Goal: Task Accomplishment & Management: Complete application form

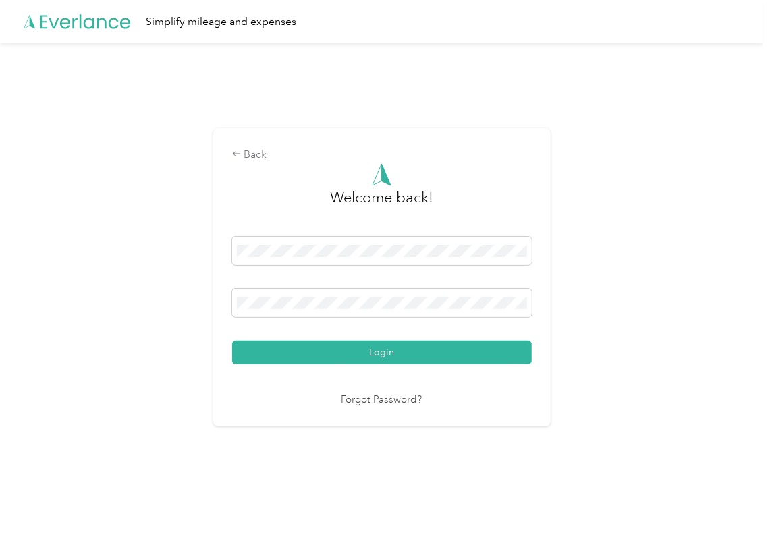
click at [271, 351] on button "Login" at bounding box center [381, 353] width 299 height 24
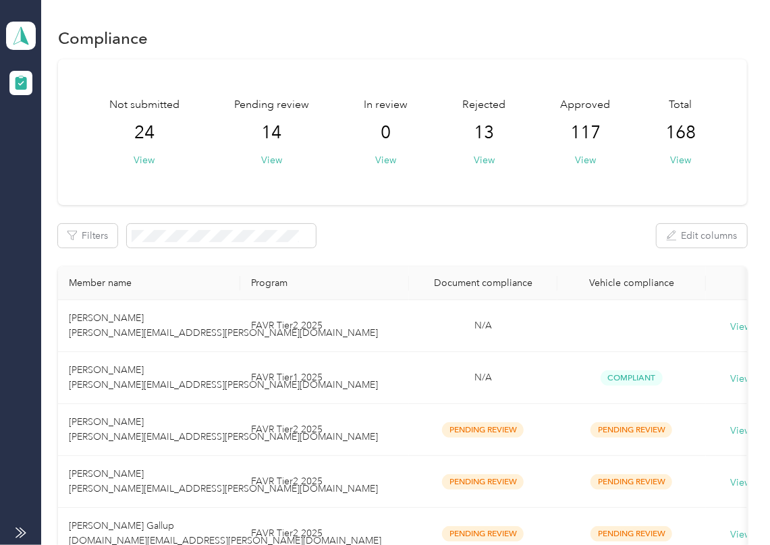
click at [409, 240] on div "Filters Edit columns" at bounding box center [402, 236] width 689 height 24
click at [268, 161] on button "View" at bounding box center [271, 160] width 21 height 14
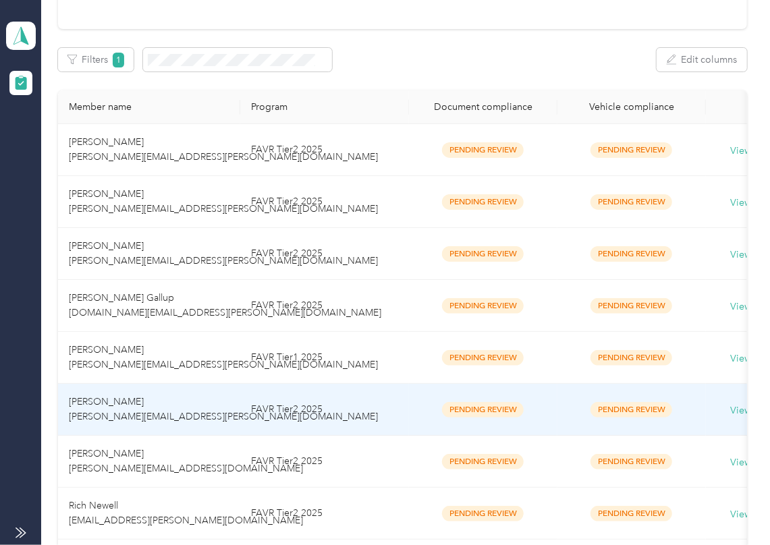
scroll to position [629, 0]
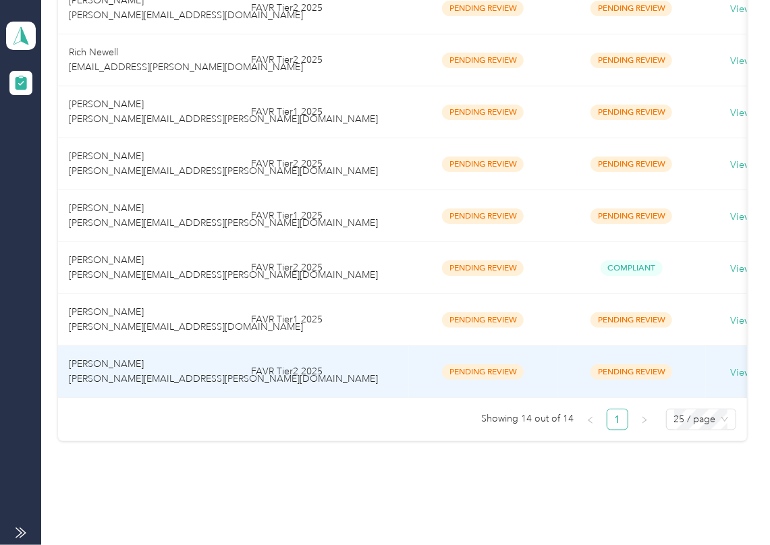
click at [206, 375] on td "[PERSON_NAME] [PERSON_NAME][EMAIL_ADDRESS][PERSON_NAME][DOMAIN_NAME]" at bounding box center [149, 372] width 182 height 52
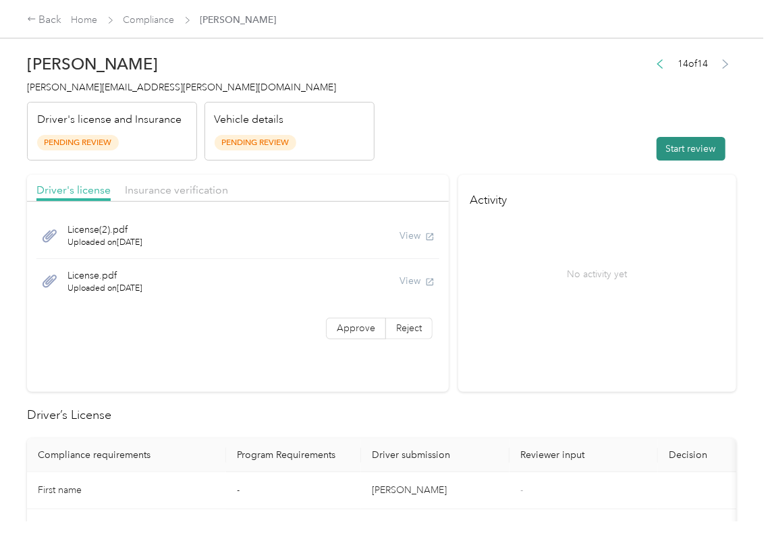
drag, startPoint x: 679, startPoint y: 150, endPoint x: 664, endPoint y: 150, distance: 14.2
click at [678, 149] on button "Start review" at bounding box center [690, 149] width 69 height 24
click at [519, 159] on header "[PERSON_NAME] [PERSON_NAME][EMAIL_ADDRESS][PERSON_NAME][DOMAIN_NAME] Driver's l…" at bounding box center [381, 103] width 709 height 113
click at [364, 319] on label "Approve" at bounding box center [356, 329] width 60 height 22
click at [344, 330] on span "Approve" at bounding box center [356, 327] width 38 height 11
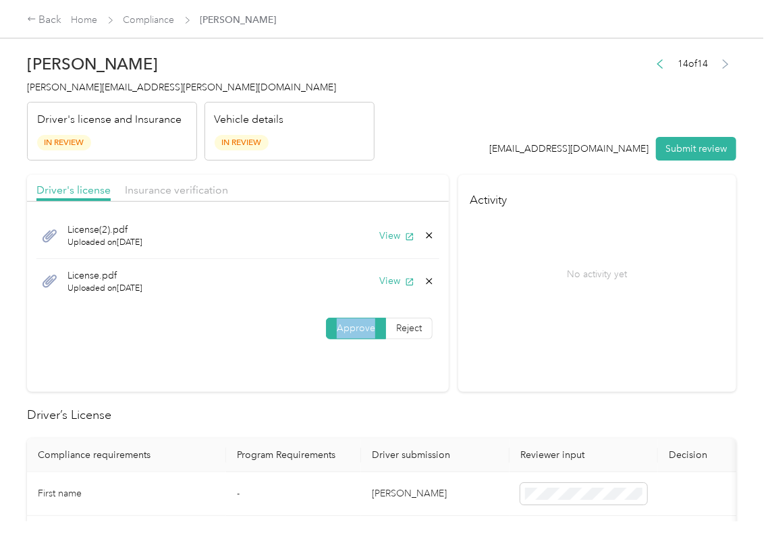
click at [344, 330] on span "Approve" at bounding box center [356, 327] width 38 height 11
click at [379, 232] on button "View" at bounding box center [396, 236] width 35 height 14
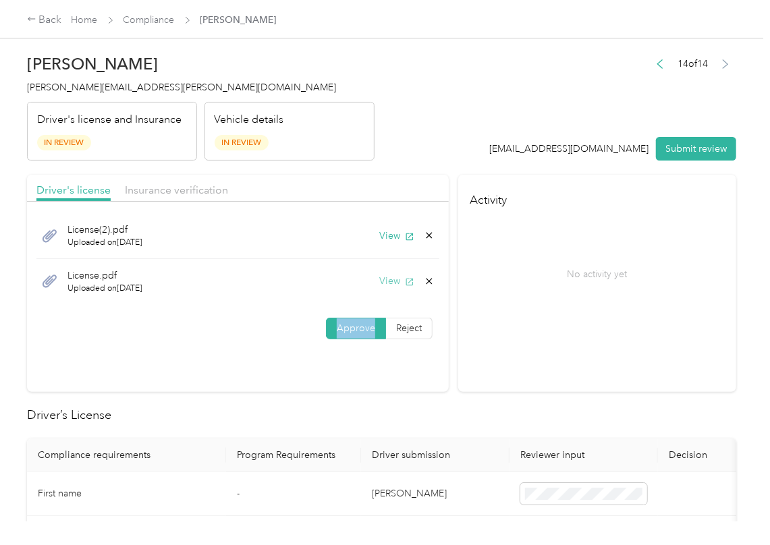
click at [380, 278] on button "View" at bounding box center [396, 281] width 35 height 14
click at [357, 187] on div "Driver's license Insurance verification" at bounding box center [238, 188] width 422 height 27
click at [217, 181] on div "Driver's license Insurance verification" at bounding box center [238, 188] width 422 height 27
click at [200, 184] on span "Insurance verification" at bounding box center [176, 189] width 103 height 13
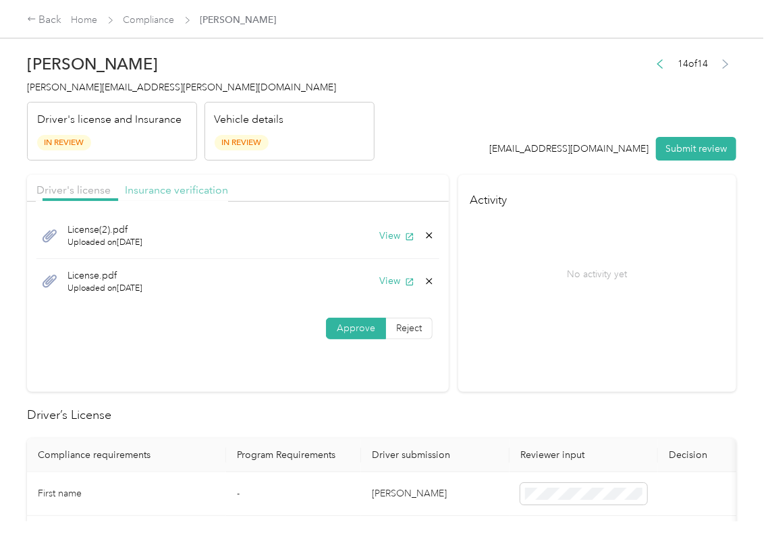
click at [188, 187] on span "Insurance verification" at bounding box center [176, 189] width 103 height 13
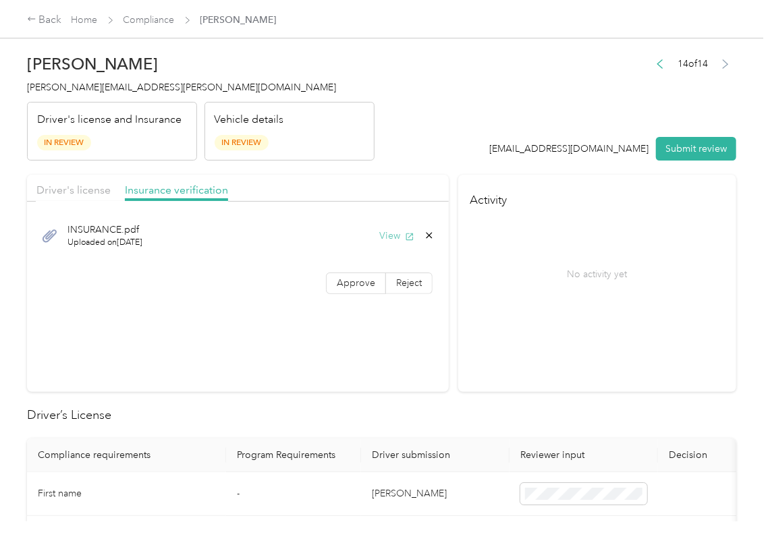
click at [392, 238] on button "View" at bounding box center [396, 236] width 35 height 14
click at [386, 278] on label "Reject" at bounding box center [409, 283] width 47 height 22
drag, startPoint x: 333, startPoint y: 282, endPoint x: 343, endPoint y: 286, distance: 11.5
click at [337, 282] on span "Approve" at bounding box center [356, 283] width 38 height 11
click at [343, 286] on span "Approve" at bounding box center [356, 282] width 38 height 11
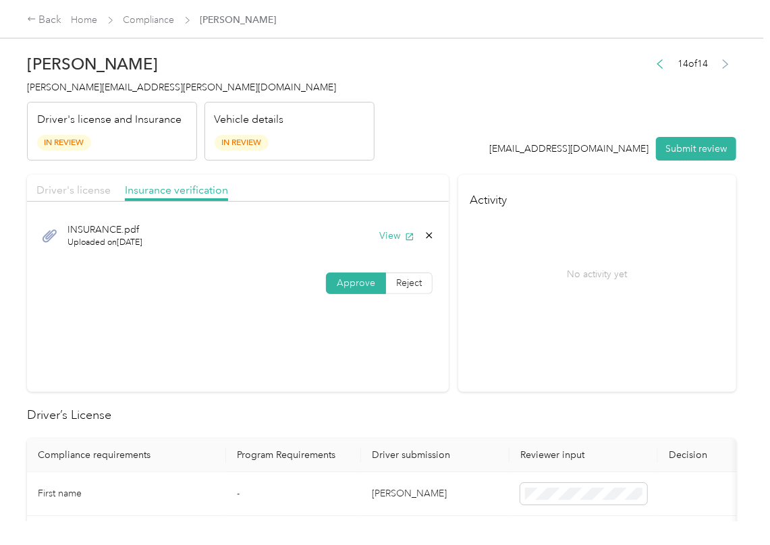
click at [61, 188] on span "Driver's license" at bounding box center [73, 189] width 74 height 13
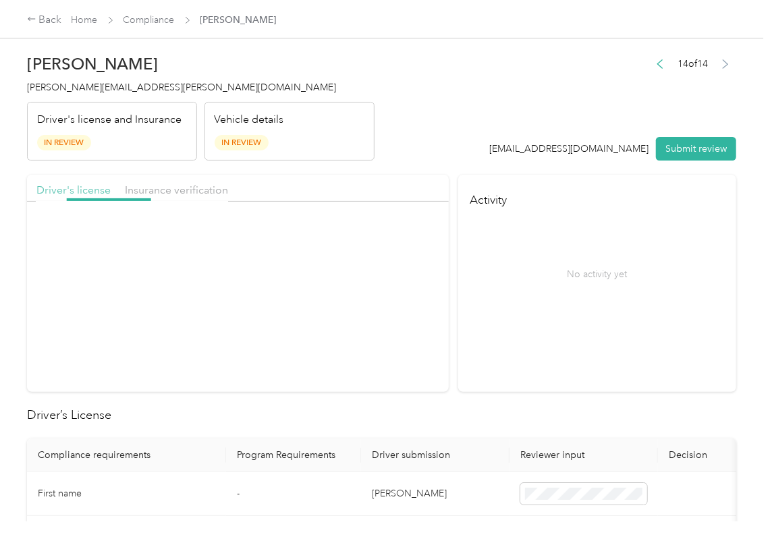
click at [66, 192] on span "Driver's license" at bounding box center [73, 189] width 74 height 13
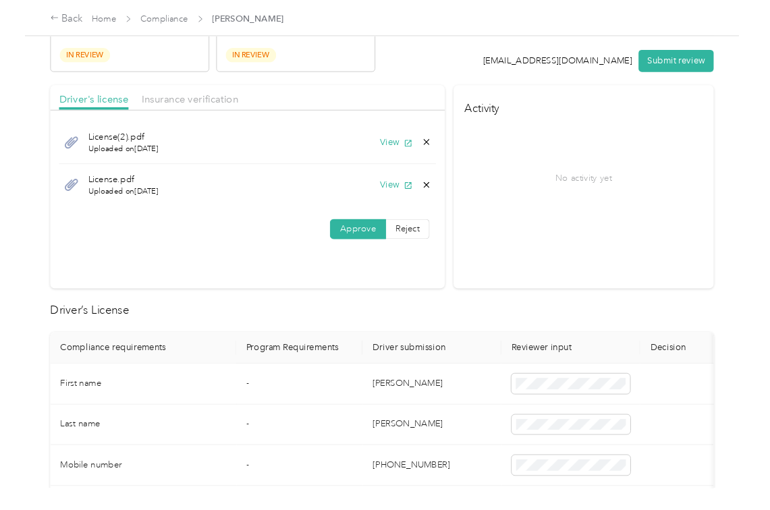
scroll to position [270, 0]
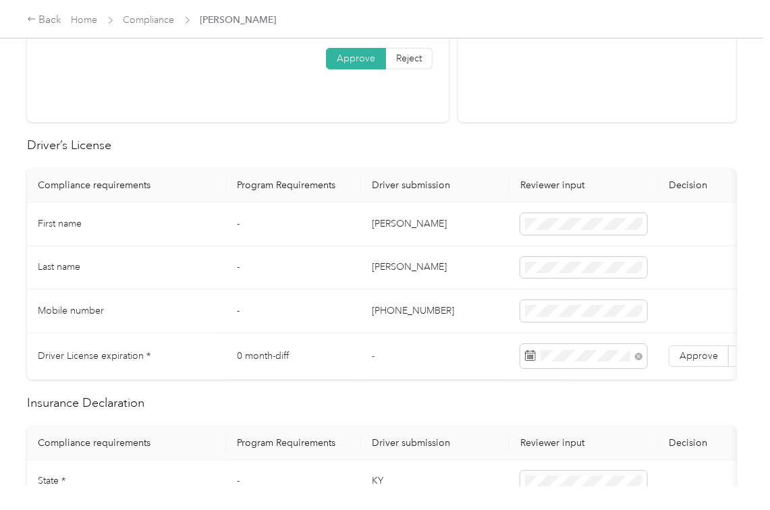
click at [365, 204] on td "[PERSON_NAME]" at bounding box center [435, 224] width 148 height 44
click at [689, 344] on td "Approve Reject" at bounding box center [729, 356] width 142 height 47
click at [689, 356] on span "Approve" at bounding box center [698, 355] width 38 height 11
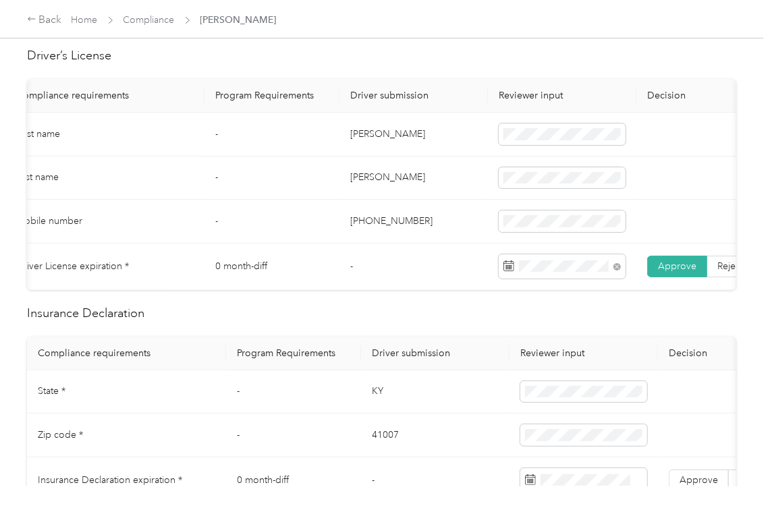
scroll to position [540, 0]
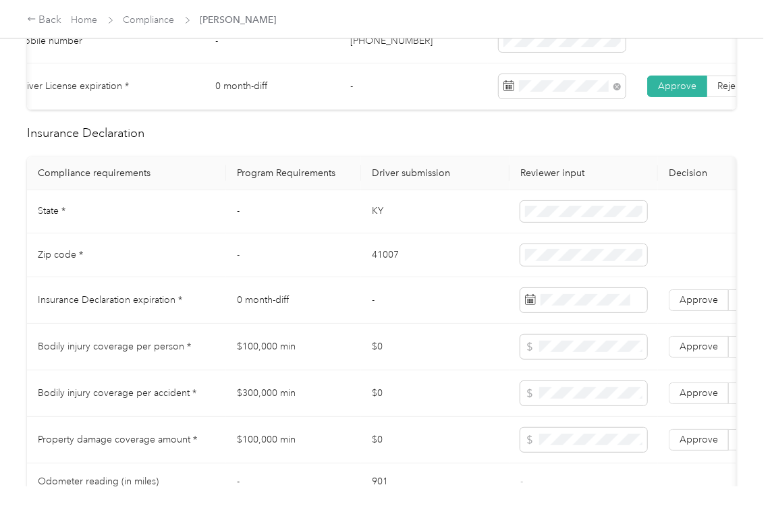
click at [374, 227] on td "KY" at bounding box center [435, 212] width 148 height 44
copy td "KY"
click at [569, 223] on span at bounding box center [583, 212] width 127 height 22
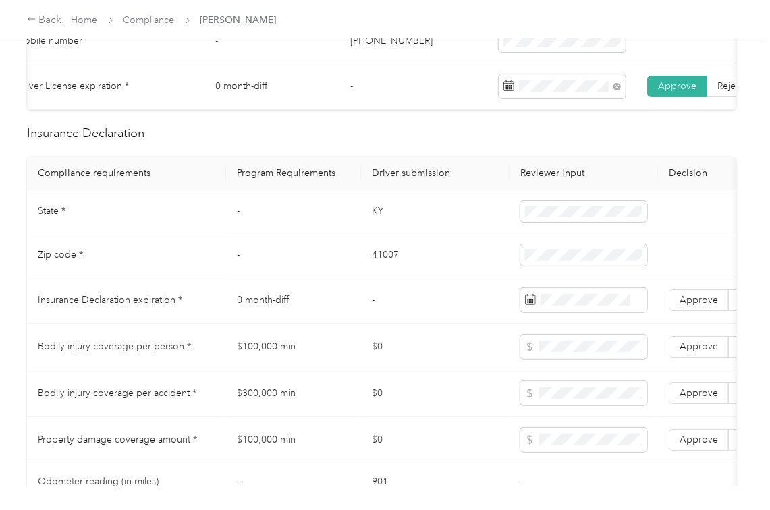
click at [376, 268] on td "41007" at bounding box center [435, 255] width 148 height 44
copy td "41007"
click at [367, 316] on td "-" at bounding box center [435, 300] width 148 height 47
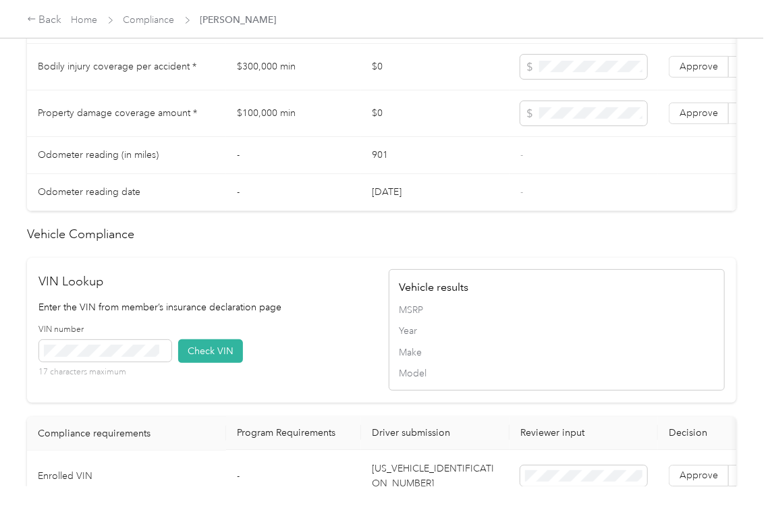
scroll to position [1169, 0]
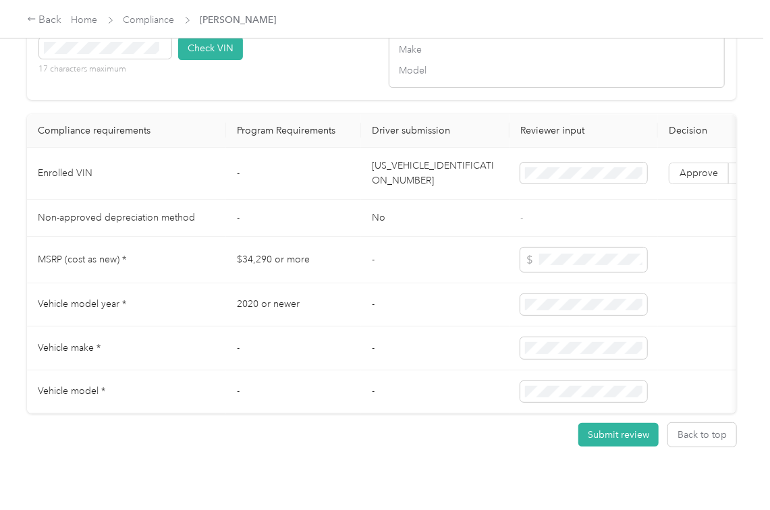
click at [405, 198] on td "[US_VEHICLE_IDENTIFICATION_NUMBER]" at bounding box center [435, 174] width 148 height 52
copy td "[US_VEHICLE_IDENTIFICATION_NUMBER]"
click at [319, 100] on div "VIN Lookup Enter the VIN from member’s insurance declaration page VIN number 17…" at bounding box center [381, 27] width 709 height 145
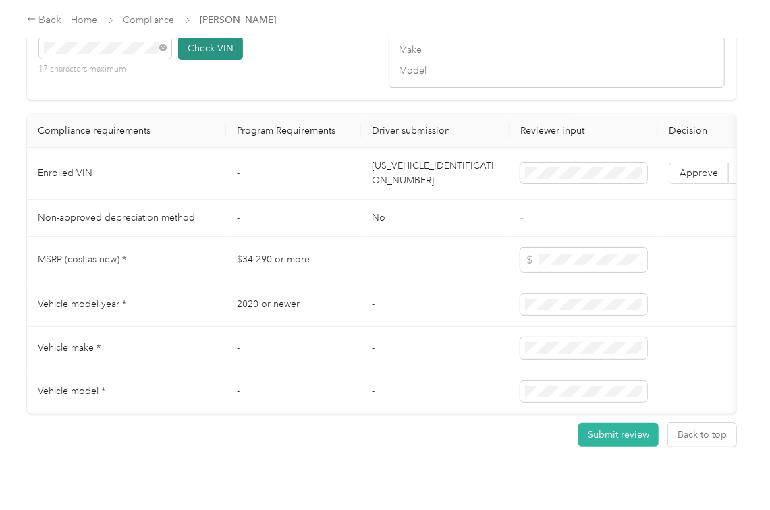
click at [210, 60] on button "Check VIN" at bounding box center [210, 48] width 65 height 24
click at [684, 179] on span "Approve" at bounding box center [698, 172] width 38 height 11
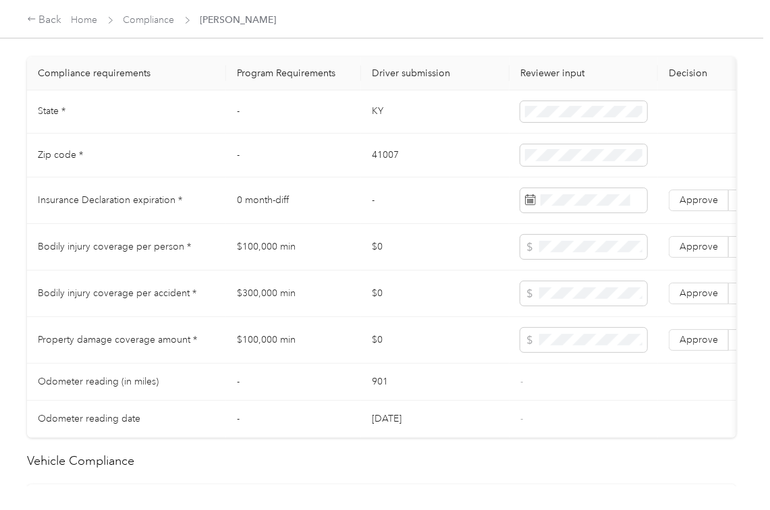
scroll to position [631, 0]
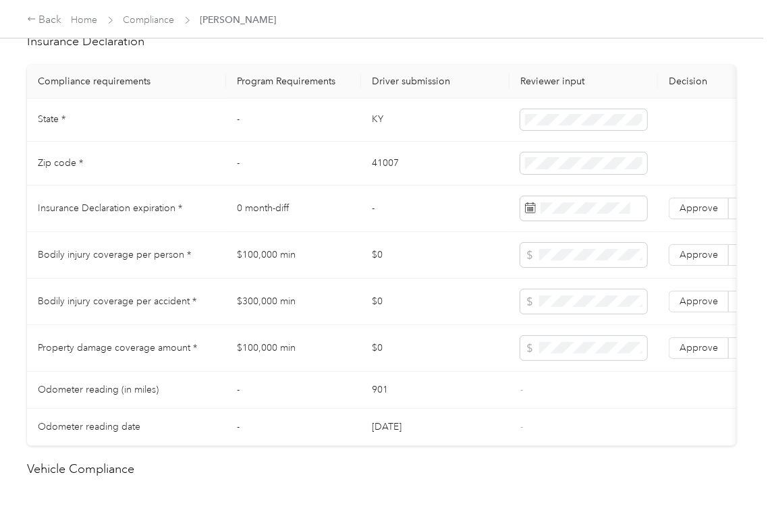
click at [270, 267] on td "$100,000 min" at bounding box center [293, 255] width 135 height 47
copy td "$100,000 min"
click at [270, 306] on td "$300,000 min" at bounding box center [293, 302] width 135 height 47
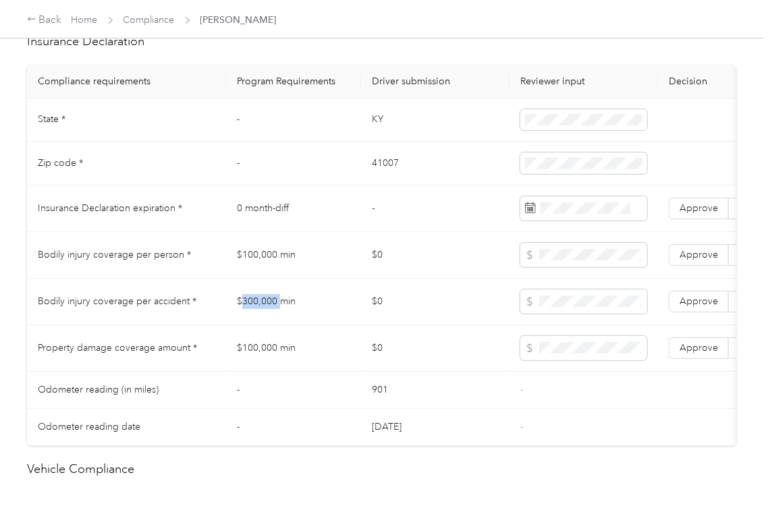
click at [270, 308] on td "$300,000 min" at bounding box center [293, 302] width 135 height 47
copy td "$300,000 min"
click at [710, 301] on td "Approve Reject" at bounding box center [729, 302] width 142 height 47
click at [707, 260] on span "Approve" at bounding box center [698, 254] width 38 height 11
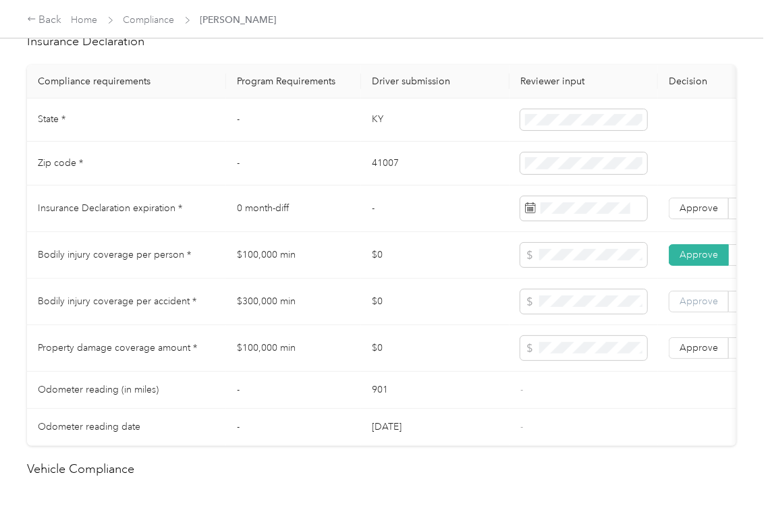
click at [692, 307] on span "Approve" at bounding box center [698, 300] width 38 height 11
click at [689, 353] on span "Approve" at bounding box center [698, 347] width 38 height 11
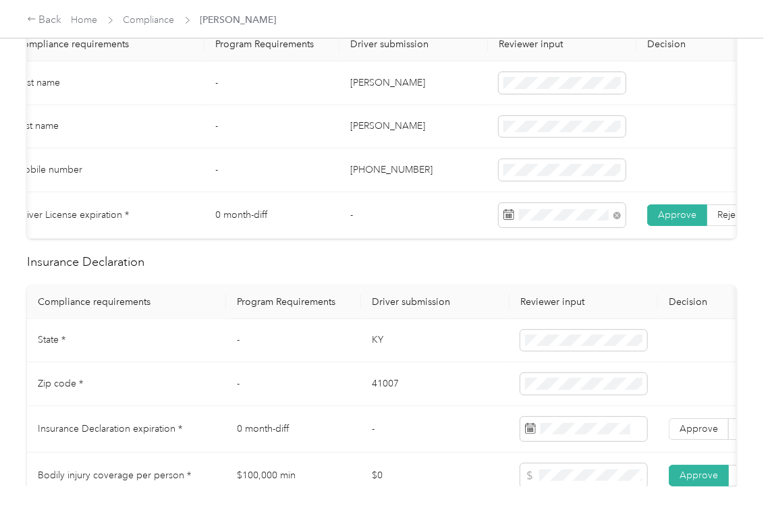
scroll to position [451, 0]
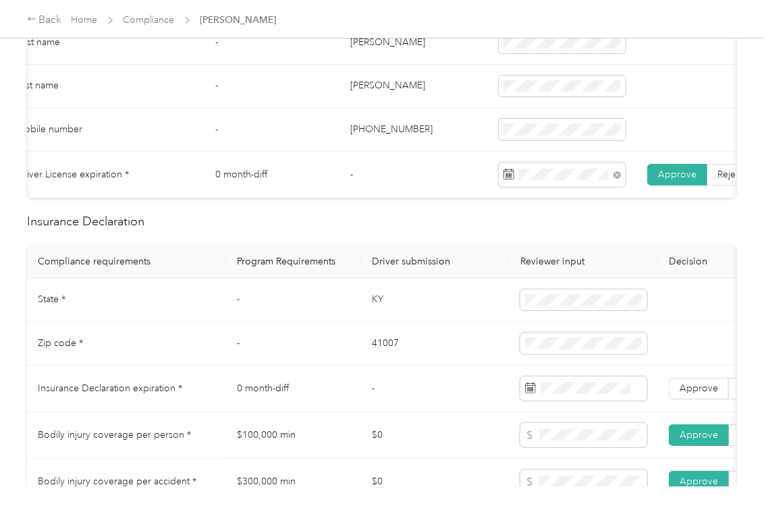
click at [468, 314] on td "KY" at bounding box center [435, 301] width 148 height 44
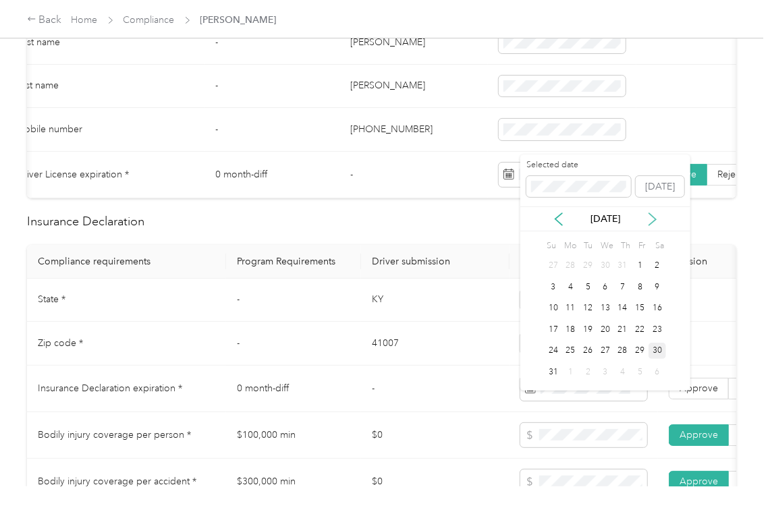
click at [648, 221] on icon at bounding box center [651, 218] width 13 height 13
click at [568, 346] on div "24" at bounding box center [571, 351] width 18 height 17
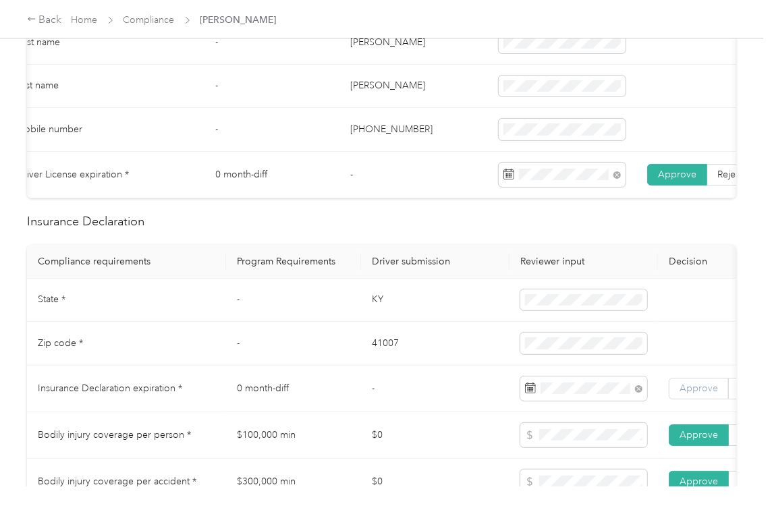
click at [693, 394] on span "Approve" at bounding box center [698, 387] width 38 height 11
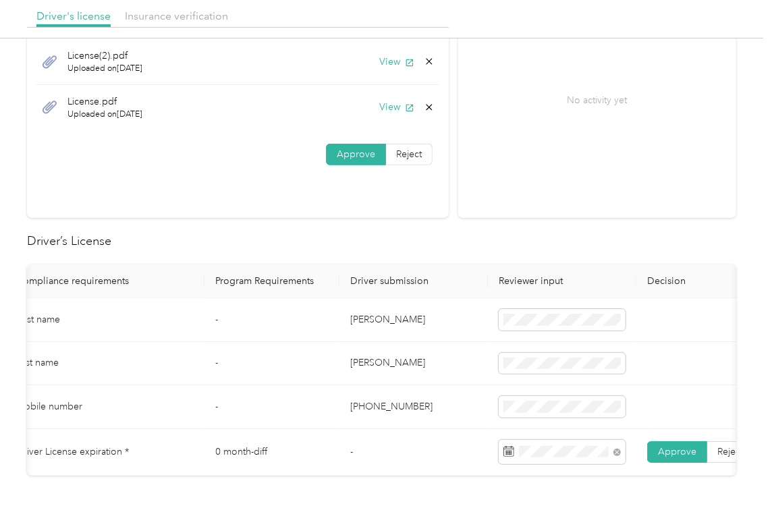
scroll to position [0, 0]
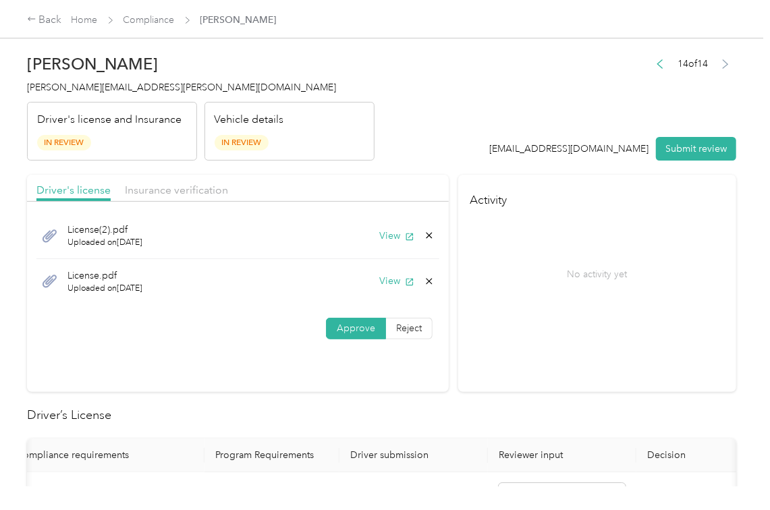
click at [152, 179] on div "Driver's license Insurance verification" at bounding box center [238, 188] width 422 height 27
click at [155, 185] on span "Insurance verification" at bounding box center [176, 189] width 103 height 13
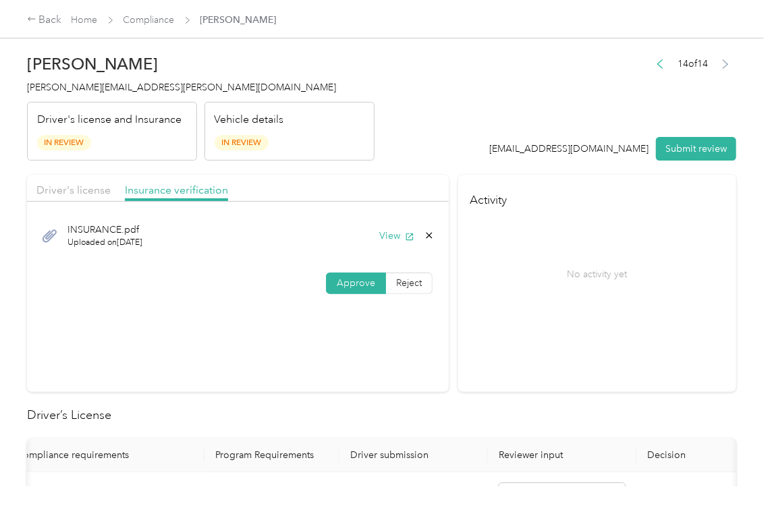
click at [71, 201] on div "Driver's license Insurance verification" at bounding box center [238, 188] width 422 height 27
click at [98, 189] on span "Driver's license" at bounding box center [73, 189] width 74 height 13
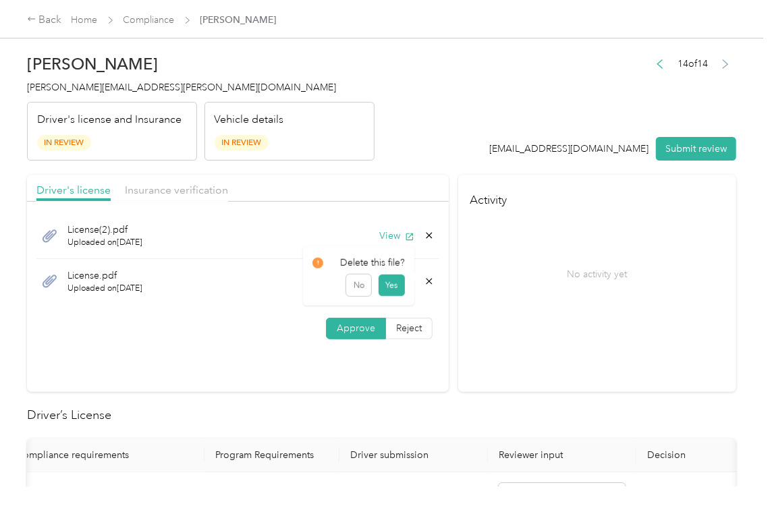
click at [428, 281] on icon at bounding box center [429, 281] width 11 height 11
click at [389, 284] on button "Yes" at bounding box center [391, 292] width 26 height 22
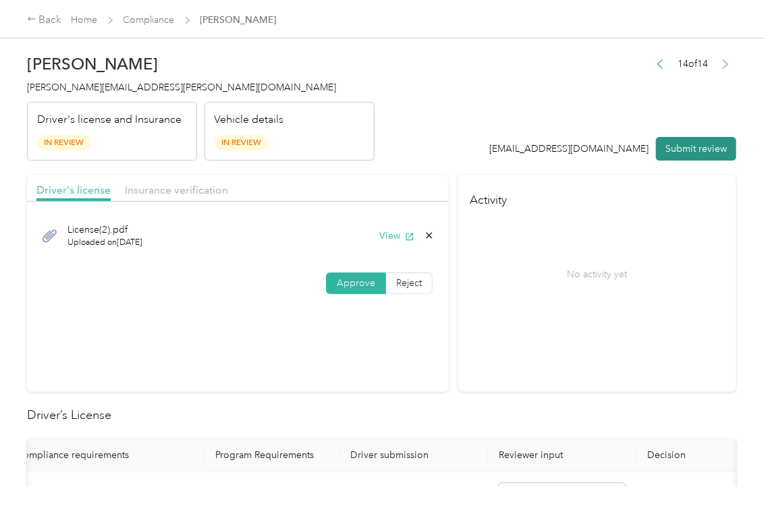
click at [689, 147] on button "Submit review" at bounding box center [696, 149] width 80 height 24
click at [92, 94] on div "[PERSON_NAME] [PERSON_NAME][EMAIL_ADDRESS][PERSON_NAME][DOMAIN_NAME] Driver's l…" at bounding box center [200, 103] width 347 height 113
click at [92, 93] on h4 "[PERSON_NAME][EMAIL_ADDRESS][PERSON_NAME][DOMAIN_NAME]" at bounding box center [200, 87] width 347 height 14
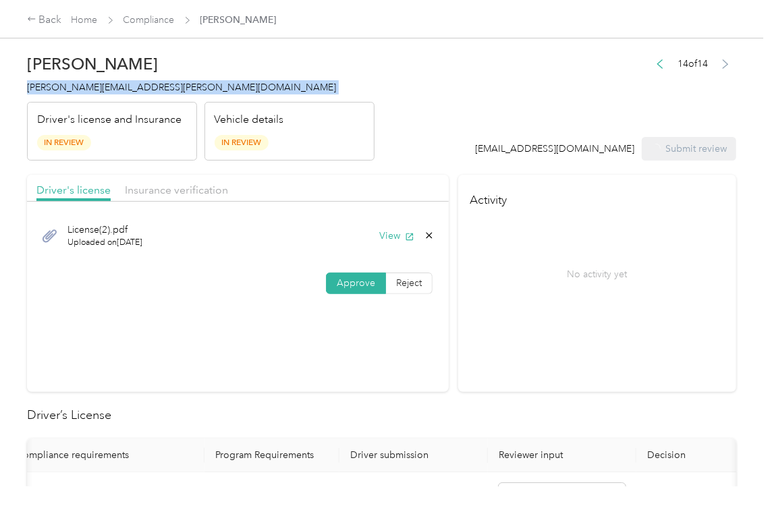
click at [92, 93] on h4 "[PERSON_NAME][EMAIL_ADDRESS][PERSON_NAME][DOMAIN_NAME]" at bounding box center [200, 87] width 347 height 14
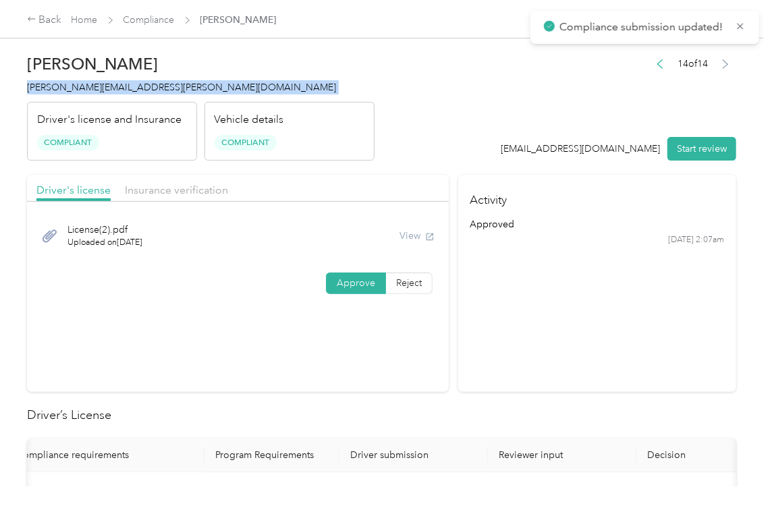
copy span "[PERSON_NAME][EMAIL_ADDRESS][PERSON_NAME][DOMAIN_NAME]"
click at [502, 365] on section "Activity approved [DATE] 2:07am" at bounding box center [597, 283] width 278 height 217
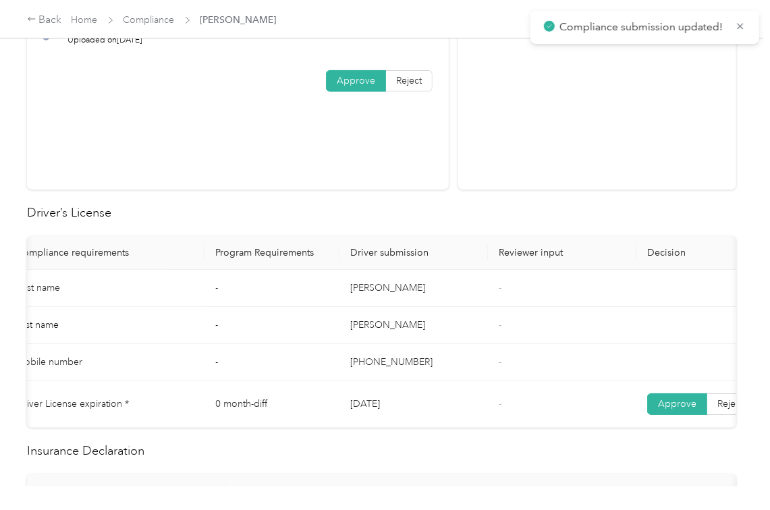
scroll to position [629, 0]
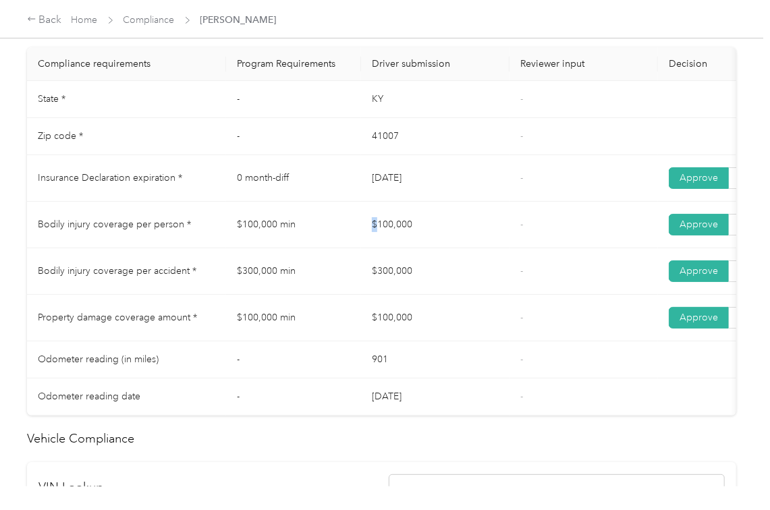
drag, startPoint x: 376, startPoint y: 225, endPoint x: 382, endPoint y: 251, distance: 26.2
click at [441, 232] on tr "Bodily injury coverage per person * $100,000 min $100,000 - Approve Reject" at bounding box center [502, 225] width 951 height 47
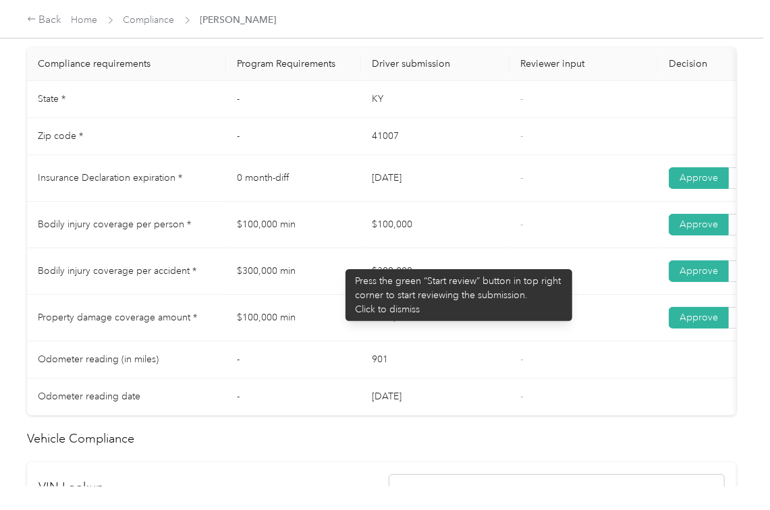
drag, startPoint x: 353, startPoint y: 275, endPoint x: 389, endPoint y: 316, distance: 54.5
click at [417, 282] on tr "Bodily injury coverage per accident * $300,000 min $300,000 - Approve Reject" at bounding box center [502, 271] width 951 height 47
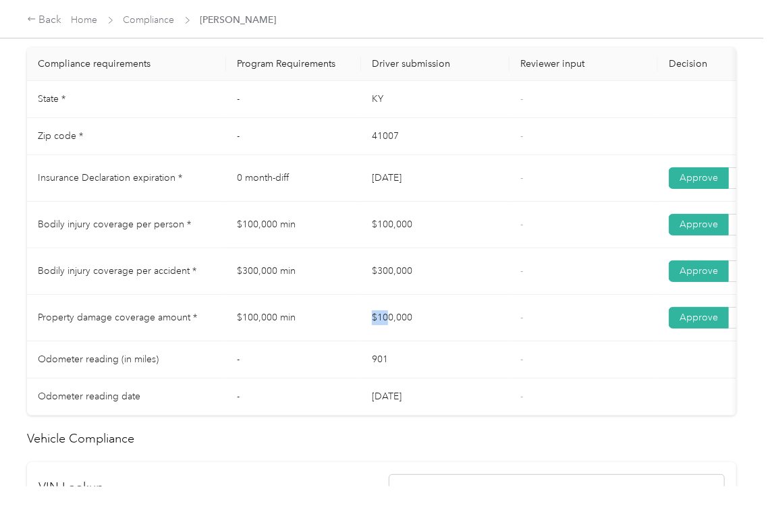
drag, startPoint x: 422, startPoint y: 336, endPoint x: 499, endPoint y: 347, distance: 78.3
click at [451, 341] on tr "Property damage coverage amount * $100,000 min $100,000 - Approve Reject" at bounding box center [502, 318] width 951 height 47
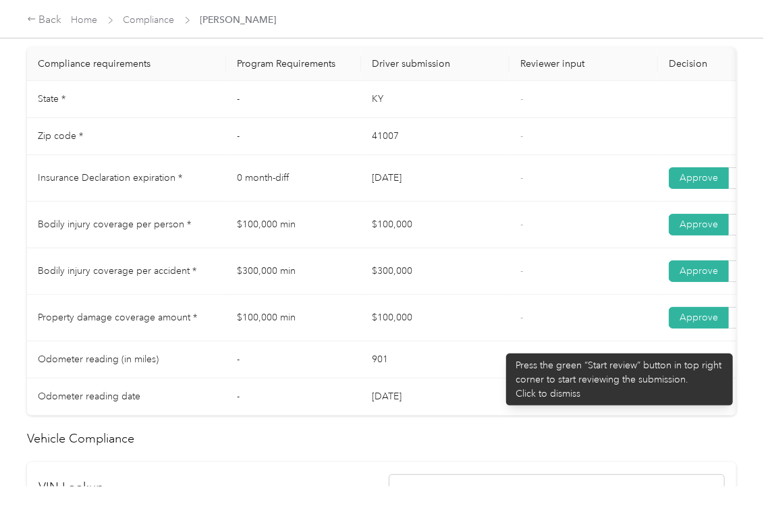
click at [514, 341] on td "-" at bounding box center [583, 318] width 148 height 47
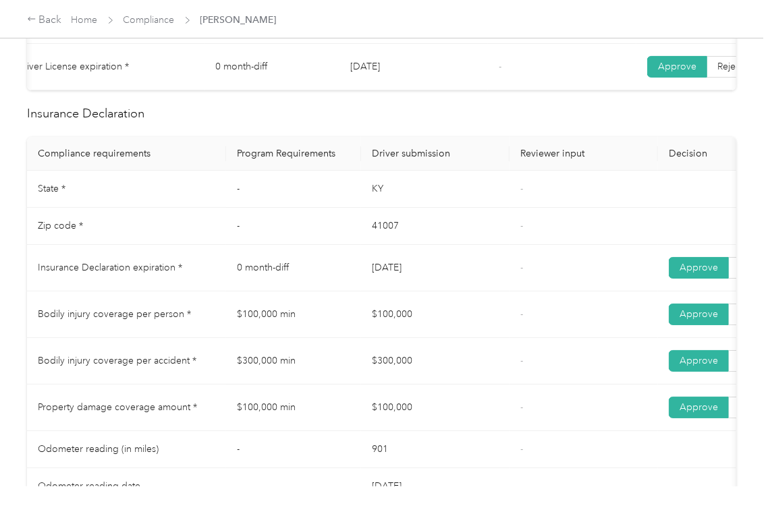
scroll to position [0, 0]
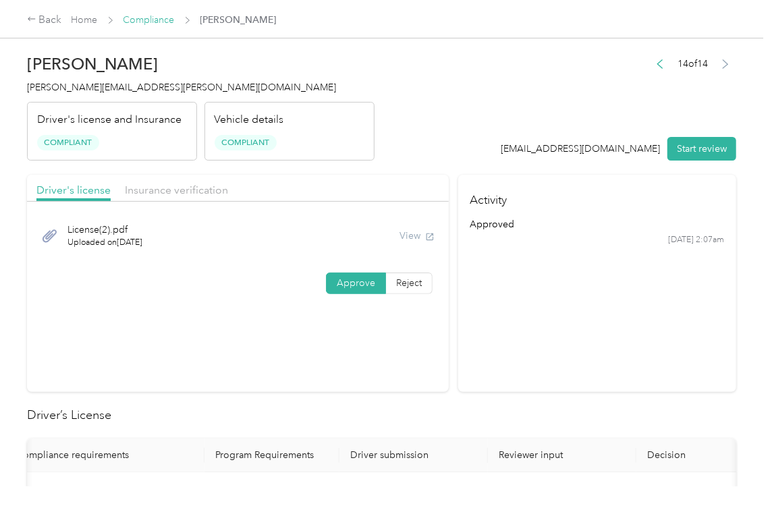
click at [148, 23] on link "Compliance" at bounding box center [148, 19] width 51 height 11
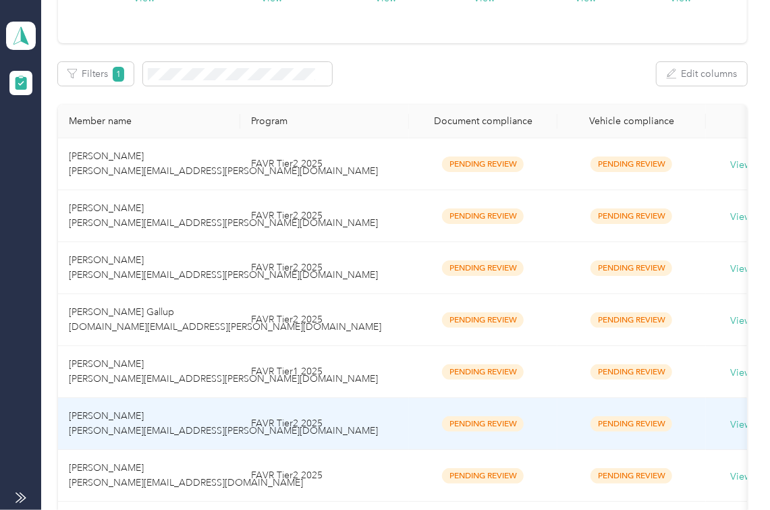
scroll to position [540, 0]
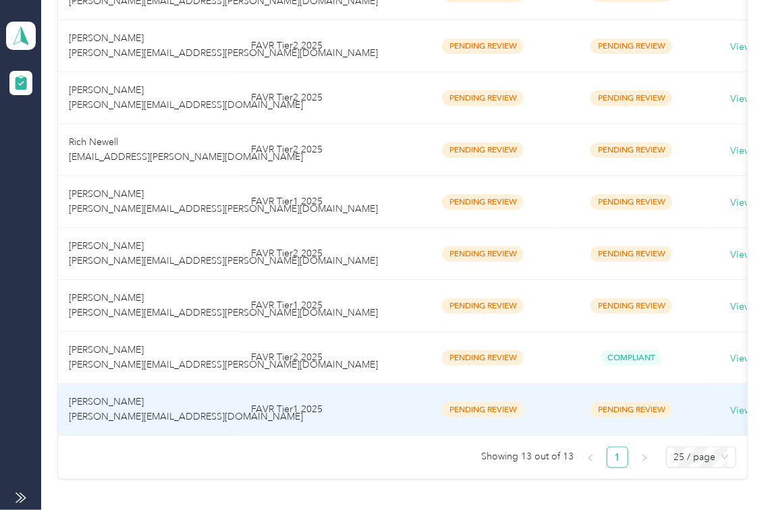
click at [93, 405] on span "[PERSON_NAME] [PERSON_NAME][EMAIL_ADDRESS][DOMAIN_NAME]" at bounding box center [186, 409] width 234 height 26
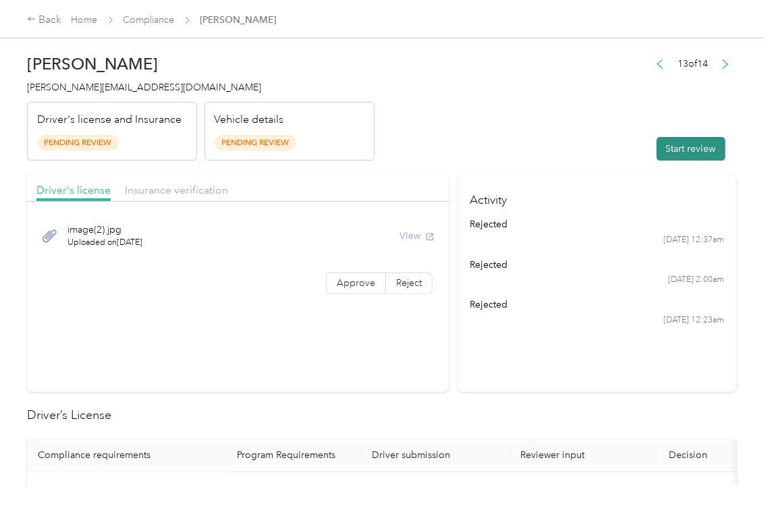
click at [679, 148] on button "Start review" at bounding box center [690, 149] width 69 height 24
click at [363, 293] on label "Approve" at bounding box center [356, 283] width 60 height 22
click at [343, 283] on span "Approve" at bounding box center [356, 282] width 38 height 11
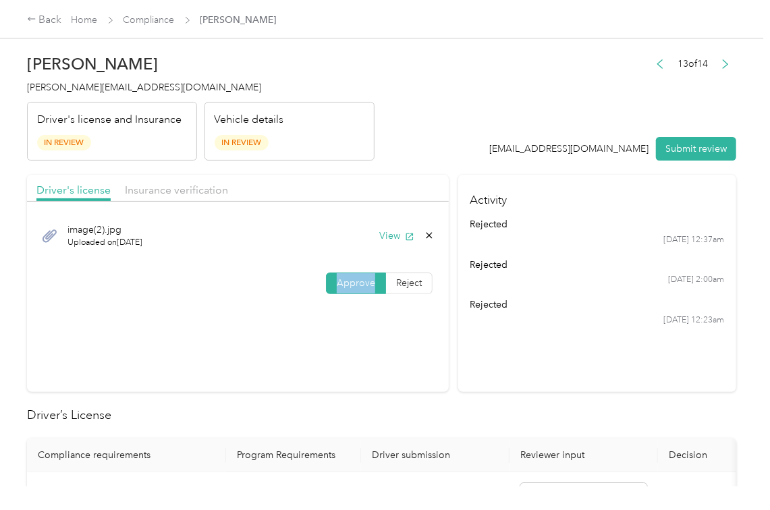
click at [343, 283] on span "Approve" at bounding box center [356, 282] width 38 height 11
drag, startPoint x: 343, startPoint y: 283, endPoint x: 375, endPoint y: 250, distance: 46.3
click at [341, 281] on span "Approve" at bounding box center [356, 282] width 38 height 11
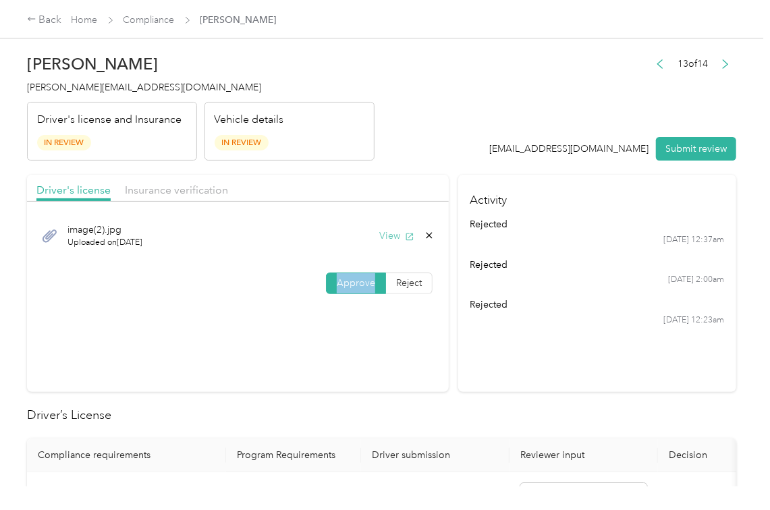
click at [392, 235] on button "View" at bounding box center [396, 236] width 35 height 14
drag, startPoint x: 398, startPoint y: 189, endPoint x: 355, endPoint y: 186, distance: 43.2
click at [397, 189] on div "Driver's license Insurance verification" at bounding box center [238, 188] width 422 height 27
click at [192, 186] on span "Insurance verification" at bounding box center [176, 189] width 103 height 13
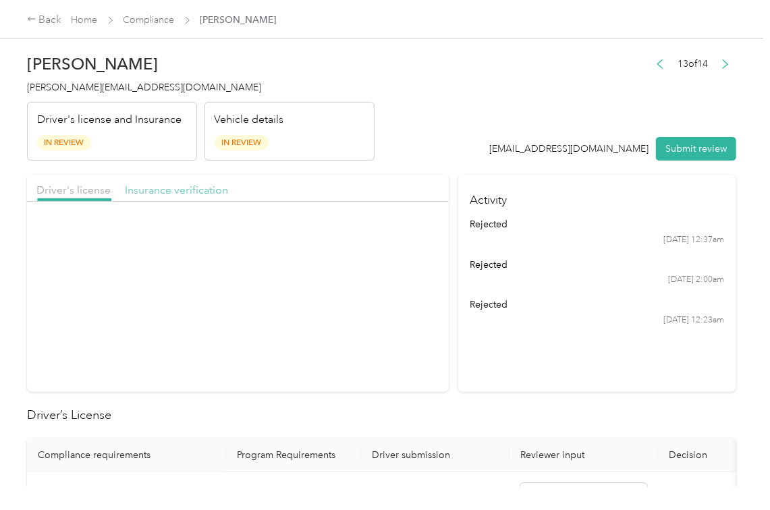
click at [192, 186] on span "Insurance verification" at bounding box center [176, 189] width 103 height 13
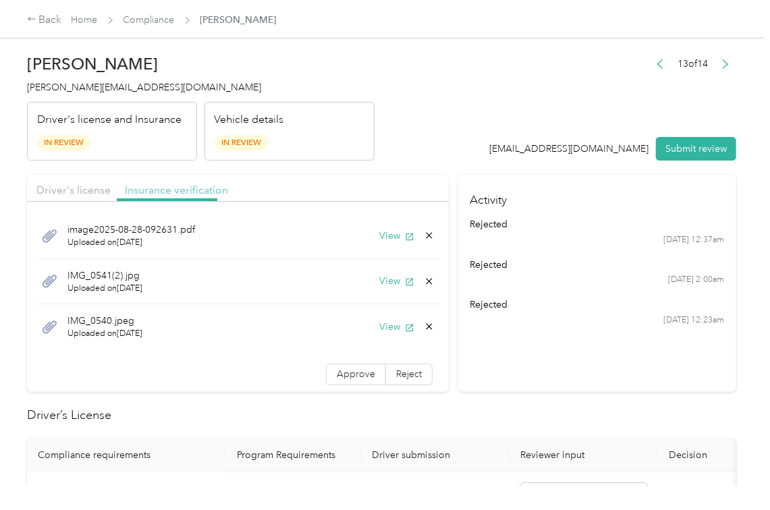
click at [192, 186] on span "Insurance verification" at bounding box center [176, 189] width 103 height 13
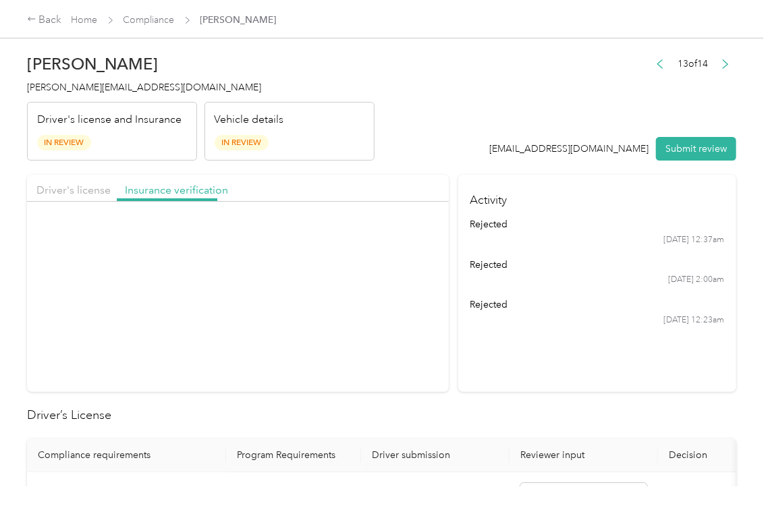
drag, startPoint x: 192, startPoint y: 186, endPoint x: 217, endPoint y: 214, distance: 38.2
click at [192, 190] on span "Insurance verification" at bounding box center [176, 189] width 103 height 13
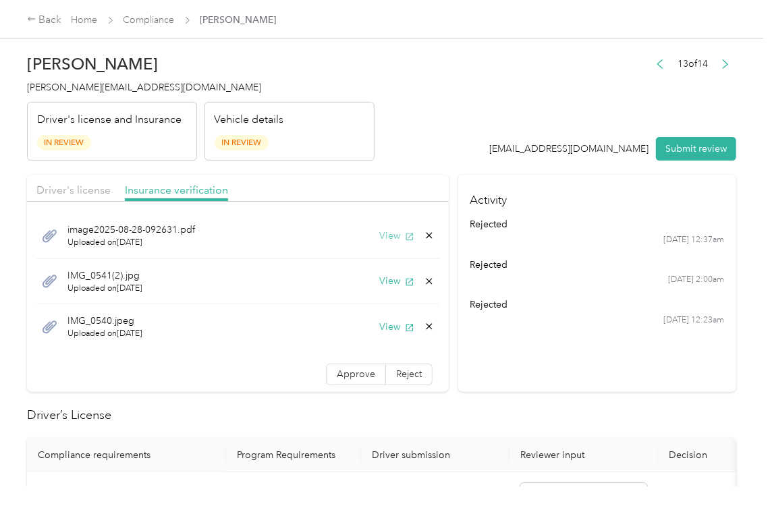
click at [379, 233] on button "View" at bounding box center [396, 236] width 35 height 14
click at [379, 282] on button "View" at bounding box center [396, 281] width 35 height 14
drag, startPoint x: 378, startPoint y: 321, endPoint x: 378, endPoint y: 332, distance: 10.8
click at [379, 322] on button "View" at bounding box center [396, 327] width 35 height 14
drag, startPoint x: 330, startPoint y: 374, endPoint x: 268, endPoint y: 426, distance: 80.8
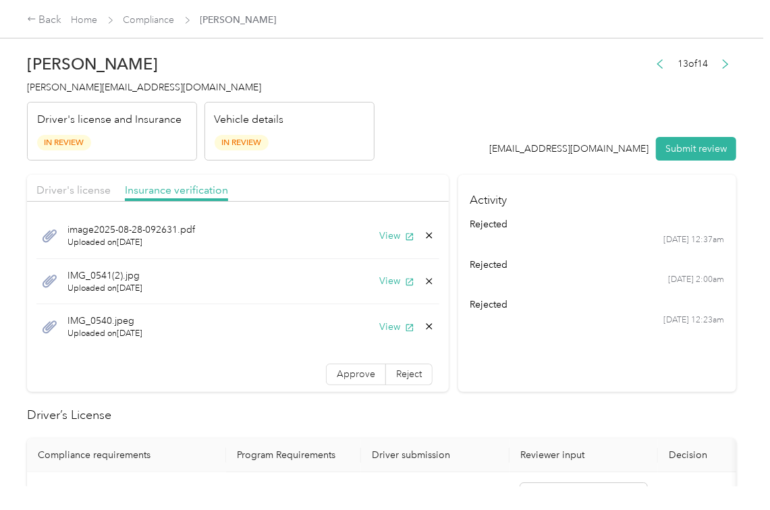
click at [337, 378] on span "Approve" at bounding box center [356, 373] width 38 height 11
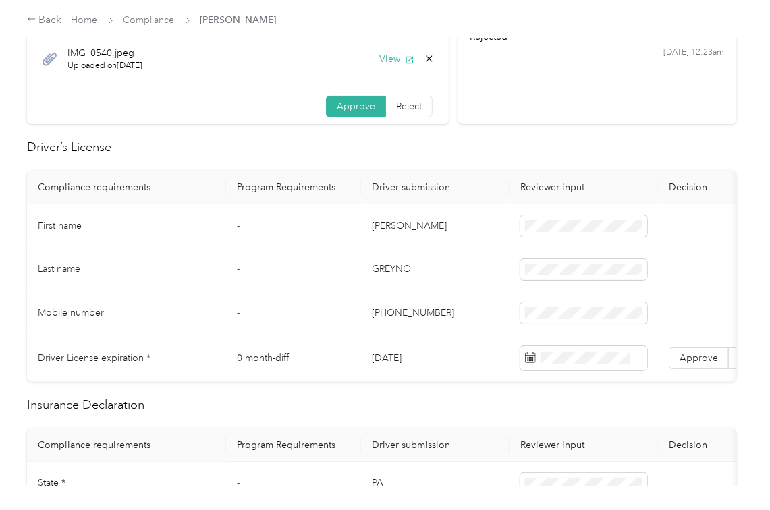
scroll to position [270, 0]
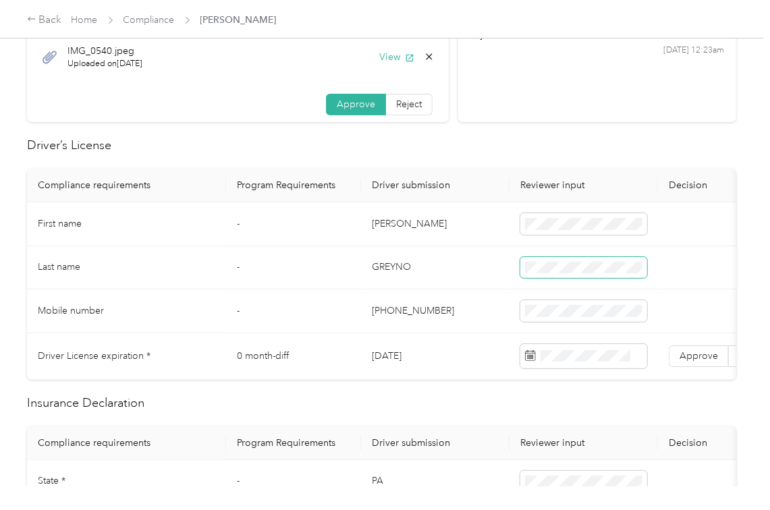
click at [548, 259] on span at bounding box center [583, 268] width 127 height 22
click at [403, 357] on td "[DATE]" at bounding box center [435, 356] width 148 height 47
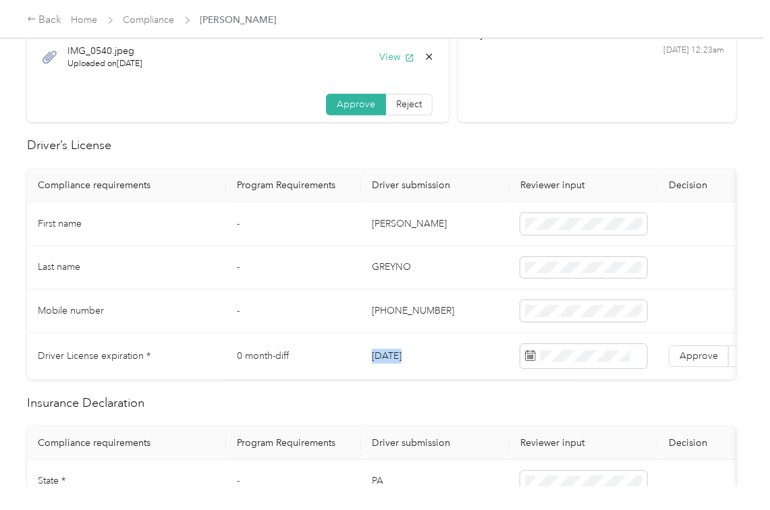
copy td "[DATE]"
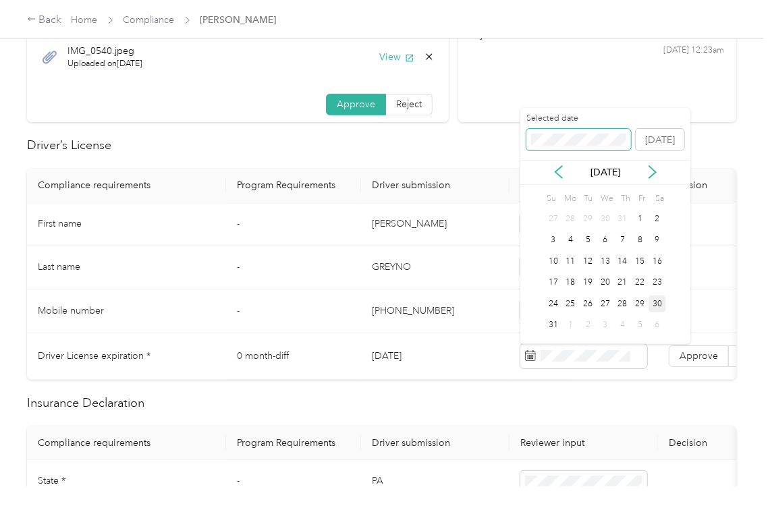
click at [578, 150] on span at bounding box center [578, 140] width 105 height 22
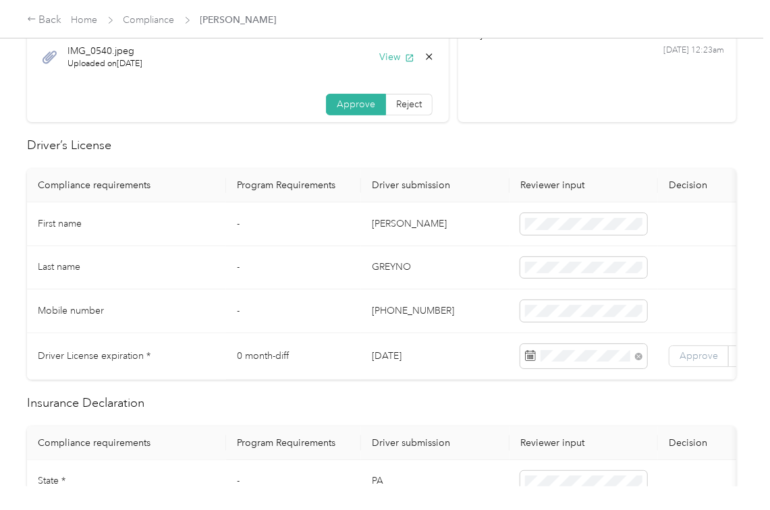
click at [685, 352] on span "Approve" at bounding box center [698, 355] width 38 height 11
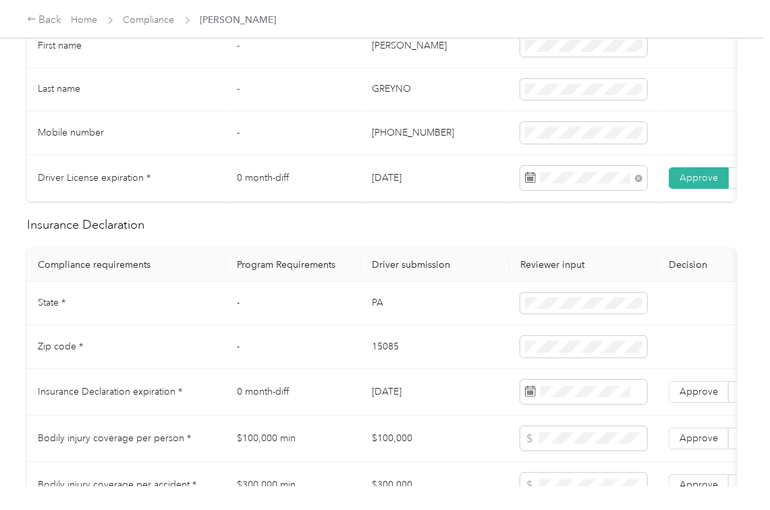
scroll to position [449, 0]
click at [379, 317] on td "PA" at bounding box center [435, 303] width 148 height 44
copy td "PA"
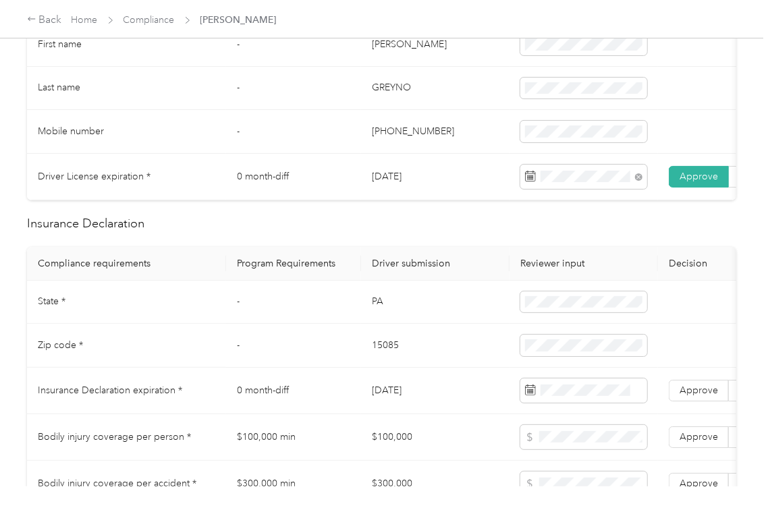
click at [376, 356] on td "15085" at bounding box center [435, 346] width 148 height 44
copy td "15085"
click at [583, 394] on span at bounding box center [583, 390] width 127 height 24
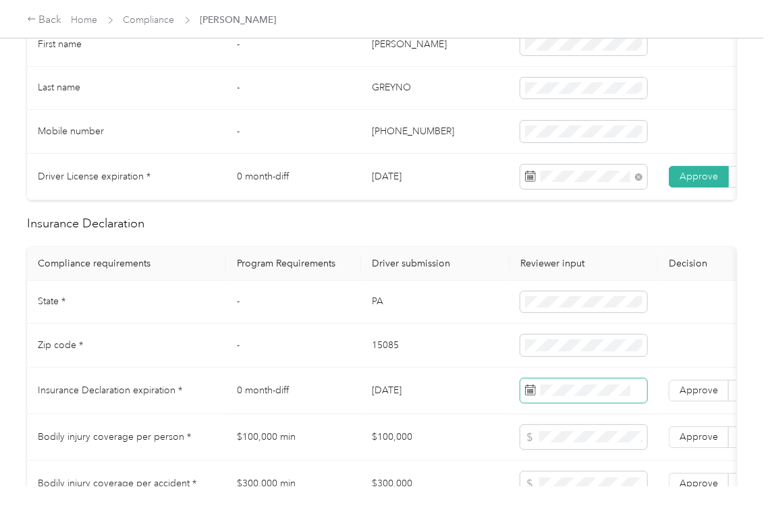
click at [573, 395] on span at bounding box center [583, 390] width 127 height 24
click at [454, 324] on td "PA" at bounding box center [435, 303] width 148 height 44
click at [704, 396] on span "Approve" at bounding box center [698, 389] width 38 height 11
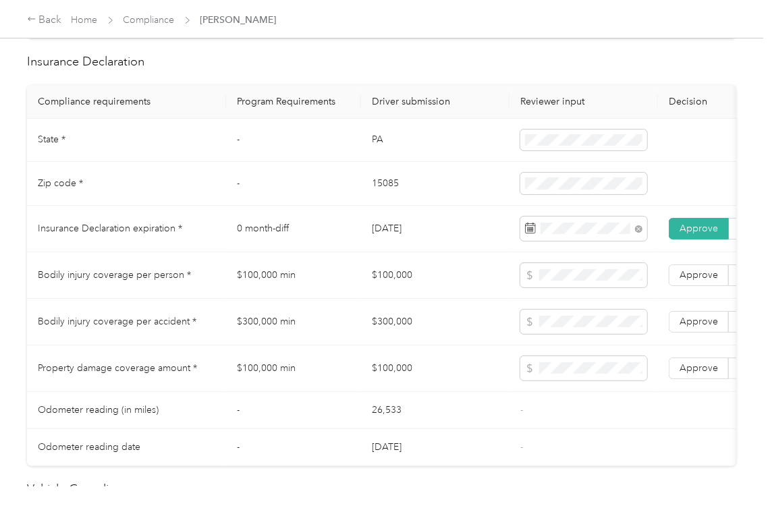
scroll to position [989, 0]
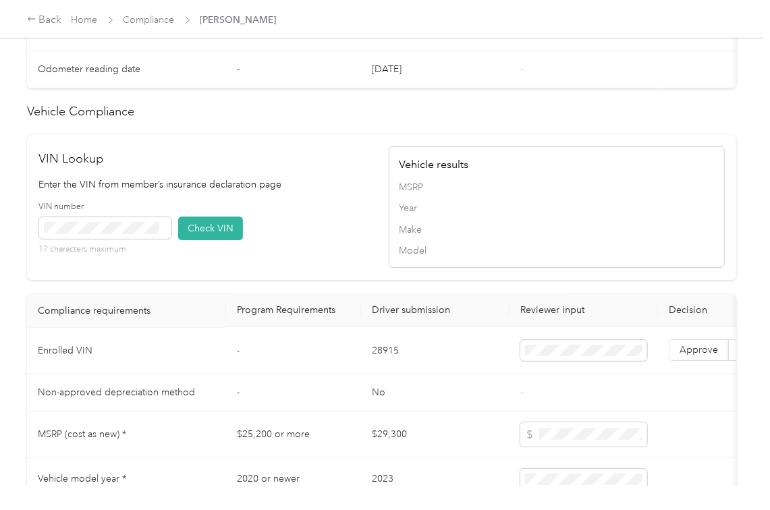
click at [399, 374] on td "28915" at bounding box center [435, 351] width 148 height 47
copy td "28915"
drag, startPoint x: 335, startPoint y: 254, endPoint x: 322, endPoint y: 252, distance: 13.6
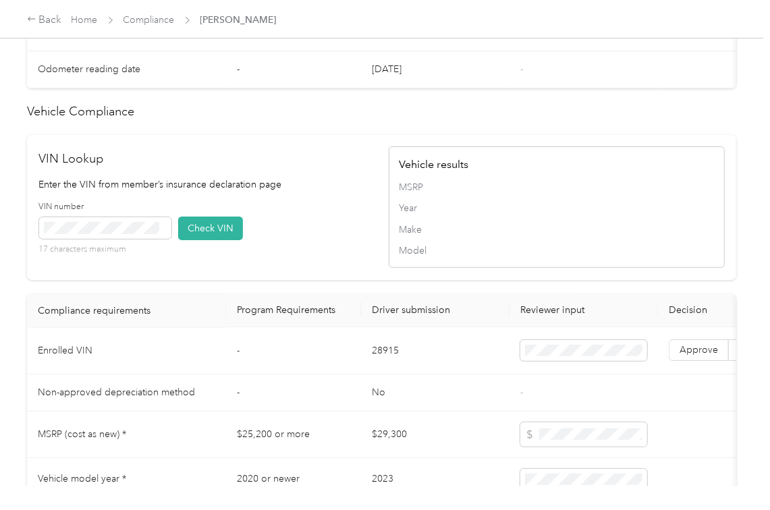
click at [335, 254] on div "VIN number 17 characters maximum Check VIN" at bounding box center [207, 233] width 336 height 64
click at [161, 231] on span at bounding box center [162, 227] width 7 height 7
click at [233, 240] on button "Check VIN" at bounding box center [210, 229] width 65 height 24
click at [693, 362] on label "Approve" at bounding box center [698, 351] width 60 height 22
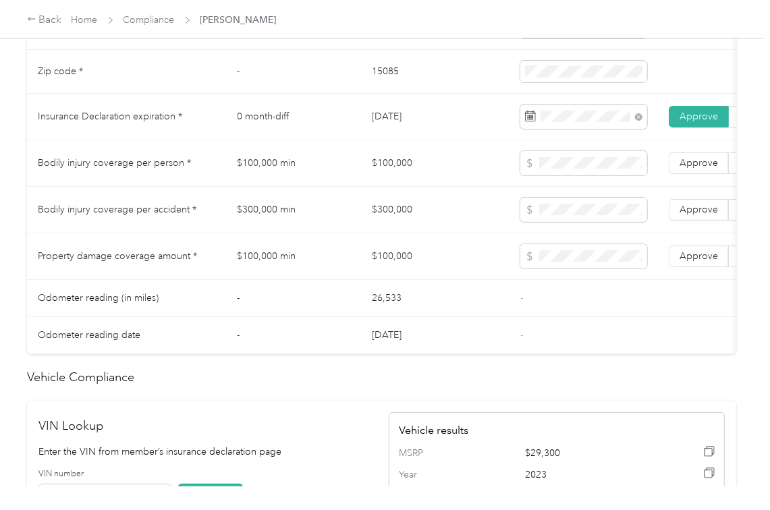
scroll to position [719, 0]
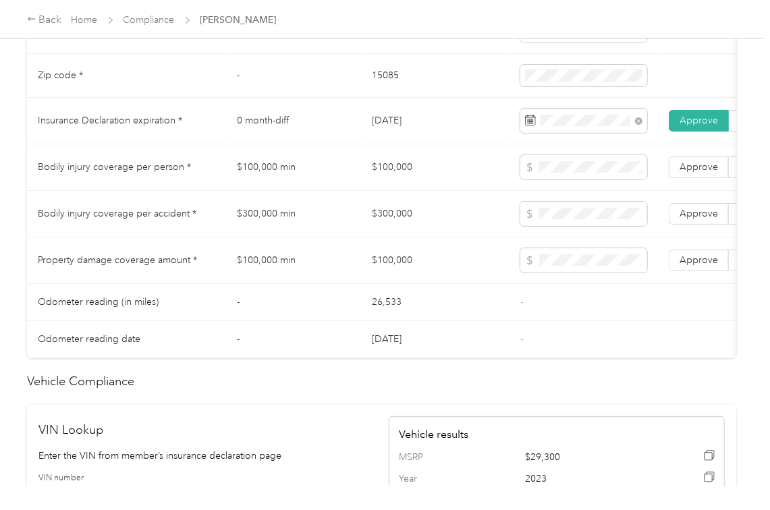
click at [391, 185] on td "$100,000" at bounding box center [435, 167] width 148 height 47
click at [395, 229] on td "$300,000" at bounding box center [435, 214] width 148 height 47
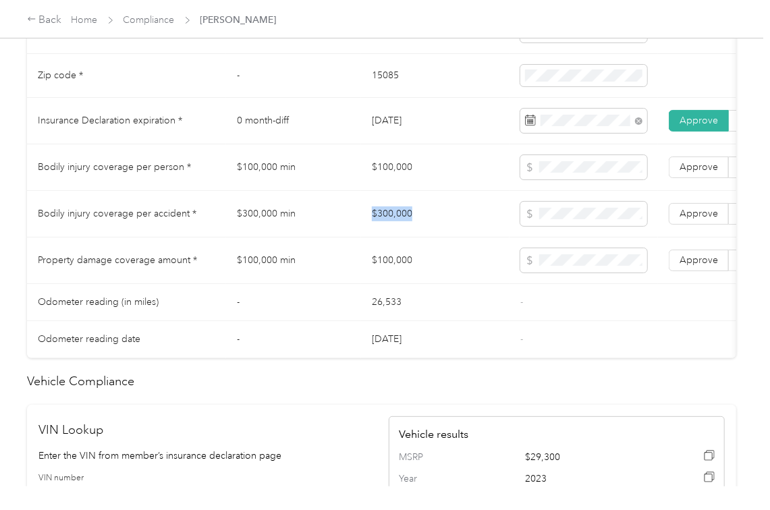
click at [395, 229] on td "$300,000" at bounding box center [435, 214] width 148 height 47
click at [704, 225] on label "Approve" at bounding box center [698, 214] width 60 height 22
click at [692, 173] on span "Approve" at bounding box center [698, 166] width 38 height 11
click at [696, 266] on span "Approve" at bounding box center [698, 259] width 38 height 11
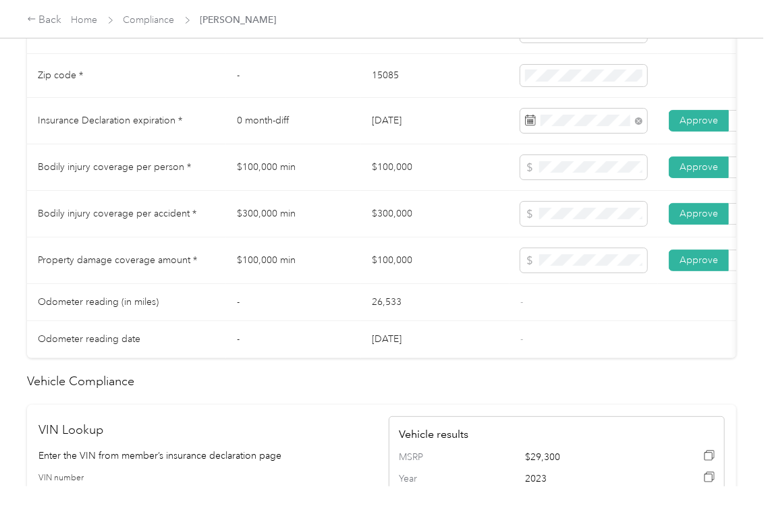
click at [316, 265] on td "$100,000 min" at bounding box center [293, 260] width 135 height 47
click at [359, 276] on td "$100,000 min" at bounding box center [293, 260] width 135 height 47
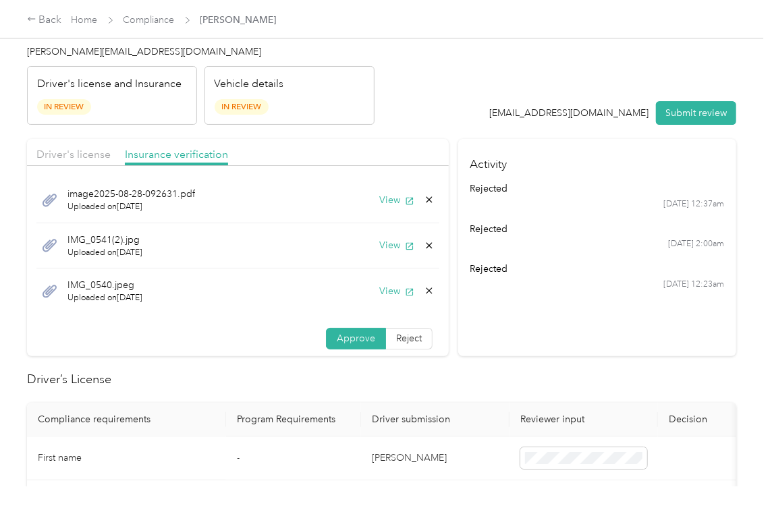
scroll to position [0, 0]
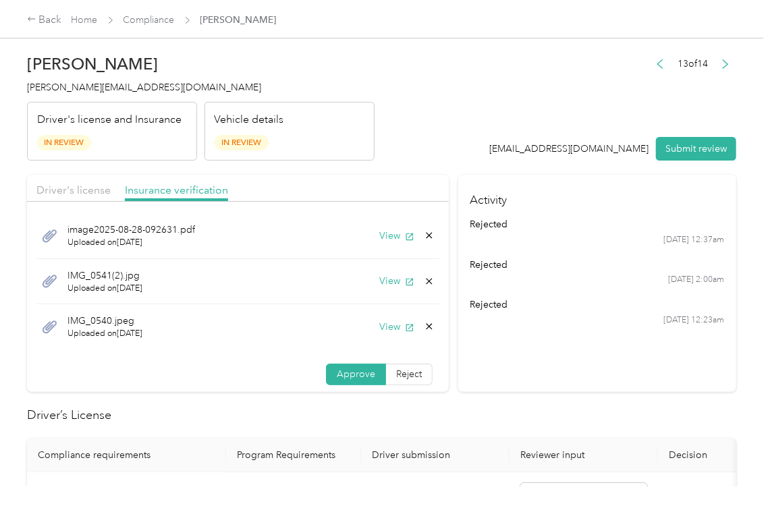
click at [86, 82] on span "[PERSON_NAME][EMAIL_ADDRESS][DOMAIN_NAME]" at bounding box center [144, 87] width 234 height 11
click at [426, 328] on icon at bounding box center [429, 327] width 6 height 6
click at [373, 332] on button "Yes" at bounding box center [377, 337] width 26 height 22
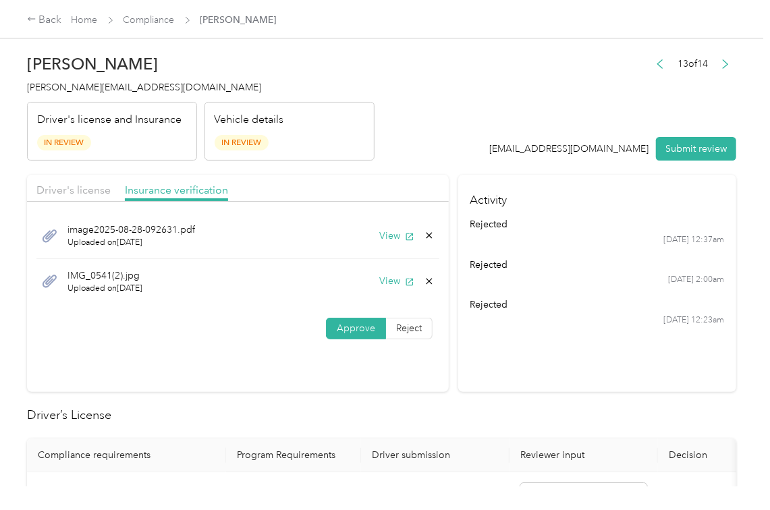
click at [425, 281] on icon at bounding box center [429, 281] width 11 height 11
click at [390, 291] on button "Yes" at bounding box center [391, 292] width 26 height 22
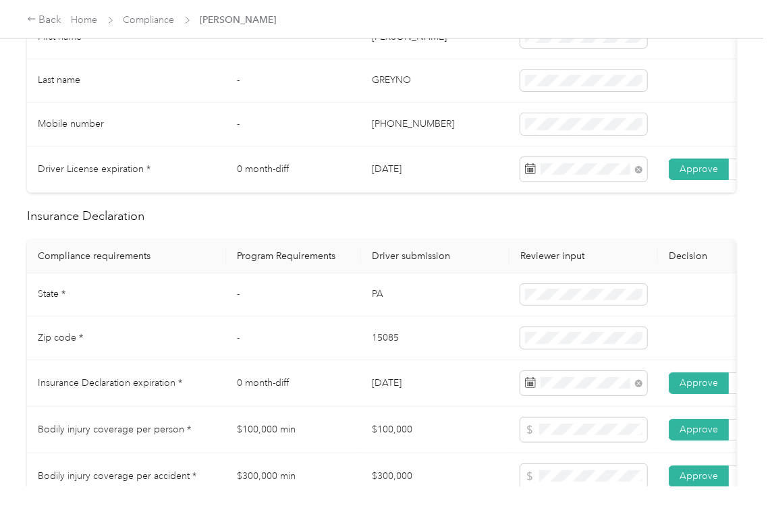
scroll to position [449, 0]
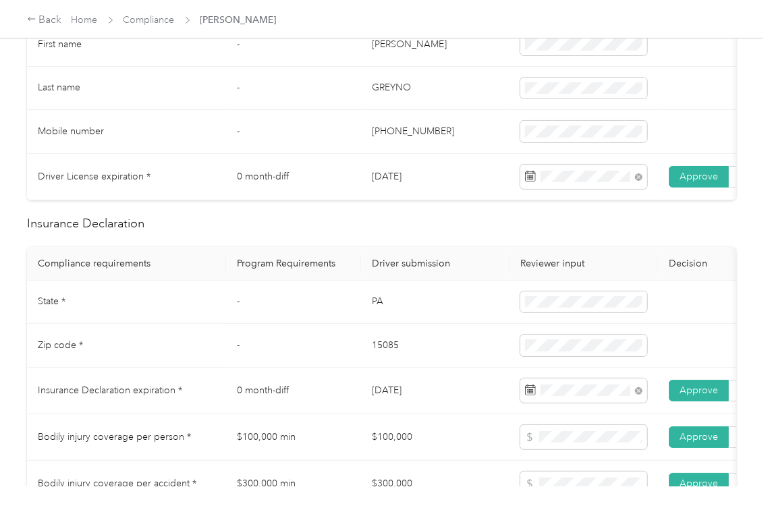
click at [448, 346] on td "15085" at bounding box center [435, 346] width 148 height 44
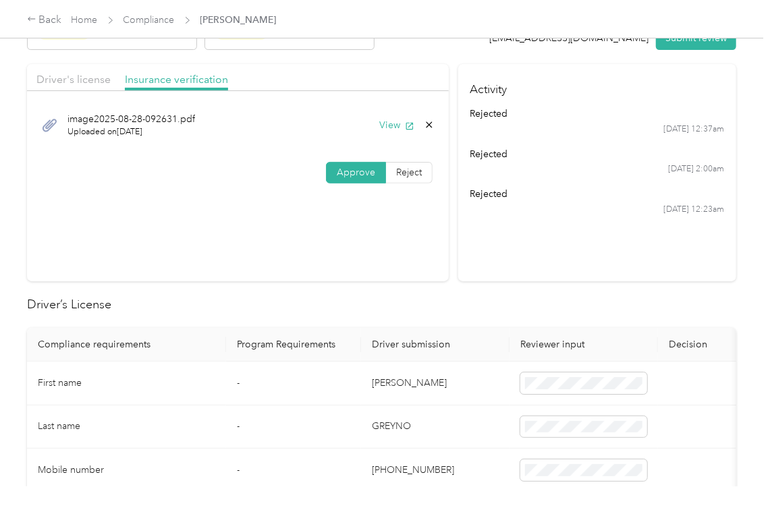
scroll to position [0, 0]
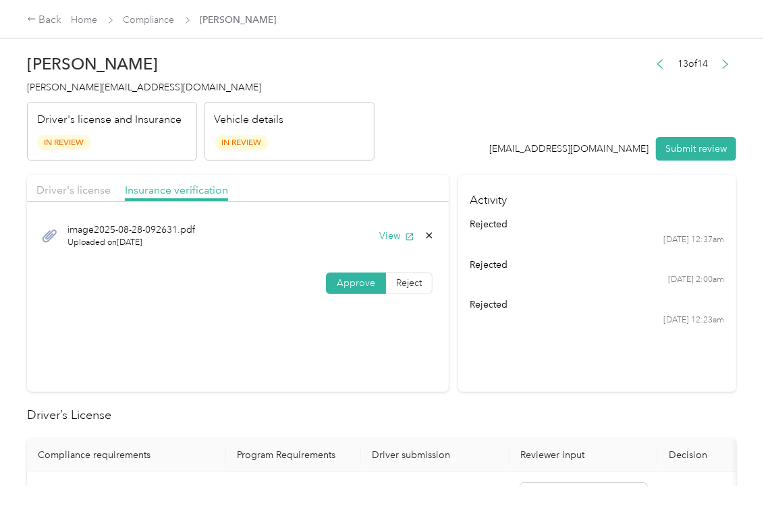
click at [88, 181] on div "Driver's license Insurance verification" at bounding box center [238, 188] width 422 height 27
click at [78, 194] on span "Driver's license" at bounding box center [73, 189] width 74 height 13
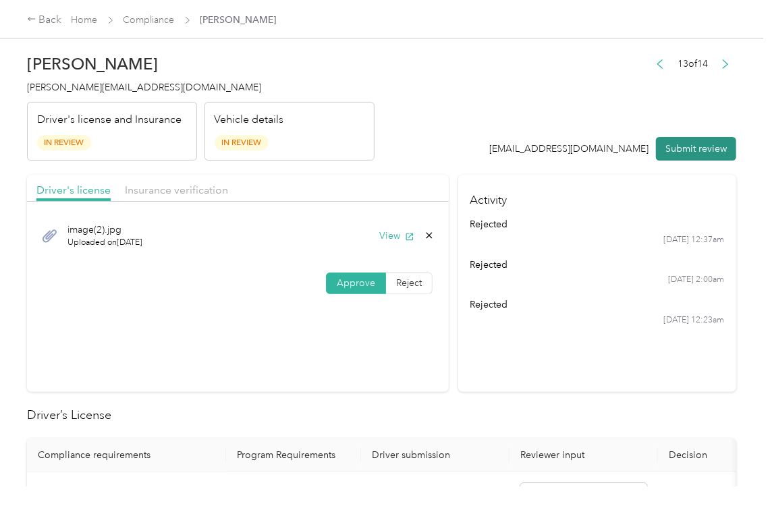
click at [668, 146] on button "Submit review" at bounding box center [696, 149] width 80 height 24
click at [92, 82] on span "[PERSON_NAME][EMAIL_ADDRESS][DOMAIN_NAME]" at bounding box center [144, 87] width 234 height 11
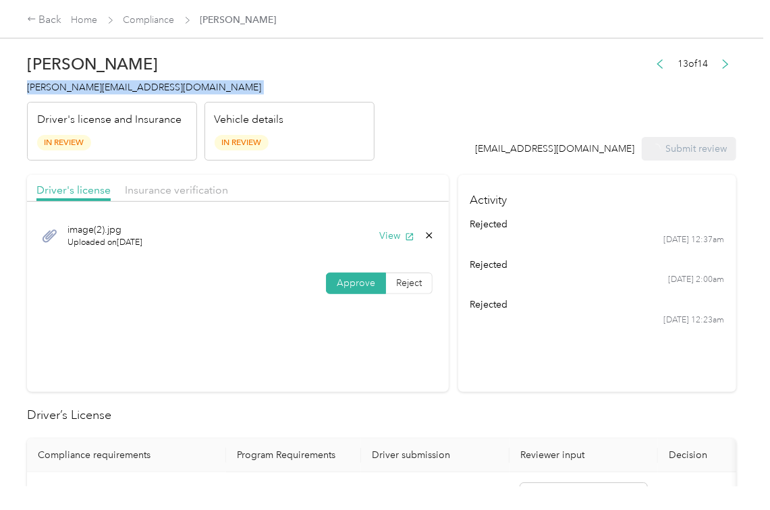
click at [92, 82] on span "[PERSON_NAME][EMAIL_ADDRESS][DOMAIN_NAME]" at bounding box center [144, 87] width 234 height 11
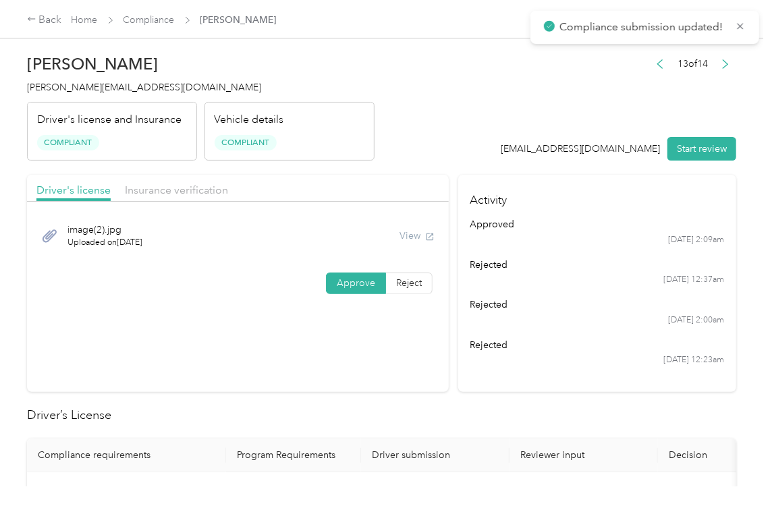
click at [517, 63] on header "[PERSON_NAME] Greyno [EMAIL_ADDRESS][DOMAIN_NAME] Driver's license and Insuranc…" at bounding box center [381, 103] width 709 height 113
click at [318, 391] on section "Driver's license Insurance verification image(2).jpg Uploaded on [DATE] View Ap…" at bounding box center [238, 283] width 422 height 217
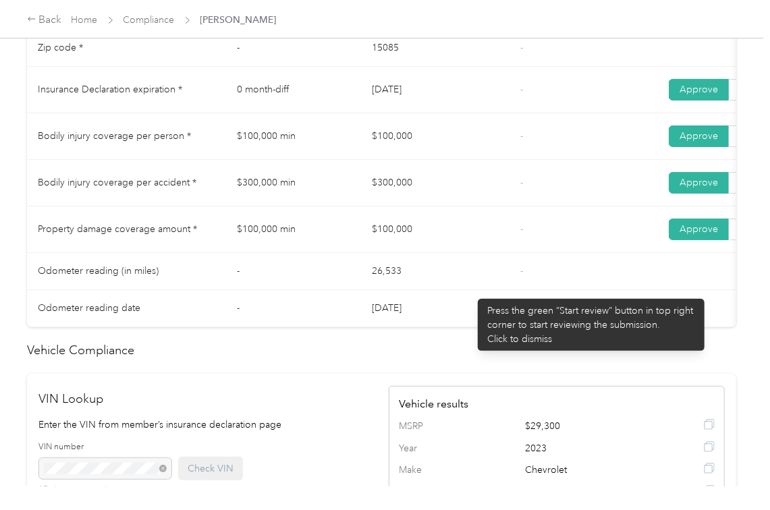
scroll to position [719, 0]
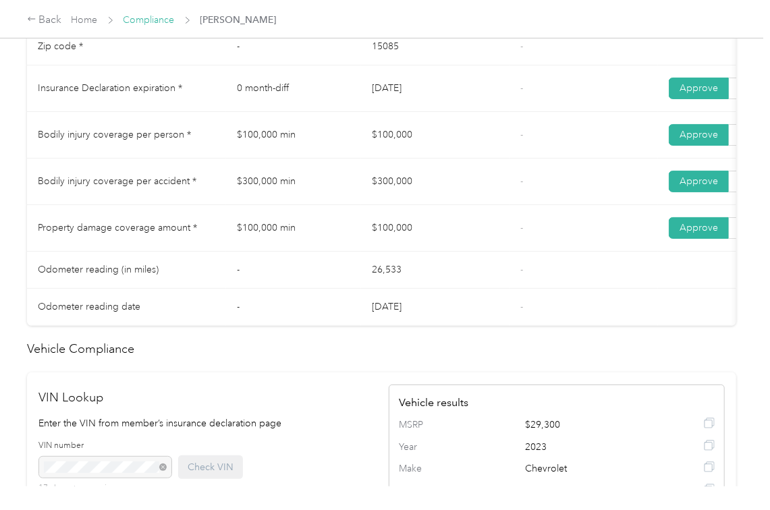
click at [151, 16] on link "Compliance" at bounding box center [148, 19] width 51 height 11
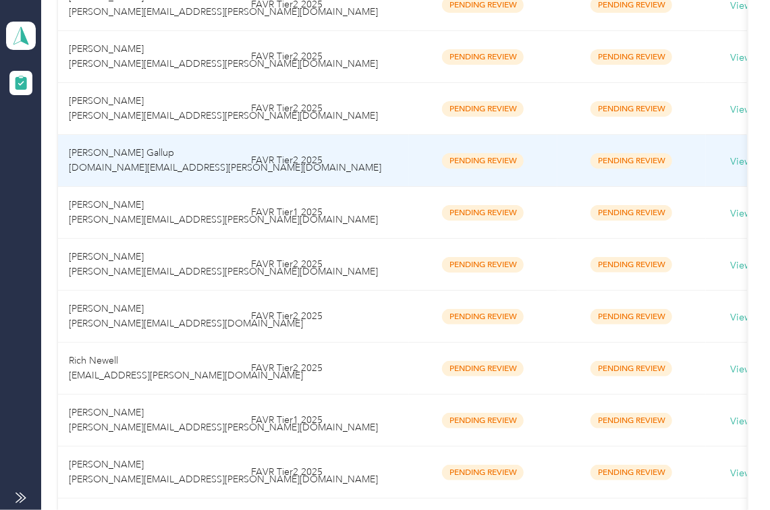
scroll to position [540, 0]
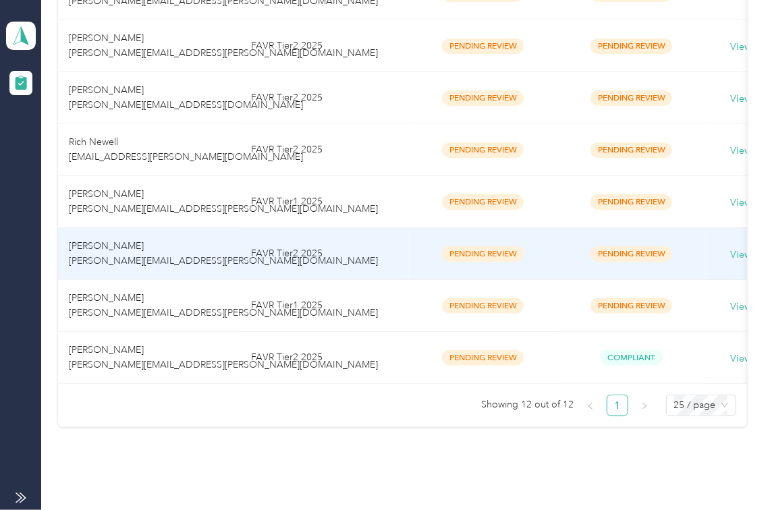
click at [171, 243] on td "[PERSON_NAME] [PERSON_NAME][EMAIL_ADDRESS][PERSON_NAME][DOMAIN_NAME]" at bounding box center [149, 254] width 182 height 52
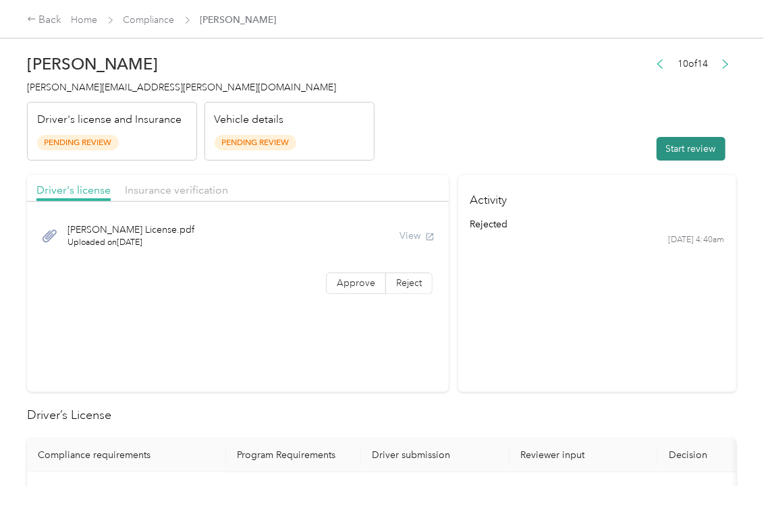
click at [676, 148] on button "Start review" at bounding box center [690, 149] width 69 height 24
click at [519, 104] on header "[PERSON_NAME] [PERSON_NAME][EMAIL_ADDRESS][PERSON_NAME][DOMAIN_NAME] Driver's l…" at bounding box center [381, 103] width 709 height 113
click at [348, 275] on label "Approve" at bounding box center [356, 283] width 60 height 22
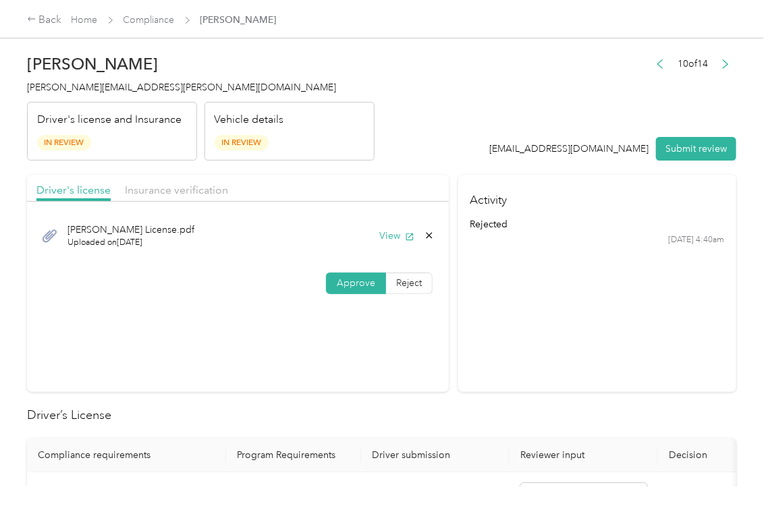
click at [432, 346] on section "Driver's license Insurance verification [PERSON_NAME] License.pdf Uploaded on […" at bounding box center [238, 283] width 422 height 217
click at [390, 239] on button "View" at bounding box center [396, 236] width 35 height 14
click at [179, 186] on span "Insurance verification" at bounding box center [176, 189] width 103 height 13
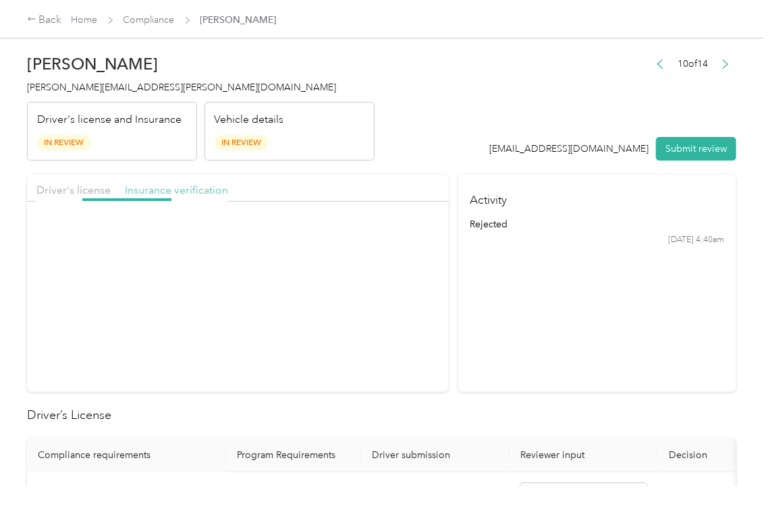
click at [179, 186] on span "Insurance verification" at bounding box center [176, 189] width 103 height 13
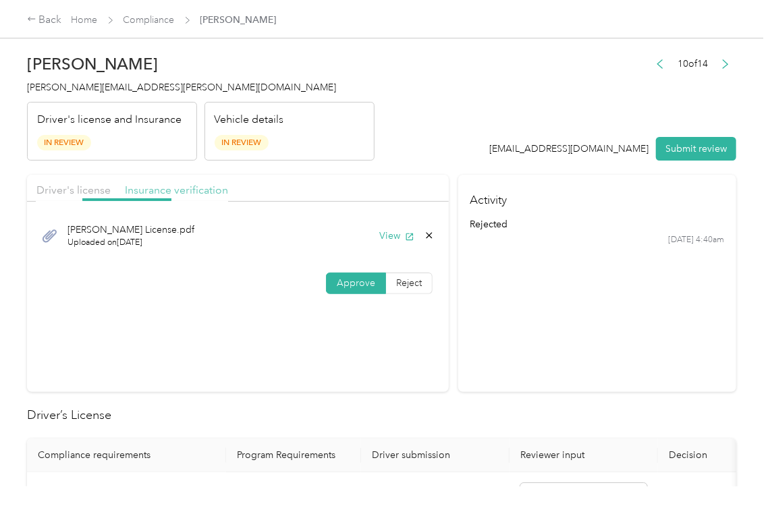
click at [179, 186] on span "Insurance verification" at bounding box center [176, 189] width 103 height 13
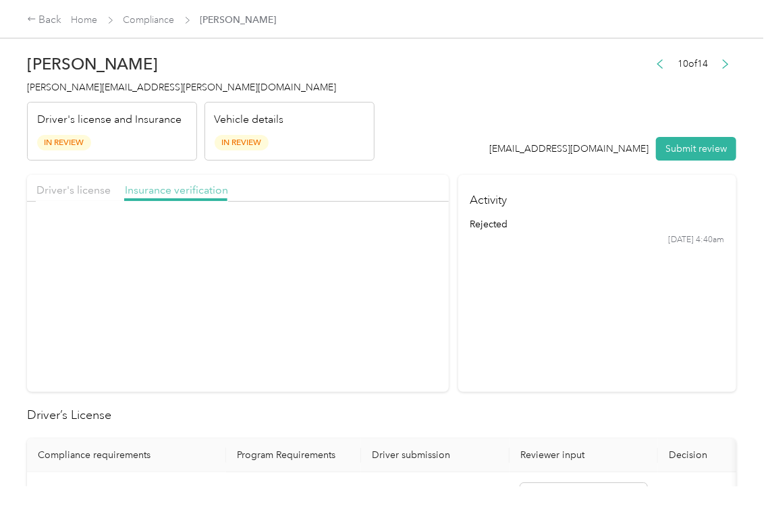
click at [179, 186] on span "Insurance verification" at bounding box center [176, 189] width 103 height 13
click at [405, 240] on icon "button" at bounding box center [409, 236] width 9 height 9
click at [349, 281] on span "Approve" at bounding box center [356, 282] width 38 height 11
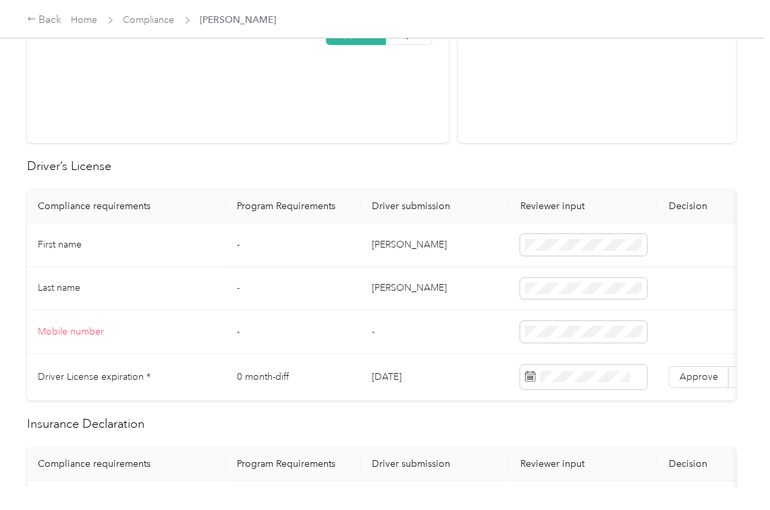
scroll to position [270, 0]
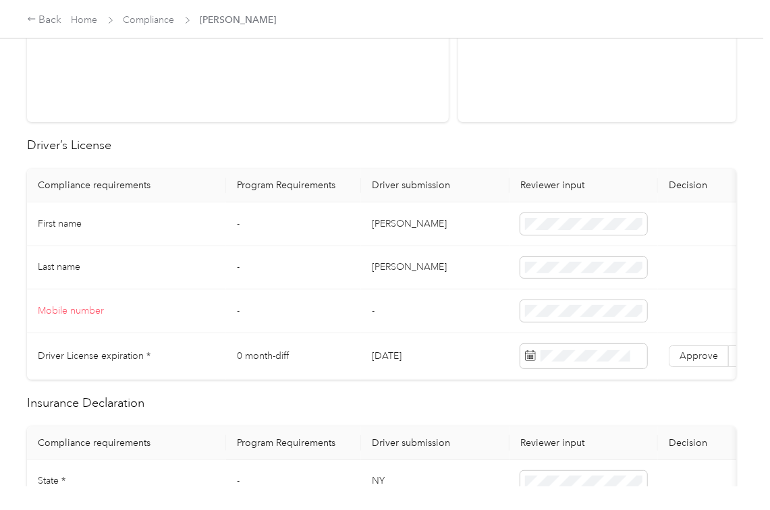
click at [376, 219] on td "[PERSON_NAME]" at bounding box center [435, 224] width 148 height 44
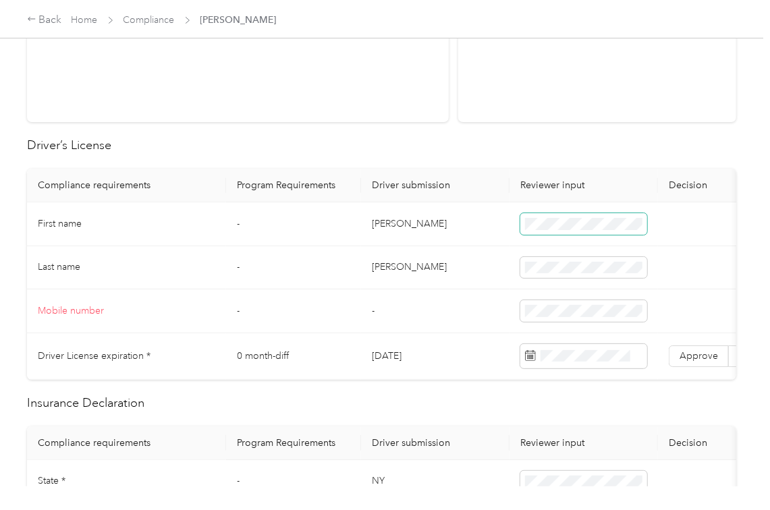
click at [573, 217] on span at bounding box center [583, 224] width 127 height 22
click at [397, 357] on td "[DATE]" at bounding box center [435, 356] width 148 height 47
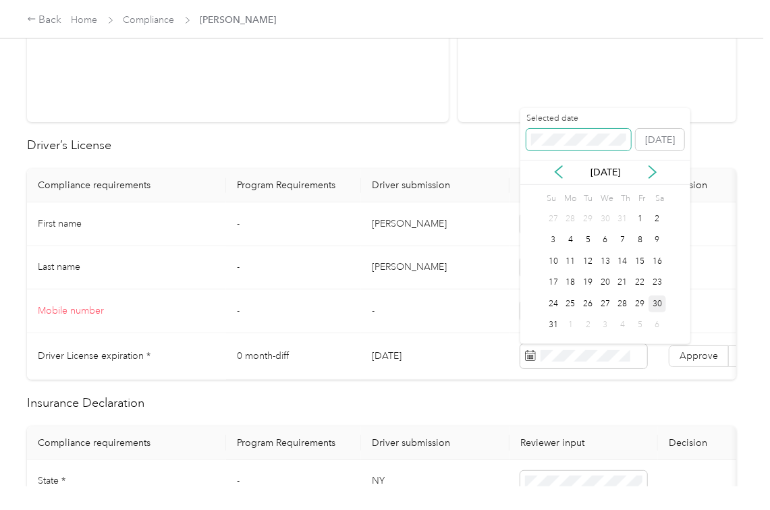
click at [567, 146] on span at bounding box center [578, 140] width 105 height 22
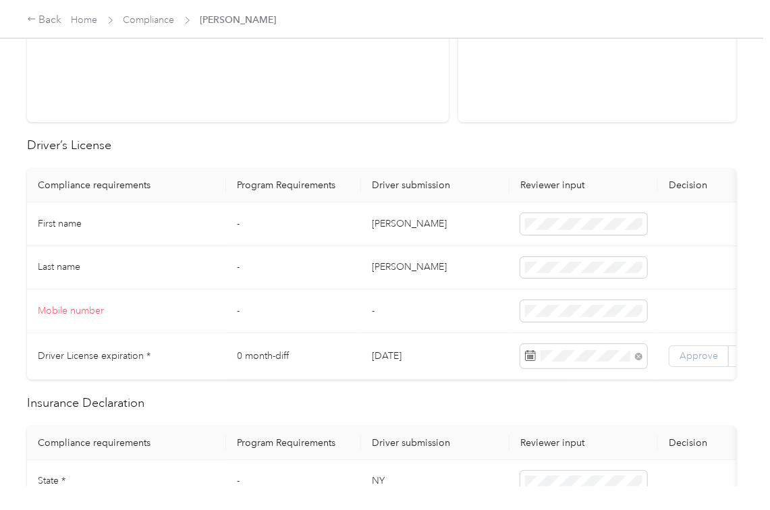
click at [695, 355] on span "Approve" at bounding box center [698, 355] width 38 height 11
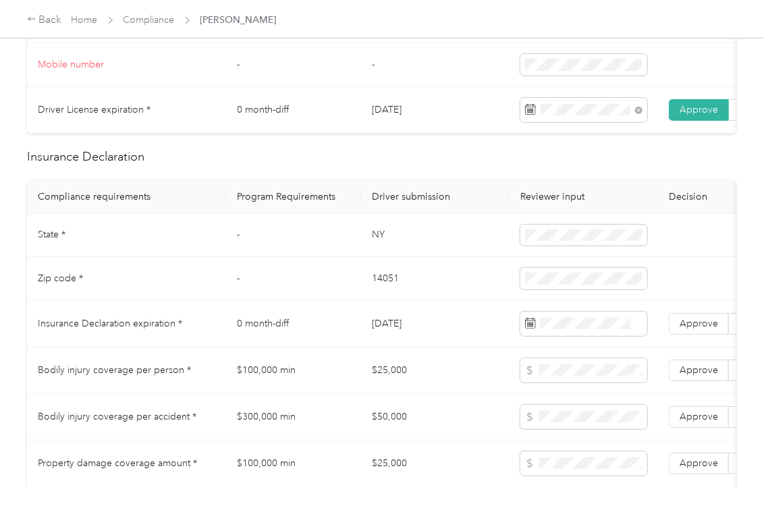
scroll to position [540, 0]
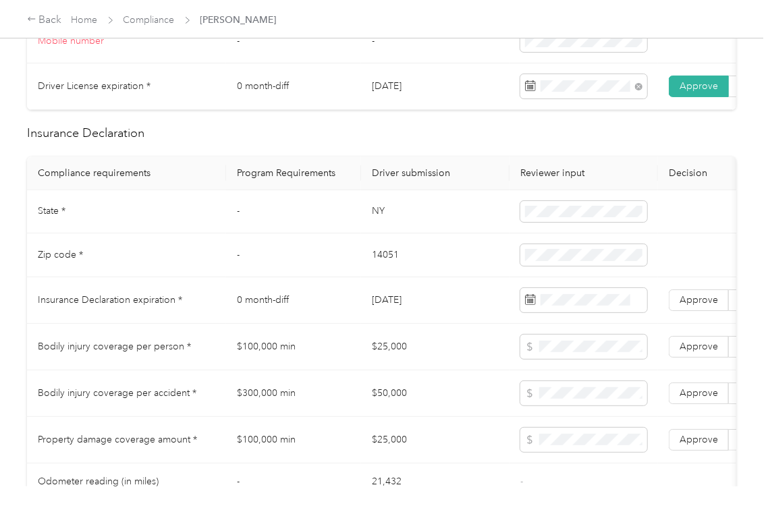
click at [389, 223] on td "NY" at bounding box center [435, 212] width 148 height 44
click at [386, 277] on td "14051" at bounding box center [435, 255] width 148 height 44
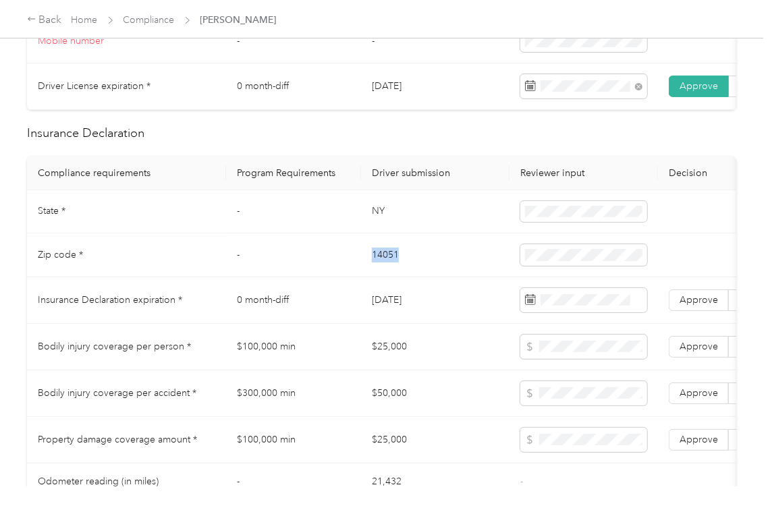
click at [386, 277] on td "14051" at bounding box center [435, 255] width 148 height 44
click at [417, 314] on td "[DATE]" at bounding box center [435, 300] width 148 height 47
click at [684, 306] on span "Approve" at bounding box center [698, 299] width 38 height 11
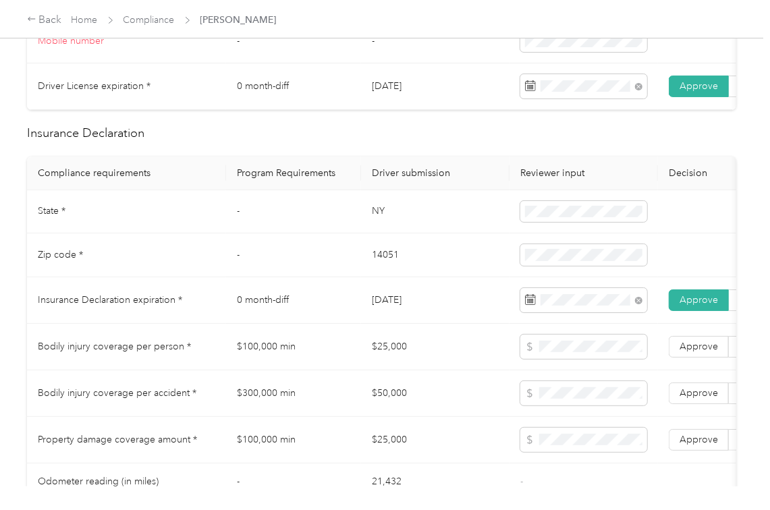
click at [464, 354] on td "$25,000" at bounding box center [435, 347] width 148 height 47
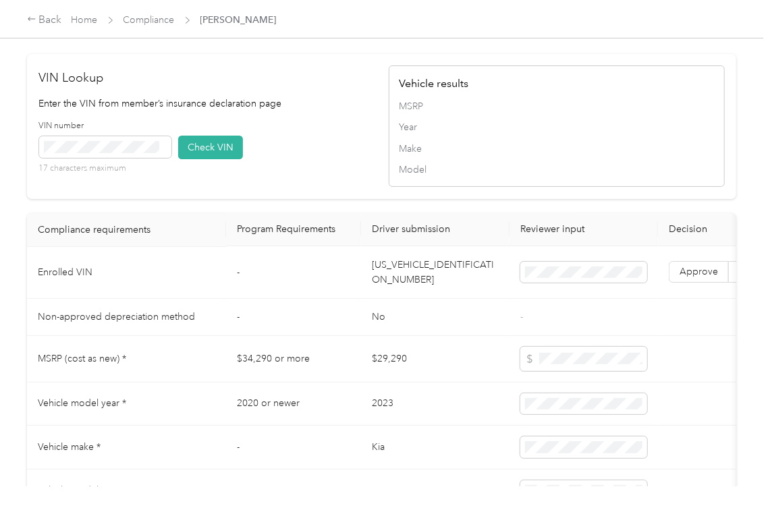
scroll to position [1079, 0]
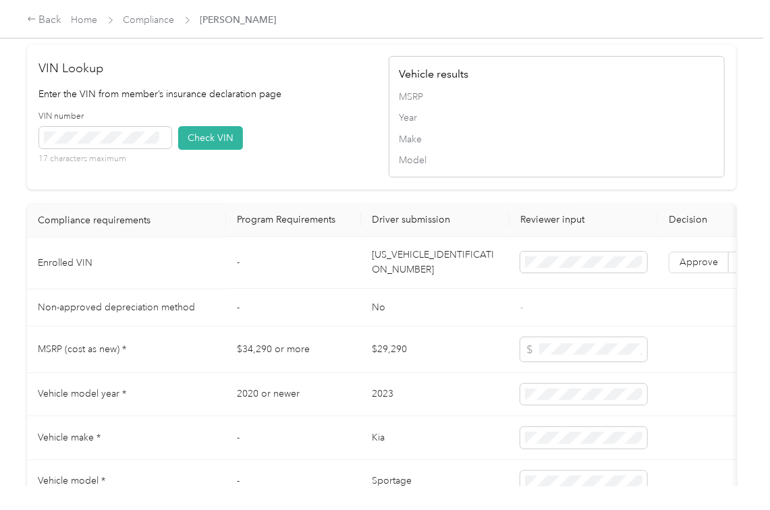
click at [411, 289] on td "[US_VEHICLE_IDENTIFICATION_NUMBER]" at bounding box center [435, 263] width 148 height 52
click at [341, 174] on div "VIN number 17 characters maximum Check VIN" at bounding box center [207, 143] width 336 height 64
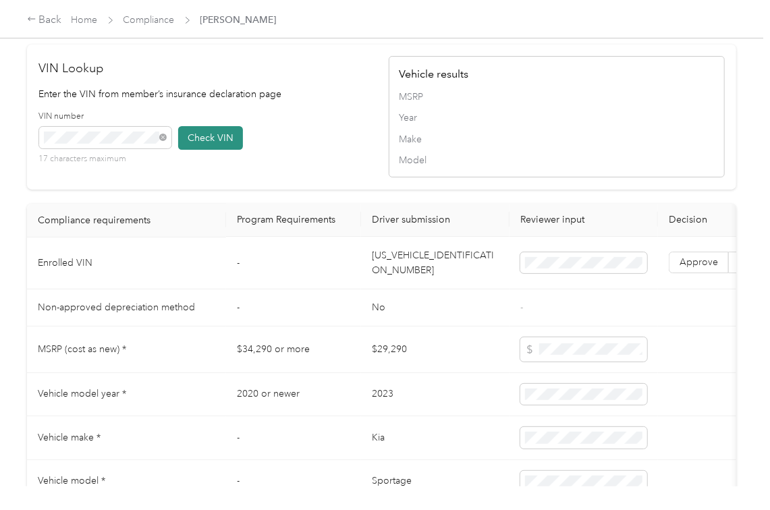
click at [185, 150] on button "Check VIN" at bounding box center [210, 138] width 65 height 24
click at [707, 274] on label "Approve" at bounding box center [698, 263] width 60 height 22
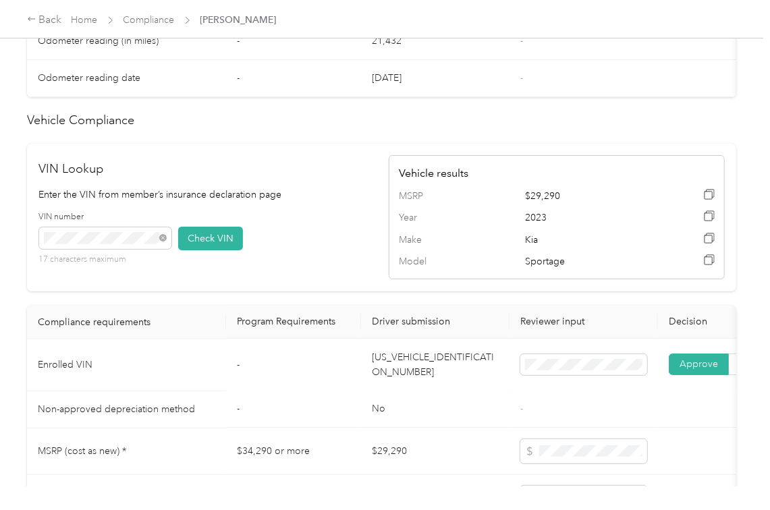
scroll to position [719, 0]
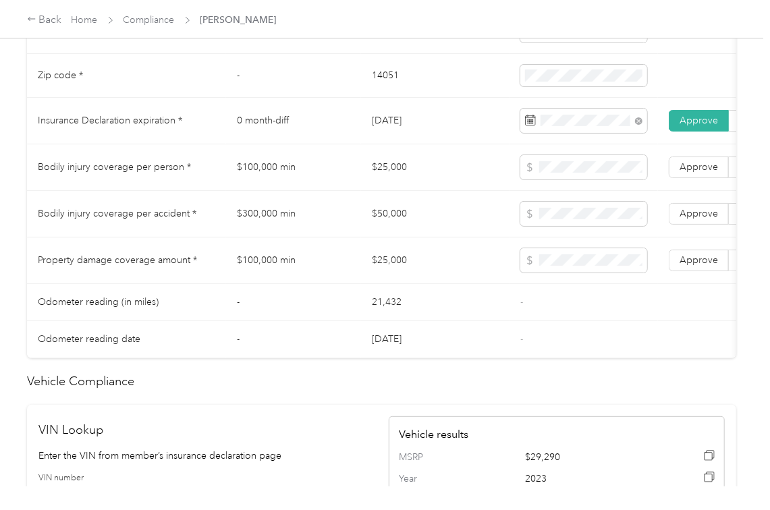
click at [281, 183] on td "$100,000 min" at bounding box center [293, 167] width 135 height 47
click at [264, 227] on td "$300,000 min" at bounding box center [293, 214] width 135 height 47
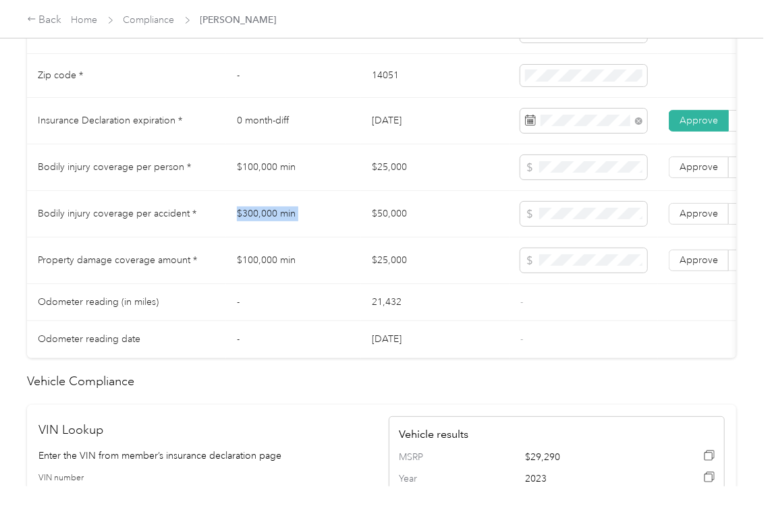
click at [264, 227] on td "$300,000 min" at bounding box center [293, 214] width 135 height 47
click at [670, 217] on td "Approve Reject" at bounding box center [729, 214] width 142 height 47
click at [691, 178] on label "Approve" at bounding box center [698, 167] width 60 height 22
click at [696, 219] on span "Approve" at bounding box center [698, 213] width 38 height 11
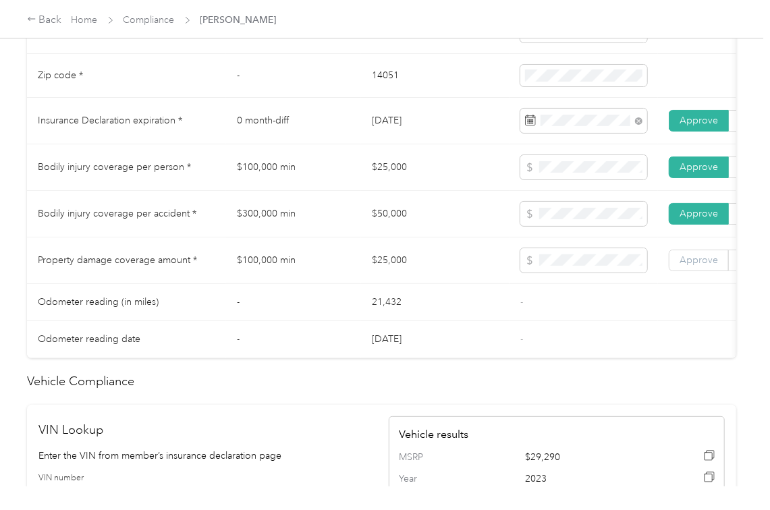
click at [696, 266] on span "Approve" at bounding box center [698, 259] width 38 height 11
click at [254, 284] on td "$100,000 min" at bounding box center [293, 260] width 135 height 47
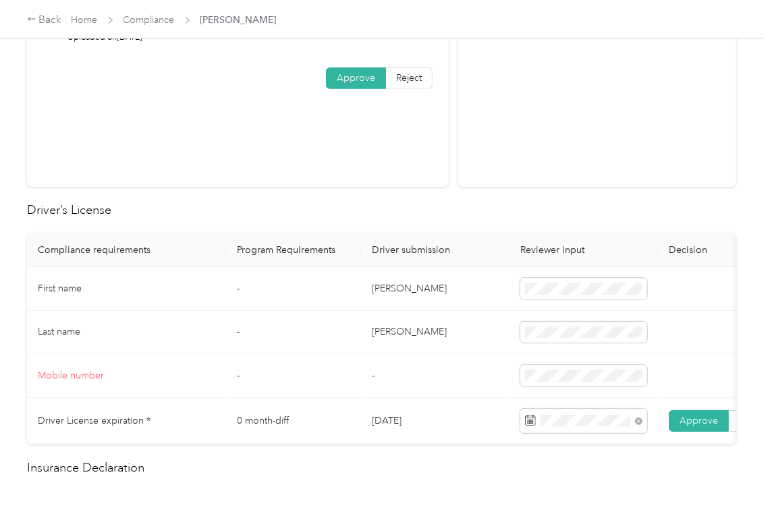
scroll to position [0, 0]
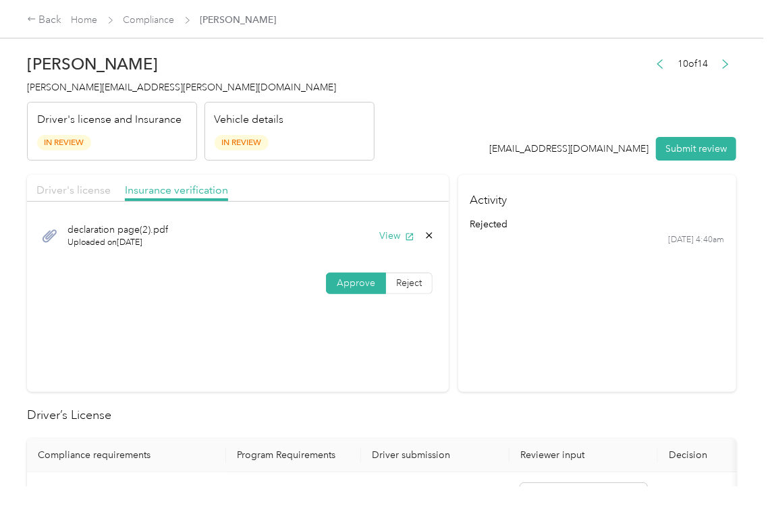
click at [68, 195] on span "Driver's license" at bounding box center [73, 189] width 74 height 13
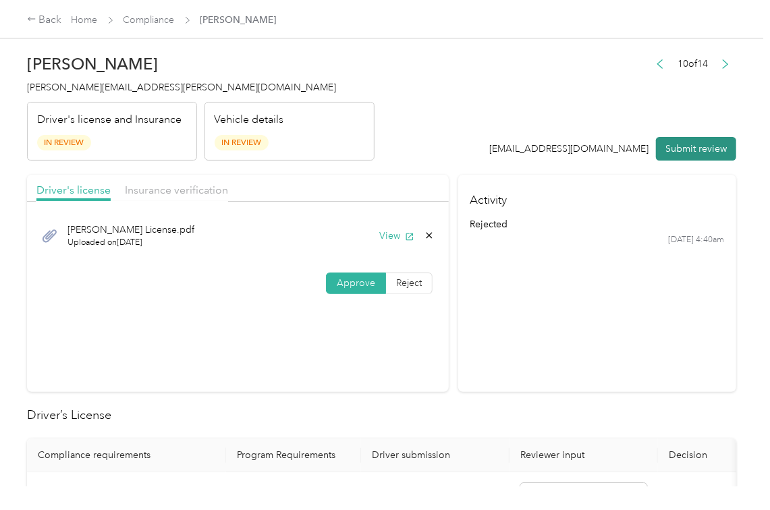
click at [662, 152] on button "Submit review" at bounding box center [696, 149] width 80 height 24
click at [97, 84] on span "[PERSON_NAME][EMAIL_ADDRESS][PERSON_NAME][DOMAIN_NAME]" at bounding box center [181, 87] width 309 height 11
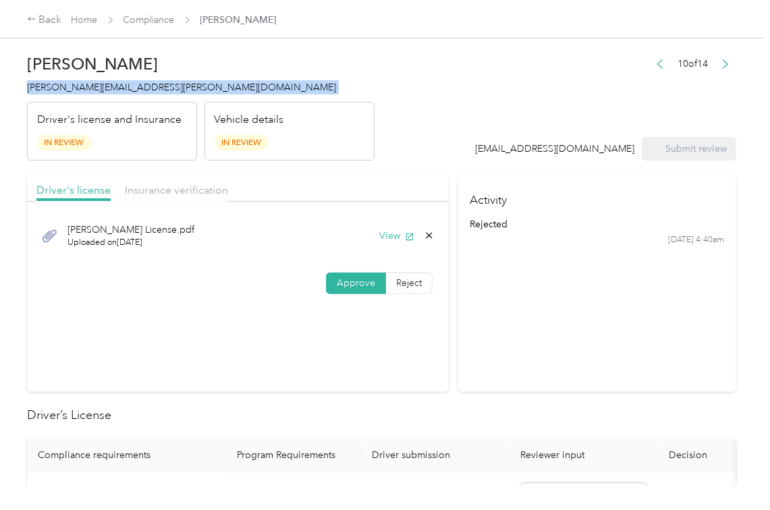
click at [97, 84] on span "[PERSON_NAME][EMAIL_ADDRESS][PERSON_NAME][DOMAIN_NAME]" at bounding box center [181, 87] width 309 height 11
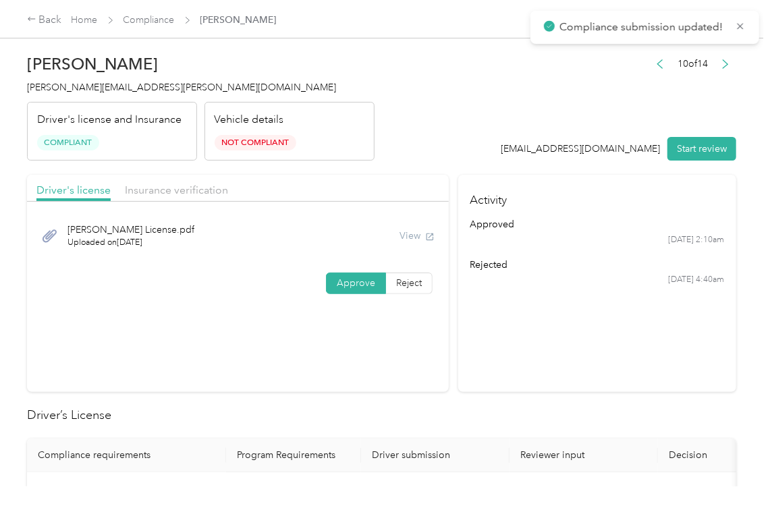
drag, startPoint x: 599, startPoint y: 379, endPoint x: 598, endPoint y: 371, distance: 8.2
click at [598, 378] on section "Activity approved [DATE] 2:10am rejected [DATE] 4:40am" at bounding box center [597, 283] width 278 height 217
click at [144, 28] on div "Back Home Compliance [PERSON_NAME]" at bounding box center [152, 20] width 250 height 16
click at [154, 15] on link "Compliance" at bounding box center [148, 19] width 51 height 11
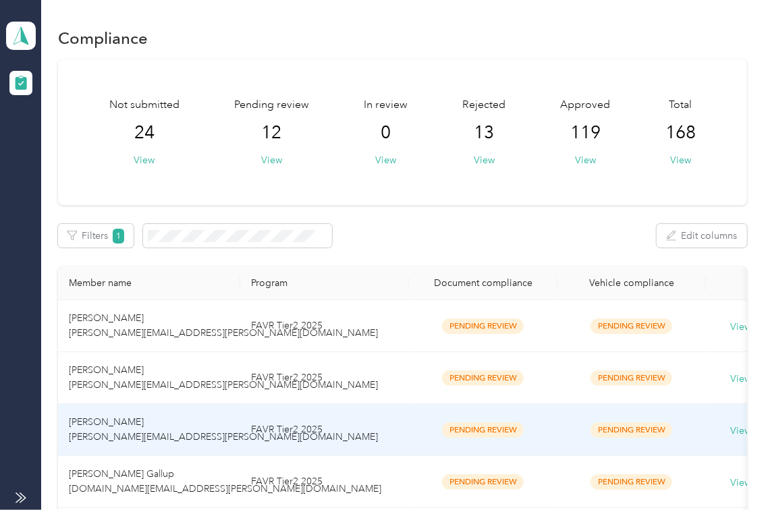
click at [170, 413] on td "[PERSON_NAME] [PERSON_NAME][EMAIL_ADDRESS][PERSON_NAME][DOMAIN_NAME]" at bounding box center [149, 430] width 182 height 52
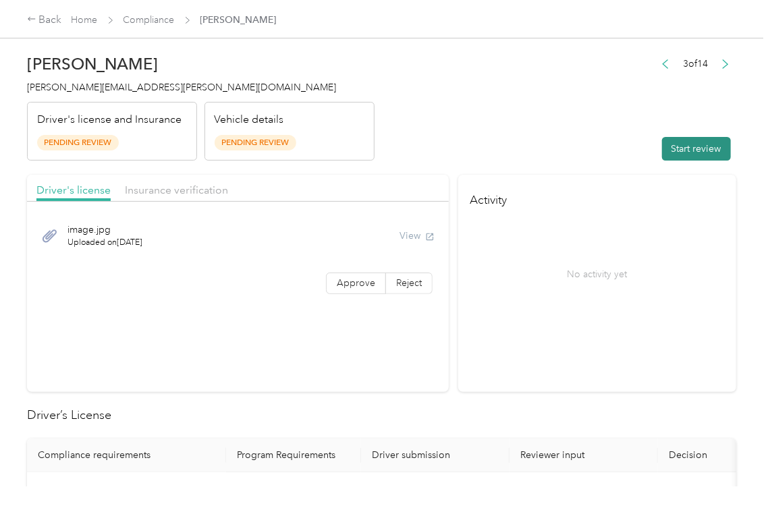
click at [680, 154] on button "Start review" at bounding box center [696, 149] width 69 height 24
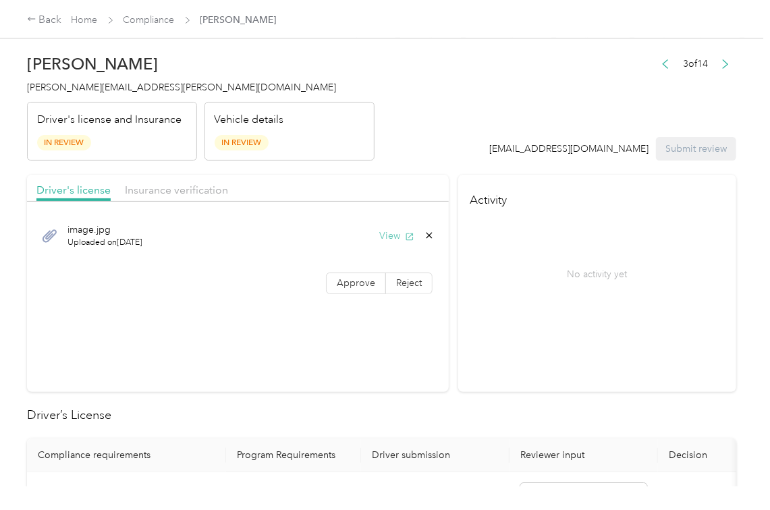
click at [402, 229] on button "View" at bounding box center [396, 236] width 35 height 14
click at [393, 237] on button "View" at bounding box center [396, 236] width 35 height 14
drag, startPoint x: 343, startPoint y: 281, endPoint x: 330, endPoint y: 267, distance: 18.6
click at [343, 281] on span "Approve" at bounding box center [356, 282] width 38 height 11
click at [170, 200] on div "Driver's license Insurance verification" at bounding box center [238, 188] width 422 height 27
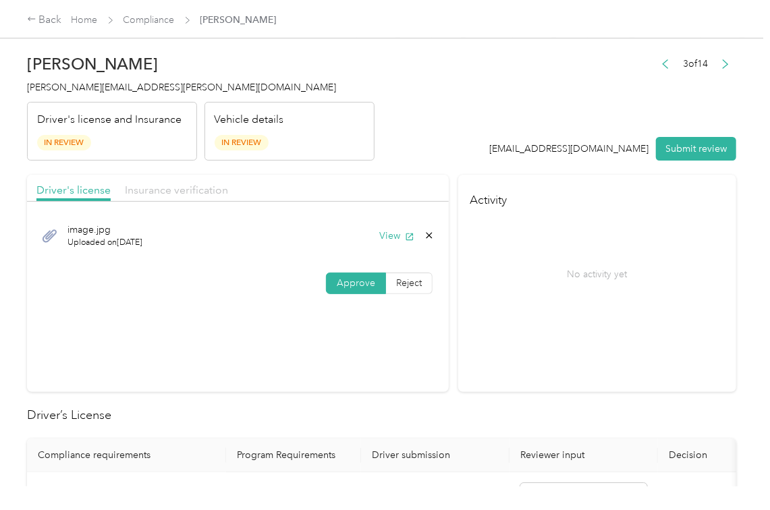
click at [170, 192] on span "Insurance verification" at bounding box center [176, 189] width 103 height 13
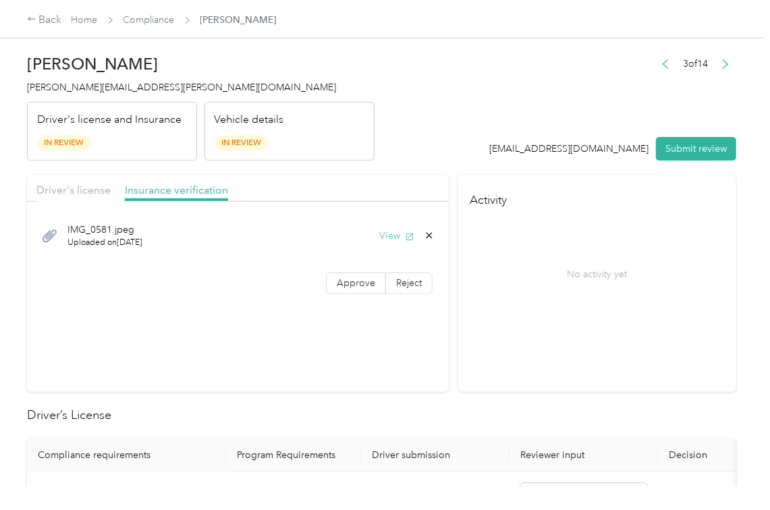
click at [388, 237] on button "View" at bounding box center [396, 236] width 35 height 14
click at [352, 289] on span "Approve" at bounding box center [356, 282] width 38 height 11
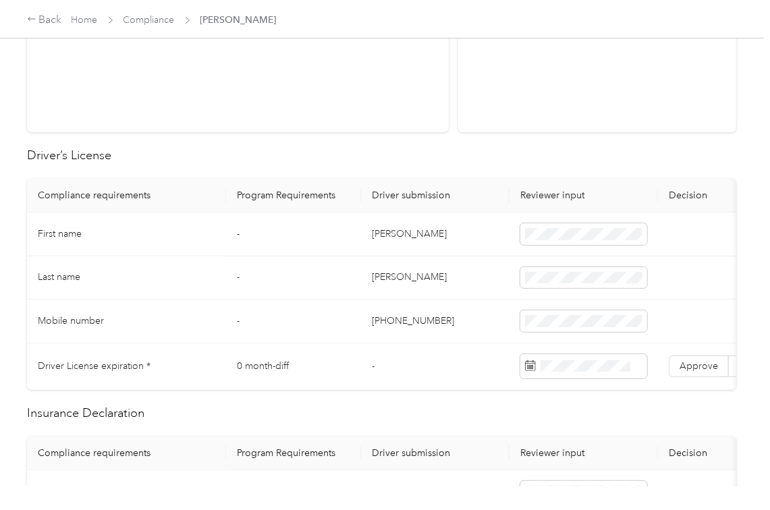
scroll to position [270, 0]
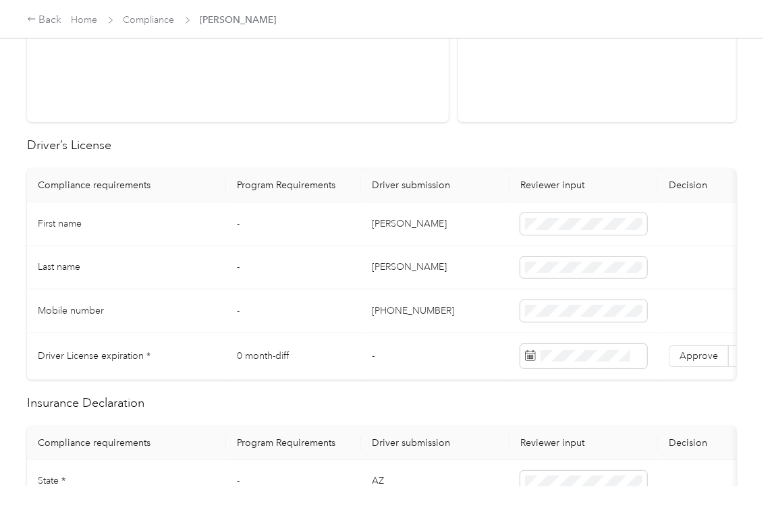
click at [382, 210] on td "[PERSON_NAME]" at bounding box center [435, 224] width 148 height 44
click at [333, 220] on td "-" at bounding box center [293, 224] width 135 height 44
click at [685, 357] on span "Approve" at bounding box center [698, 355] width 38 height 11
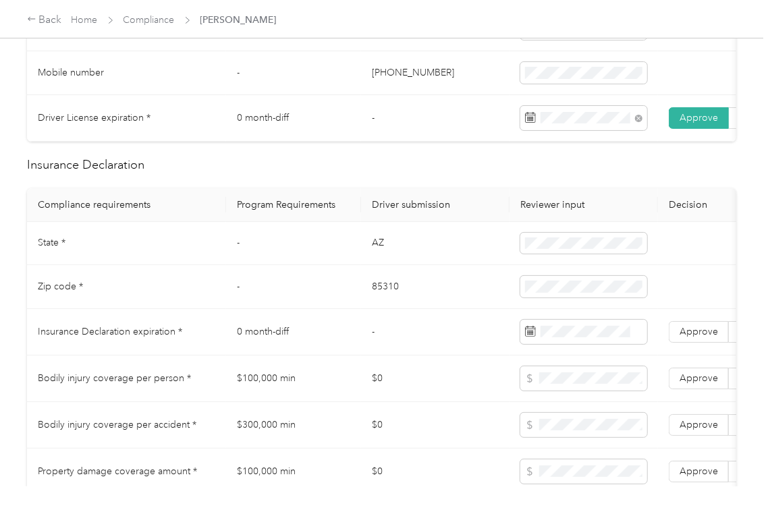
scroll to position [540, 0]
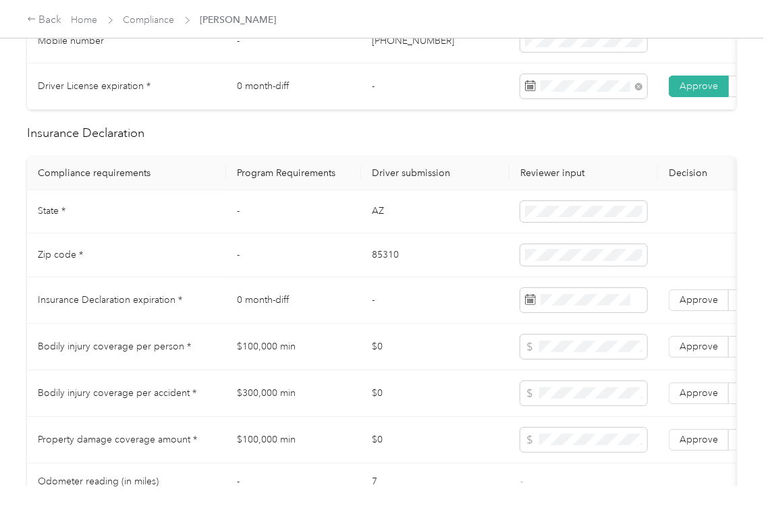
click at [380, 221] on td "AZ" at bounding box center [435, 212] width 148 height 44
click at [568, 219] on span at bounding box center [583, 212] width 127 height 22
click at [376, 223] on td "AZ" at bounding box center [435, 212] width 148 height 44
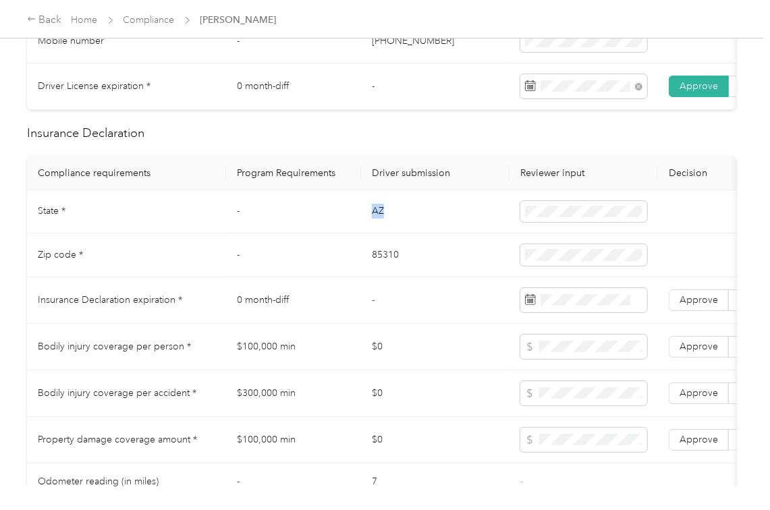
click at [376, 223] on td "AZ" at bounding box center [435, 212] width 148 height 44
click at [370, 275] on td "85310" at bounding box center [435, 255] width 148 height 44
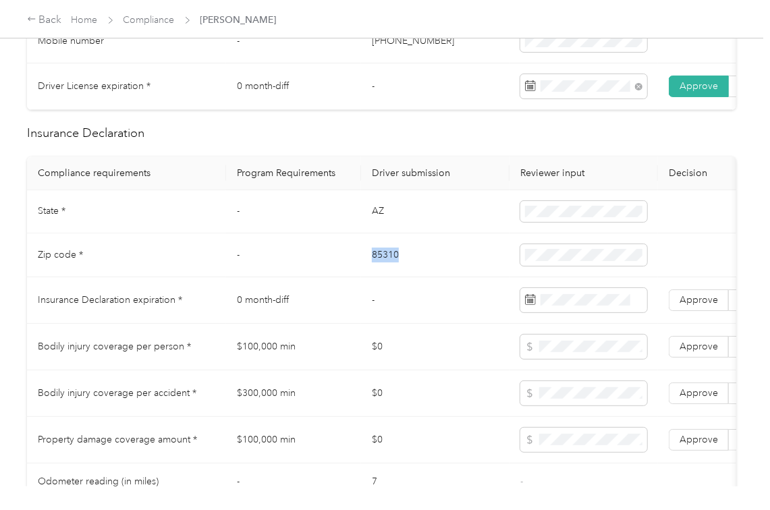
click at [370, 275] on td "85310" at bounding box center [435, 255] width 148 height 44
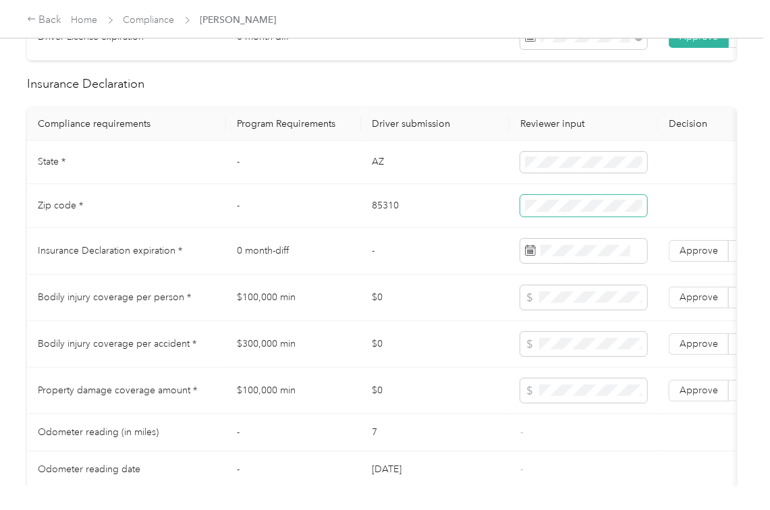
scroll to position [629, 0]
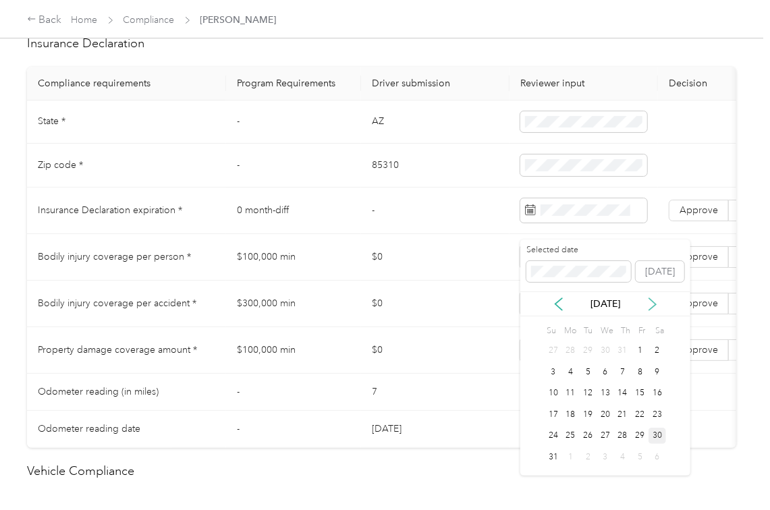
click at [645, 303] on icon at bounding box center [651, 303] width 13 height 13
click at [553, 437] on div "28" at bounding box center [553, 436] width 18 height 17
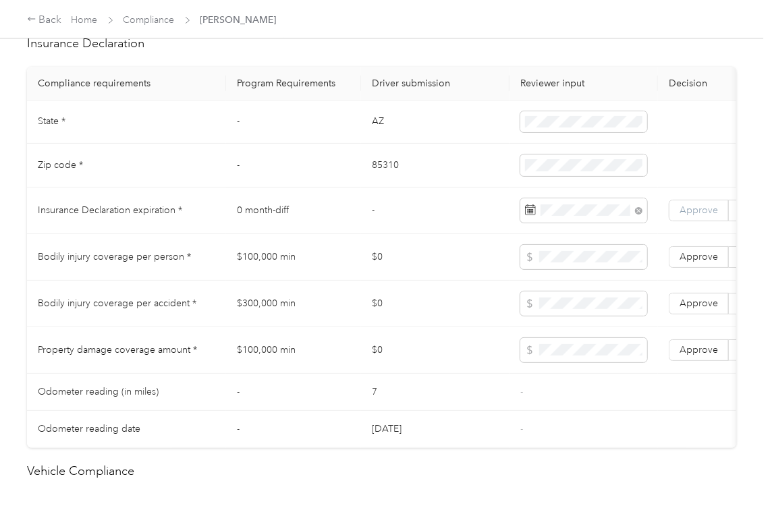
click at [708, 216] on span "Approve" at bounding box center [698, 209] width 38 height 11
click at [283, 275] on td "$100,000 min" at bounding box center [293, 257] width 135 height 47
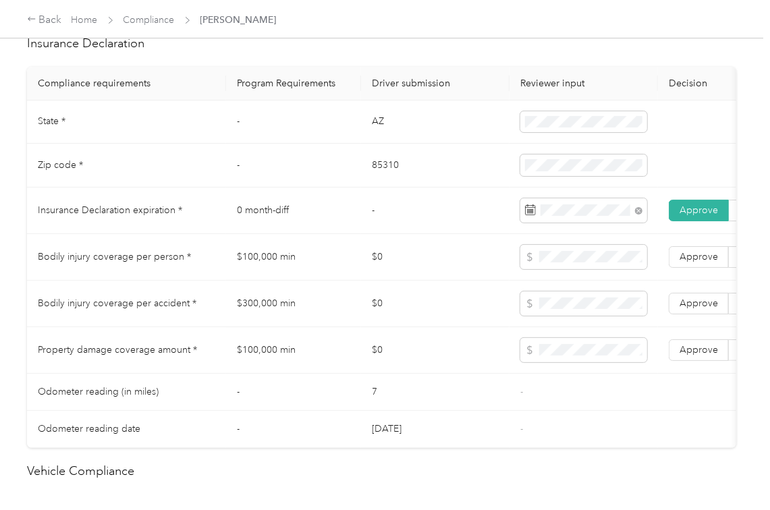
click at [262, 319] on td "$300,000 min" at bounding box center [293, 304] width 135 height 47
click at [561, 359] on span at bounding box center [583, 350] width 127 height 24
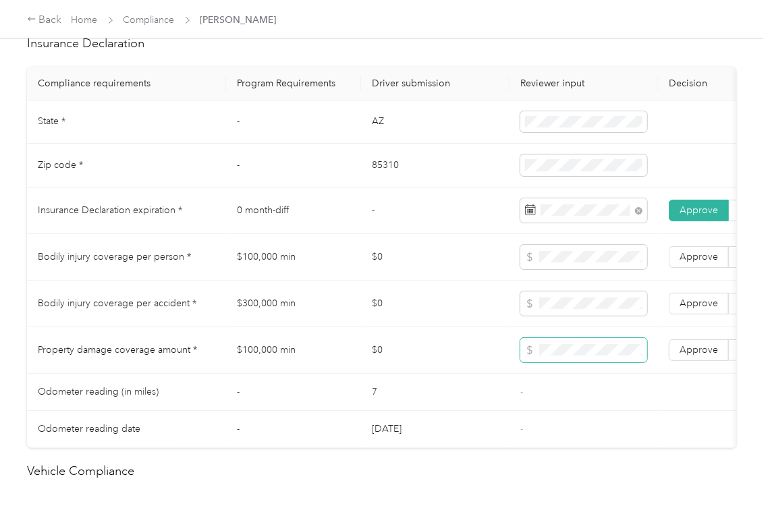
click at [561, 359] on span at bounding box center [583, 350] width 127 height 24
click at [699, 262] on span "Approve" at bounding box center [698, 256] width 38 height 11
click at [697, 309] on span "Approve" at bounding box center [698, 302] width 38 height 11
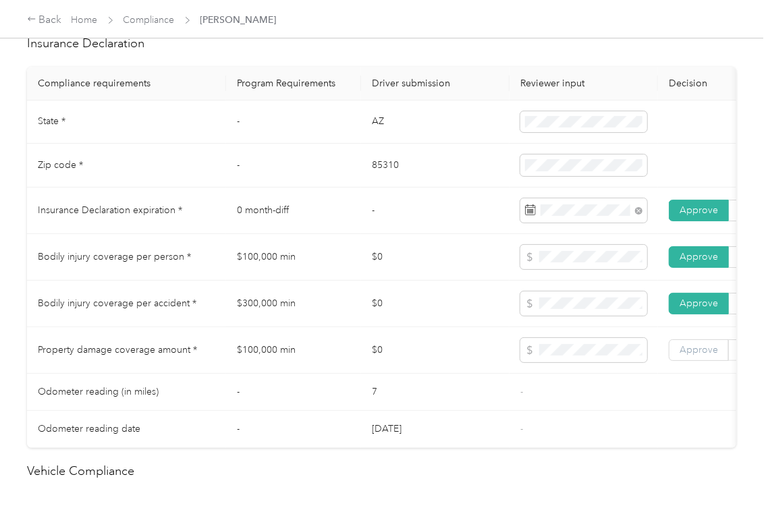
click at [693, 355] on span "Approve" at bounding box center [698, 349] width 38 height 11
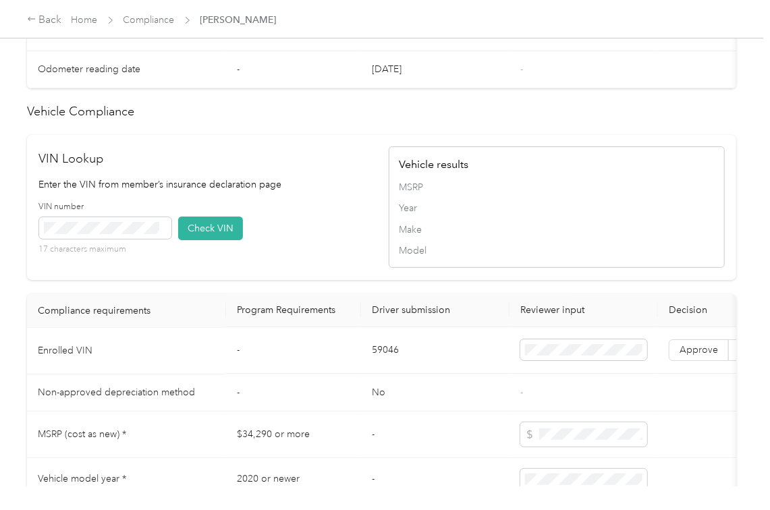
click at [380, 374] on td "59046" at bounding box center [435, 351] width 148 height 47
drag, startPoint x: 289, startPoint y: 220, endPoint x: 173, endPoint y: 260, distance: 122.6
click at [291, 192] on p "Enter the VIN from member’s insurance declaration page" at bounding box center [207, 184] width 336 height 14
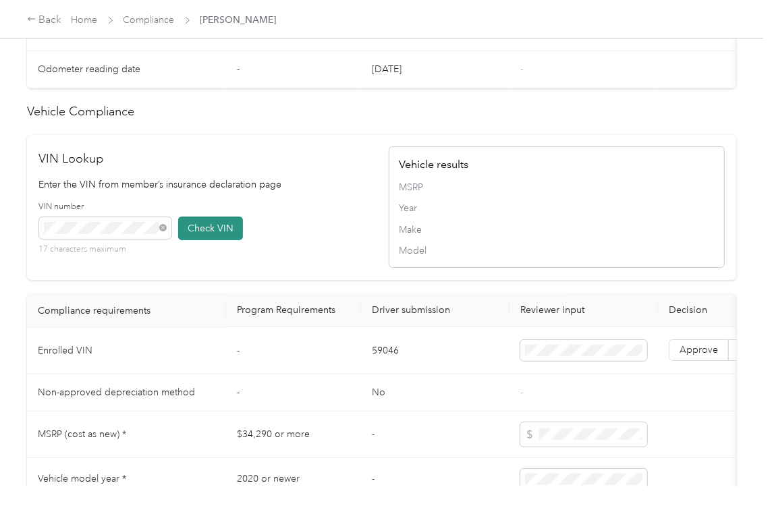
click at [223, 240] on button "Check VIN" at bounding box center [210, 229] width 65 height 24
click at [700, 356] on span "Approve" at bounding box center [698, 350] width 38 height 11
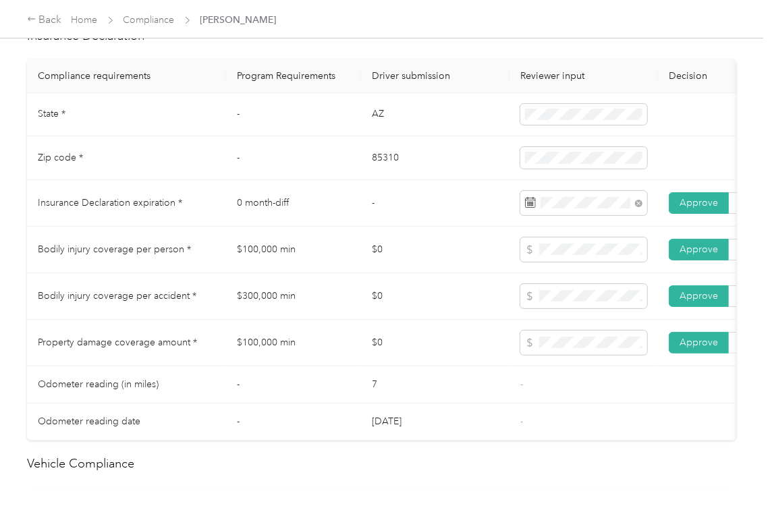
scroll to position [629, 0]
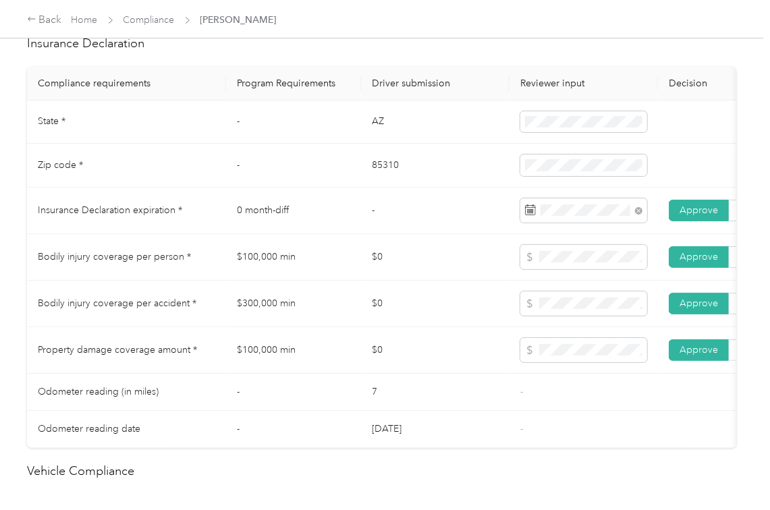
click at [434, 368] on td "$0" at bounding box center [435, 350] width 148 height 47
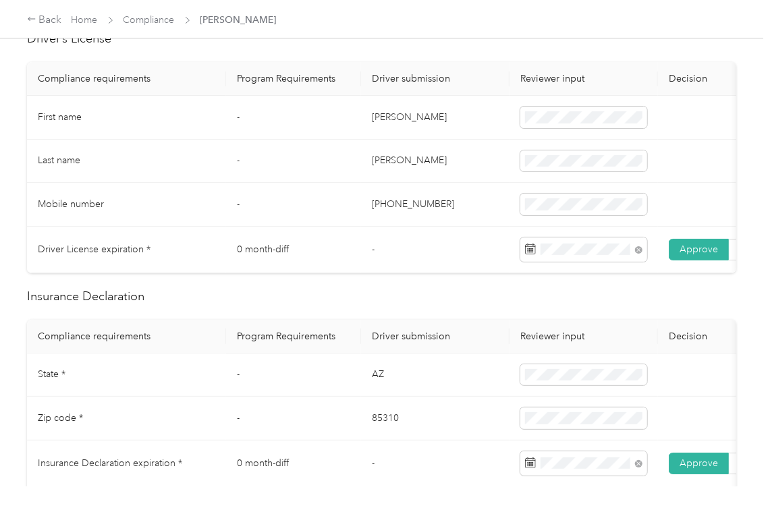
scroll to position [0, 0]
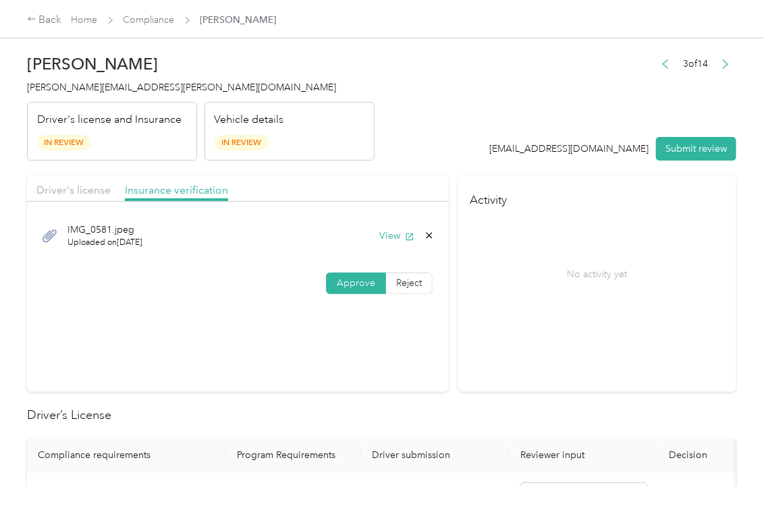
drag, startPoint x: 55, startPoint y: 181, endPoint x: 349, endPoint y: 189, distance: 293.5
click at [55, 182] on div "Driver's license" at bounding box center [73, 190] width 74 height 17
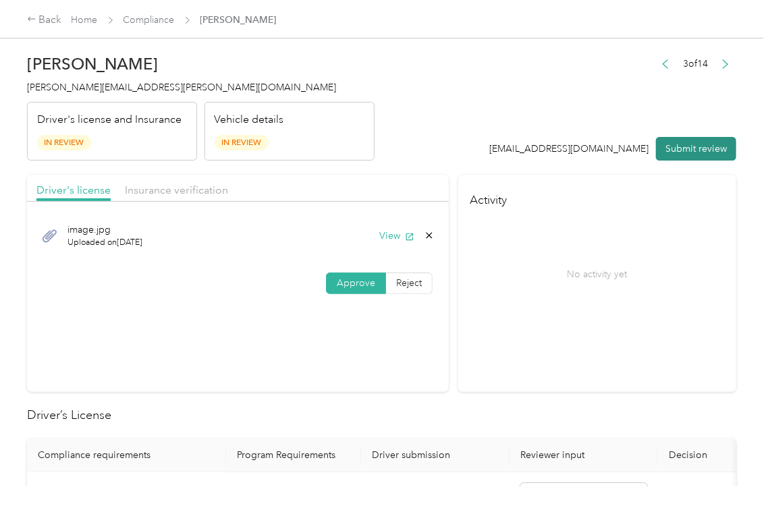
click at [665, 150] on button "Submit review" at bounding box center [696, 149] width 80 height 24
click at [78, 94] on div "[PERSON_NAME] [PERSON_NAME][EMAIL_ADDRESS][PERSON_NAME][DOMAIN_NAME] Driver's l…" at bounding box center [200, 103] width 347 height 113
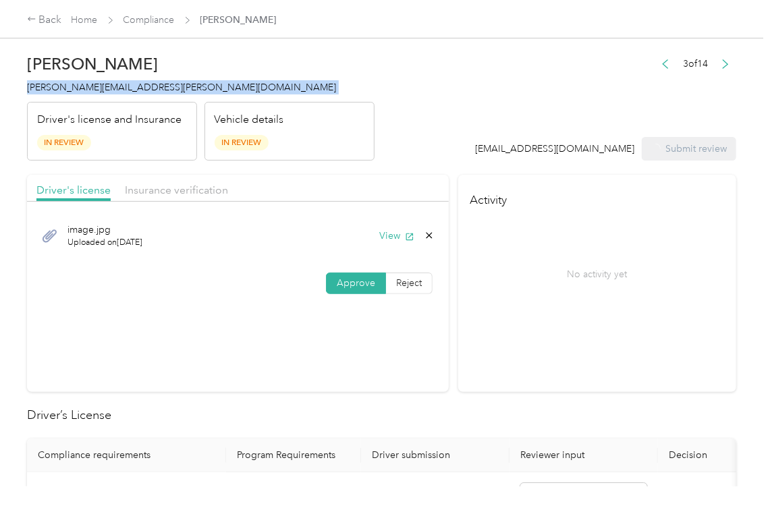
click at [78, 94] on div "[PERSON_NAME] [PERSON_NAME][EMAIL_ADDRESS][PERSON_NAME][DOMAIN_NAME] Driver's l…" at bounding box center [200, 103] width 347 height 113
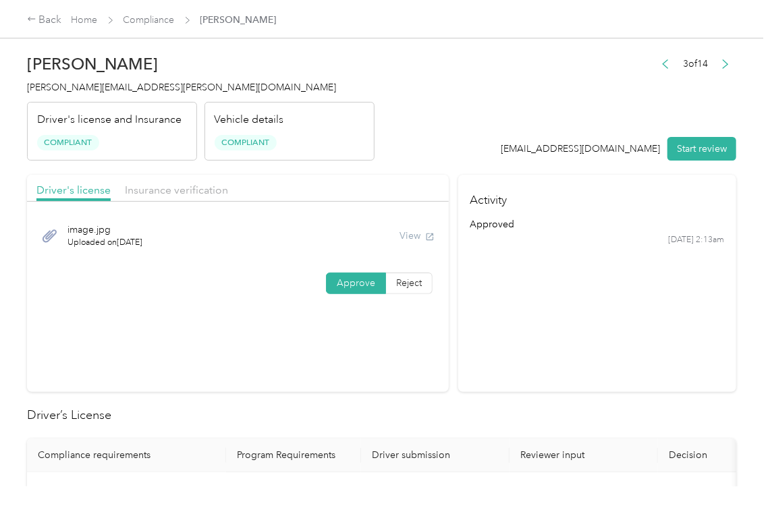
click at [562, 410] on h2 "Driver’s License" at bounding box center [381, 415] width 709 height 18
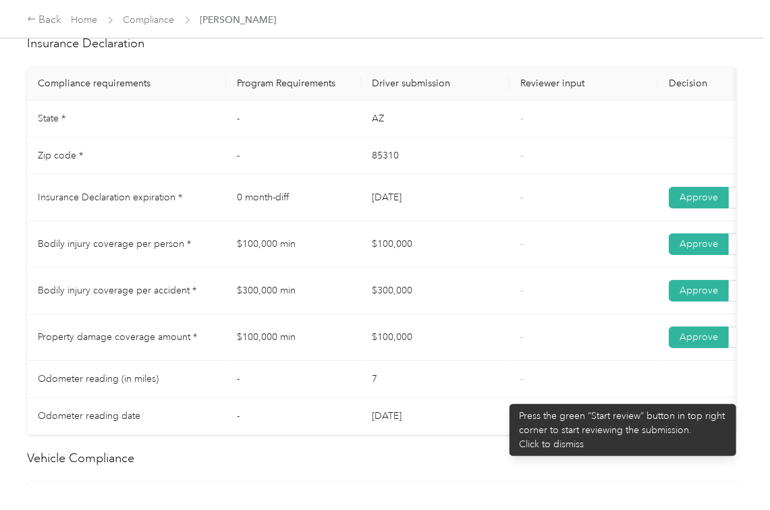
scroll to position [629, 0]
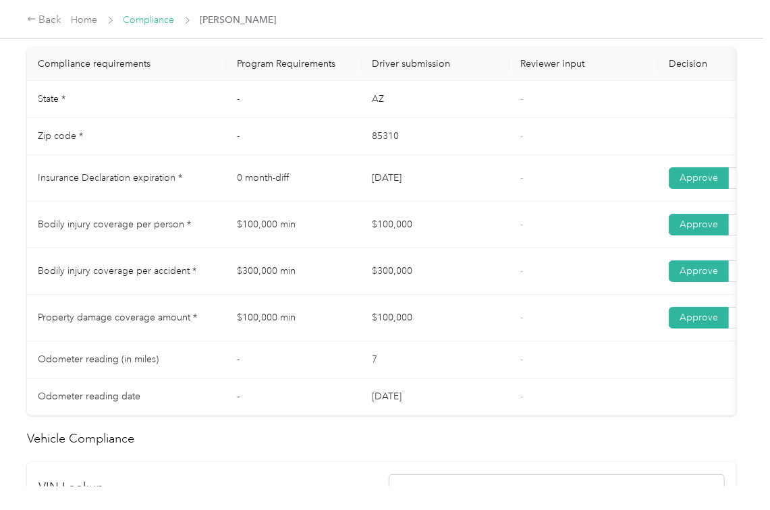
click at [135, 18] on link "Compliance" at bounding box center [148, 19] width 51 height 11
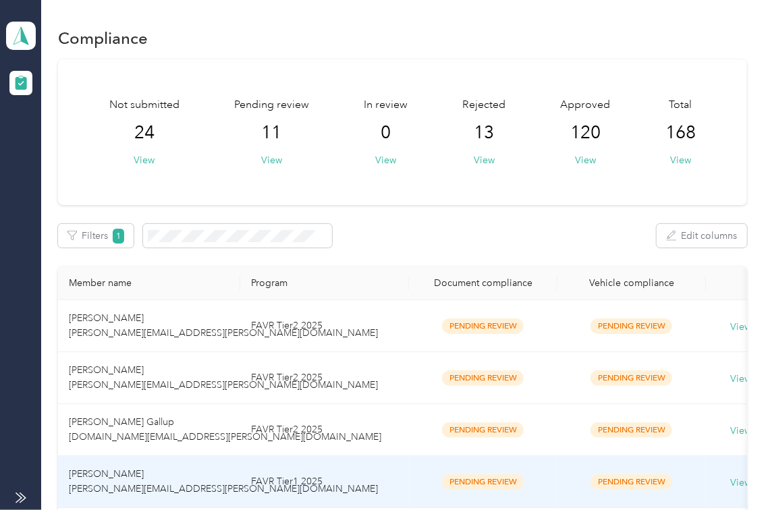
scroll to position [508, 0]
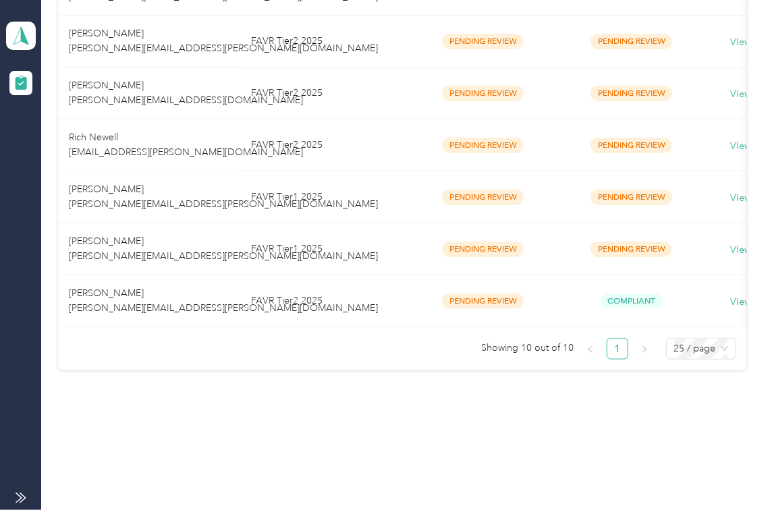
click at [121, 287] on span "[PERSON_NAME] [PERSON_NAME][EMAIL_ADDRESS][PERSON_NAME][DOMAIN_NAME]" at bounding box center [223, 300] width 309 height 26
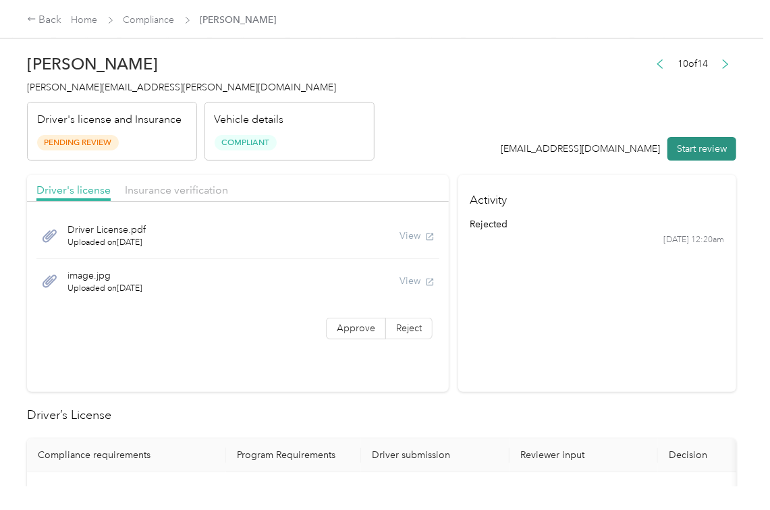
click at [699, 154] on button "Start review" at bounding box center [701, 149] width 69 height 24
click at [406, 227] on div "Driver License.pdf Uploaded on [DATE] View" at bounding box center [237, 236] width 403 height 46
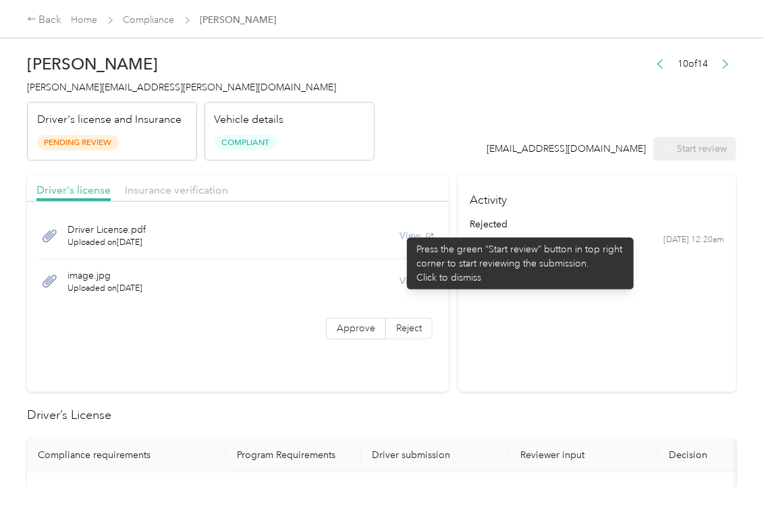
click at [391, 235] on div "Driver License.pdf Uploaded on [DATE] View" at bounding box center [237, 236] width 403 height 46
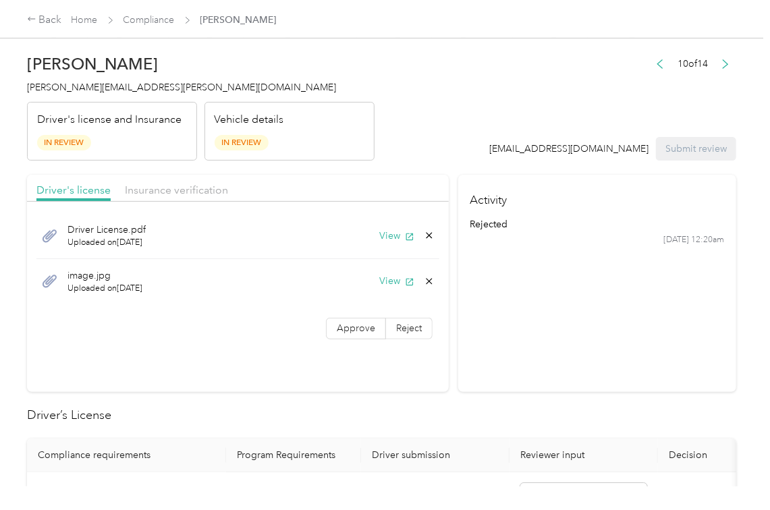
click at [391, 235] on button "View" at bounding box center [396, 236] width 35 height 14
click at [382, 270] on div "image.jpg Uploaded on [DATE] View" at bounding box center [237, 281] width 403 height 45
click at [384, 281] on button "View" at bounding box center [396, 281] width 35 height 14
click at [344, 322] on label "Approve" at bounding box center [356, 329] width 60 height 22
drag, startPoint x: 282, startPoint y: 184, endPoint x: 184, endPoint y: 189, distance: 97.9
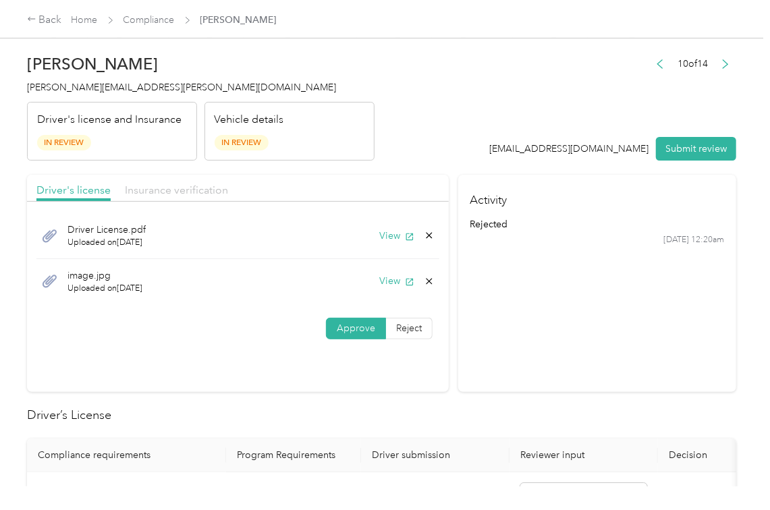
click at [278, 186] on div "Driver's license Insurance verification" at bounding box center [238, 188] width 422 height 27
click at [179, 189] on span "Insurance verification" at bounding box center [176, 189] width 103 height 13
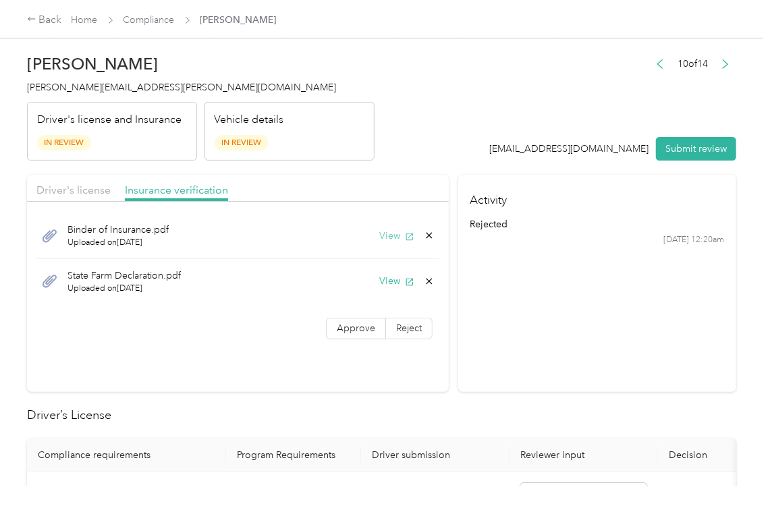
click at [395, 233] on button "View" at bounding box center [396, 236] width 35 height 14
click at [393, 285] on button "View" at bounding box center [396, 281] width 35 height 14
drag, startPoint x: 362, startPoint y: 316, endPoint x: 275, endPoint y: 395, distance: 117.5
click at [362, 316] on div "Binder of Insurance.pdf Uploaded on [DATE] View State Farm Declaration.pdf Uplo…" at bounding box center [238, 278] width 422 height 140
click at [356, 337] on label "Approve" at bounding box center [356, 329] width 60 height 22
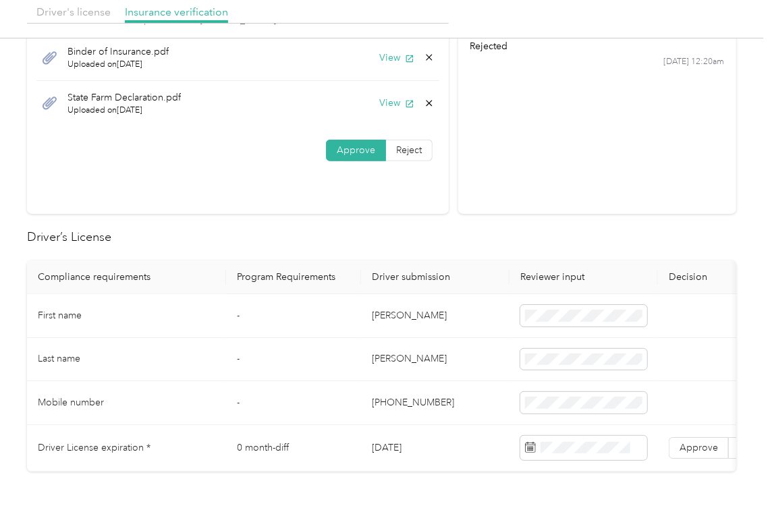
scroll to position [179, 0]
click at [397, 438] on td "[DATE]" at bounding box center [435, 447] width 148 height 47
click at [484, 243] on h2 "Driver’s License" at bounding box center [381, 236] width 709 height 18
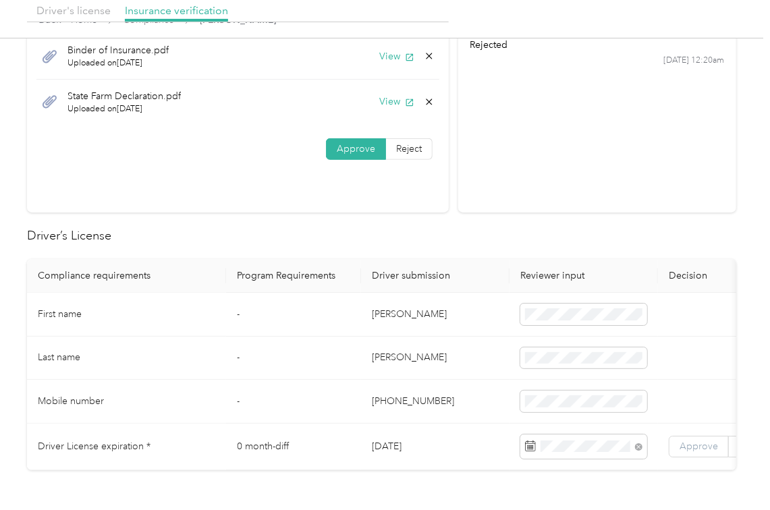
click at [691, 446] on span "Approve" at bounding box center [698, 445] width 38 height 11
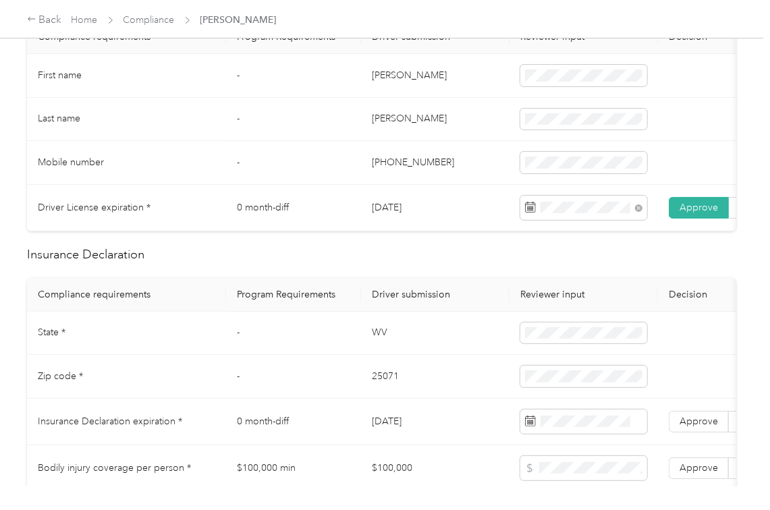
scroll to position [449, 0]
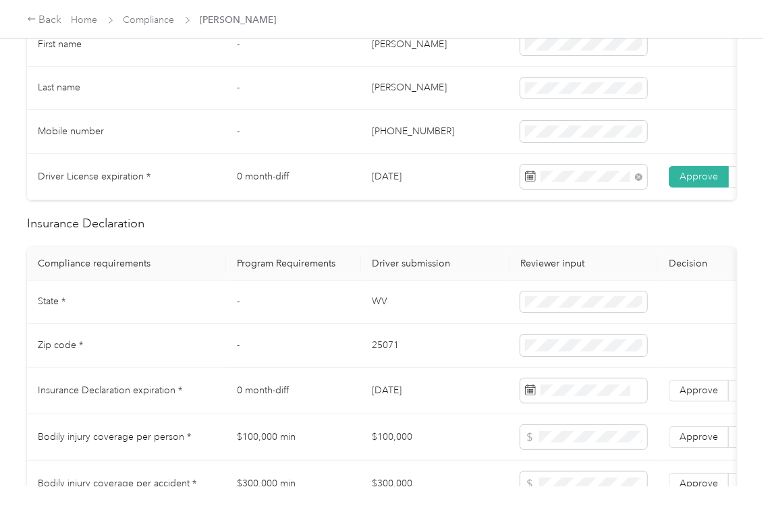
click at [374, 324] on td "WV" at bounding box center [435, 303] width 148 height 44
click at [420, 355] on td "25071" at bounding box center [435, 346] width 148 height 44
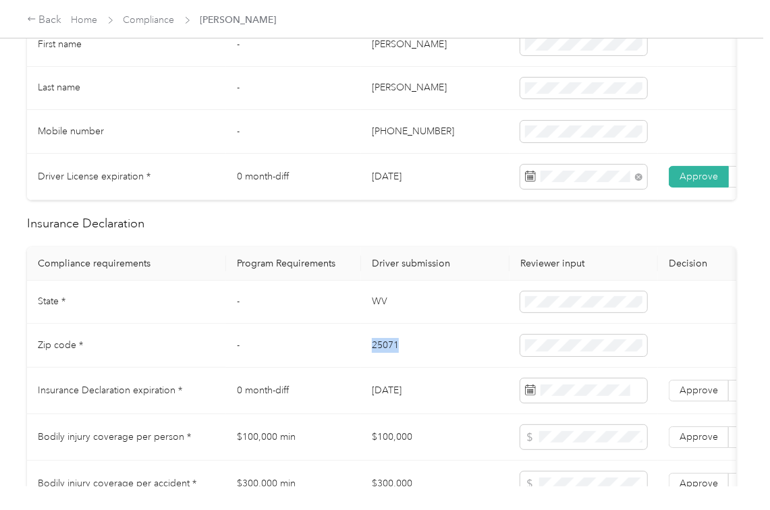
click at [420, 355] on td "25071" at bounding box center [435, 346] width 148 height 44
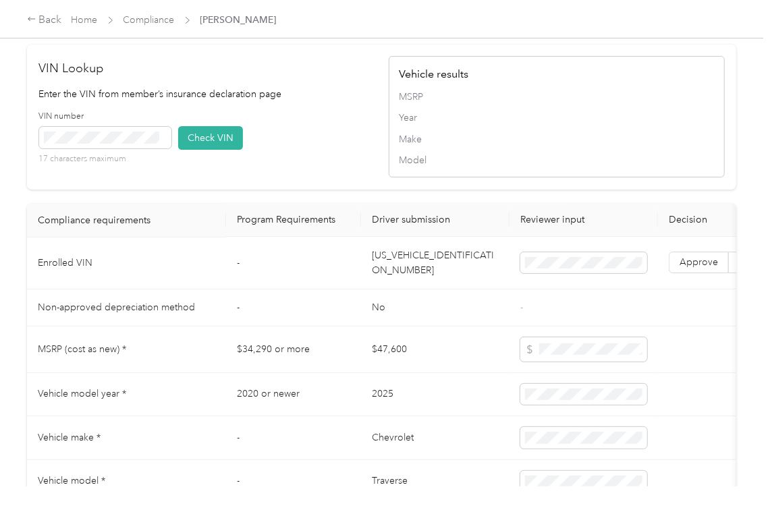
click at [376, 278] on td "[US_VEHICLE_IDENTIFICATION_NUMBER]" at bounding box center [435, 263] width 148 height 52
click at [389, 289] on td "[US_VEHICLE_IDENTIFICATION_NUMBER]" at bounding box center [435, 263] width 148 height 52
click at [281, 190] on div "VIN Lookup Enter the VIN from member’s insurance declaration page VIN number 17…" at bounding box center [381, 117] width 709 height 145
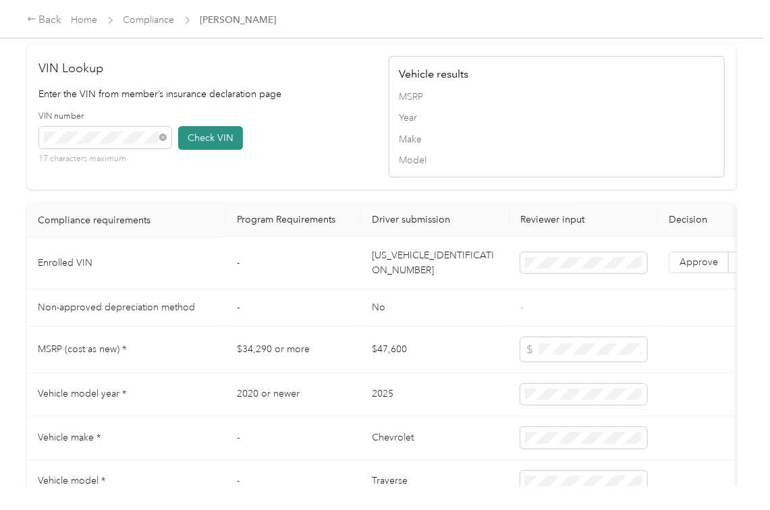
click at [208, 150] on button "Check VIN" at bounding box center [210, 138] width 65 height 24
click at [697, 268] on span "Approve" at bounding box center [698, 262] width 38 height 11
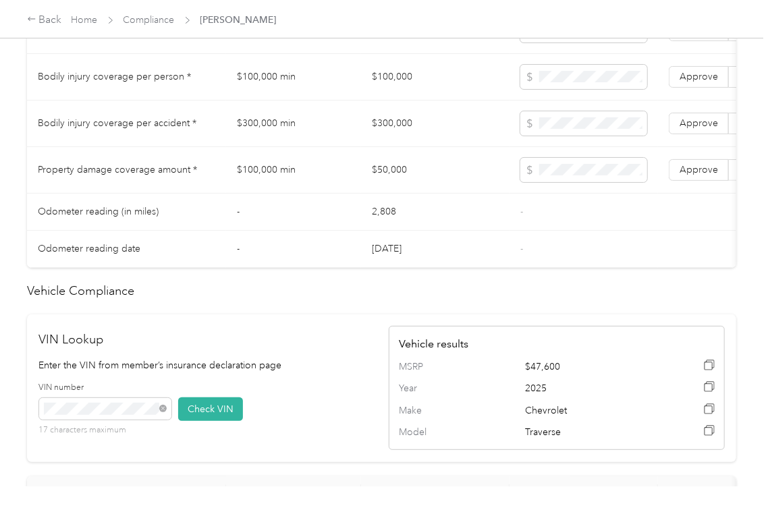
scroll to position [719, 0]
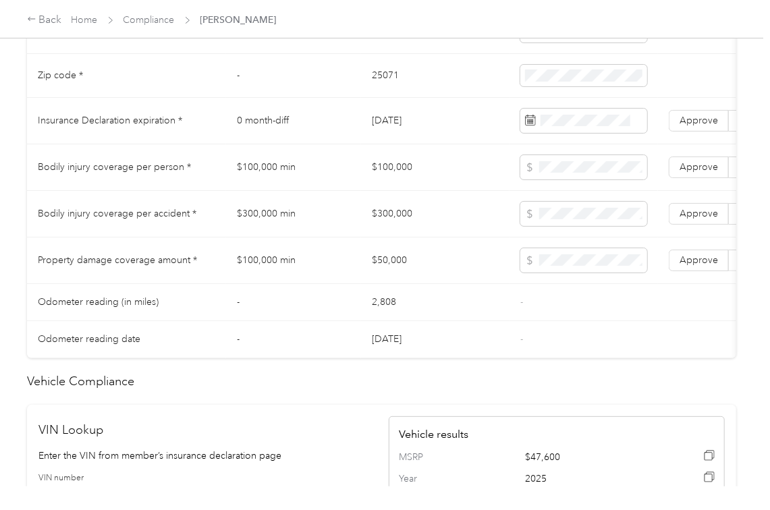
click at [388, 179] on td "$100,000" at bounding box center [435, 167] width 148 height 47
click at [388, 231] on td "$300,000" at bounding box center [435, 214] width 148 height 47
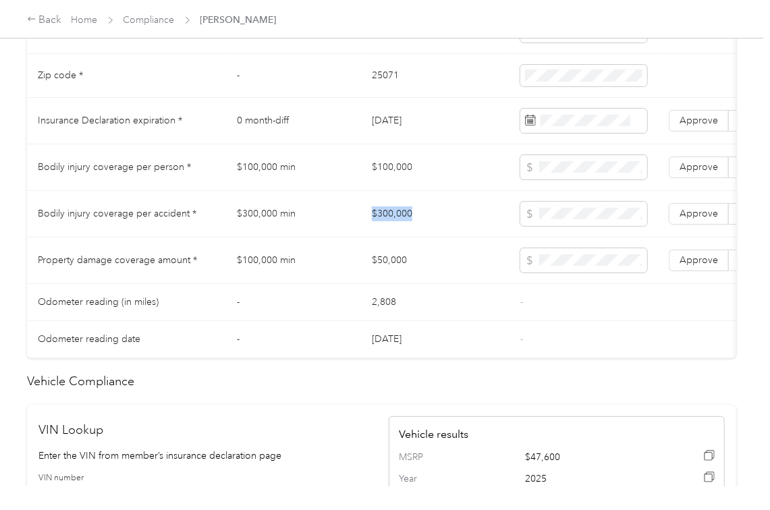
click at [388, 231] on td "$300,000" at bounding box center [435, 214] width 148 height 47
drag, startPoint x: 707, startPoint y: 171, endPoint x: 700, endPoint y: 200, distance: 30.4
click at [705, 171] on td "Approve Reject" at bounding box center [729, 167] width 142 height 47
drag, startPoint x: 697, startPoint y: 232, endPoint x: 693, endPoint y: 243, distance: 12.0
click at [696, 219] on span "Approve" at bounding box center [698, 213] width 38 height 11
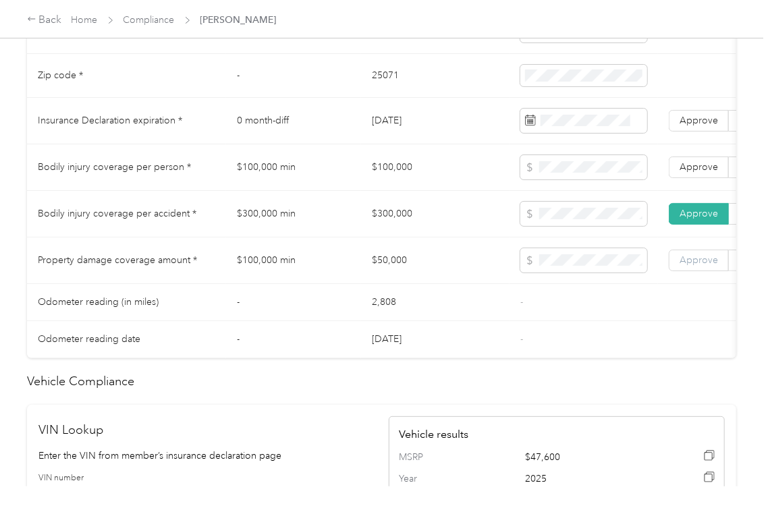
click at [681, 271] on label "Approve" at bounding box center [698, 261] width 60 height 22
click at [674, 178] on label "Approve" at bounding box center [698, 167] width 60 height 22
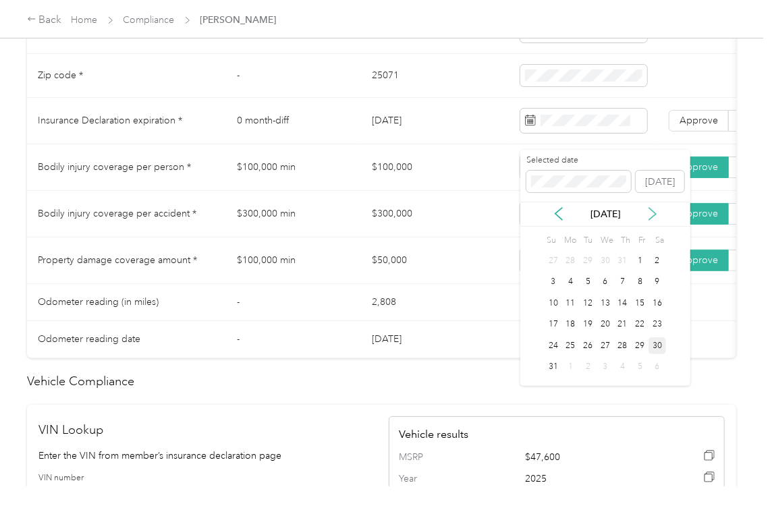
click at [649, 209] on icon at bounding box center [652, 214] width 7 height 12
drag, startPoint x: 549, startPoint y: 349, endPoint x: 548, endPoint y: 340, distance: 9.5
click at [548, 349] on div "28" at bounding box center [553, 345] width 18 height 17
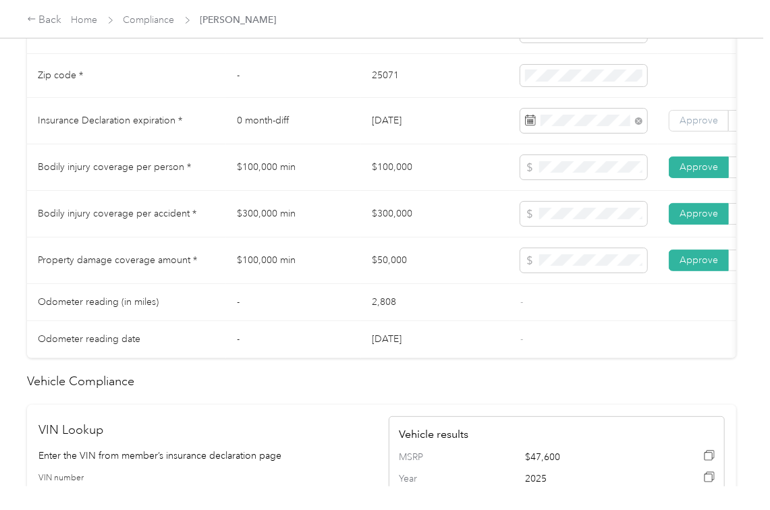
click at [699, 126] on span "Approve" at bounding box center [698, 120] width 38 height 11
click at [368, 321] on td "2,808" at bounding box center [435, 302] width 148 height 37
click at [453, 284] on td "$50,000" at bounding box center [435, 260] width 148 height 47
click at [345, 255] on td "$100,000 min" at bounding box center [293, 260] width 135 height 47
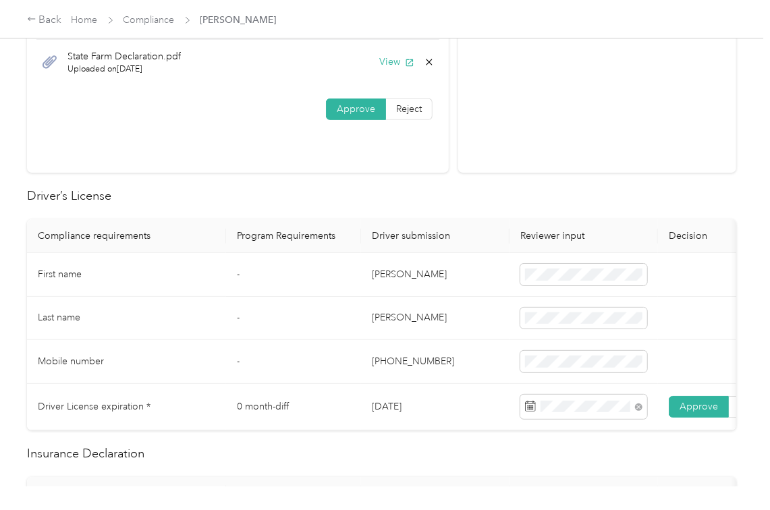
scroll to position [90, 0]
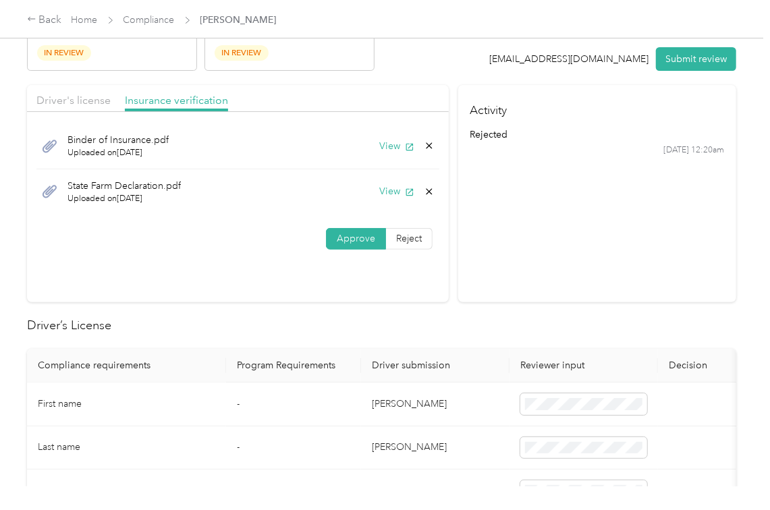
drag, startPoint x: 77, startPoint y: 94, endPoint x: 162, endPoint y: 161, distance: 107.7
click at [74, 103] on span "Driver's license" at bounding box center [73, 100] width 74 height 13
click at [426, 187] on icon at bounding box center [429, 191] width 11 height 11
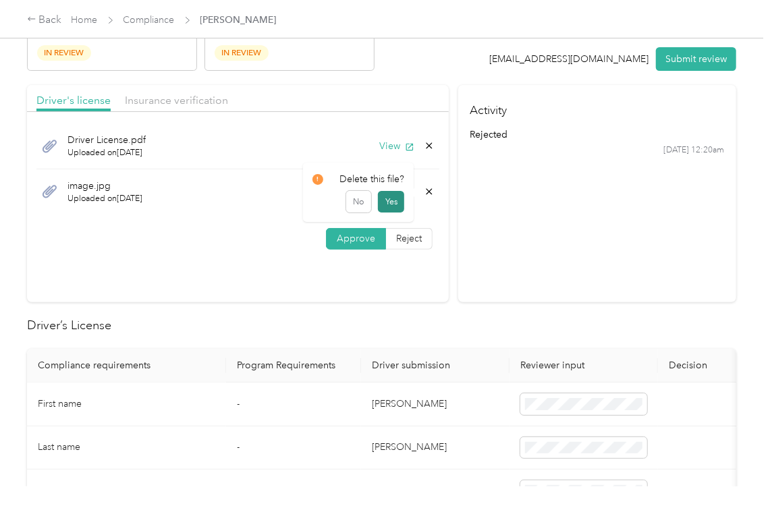
drag, startPoint x: 394, startPoint y: 200, endPoint x: 201, endPoint y: 121, distance: 208.4
click at [391, 200] on button "Yes" at bounding box center [391, 202] width 26 height 22
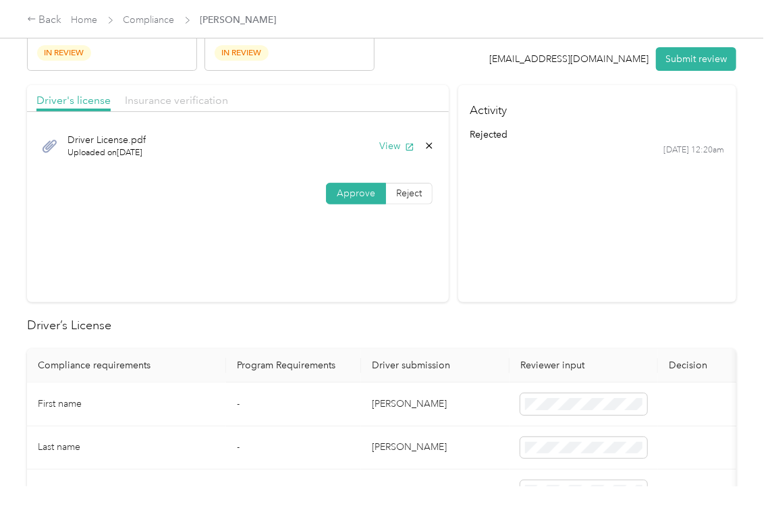
click at [157, 94] on span "Insurance verification" at bounding box center [176, 100] width 103 height 13
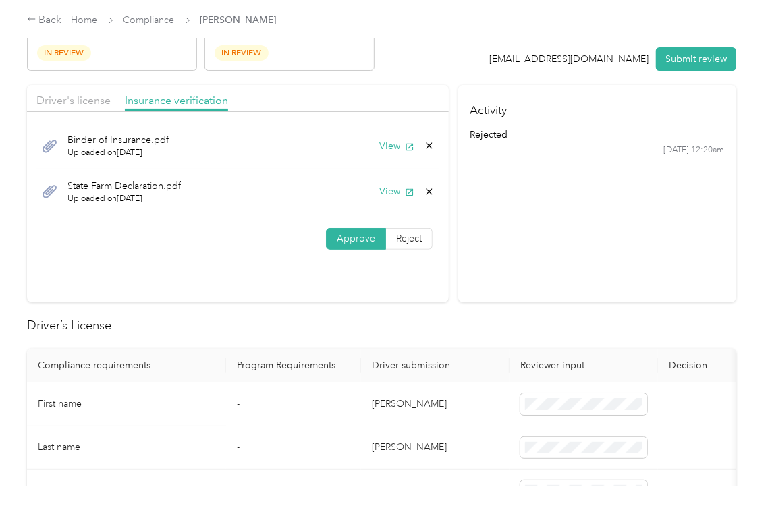
click at [424, 190] on icon at bounding box center [429, 191] width 11 height 11
click at [394, 200] on button "Yes" at bounding box center [391, 202] width 26 height 22
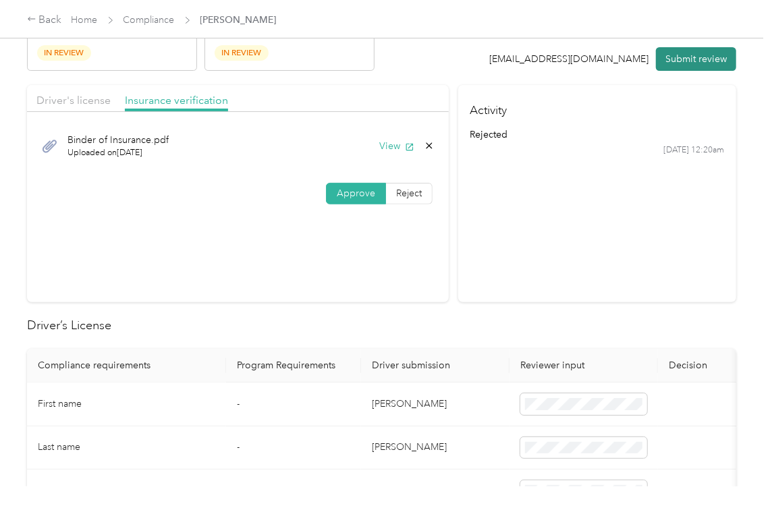
click at [667, 61] on button "Submit review" at bounding box center [696, 59] width 80 height 24
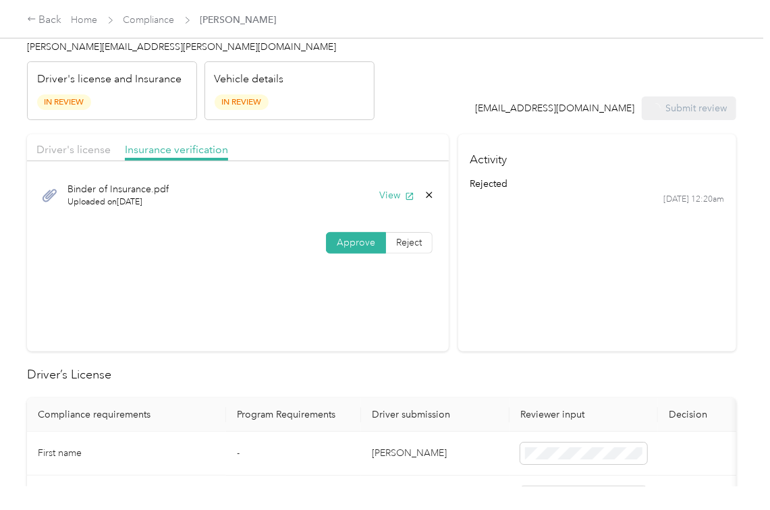
scroll to position [0, 0]
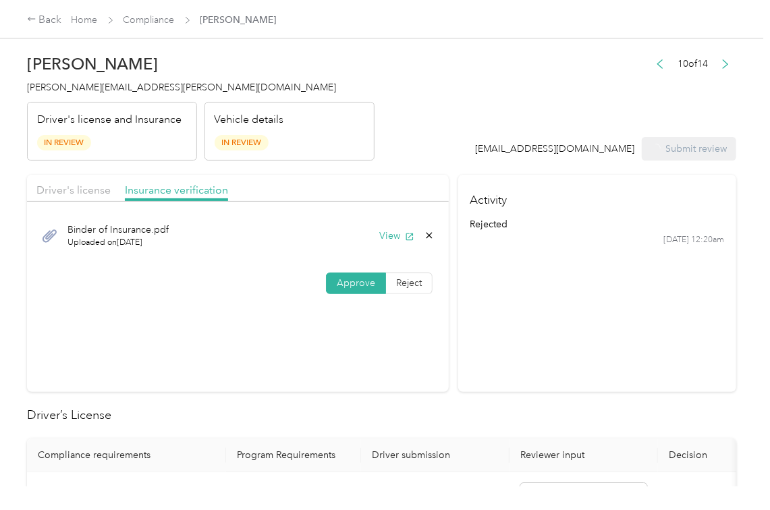
click at [119, 88] on span "[PERSON_NAME][EMAIL_ADDRESS][PERSON_NAME][DOMAIN_NAME]" at bounding box center [181, 87] width 309 height 11
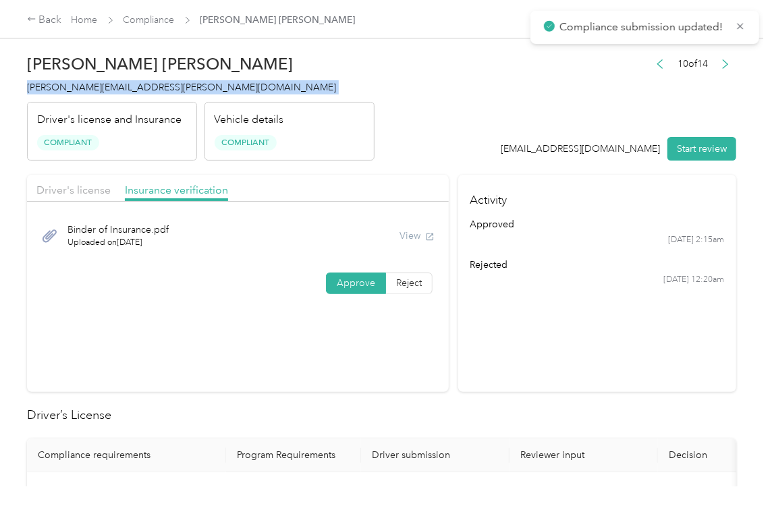
click at [119, 88] on span "[PERSON_NAME][EMAIL_ADDRESS][PERSON_NAME][DOMAIN_NAME]" at bounding box center [181, 87] width 309 height 11
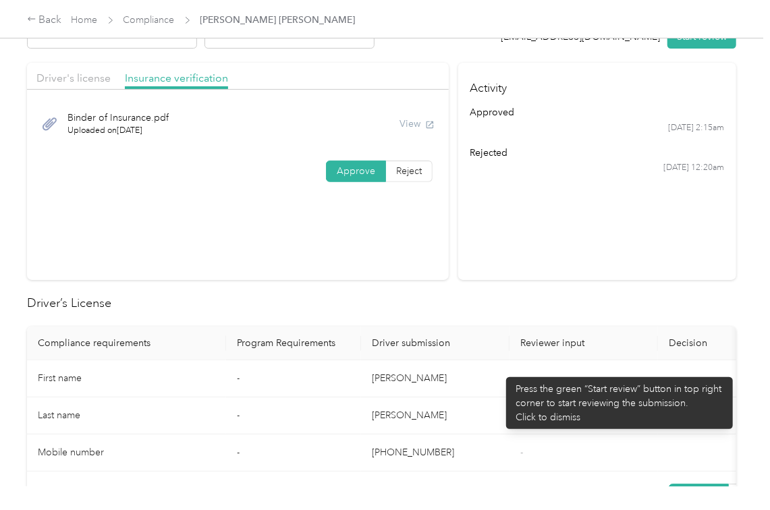
scroll to position [359, 0]
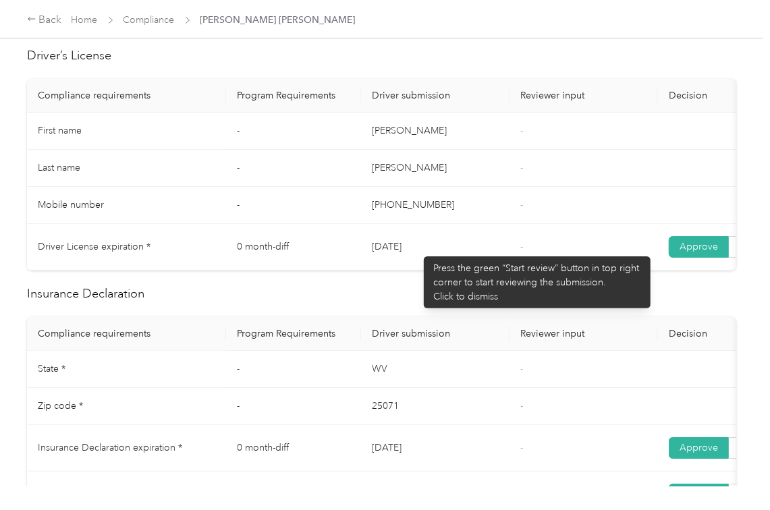
drag, startPoint x: 417, startPoint y: 250, endPoint x: 448, endPoint y: 281, distance: 44.4
click at [418, 250] on td "[DATE]" at bounding box center [435, 247] width 148 height 47
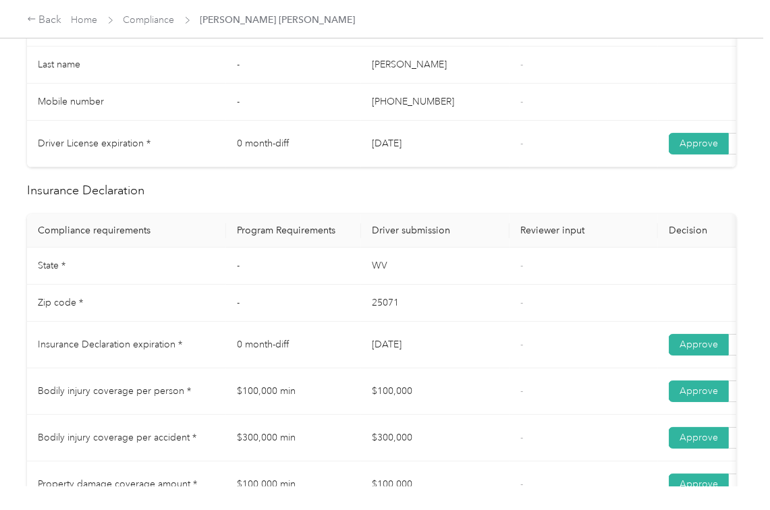
scroll to position [629, 0]
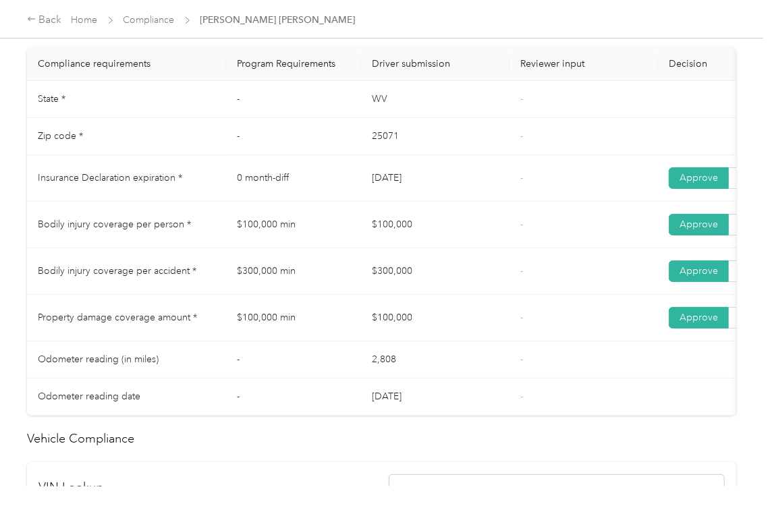
drag, startPoint x: 373, startPoint y: 197, endPoint x: 403, endPoint y: 233, distance: 47.4
click at [430, 189] on td "[DATE]" at bounding box center [435, 178] width 148 height 47
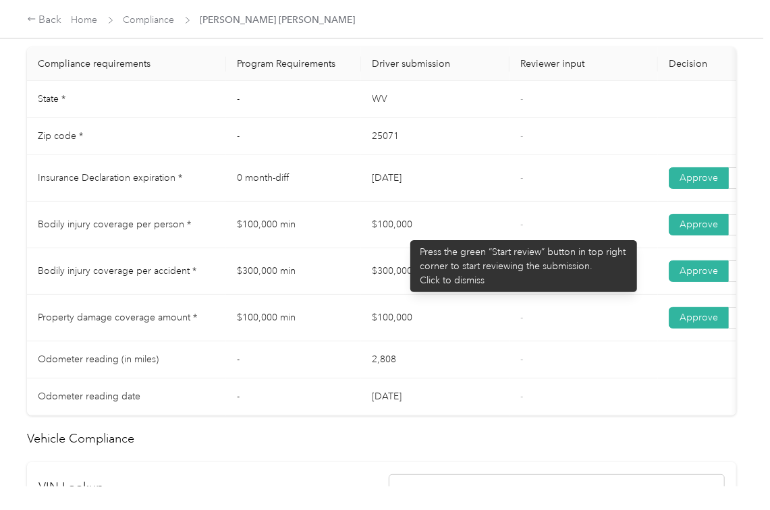
click at [413, 246] on td "$100,000" at bounding box center [435, 225] width 148 height 47
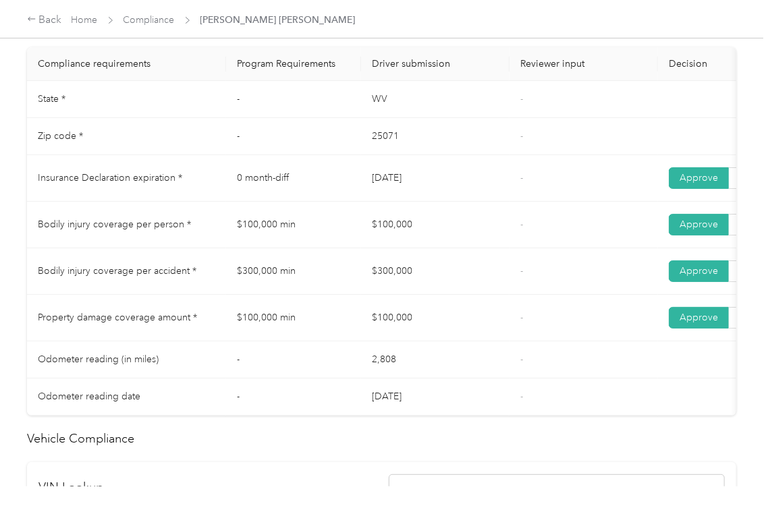
drag, startPoint x: 376, startPoint y: 277, endPoint x: 427, endPoint y: 303, distance: 57.0
click at [421, 287] on td "$300,000" at bounding box center [435, 271] width 148 height 47
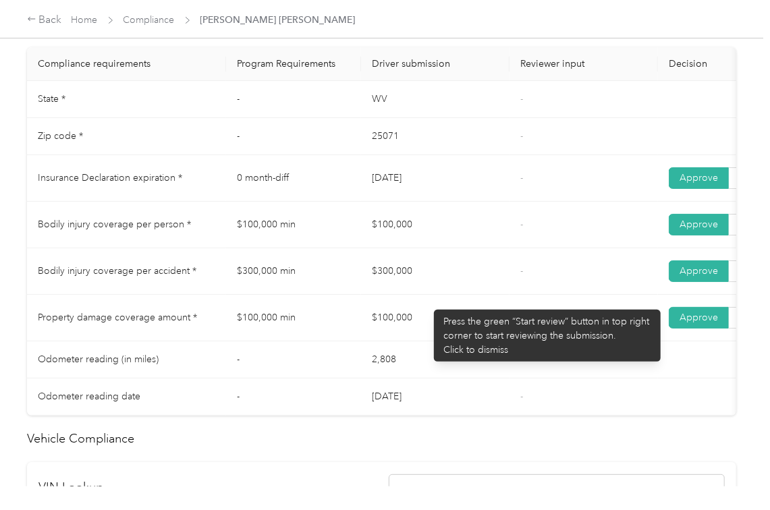
drag, startPoint x: 413, startPoint y: 333, endPoint x: 436, endPoint y: 337, distance: 23.4
click at [422, 336] on td "$100,000" at bounding box center [435, 318] width 148 height 47
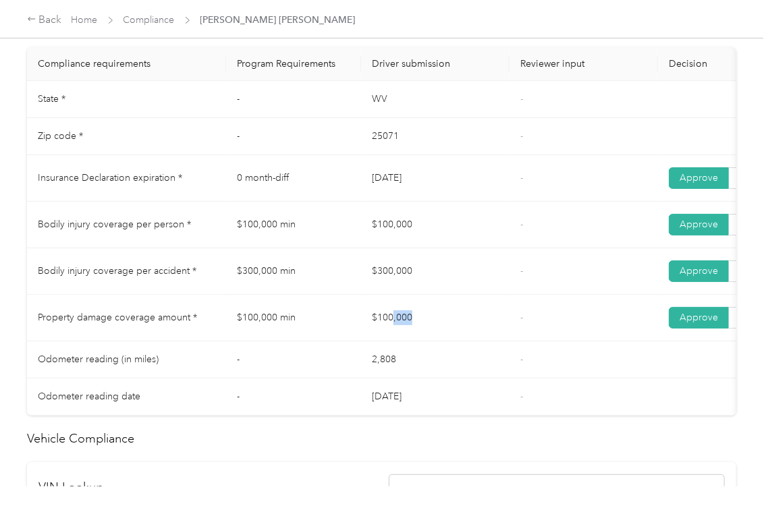
drag, startPoint x: 438, startPoint y: 337, endPoint x: 455, endPoint y: 329, distance: 18.1
click at [440, 337] on td "$100,000" at bounding box center [435, 318] width 148 height 47
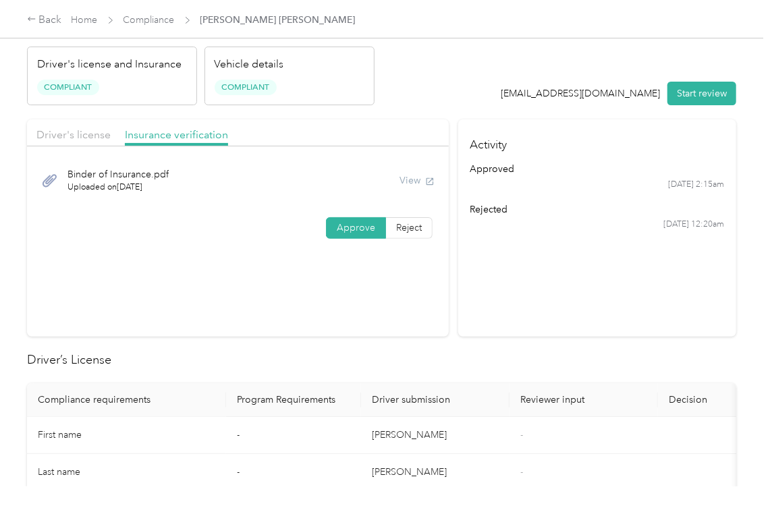
scroll to position [0, 0]
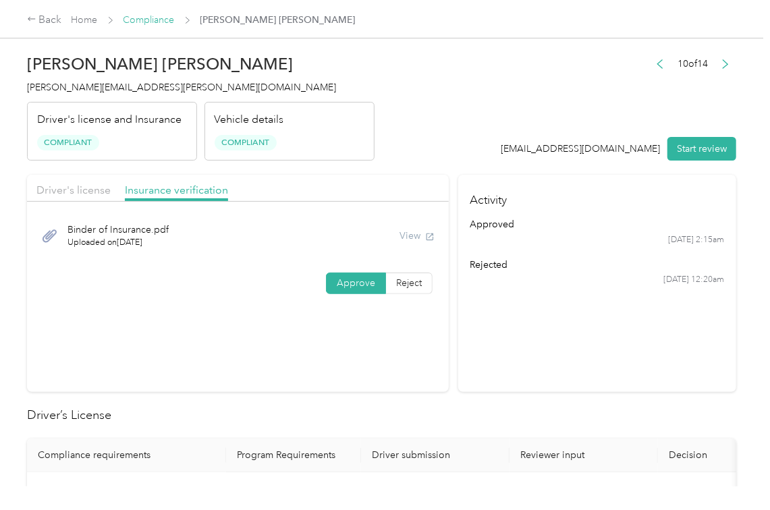
click at [136, 15] on link "Compliance" at bounding box center [148, 19] width 51 height 11
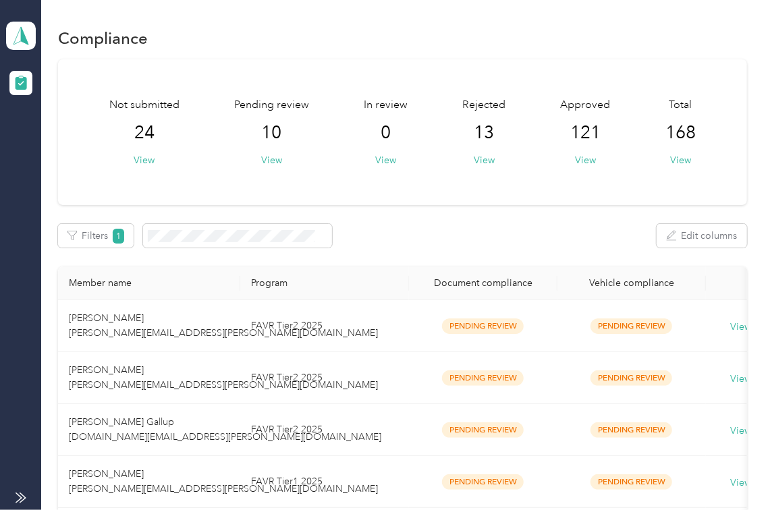
click at [469, 179] on div "Not submitted 24 View Pending review 10 View In review 0 View Rejected 13 View …" at bounding box center [402, 132] width 689 height 146
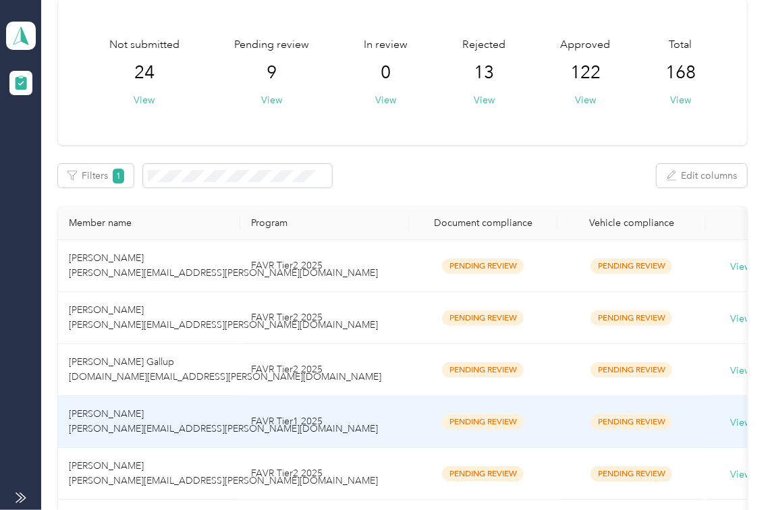
scroll to position [90, 0]
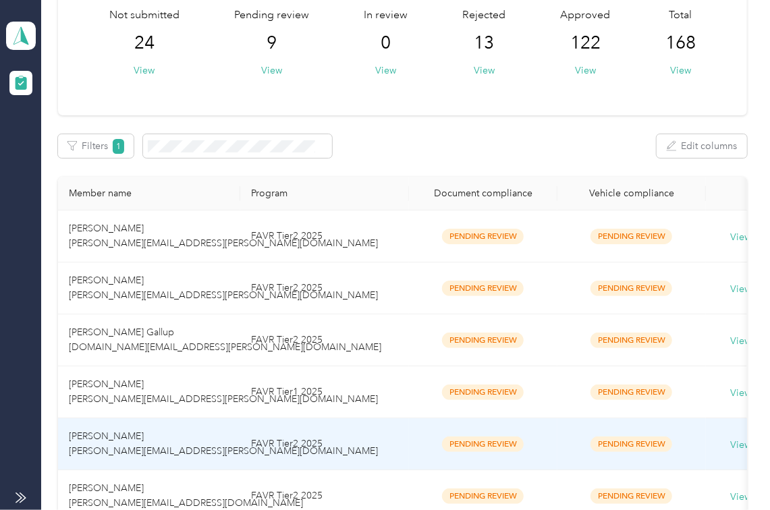
click at [135, 434] on span "[PERSON_NAME] [PERSON_NAME][EMAIL_ADDRESS][PERSON_NAME][DOMAIN_NAME]" at bounding box center [223, 443] width 309 height 26
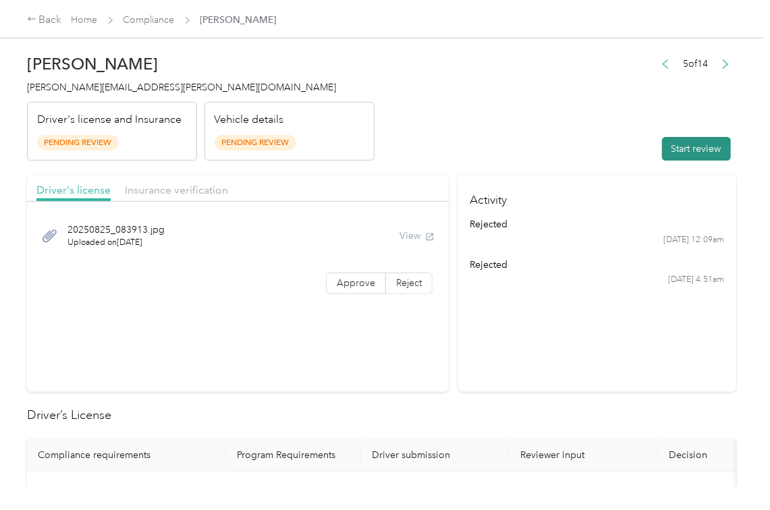
click at [665, 156] on button "Start review" at bounding box center [696, 149] width 69 height 24
click at [604, 138] on header "[PERSON_NAME] [PERSON_NAME][EMAIL_ADDRESS][PERSON_NAME][DOMAIN_NAME] Driver's l…" at bounding box center [381, 103] width 709 height 113
click at [354, 286] on span "Approve" at bounding box center [356, 282] width 38 height 11
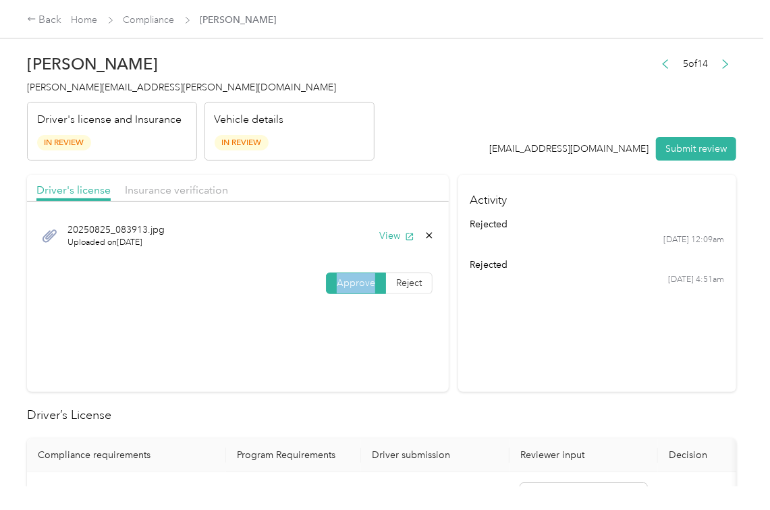
click at [354, 286] on span "Approve" at bounding box center [356, 282] width 38 height 11
click at [391, 221] on div "20250825_083913.jpg Uploaded on [DATE] View" at bounding box center [237, 235] width 403 height 45
click at [391, 238] on button "View" at bounding box center [396, 236] width 35 height 14
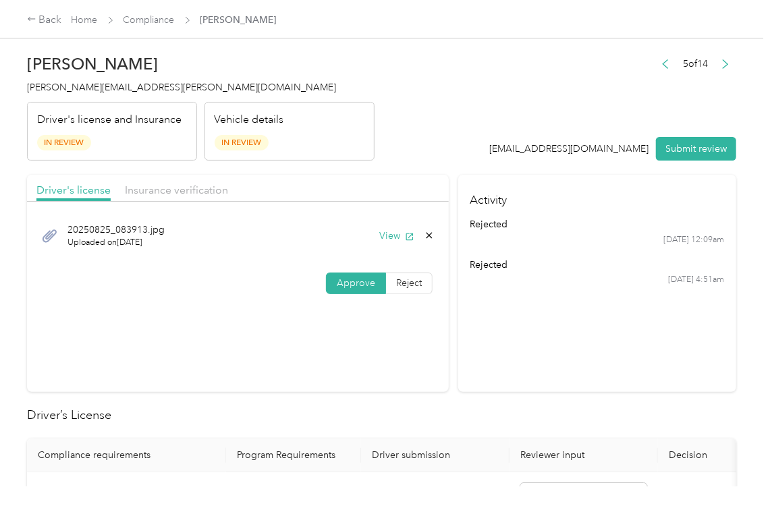
click at [224, 175] on div "Driver's license Insurance verification" at bounding box center [238, 188] width 422 height 27
click at [193, 184] on span "Insurance verification" at bounding box center [176, 189] width 103 height 13
drag, startPoint x: 192, startPoint y: 187, endPoint x: 209, endPoint y: 200, distance: 21.7
click at [192, 187] on span "Insurance verification" at bounding box center [176, 189] width 103 height 13
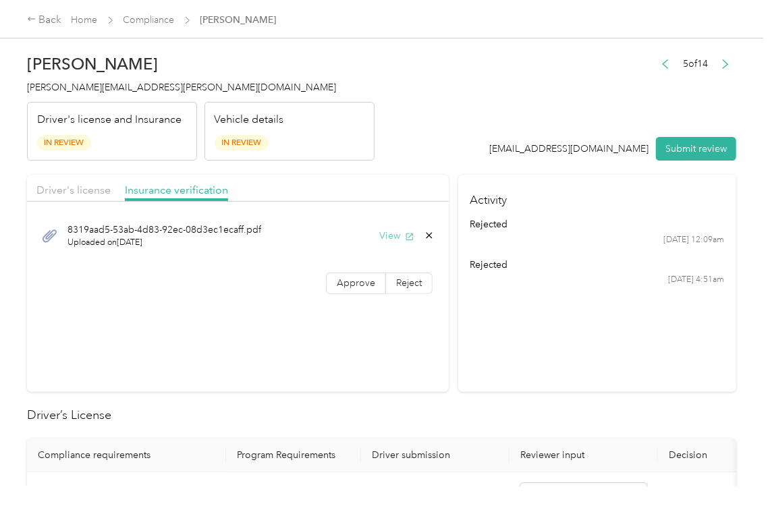
click at [384, 237] on button "View" at bounding box center [396, 236] width 35 height 14
click at [364, 294] on label "Approve" at bounding box center [356, 283] width 60 height 22
click at [360, 283] on span "Approve" at bounding box center [356, 282] width 38 height 11
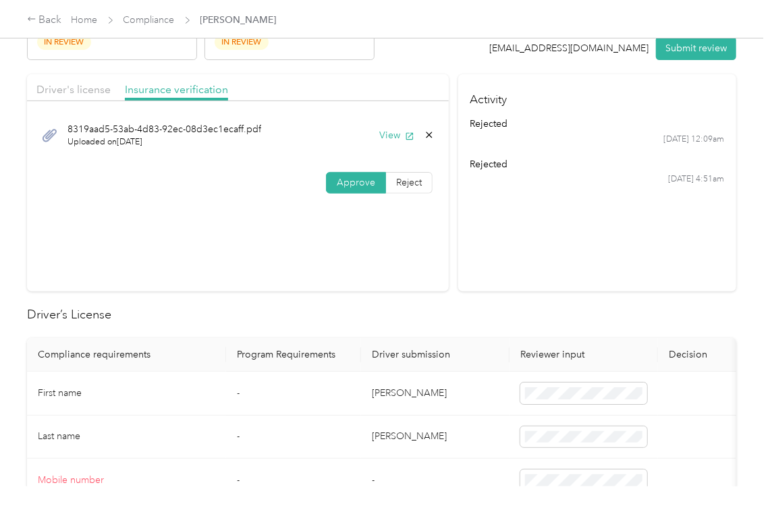
scroll to position [270, 0]
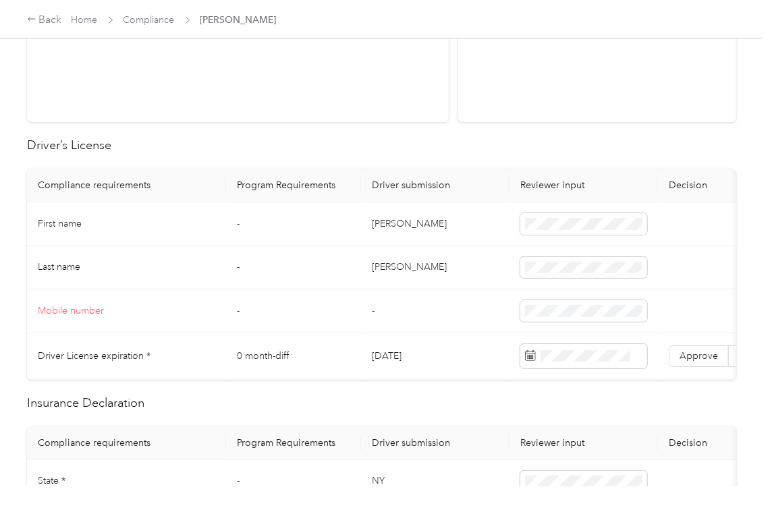
click at [394, 228] on td "[PERSON_NAME]" at bounding box center [435, 224] width 148 height 44
click at [395, 357] on td "[DATE]" at bounding box center [435, 356] width 148 height 47
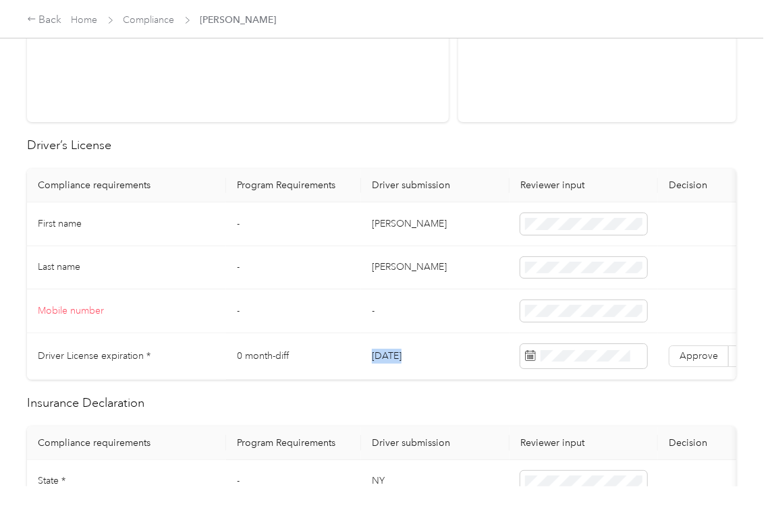
click at [395, 357] on td "[DATE]" at bounding box center [435, 356] width 148 height 47
click at [411, 151] on h2 "Driver’s License" at bounding box center [381, 145] width 709 height 18
click at [693, 362] on span "Approve" at bounding box center [698, 355] width 38 height 11
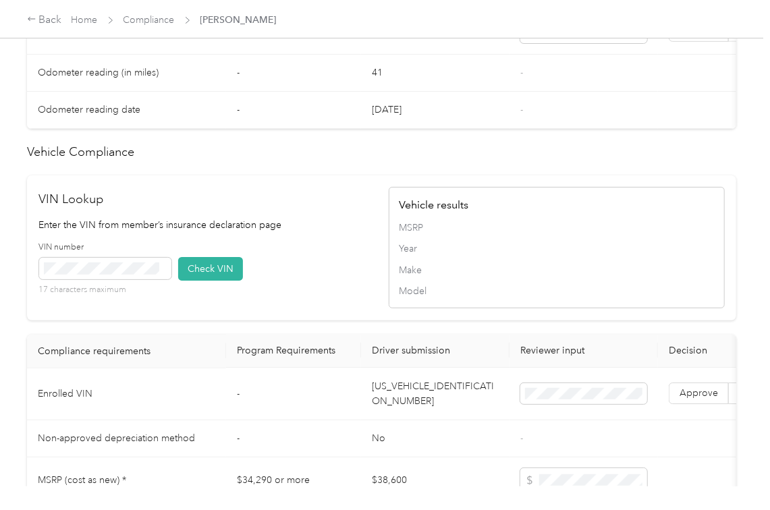
scroll to position [989, 0]
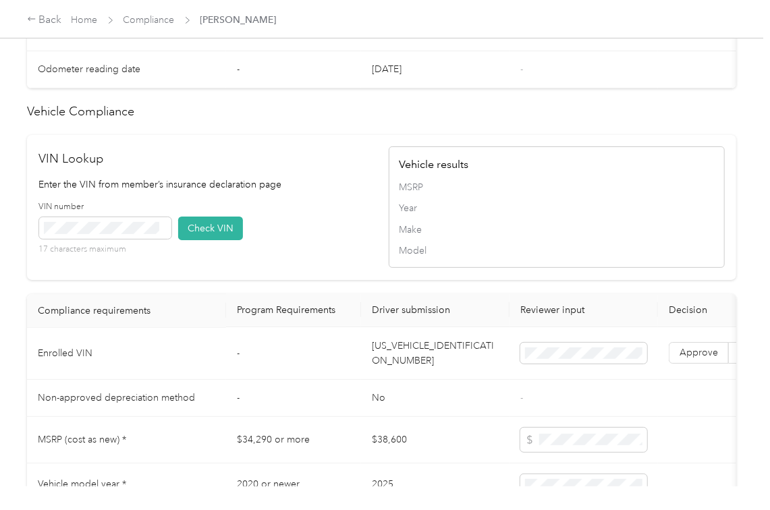
click at [411, 376] on td "[US_VEHICLE_IDENTIFICATION_NUMBER]" at bounding box center [435, 354] width 148 height 52
click at [311, 223] on div "VIN Lookup Enter the VIN from member’s insurance declaration page VIN number 17…" at bounding box center [207, 207] width 336 height 115
click at [229, 240] on button "Check VIN" at bounding box center [210, 229] width 65 height 24
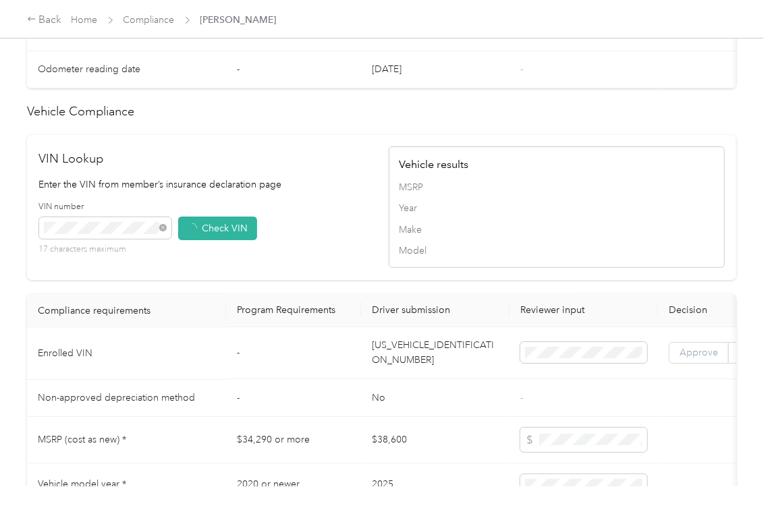
drag, startPoint x: 697, startPoint y: 384, endPoint x: 161, endPoint y: 294, distance: 544.4
click at [697, 359] on span "Approve" at bounding box center [698, 352] width 38 height 11
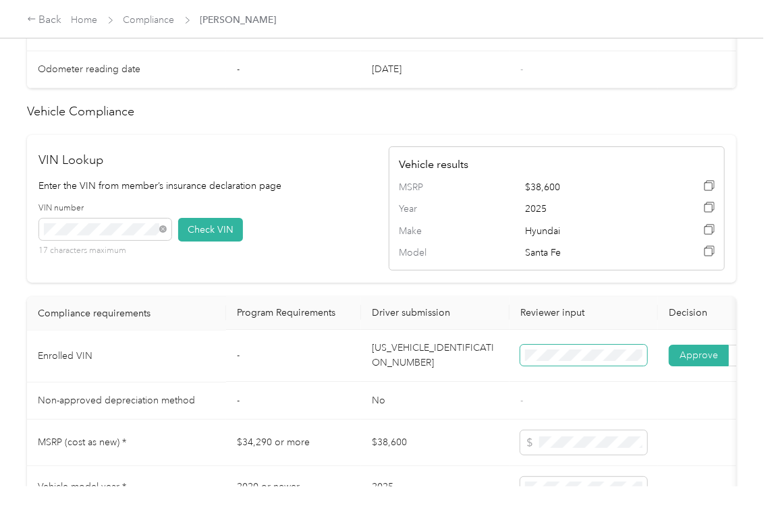
scroll to position [540, 0]
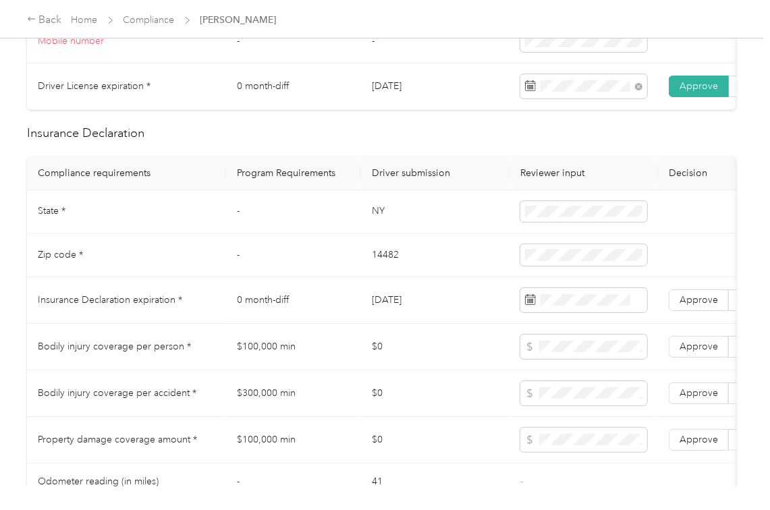
click at [390, 311] on td "[DATE]" at bounding box center [435, 300] width 148 height 47
click at [594, 312] on span at bounding box center [583, 300] width 127 height 24
click at [592, 312] on span at bounding box center [583, 300] width 127 height 24
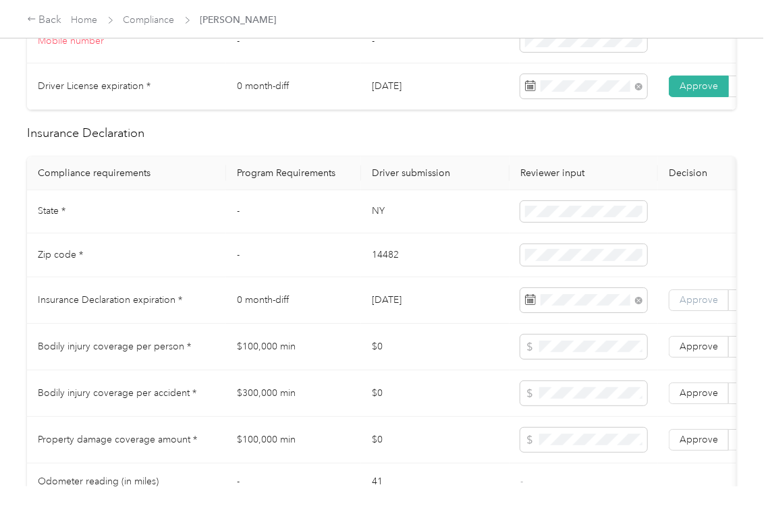
click at [697, 306] on span "Approve" at bounding box center [698, 299] width 38 height 11
click at [373, 225] on td "NY" at bounding box center [435, 212] width 148 height 44
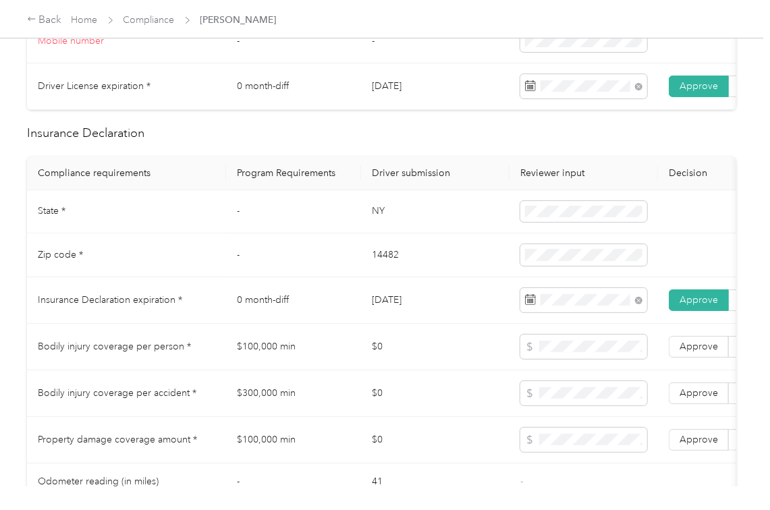
click at [394, 268] on td "14482" at bounding box center [435, 255] width 148 height 44
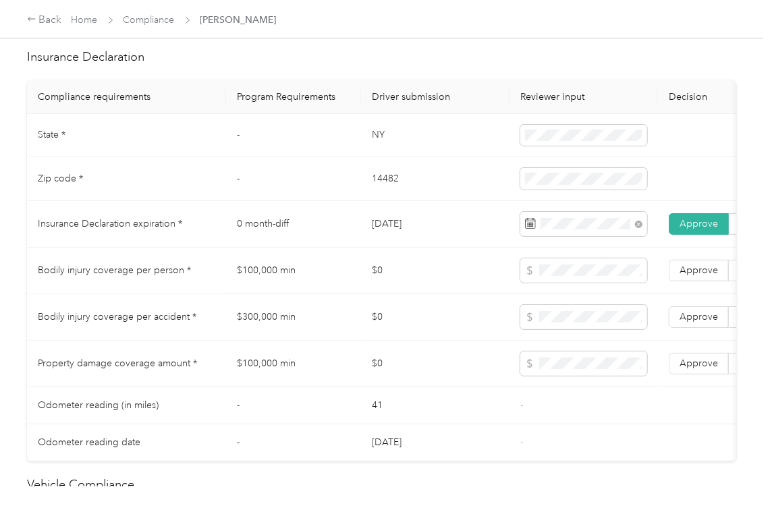
scroll to position [719, 0]
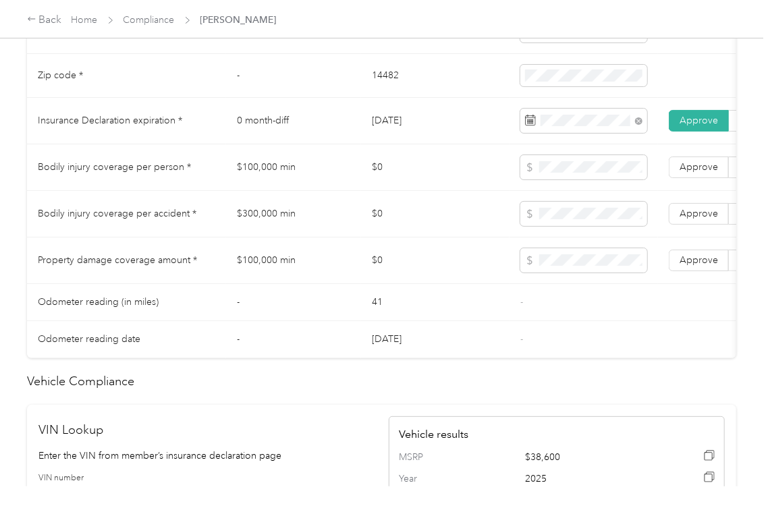
click at [279, 235] on td "$300,000 min" at bounding box center [293, 214] width 135 height 47
click at [277, 235] on td "$300,000 min" at bounding box center [293, 214] width 135 height 47
click at [520, 179] on span at bounding box center [583, 167] width 127 height 24
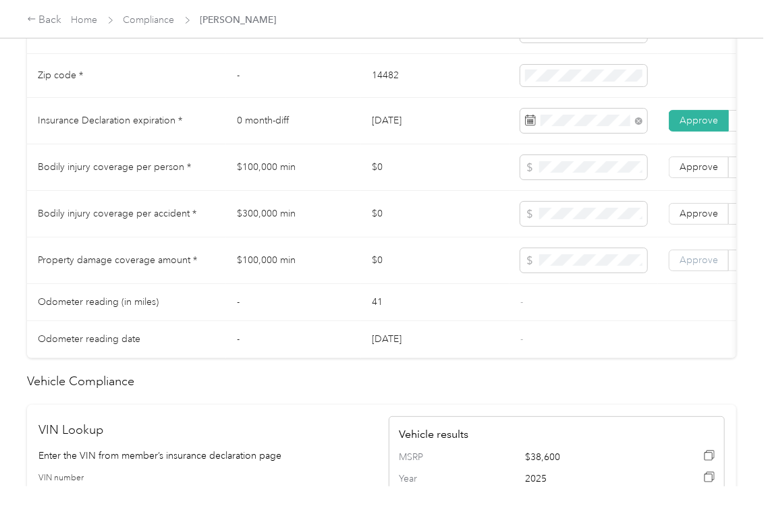
click at [685, 266] on span "Approve" at bounding box center [698, 259] width 38 height 11
click at [696, 219] on span "Approve" at bounding box center [698, 213] width 38 height 11
click at [705, 173] on span "Approve" at bounding box center [698, 166] width 38 height 11
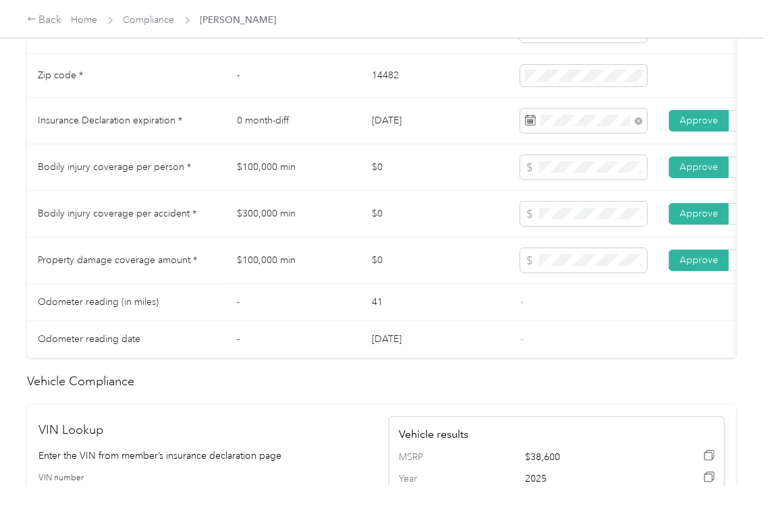
click at [359, 321] on td "-" at bounding box center [293, 302] width 135 height 37
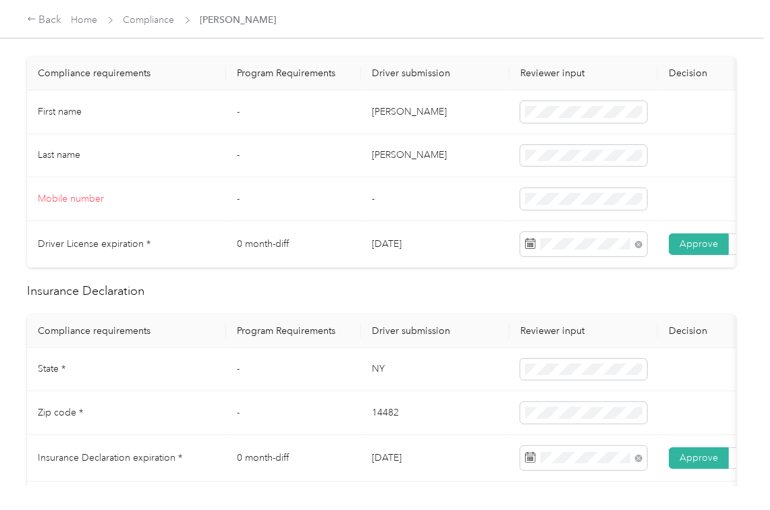
scroll to position [0, 0]
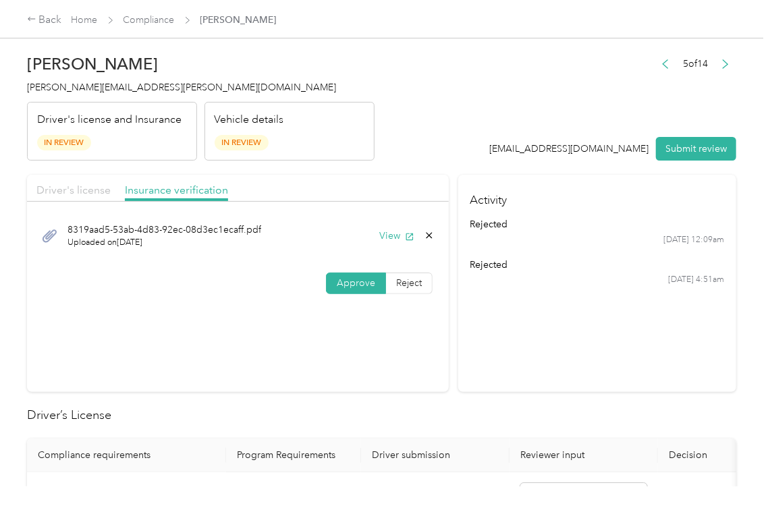
click at [71, 192] on span "Driver's license" at bounding box center [73, 189] width 74 height 13
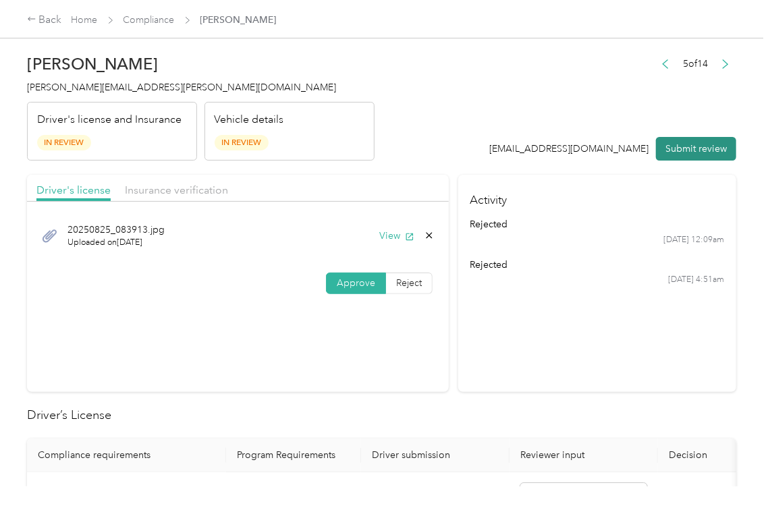
click at [668, 143] on button "Submit review" at bounding box center [696, 149] width 80 height 24
click at [131, 92] on span "[PERSON_NAME][EMAIL_ADDRESS][PERSON_NAME][DOMAIN_NAME]" at bounding box center [181, 87] width 309 height 11
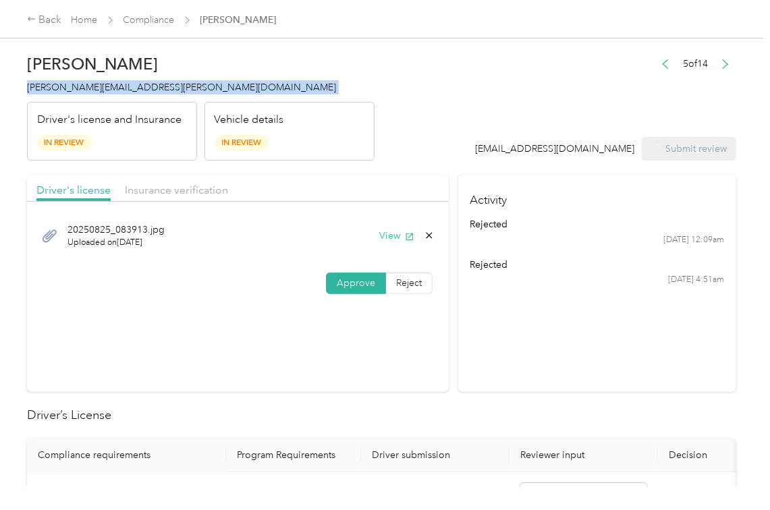
click at [131, 92] on span "[PERSON_NAME][EMAIL_ADDRESS][PERSON_NAME][DOMAIN_NAME]" at bounding box center [181, 87] width 309 height 11
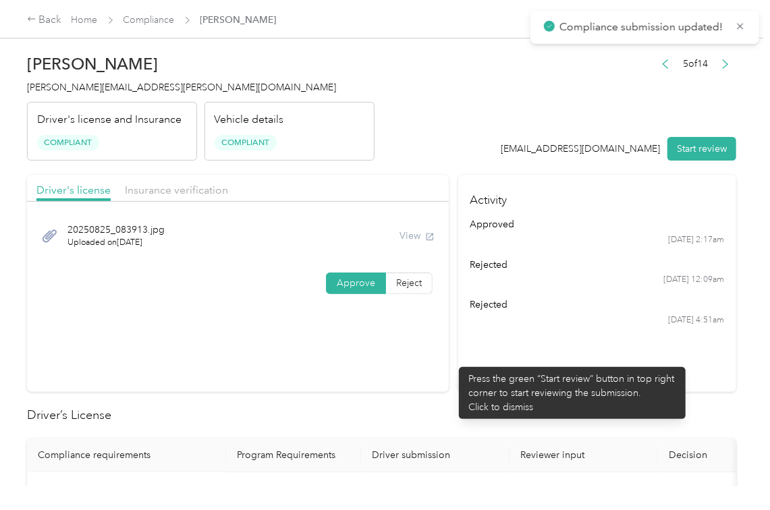
click at [475, 360] on section "Activity approved [DATE] 2:17am rejected [DATE] 12:09am rejected [DATE] 4:51am" at bounding box center [597, 283] width 278 height 217
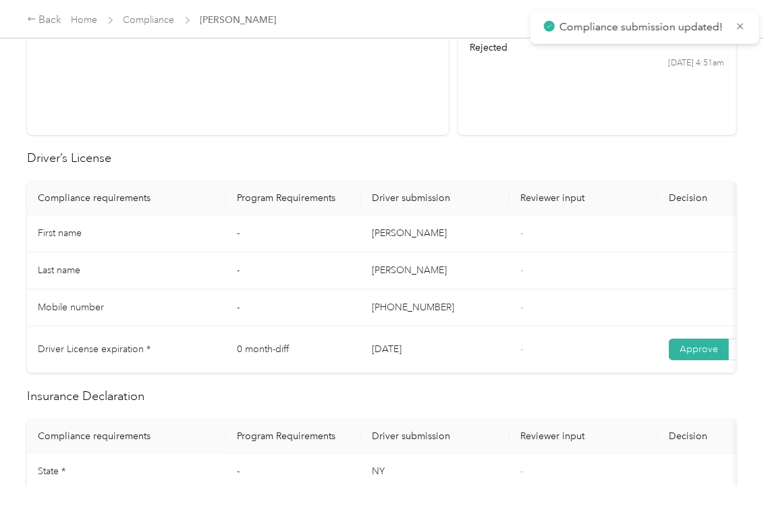
scroll to position [629, 0]
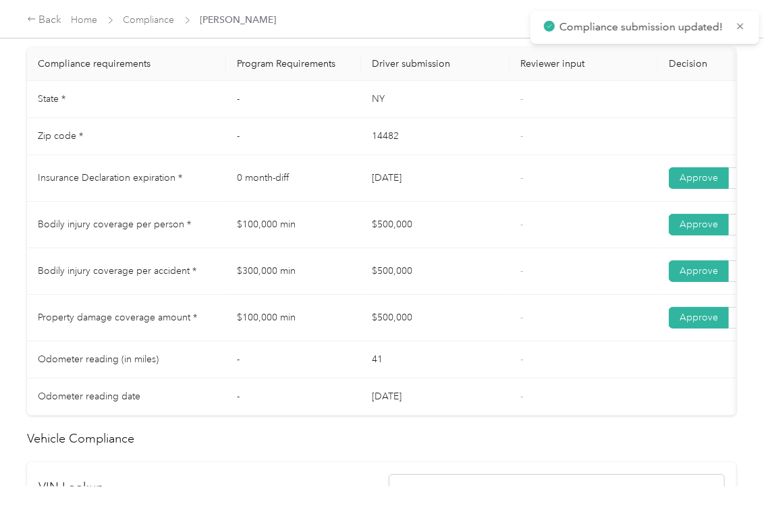
click at [397, 248] on td "$500,000" at bounding box center [435, 225] width 148 height 47
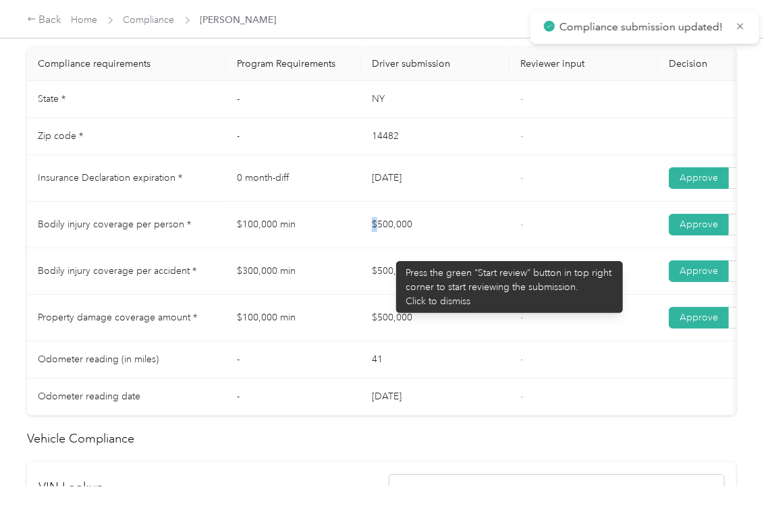
drag, startPoint x: 378, startPoint y: 262, endPoint x: 456, endPoint y: 291, distance: 83.7
click at [457, 279] on tbody "State * - [US_STATE] - Zip code * - 14482 - Insurance Declaration expiration * …" at bounding box center [502, 248] width 951 height 335
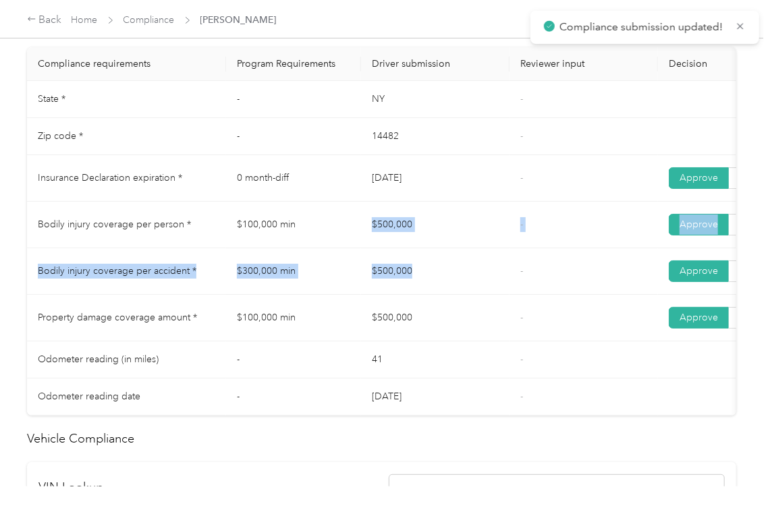
click at [365, 295] on td "$500,000" at bounding box center [435, 271] width 148 height 47
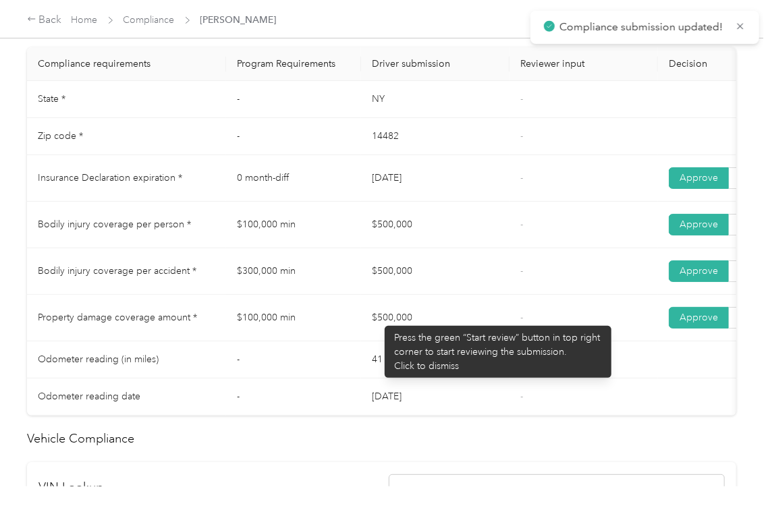
click at [457, 333] on td "$500,000" at bounding box center [435, 318] width 148 height 47
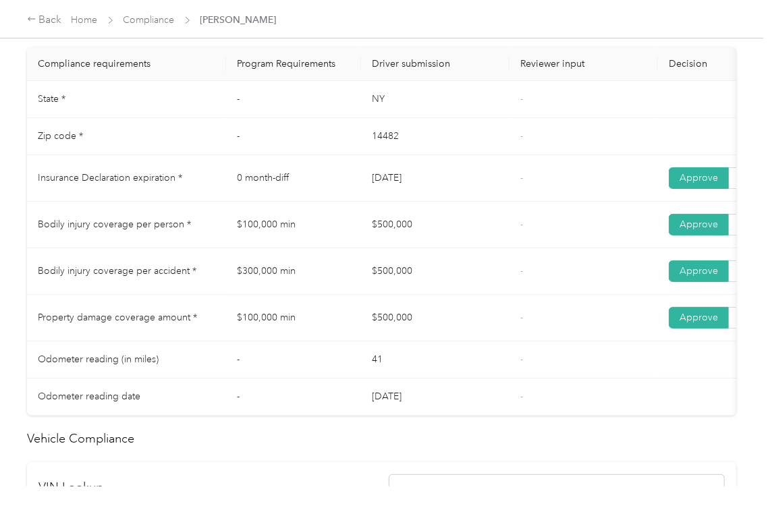
drag, startPoint x: 484, startPoint y: 310, endPoint x: 486, endPoint y: 298, distance: 12.4
click at [486, 295] on td "$500,000" at bounding box center [435, 271] width 148 height 47
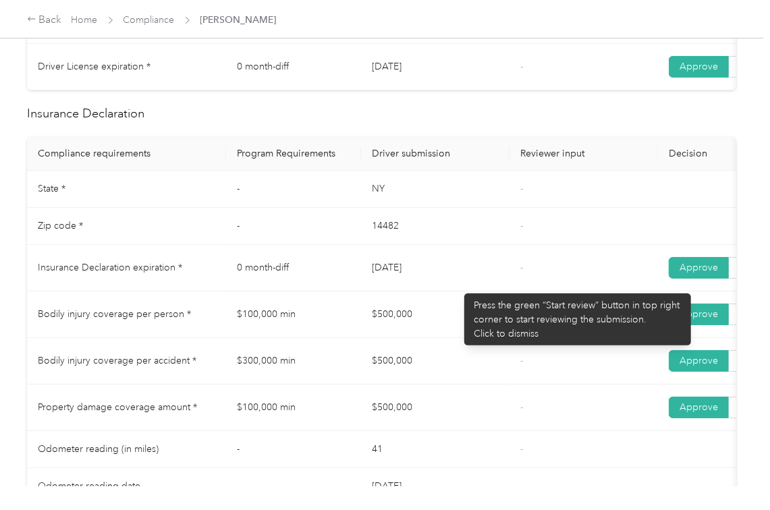
scroll to position [0, 0]
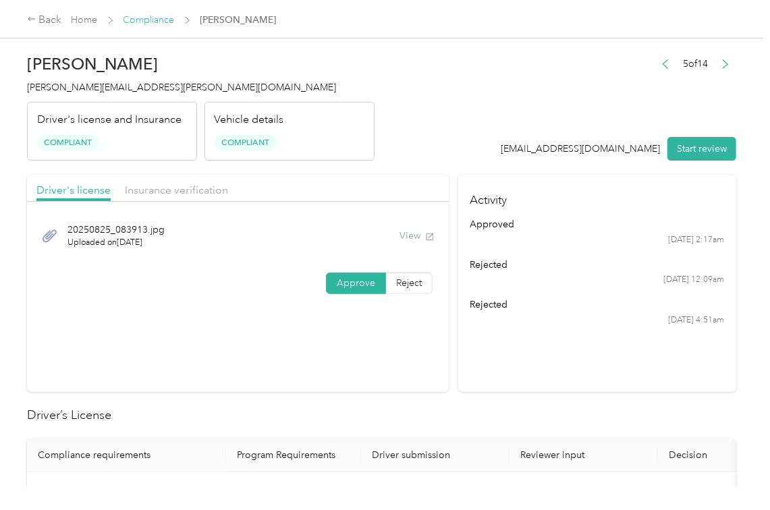
click at [148, 20] on link "Compliance" at bounding box center [148, 19] width 51 height 11
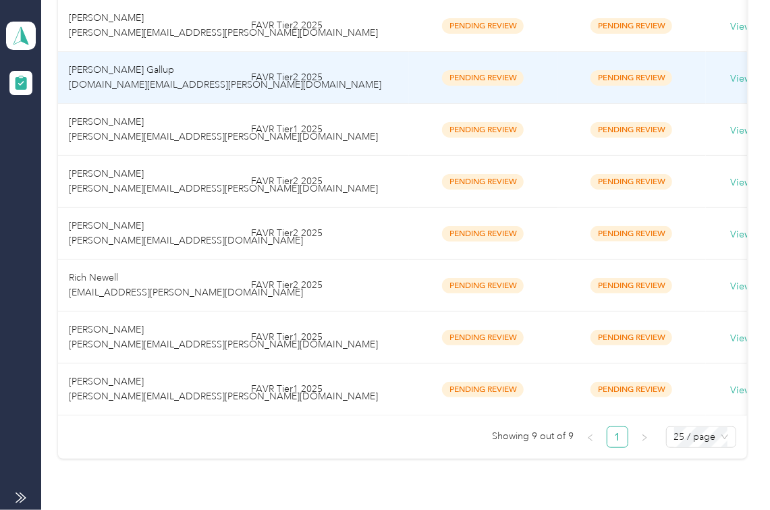
scroll to position [359, 0]
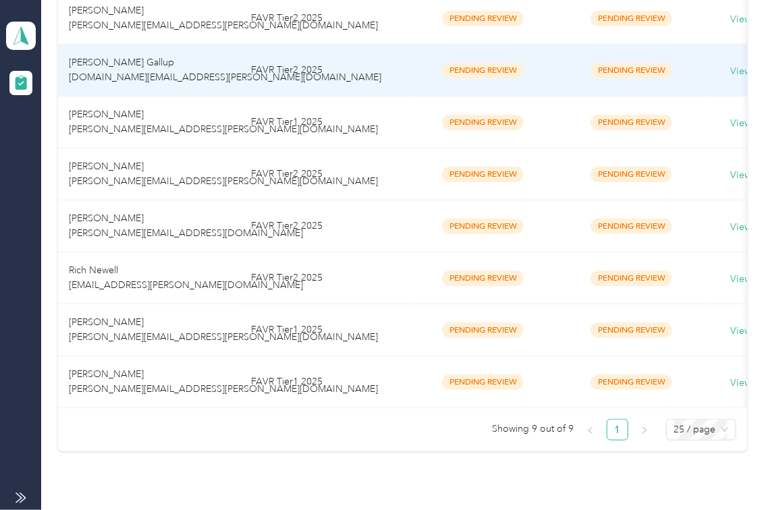
click at [147, 304] on td "[PERSON_NAME] [PERSON_NAME][EMAIL_ADDRESS][PERSON_NAME][DOMAIN_NAME]" at bounding box center [149, 330] width 182 height 52
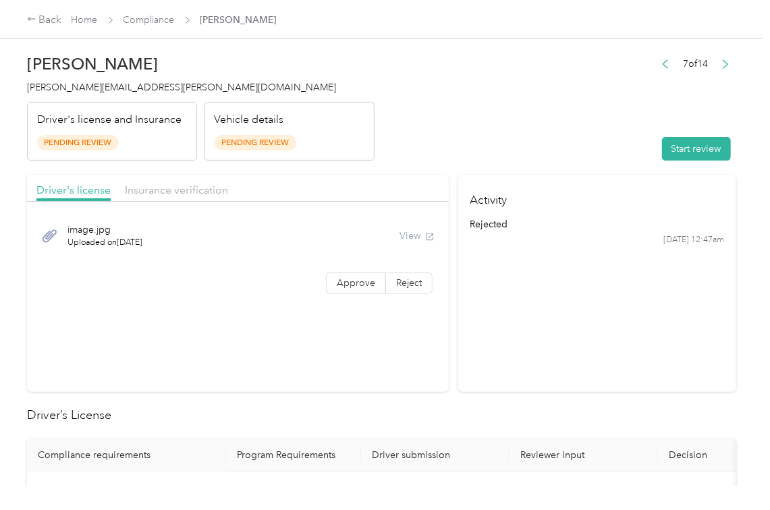
click at [686, 136] on div "7 of 14 Start review" at bounding box center [695, 108] width 82 height 107
click at [701, 146] on button "Start review" at bounding box center [696, 149] width 69 height 24
drag, startPoint x: 554, startPoint y: 94, endPoint x: 546, endPoint y: 94, distance: 7.4
click at [550, 94] on header "[PERSON_NAME] [PERSON_NAME][EMAIL_ADDRESS][PERSON_NAME][DOMAIN_NAME] Driver's l…" at bounding box center [381, 103] width 709 height 113
click at [362, 294] on label "Approve" at bounding box center [356, 283] width 60 height 22
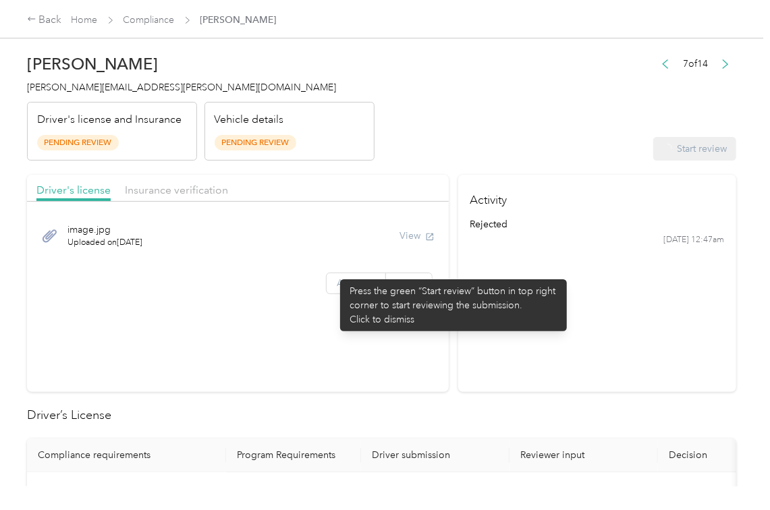
click at [333, 272] on label "Approve" at bounding box center [356, 283] width 60 height 22
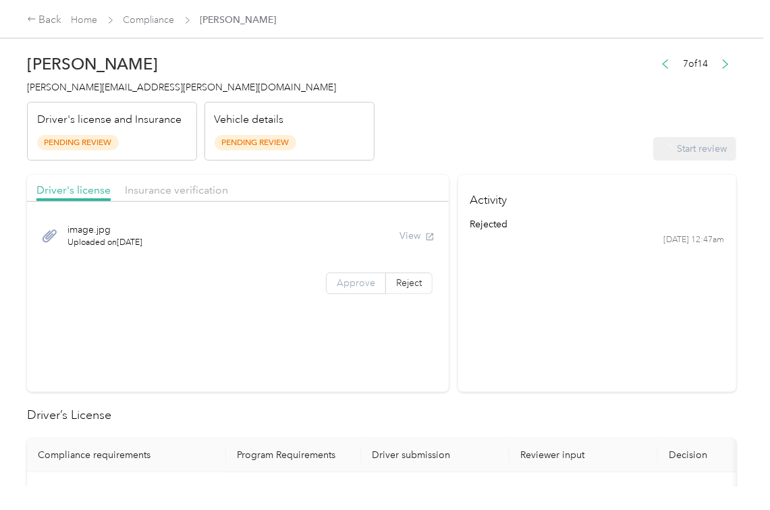
click at [333, 272] on label "Approve" at bounding box center [356, 283] width 60 height 22
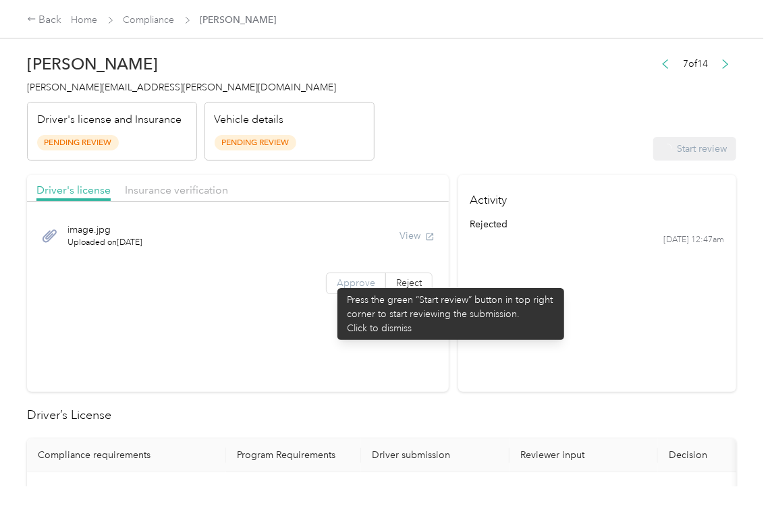
click at [330, 281] on label "Approve" at bounding box center [356, 283] width 60 height 22
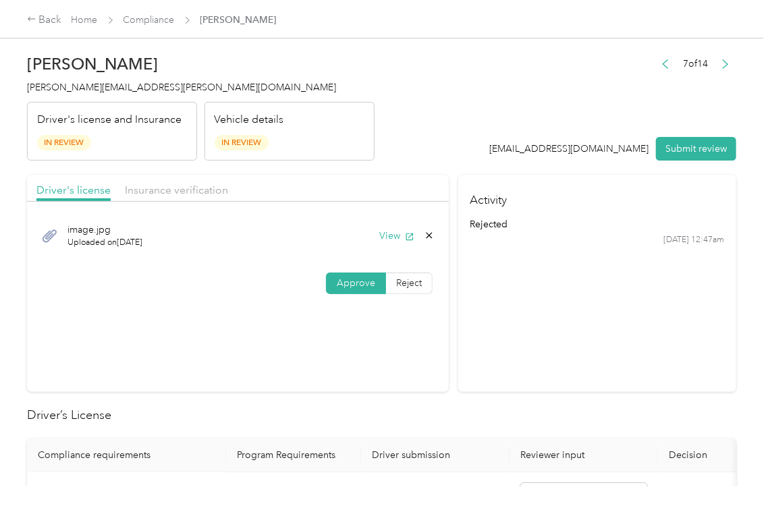
click at [330, 281] on span at bounding box center [355, 283] width 59 height 20
click at [400, 231] on button "View" at bounding box center [396, 236] width 35 height 14
click at [411, 143] on header "[PERSON_NAME] [PERSON_NAME][EMAIL_ADDRESS][PERSON_NAME][DOMAIN_NAME] Driver's l…" at bounding box center [381, 103] width 709 height 113
click at [159, 198] on div "Insurance verification" at bounding box center [176, 190] width 103 height 17
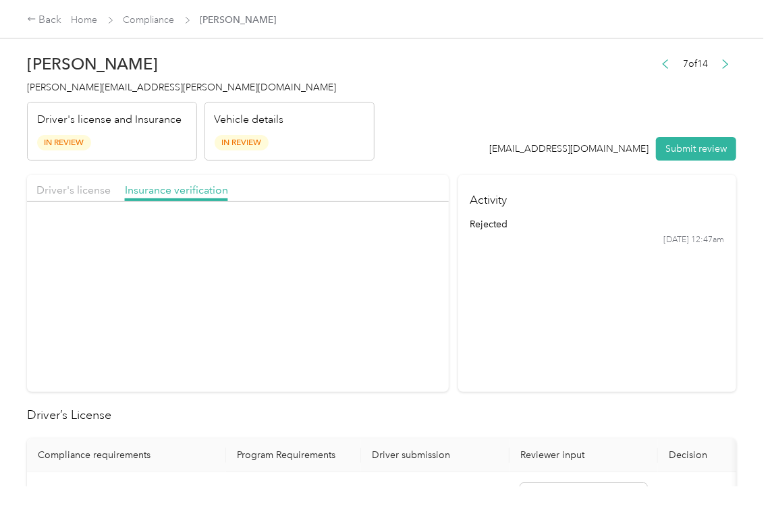
click at [159, 198] on div at bounding box center [176, 199] width 103 height 3
click at [158, 200] on div at bounding box center [176, 199] width 103 height 3
click at [392, 239] on button "View" at bounding box center [396, 236] width 35 height 14
drag, startPoint x: 360, startPoint y: 266, endPoint x: 359, endPoint y: 272, distance: 6.9
click at [359, 268] on div "image.jpg Uploaded on [DATE] View Approve Reject" at bounding box center [238, 255] width 422 height 95
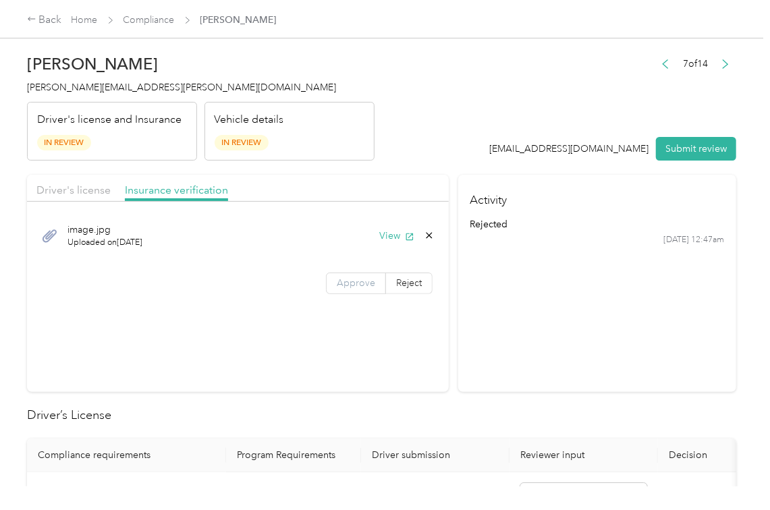
click at [357, 277] on span "Approve" at bounding box center [356, 282] width 38 height 11
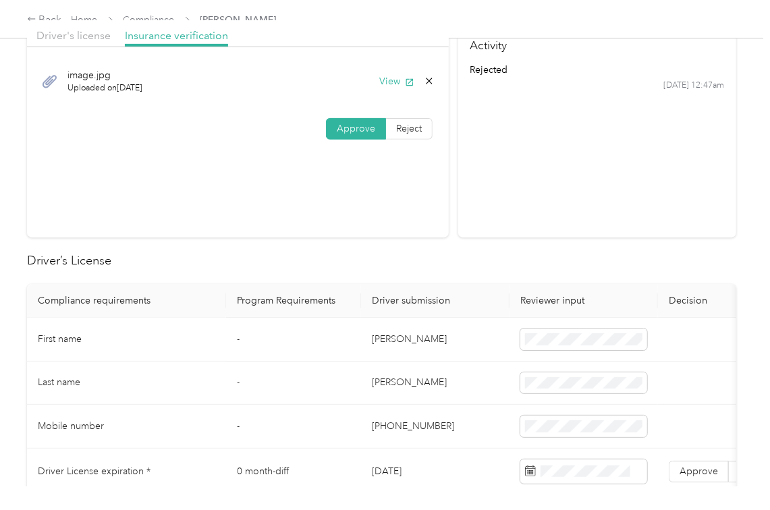
scroll to position [179, 0]
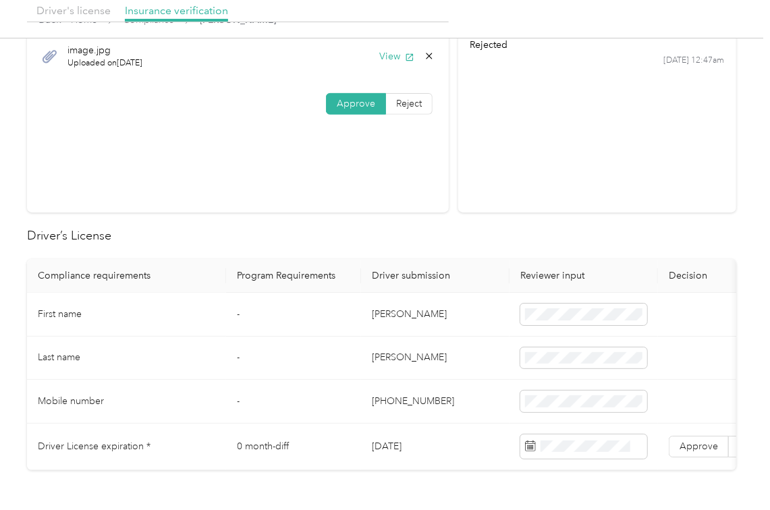
click at [366, 304] on td "[PERSON_NAME]" at bounding box center [435, 315] width 148 height 44
click at [368, 304] on td "[PERSON_NAME]" at bounding box center [435, 315] width 148 height 44
click at [558, 316] on span at bounding box center [583, 315] width 127 height 22
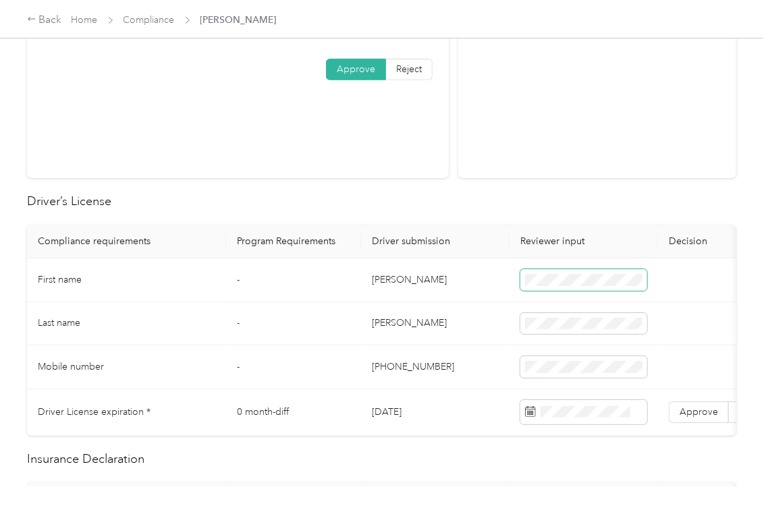
scroll to position [270, 0]
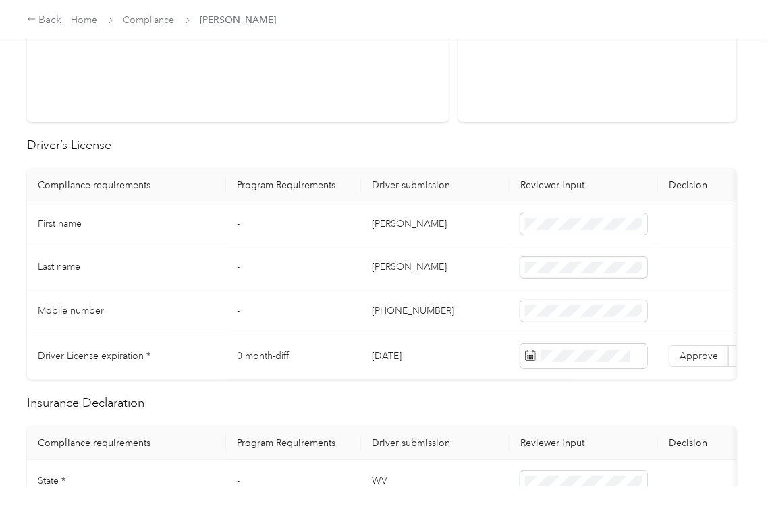
click at [392, 352] on td "[DATE]" at bounding box center [435, 356] width 148 height 47
click at [398, 353] on td "[DATE]" at bounding box center [435, 356] width 148 height 47
drag, startPoint x: 467, startPoint y: 140, endPoint x: 686, endPoint y: 312, distance: 277.7
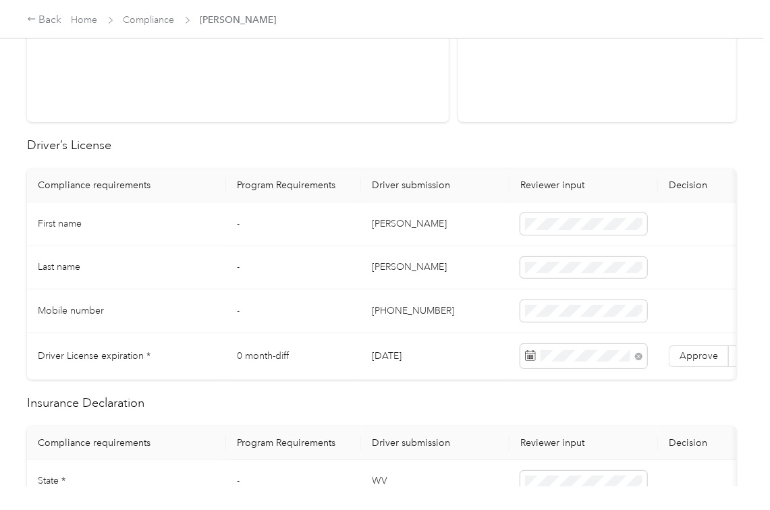
click at [467, 141] on h2 "Driver’s License" at bounding box center [381, 145] width 709 height 18
click at [702, 352] on span "Approve" at bounding box center [698, 355] width 38 height 11
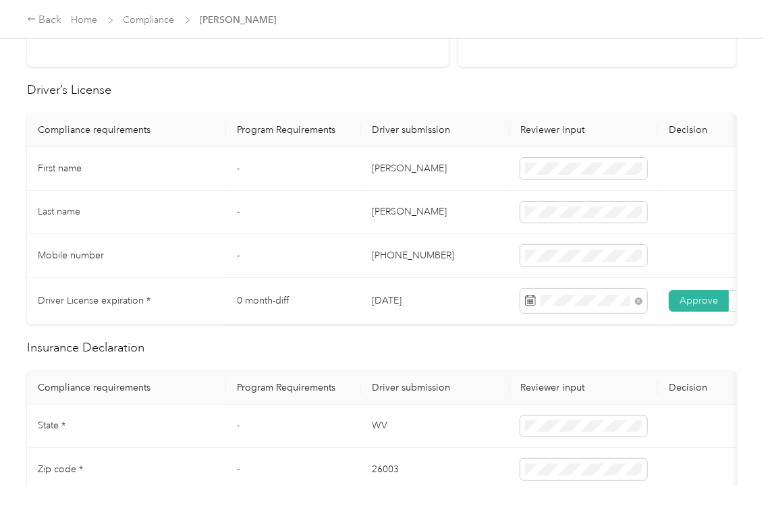
scroll to position [449, 0]
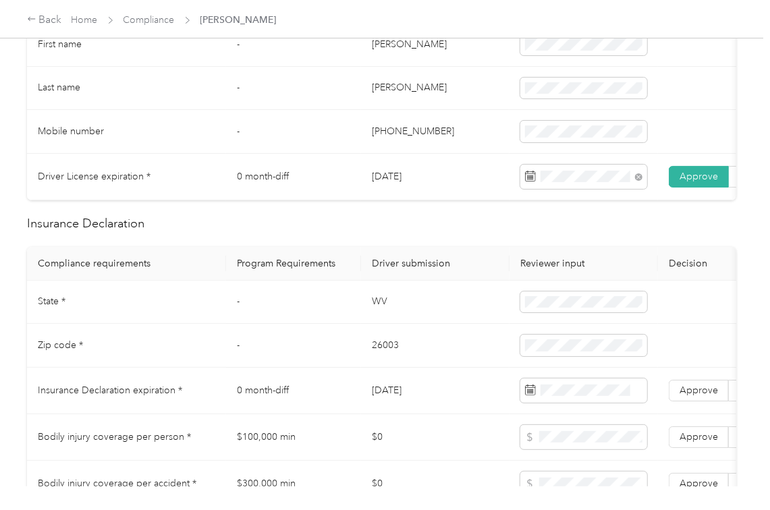
click at [388, 317] on td "WV" at bounding box center [435, 303] width 148 height 44
click at [375, 359] on td "26003" at bounding box center [435, 346] width 148 height 44
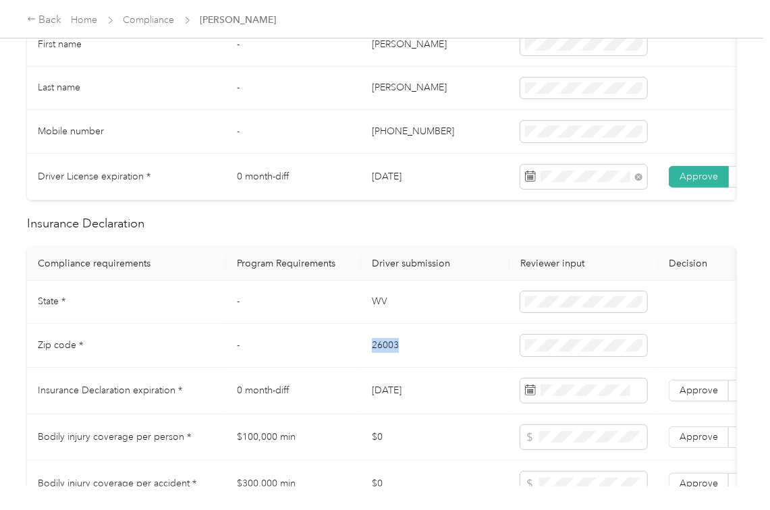
click at [375, 359] on td "26003" at bounding box center [435, 346] width 148 height 44
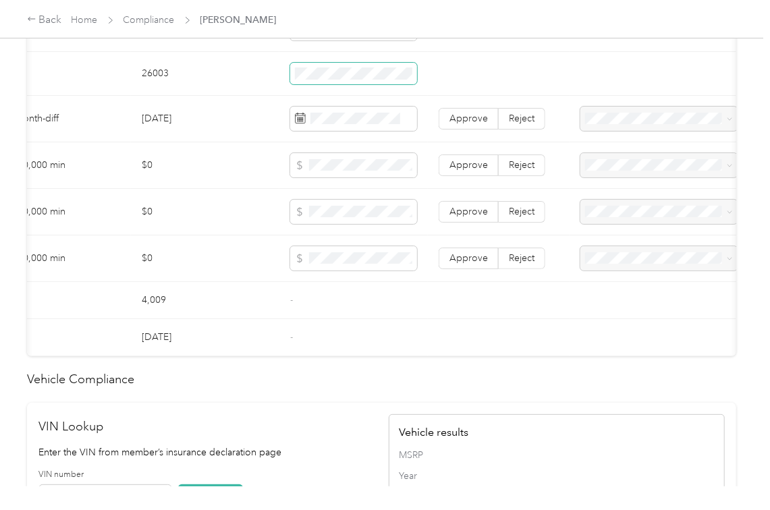
scroll to position [719, 0]
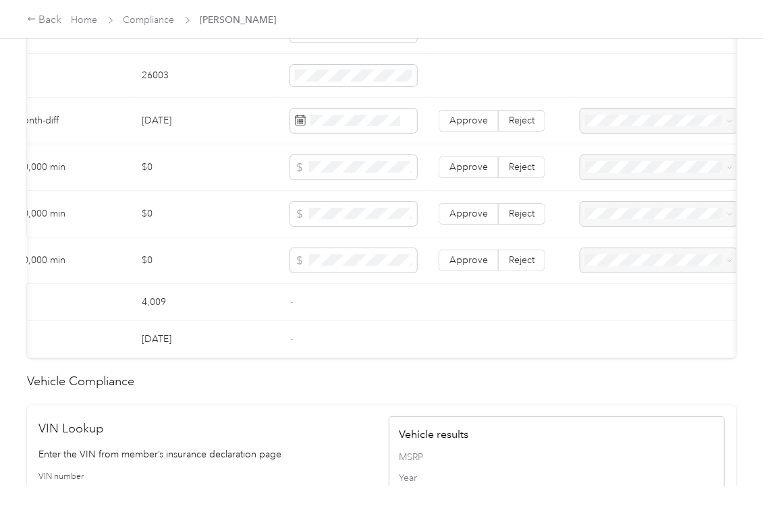
click at [509, 266] on span "Reject" at bounding box center [522, 259] width 26 height 11
drag, startPoint x: 508, startPoint y: 229, endPoint x: 510, endPoint y: 182, distance: 47.3
click at [509, 219] on span "Reject" at bounding box center [522, 213] width 26 height 11
click at [511, 173] on span "Reject" at bounding box center [522, 166] width 26 height 11
click at [616, 214] on div "Bodily Injury per person is missing from uploaded Insurance Policy doc" at bounding box center [658, 223] width 138 height 42
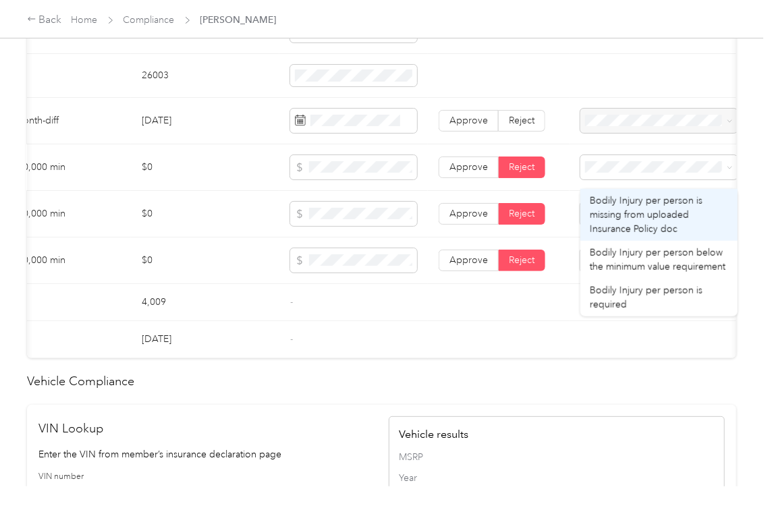
click at [629, 217] on span at bounding box center [658, 214] width 157 height 24
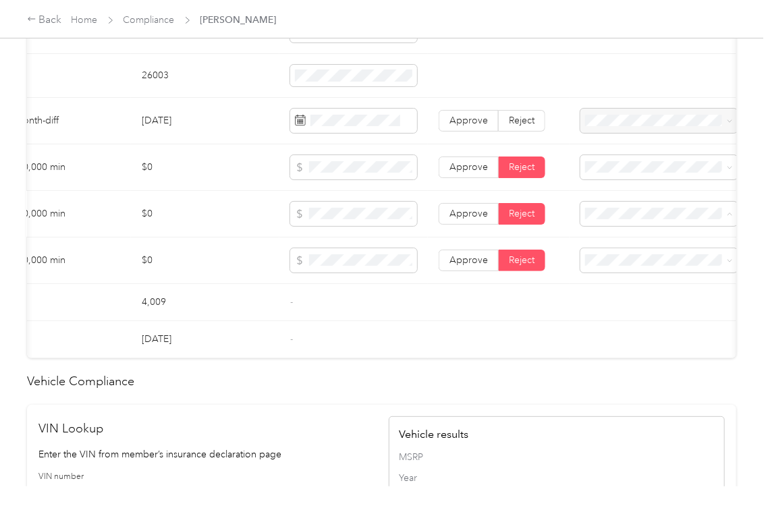
click at [614, 254] on span "Bodily Injury per accident is missing from uploaded Insurance Policy doc" at bounding box center [648, 269] width 118 height 40
click at [616, 267] on span at bounding box center [658, 260] width 157 height 24
click at [616, 268] on span at bounding box center [658, 260] width 157 height 24
click at [621, 311] on td at bounding box center [658, 302] width 179 height 37
click at [619, 316] on span "Property damage coverage is missing from uploaded Insurance Policy doc" at bounding box center [652, 317] width 126 height 40
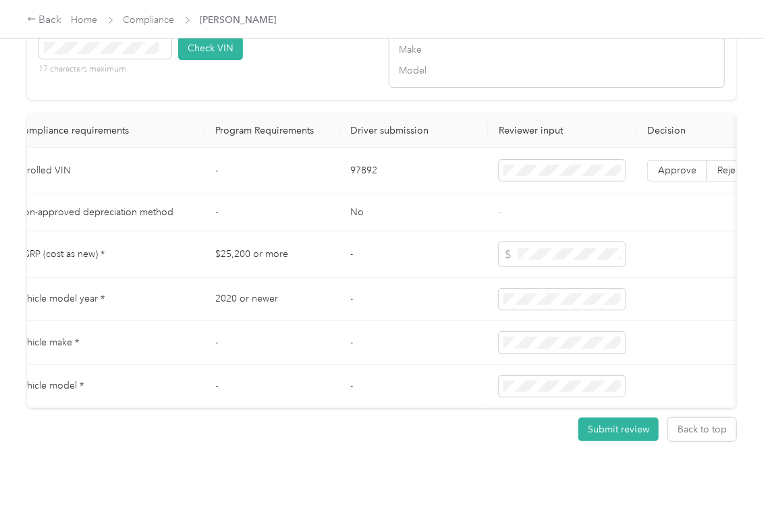
scroll to position [0, 0]
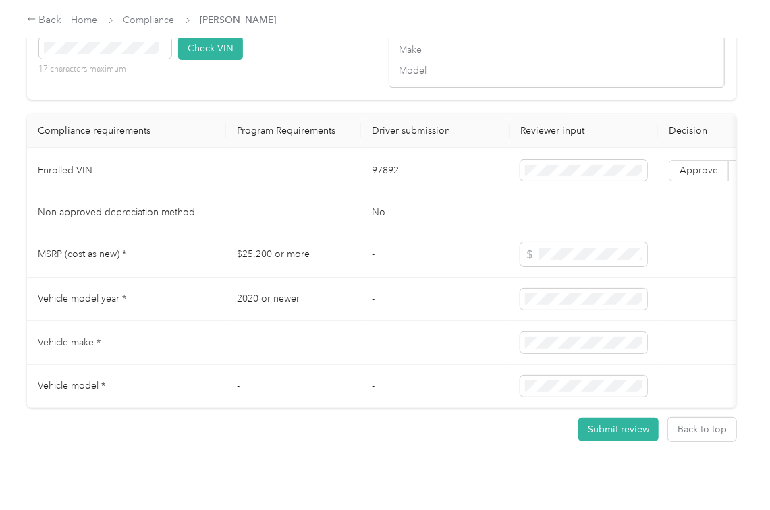
click at [368, 263] on td "-" at bounding box center [435, 254] width 148 height 47
click at [228, 60] on button "Check VIN" at bounding box center [210, 48] width 65 height 24
click at [695, 182] on label "Approve" at bounding box center [698, 172] width 60 height 22
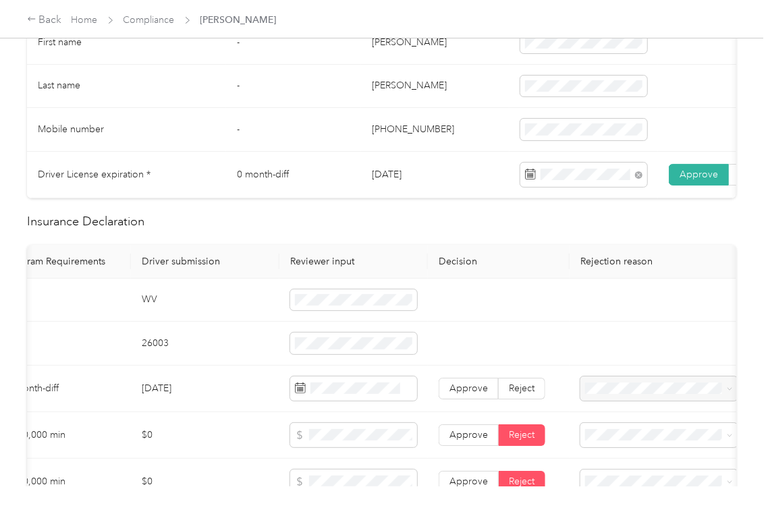
scroll to position [0, 0]
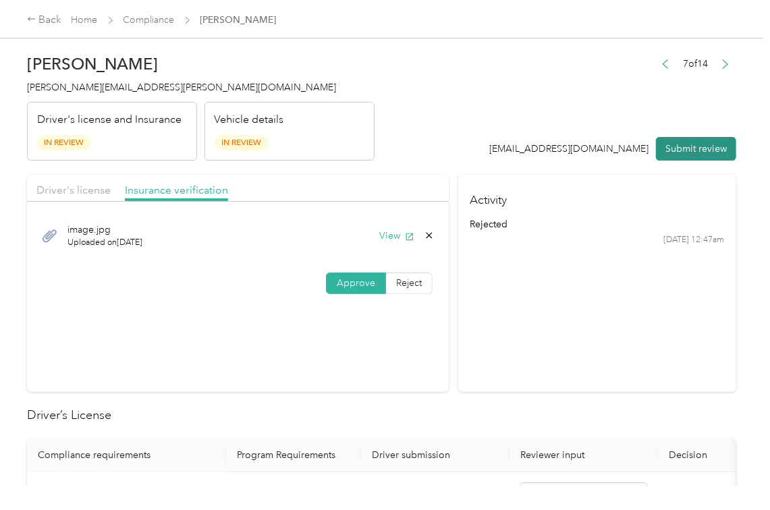
click at [681, 151] on button "Submit review" at bounding box center [696, 149] width 80 height 24
click at [73, 96] on div "[PERSON_NAME] [PERSON_NAME][EMAIL_ADDRESS][PERSON_NAME][DOMAIN_NAME] Driver's l…" at bounding box center [200, 103] width 347 height 113
click at [74, 94] on div "[PERSON_NAME] [PERSON_NAME][EMAIL_ADDRESS][PERSON_NAME][DOMAIN_NAME] Driver's l…" at bounding box center [200, 103] width 347 height 113
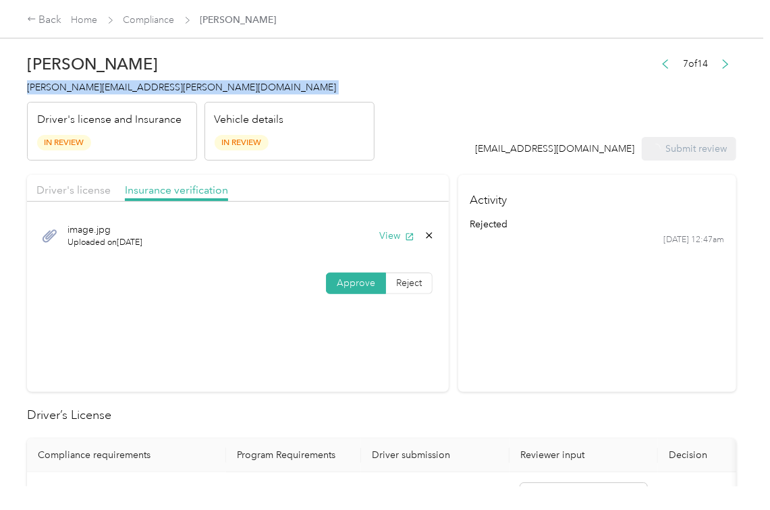
click at [74, 94] on div "[PERSON_NAME] [PERSON_NAME][EMAIL_ADDRESS][PERSON_NAME][DOMAIN_NAME] Driver's l…" at bounding box center [200, 103] width 347 height 113
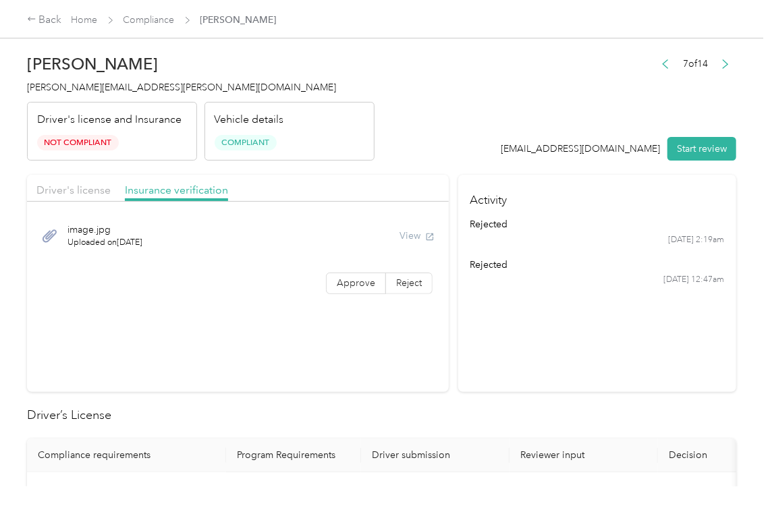
click at [420, 370] on section "Driver's license Insurance verification image.jpg Uploaded on [DATE] View Appro…" at bounding box center [238, 283] width 422 height 217
click at [440, 386] on section "Driver's license Insurance verification image.jpg Uploaded on [DATE] View Appro…" at bounding box center [238, 283] width 422 height 217
click at [144, 22] on link "Compliance" at bounding box center [148, 19] width 51 height 11
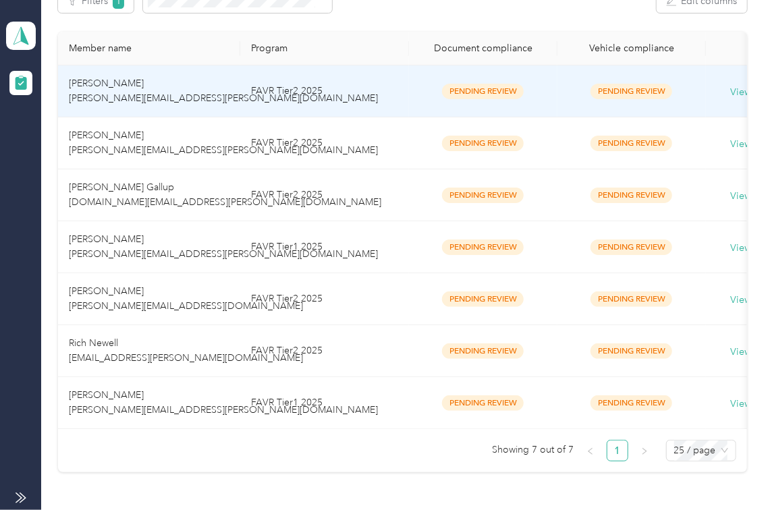
scroll to position [351, 0]
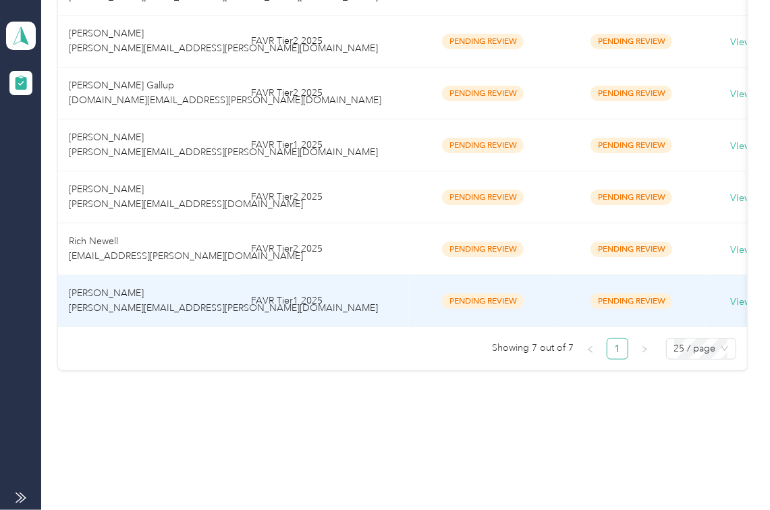
click at [158, 279] on td "[PERSON_NAME] [PERSON_NAME][EMAIL_ADDRESS][PERSON_NAME][DOMAIN_NAME]" at bounding box center [149, 301] width 182 height 52
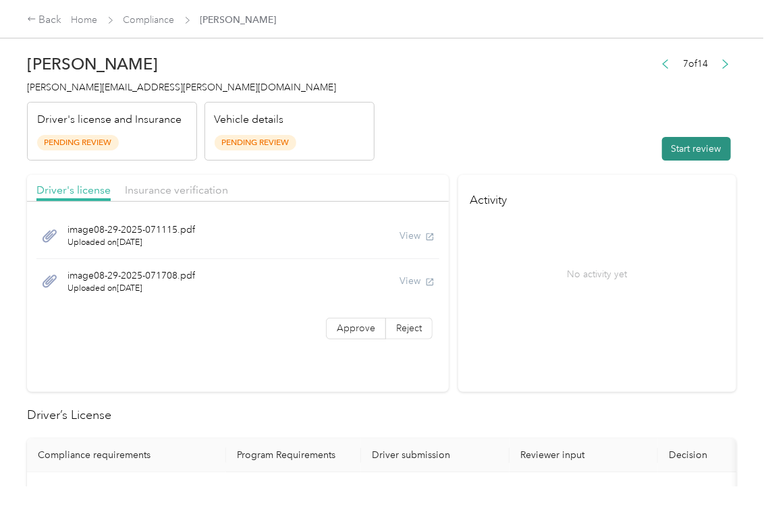
click at [672, 146] on button "Start review" at bounding box center [696, 149] width 69 height 24
drag, startPoint x: 602, startPoint y: 119, endPoint x: 509, endPoint y: 264, distance: 173.2
click at [602, 119] on header "[PERSON_NAME] [PERSON_NAME][EMAIL_ADDRESS][PERSON_NAME][DOMAIN_NAME] Driver's l…" at bounding box center [381, 103] width 709 height 113
click at [364, 329] on span "Approve" at bounding box center [356, 327] width 38 height 11
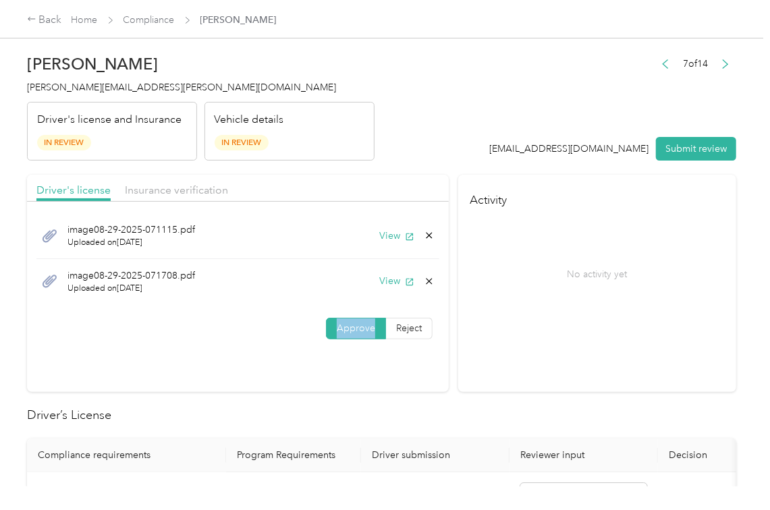
click at [364, 329] on span "Approve" at bounding box center [356, 327] width 38 height 11
click at [390, 235] on button "View" at bounding box center [396, 236] width 35 height 14
click at [389, 286] on button "View" at bounding box center [396, 281] width 35 height 14
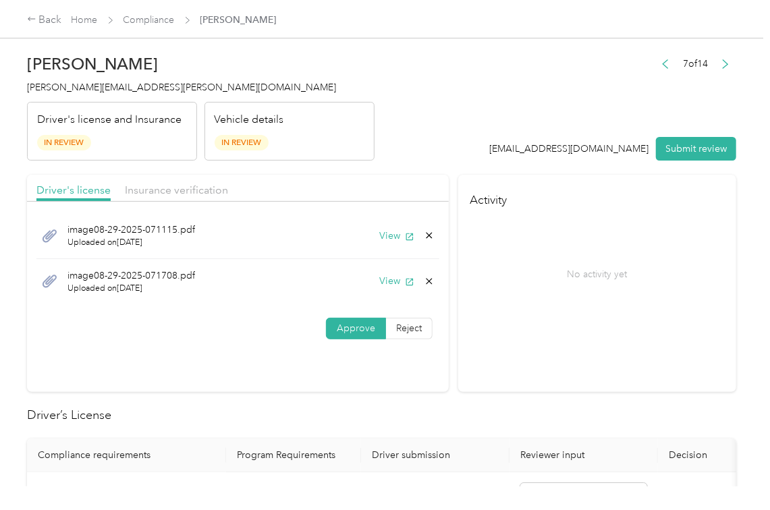
drag, startPoint x: 371, startPoint y: 190, endPoint x: 248, endPoint y: 190, distance: 122.8
click at [370, 190] on div "Driver's license Insurance verification" at bounding box center [238, 188] width 422 height 27
click at [177, 186] on span "Insurance verification" at bounding box center [176, 189] width 103 height 13
click at [179, 186] on span "Insurance verification" at bounding box center [176, 189] width 103 height 13
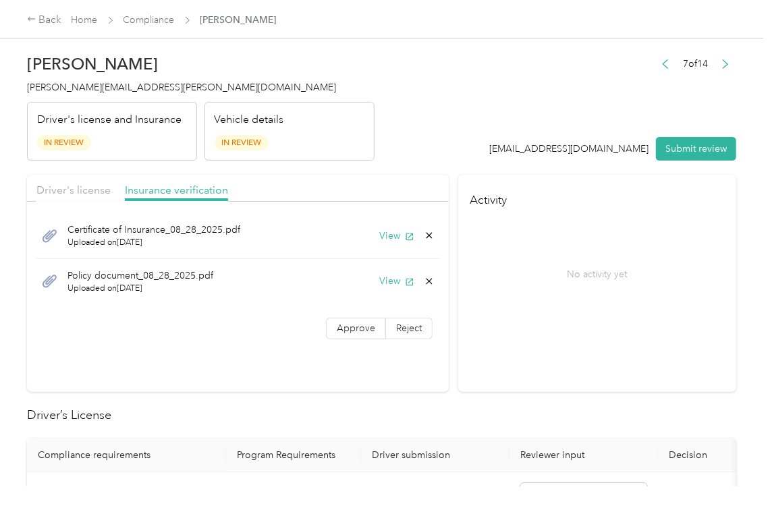
drag, startPoint x: 400, startPoint y: 237, endPoint x: 406, endPoint y: 249, distance: 13.0
click at [405, 237] on icon "button" at bounding box center [409, 236] width 9 height 9
click at [386, 282] on button "View" at bounding box center [396, 281] width 35 height 14
click at [356, 333] on span "Approve" at bounding box center [356, 327] width 38 height 11
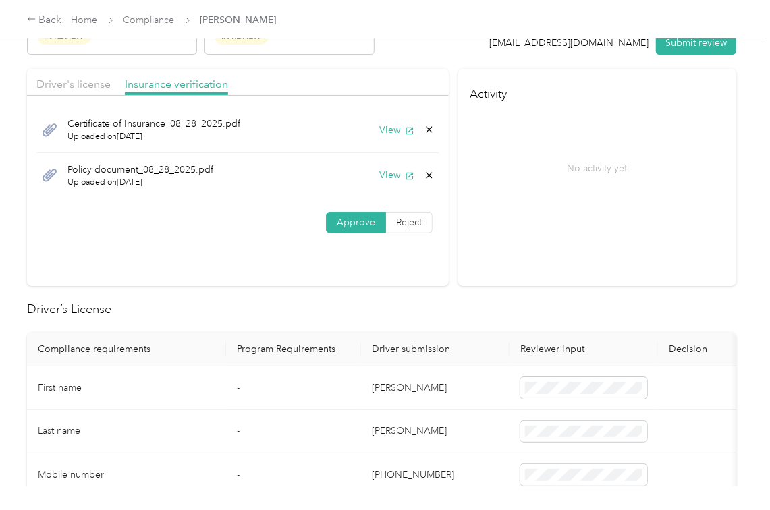
scroll to position [270, 0]
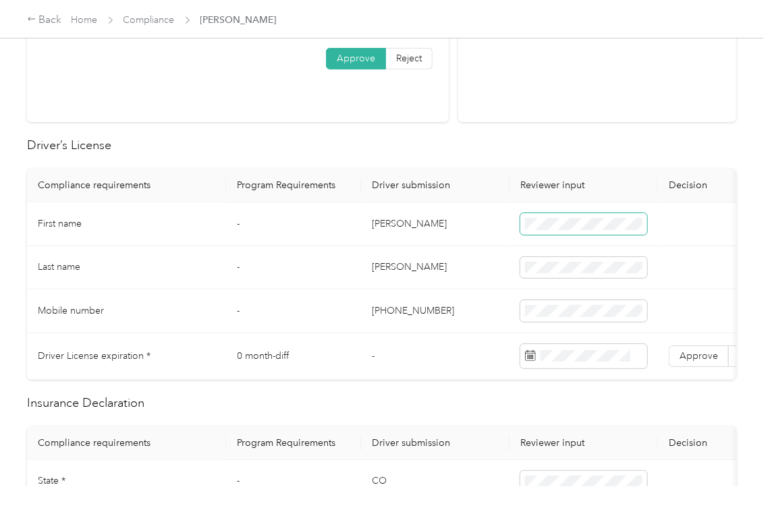
click at [568, 214] on span at bounding box center [583, 224] width 127 height 22
drag, startPoint x: 422, startPoint y: 156, endPoint x: 689, endPoint y: 359, distance: 335.1
click at [699, 357] on span "Approve" at bounding box center [698, 355] width 38 height 11
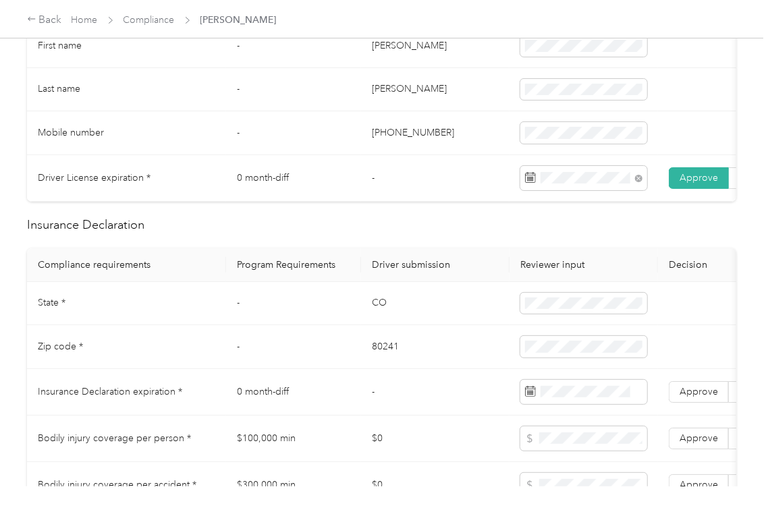
scroll to position [449, 0]
click at [375, 320] on td "CO" at bounding box center [435, 303] width 148 height 44
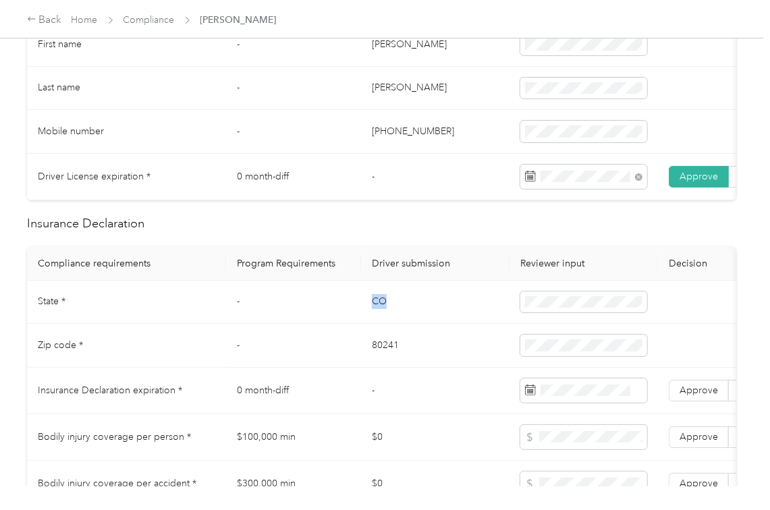
click at [375, 320] on td "CO" at bounding box center [435, 303] width 148 height 44
click at [393, 357] on td "80241" at bounding box center [435, 346] width 148 height 44
click at [451, 353] on td "80241" at bounding box center [435, 346] width 148 height 44
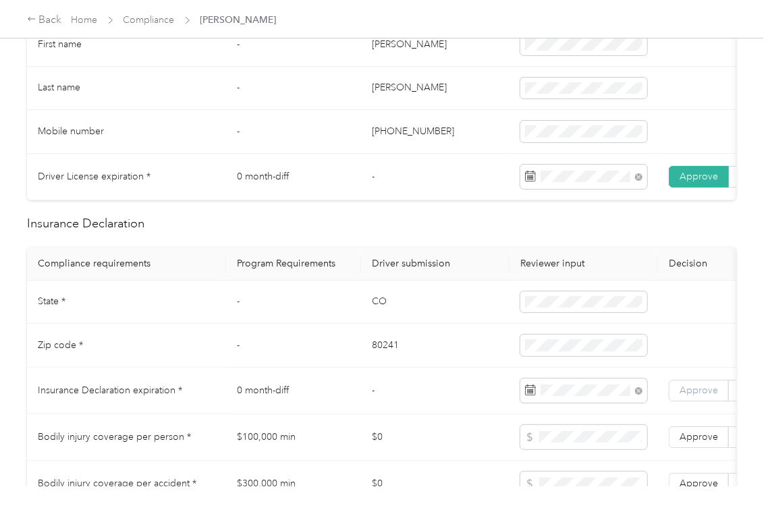
click at [683, 396] on span "Approve" at bounding box center [698, 389] width 38 height 11
click at [406, 414] on td "-" at bounding box center [435, 391] width 148 height 47
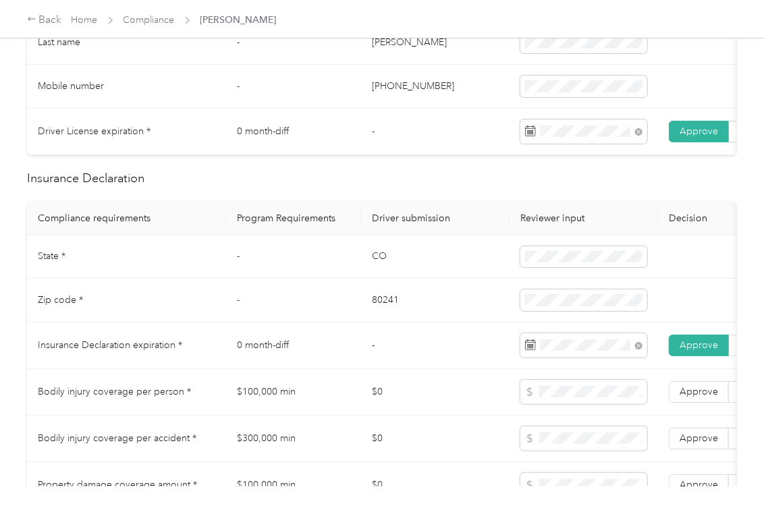
scroll to position [989, 0]
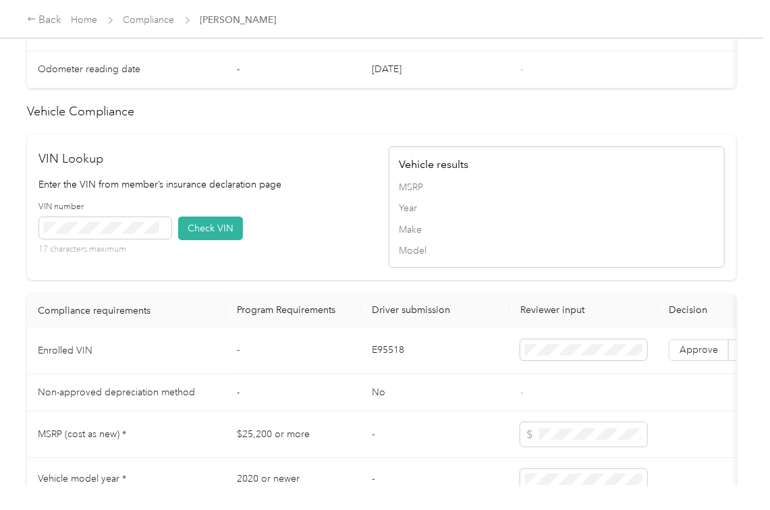
click at [383, 374] on td "E95518" at bounding box center [435, 351] width 148 height 47
click at [354, 265] on div "VIN number 17 characters maximum Check VIN" at bounding box center [207, 233] width 336 height 64
click at [154, 239] on span at bounding box center [105, 228] width 132 height 22
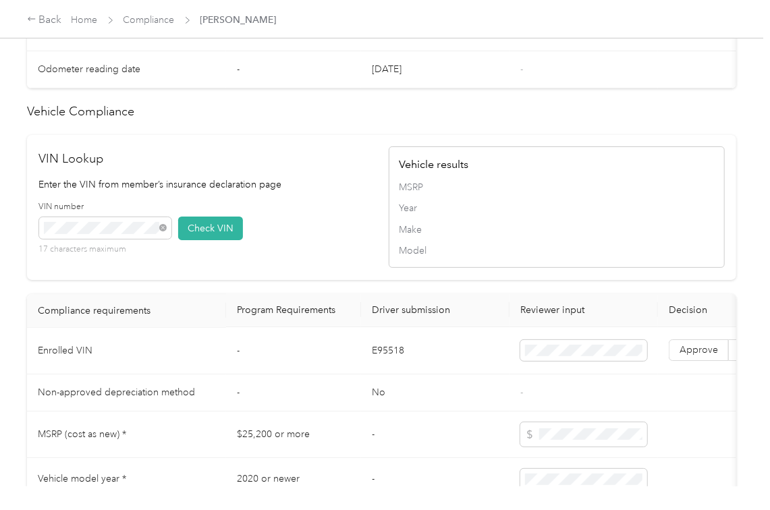
drag, startPoint x: 212, startPoint y: 257, endPoint x: 418, endPoint y: 337, distance: 221.4
click at [213, 240] on button "Check VIN" at bounding box center [210, 229] width 65 height 24
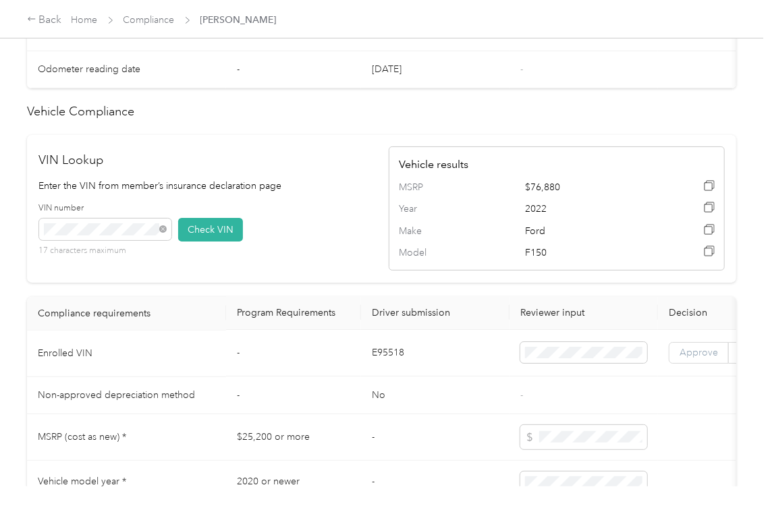
click at [684, 372] on td "Approve Reject" at bounding box center [729, 353] width 142 height 47
drag, startPoint x: 692, startPoint y: 381, endPoint x: 38, endPoint y: 368, distance: 654.4
click at [692, 359] on span "Approve" at bounding box center [698, 352] width 38 height 11
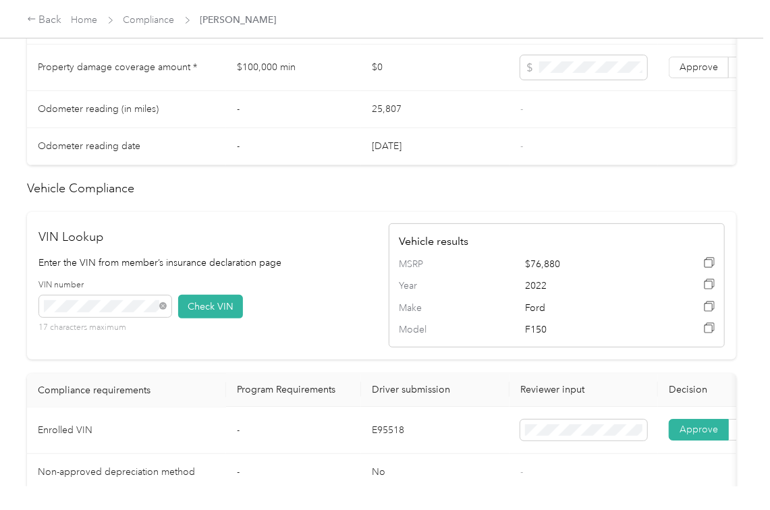
scroll to position [719, 0]
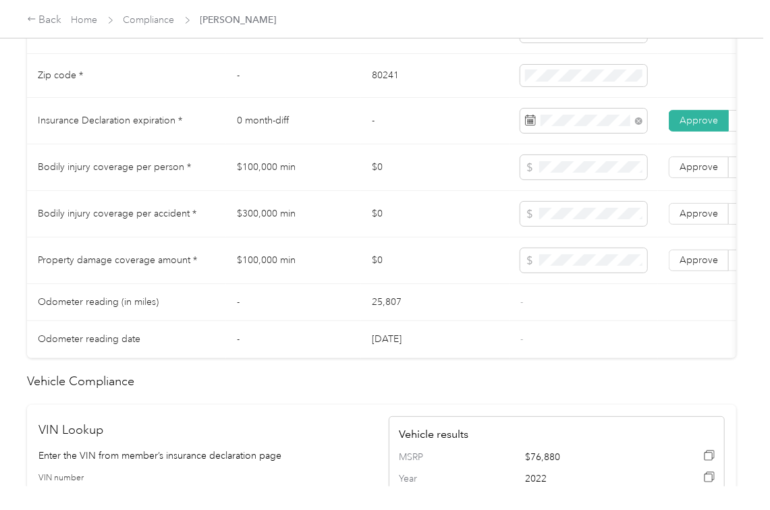
click at [281, 179] on td "$100,000 min" at bounding box center [293, 167] width 135 height 47
click at [270, 225] on td "$300,000 min" at bounding box center [293, 214] width 135 height 47
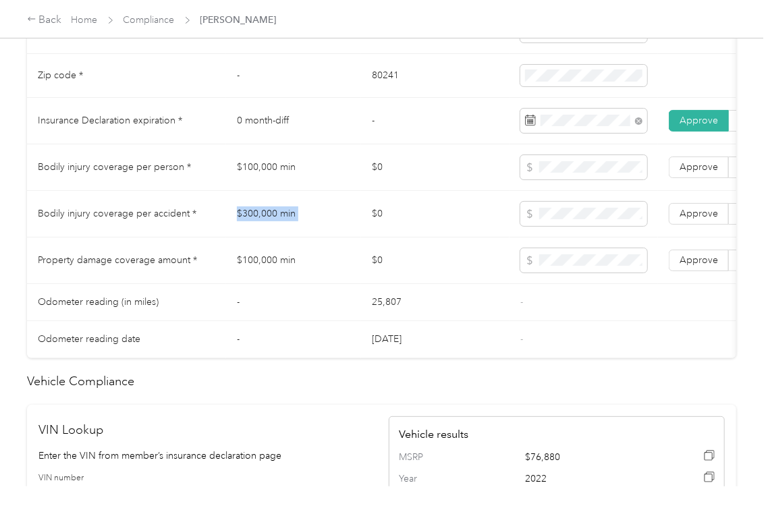
click at [270, 225] on td "$300,000 min" at bounding box center [293, 214] width 135 height 47
click at [715, 219] on span "Approve" at bounding box center [698, 213] width 38 height 11
click at [691, 173] on span "Approve" at bounding box center [698, 166] width 38 height 11
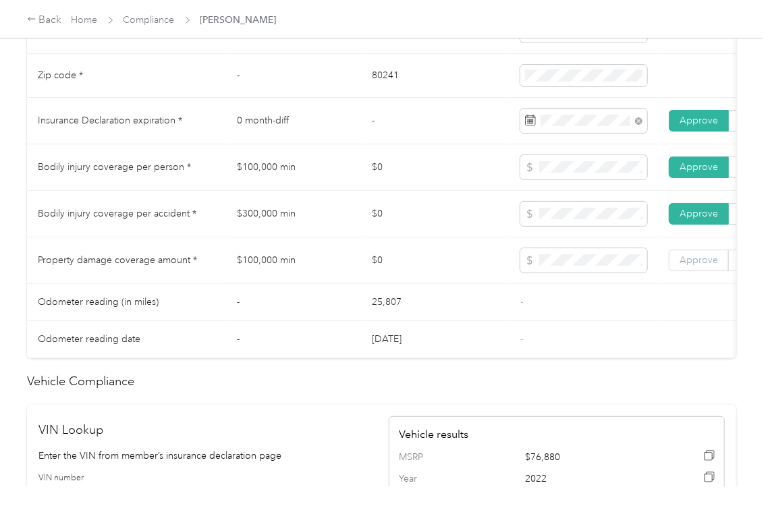
click at [684, 268] on label "Approve" at bounding box center [698, 261] width 60 height 22
click at [395, 313] on td "25,807" at bounding box center [435, 302] width 148 height 37
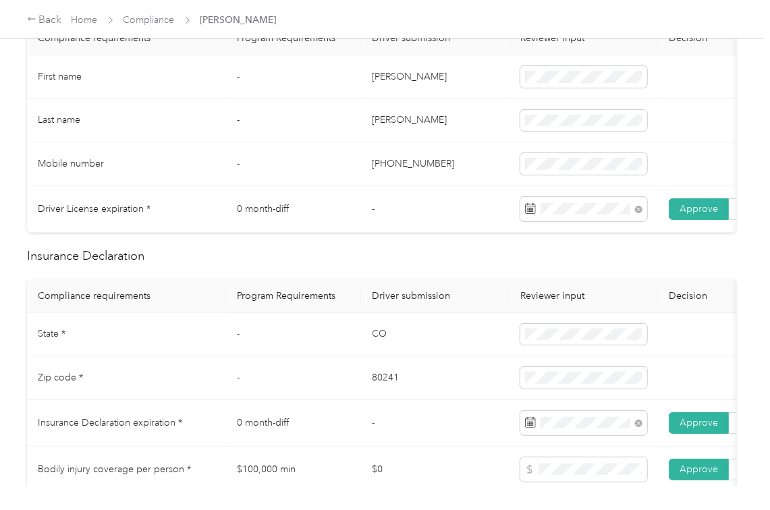
scroll to position [0, 0]
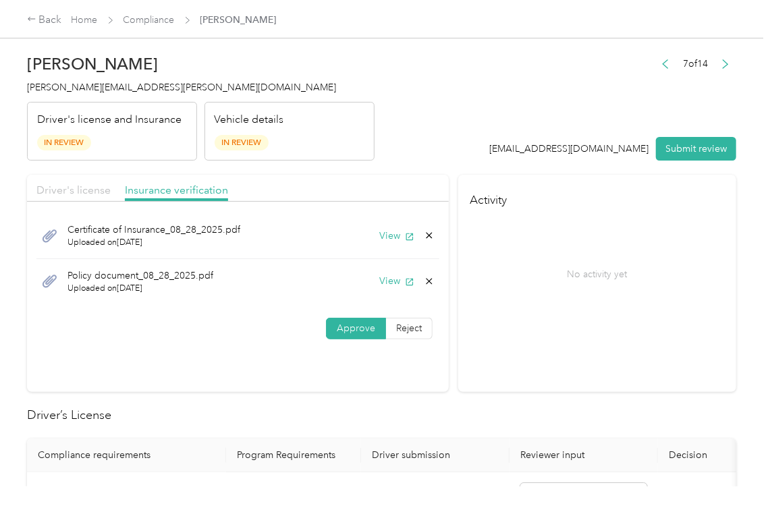
click at [70, 182] on div "Driver's license" at bounding box center [73, 190] width 74 height 17
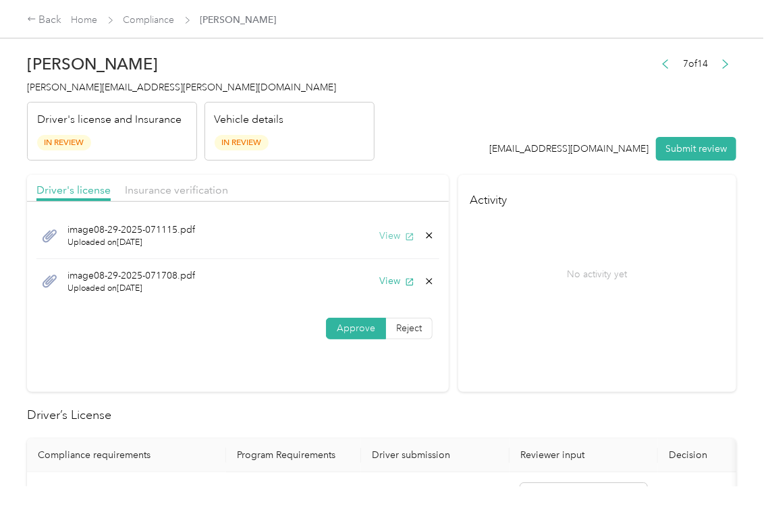
click at [399, 240] on button "View" at bounding box center [396, 236] width 35 height 14
click at [424, 283] on icon at bounding box center [429, 281] width 11 height 11
click at [386, 291] on button "Yes" at bounding box center [391, 292] width 26 height 22
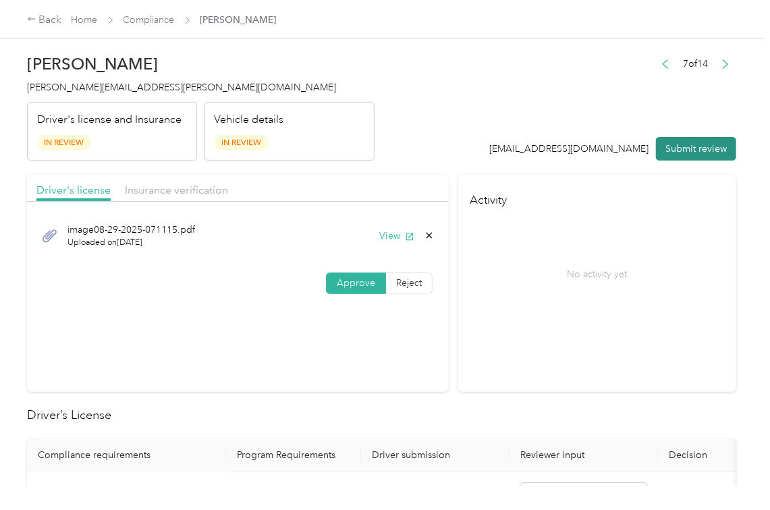
click at [689, 148] on button "Submit review" at bounding box center [696, 149] width 80 height 24
click at [61, 88] on span "[PERSON_NAME][EMAIL_ADDRESS][PERSON_NAME][DOMAIN_NAME]" at bounding box center [181, 87] width 309 height 11
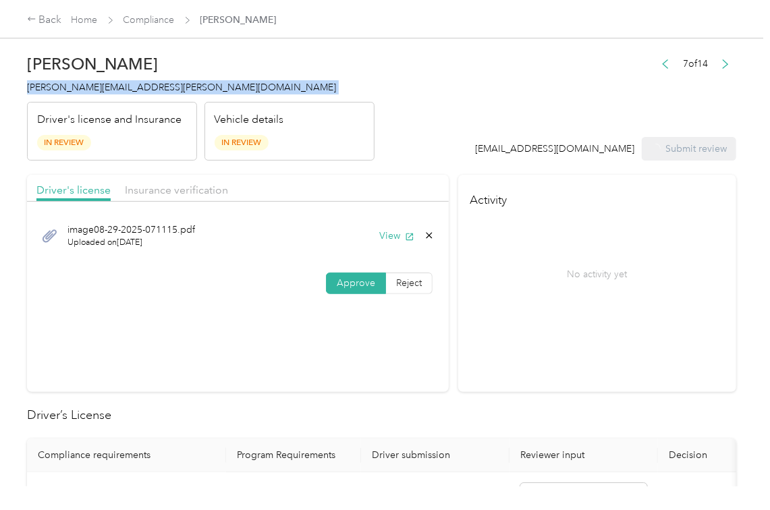
click at [61, 88] on span "[PERSON_NAME][EMAIL_ADDRESS][PERSON_NAME][DOMAIN_NAME]" at bounding box center [181, 87] width 309 height 11
drag, startPoint x: 61, startPoint y: 88, endPoint x: 66, endPoint y: 170, distance: 82.5
click at [62, 88] on span "[PERSON_NAME][EMAIL_ADDRESS][PERSON_NAME][DOMAIN_NAME]" at bounding box center [181, 87] width 309 height 11
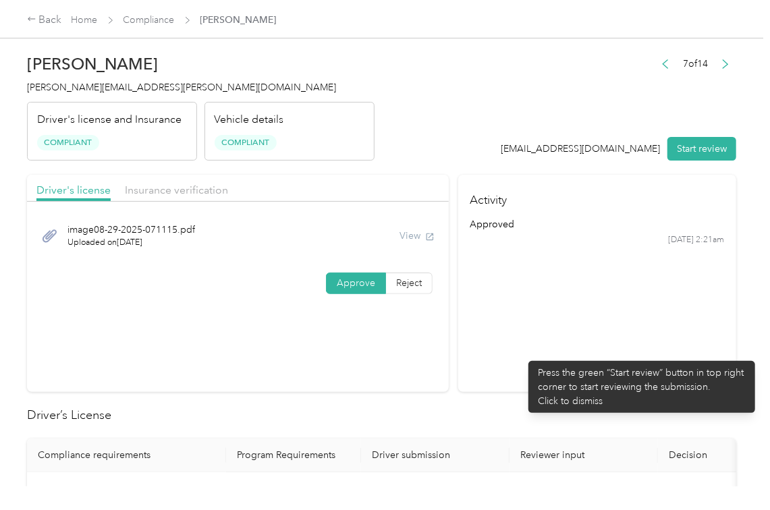
drag, startPoint x: 521, startPoint y: 354, endPoint x: 135, endPoint y: 130, distance: 446.7
click at [518, 351] on section "Activity approved [DATE] 2:21am" at bounding box center [597, 283] width 278 height 217
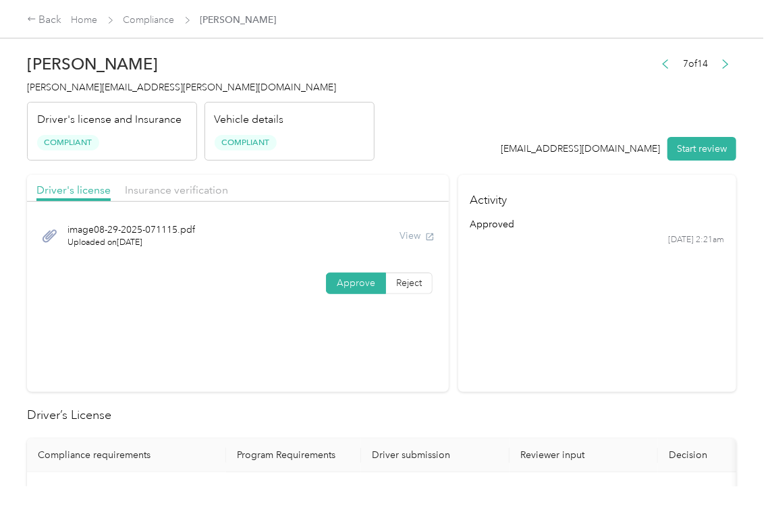
click at [97, 84] on span "[PERSON_NAME][EMAIL_ADDRESS][PERSON_NAME][DOMAIN_NAME]" at bounding box center [181, 87] width 309 height 11
click at [519, 325] on section "Activity approved [DATE] 2:21am" at bounding box center [597, 283] width 278 height 217
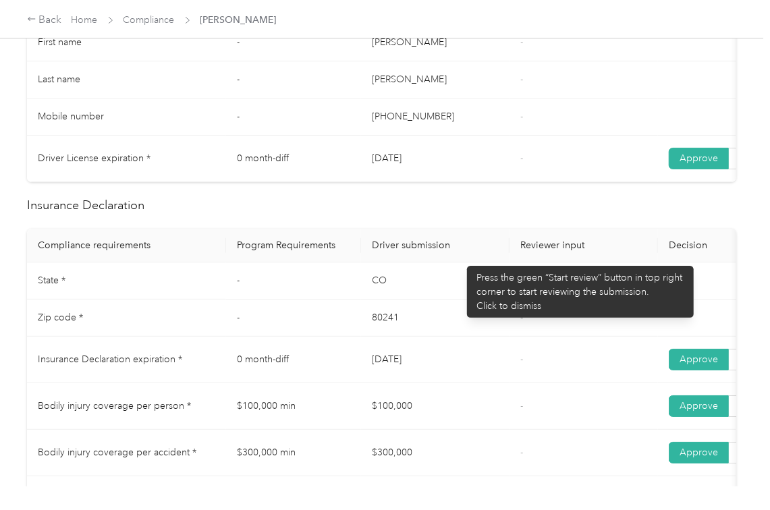
scroll to position [719, 0]
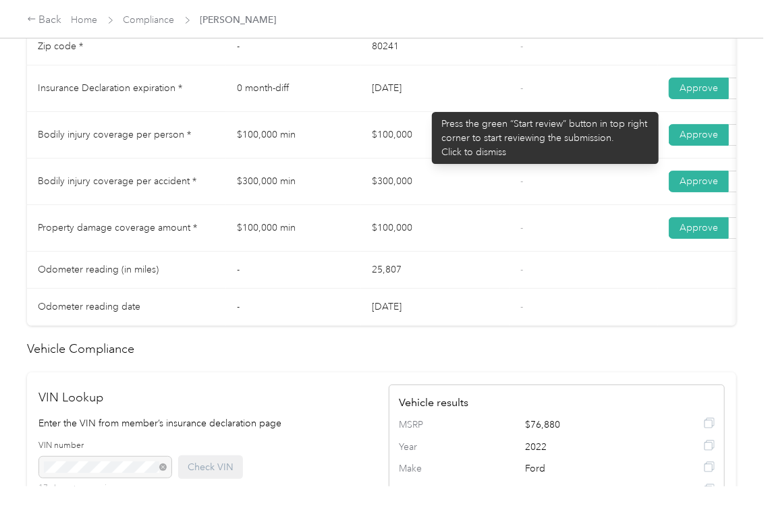
drag, startPoint x: 383, startPoint y: 103, endPoint x: 409, endPoint y: 127, distance: 34.8
click at [425, 111] on td "[DATE]" at bounding box center [435, 88] width 148 height 47
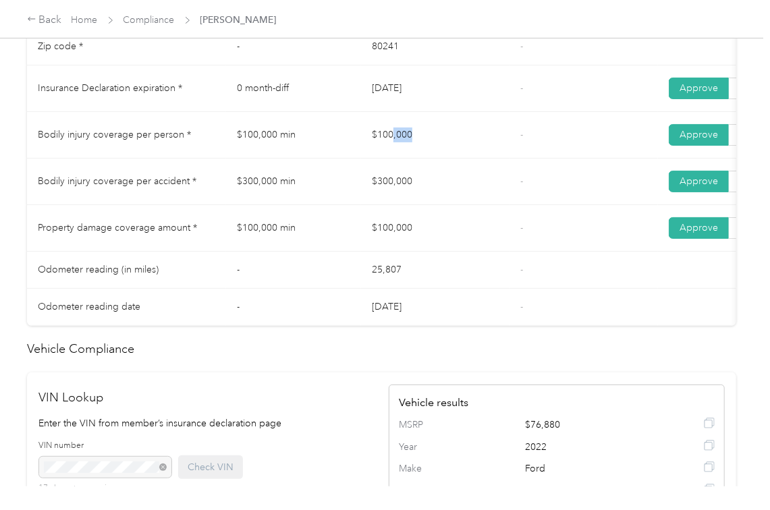
drag, startPoint x: 417, startPoint y: 154, endPoint x: 413, endPoint y: 189, distance: 35.3
click at [465, 158] on td "$100,000" at bounding box center [435, 135] width 148 height 47
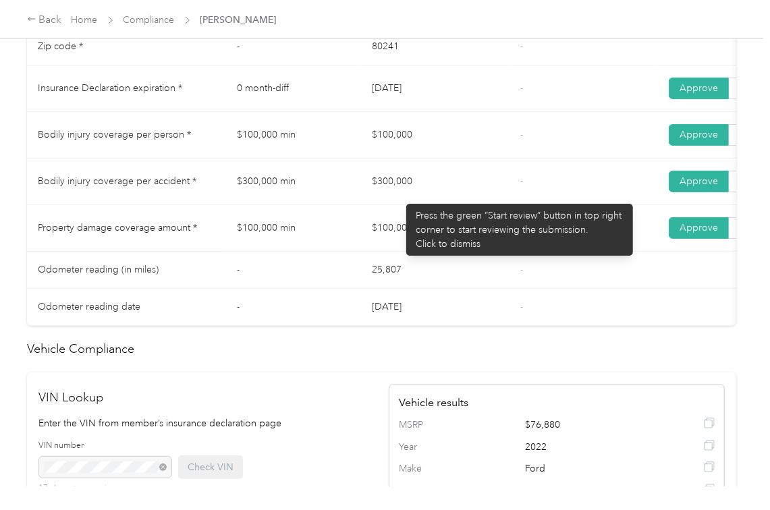
drag, startPoint x: 399, startPoint y: 197, endPoint x: 405, endPoint y: 229, distance: 32.9
click at [464, 203] on td "$300,000" at bounding box center [435, 181] width 148 height 47
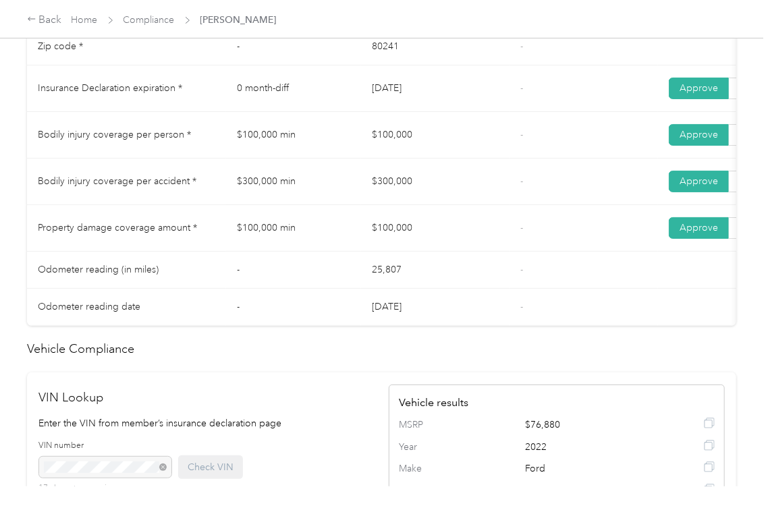
drag, startPoint x: 395, startPoint y: 236, endPoint x: 504, endPoint y: 236, distance: 109.9
click at [465, 236] on td "$100,000" at bounding box center [435, 228] width 148 height 47
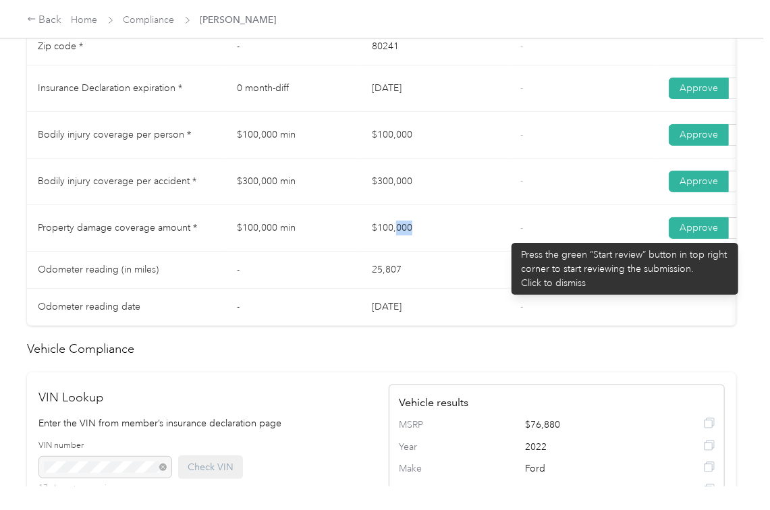
click at [504, 236] on td "$100,000" at bounding box center [435, 228] width 148 height 47
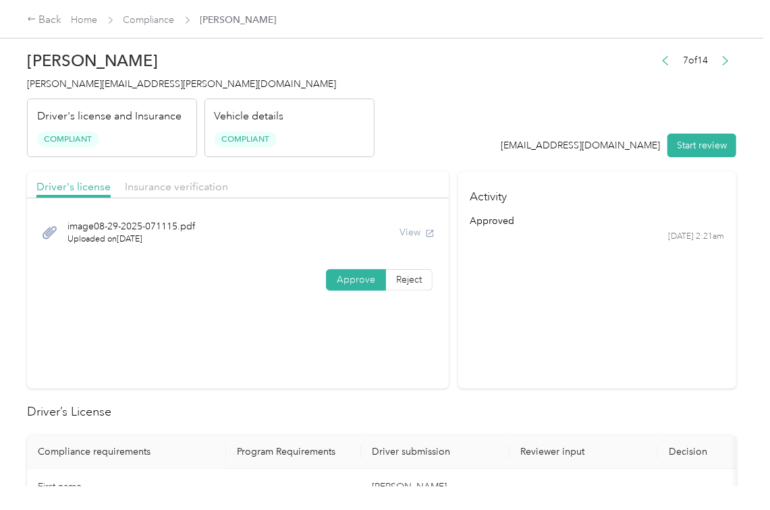
scroll to position [0, 0]
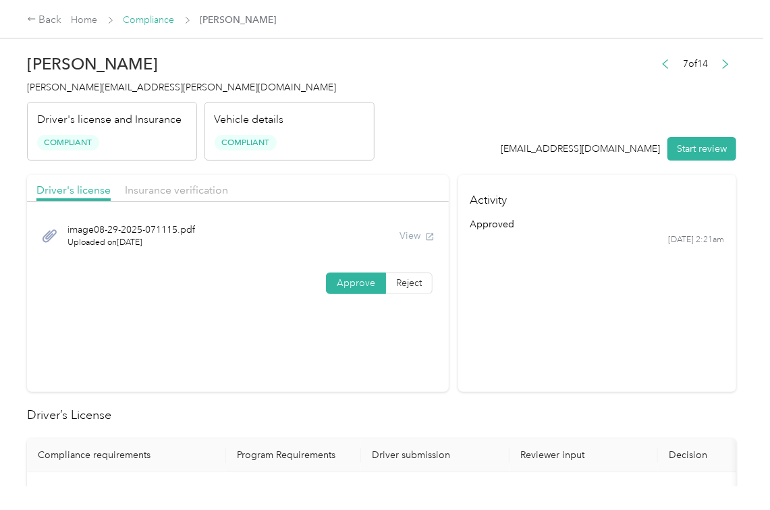
click at [148, 14] on link "Compliance" at bounding box center [148, 19] width 51 height 11
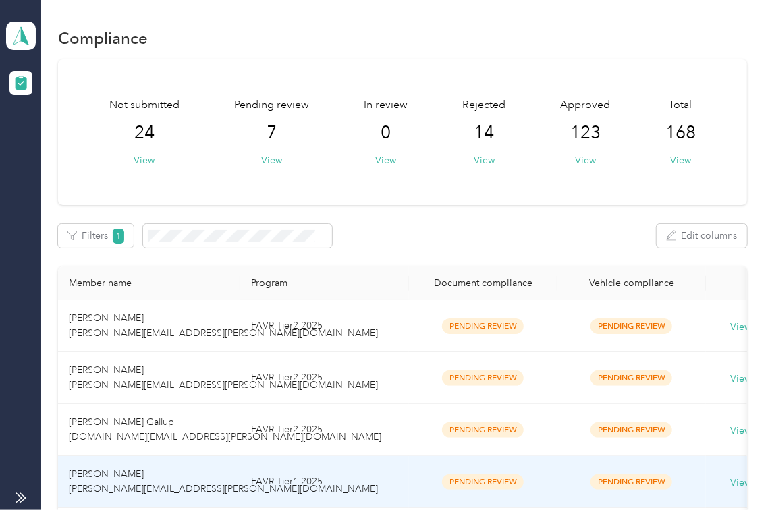
click at [125, 459] on td "[PERSON_NAME] [PERSON_NAME][EMAIL_ADDRESS][PERSON_NAME][DOMAIN_NAME]" at bounding box center [149, 482] width 182 height 52
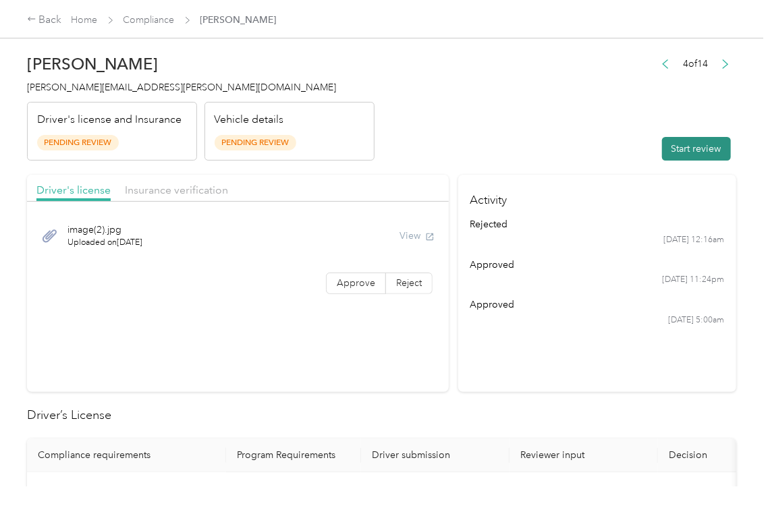
click at [681, 160] on button "Start review" at bounding box center [696, 149] width 69 height 24
drag, startPoint x: 575, startPoint y: 120, endPoint x: 569, endPoint y: 130, distance: 11.8
click at [575, 122] on header "[PERSON_NAME] [PERSON_NAME][EMAIL_ADDRESS][PERSON_NAME][DOMAIN_NAME] Driver's l…" at bounding box center [381, 103] width 709 height 113
click at [357, 290] on label "Approve" at bounding box center [356, 283] width 60 height 22
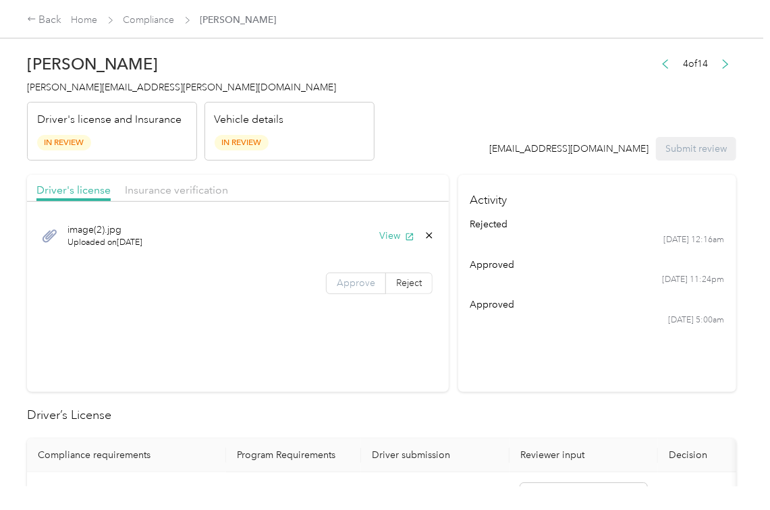
click at [352, 289] on span "Approve" at bounding box center [356, 282] width 38 height 11
click at [380, 230] on button "View" at bounding box center [396, 236] width 35 height 14
click at [435, 138] on header "[PERSON_NAME] [PERSON_NAME][EMAIL_ADDRESS][PERSON_NAME][DOMAIN_NAME] Driver's l…" at bounding box center [381, 103] width 709 height 113
click at [188, 194] on span "Insurance verification" at bounding box center [176, 189] width 103 height 13
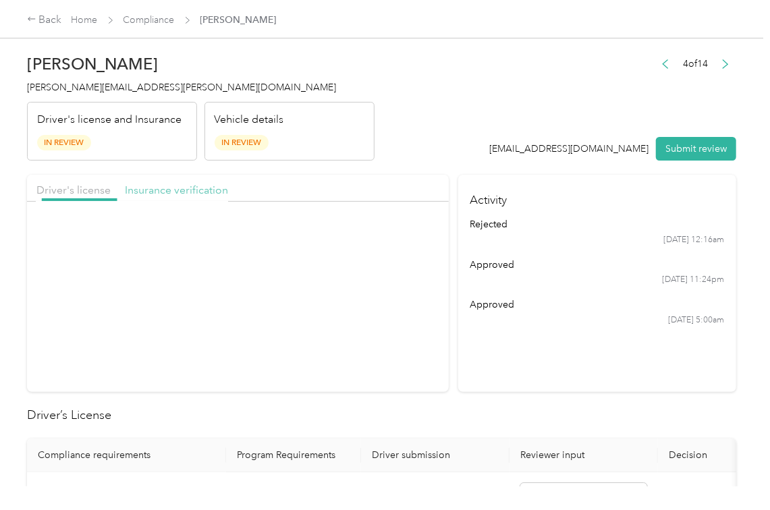
click at [193, 190] on span "Insurance verification" at bounding box center [176, 189] width 103 height 13
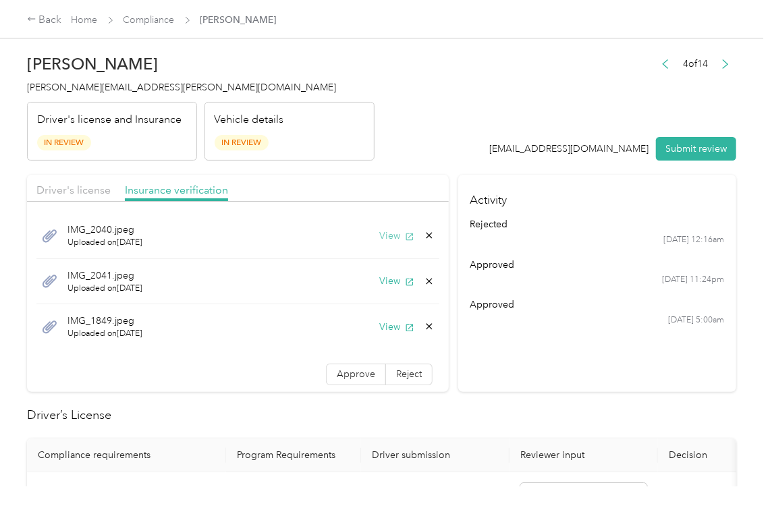
click at [380, 232] on button "View" at bounding box center [396, 236] width 35 height 14
click at [379, 284] on button "View" at bounding box center [396, 281] width 35 height 14
click at [379, 329] on button "View" at bounding box center [396, 327] width 35 height 14
drag, startPoint x: 327, startPoint y: 371, endPoint x: 293, endPoint y: 409, distance: 51.1
click at [337, 372] on span "Approve" at bounding box center [356, 373] width 38 height 11
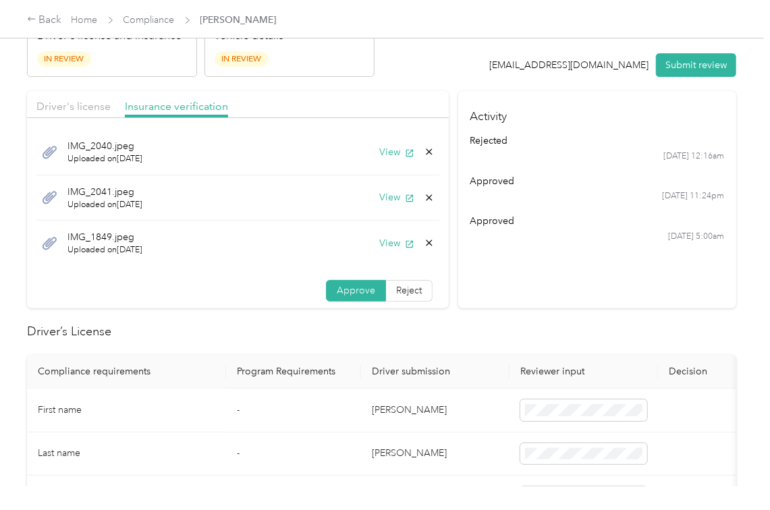
scroll to position [179, 0]
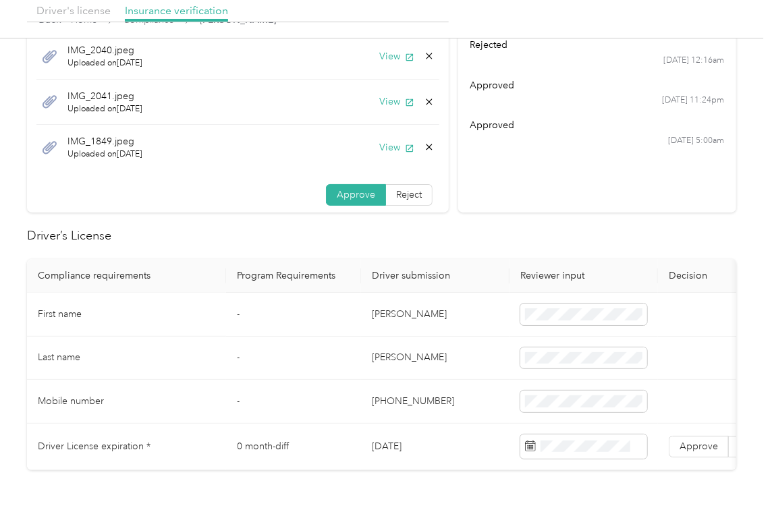
click at [379, 318] on td "[PERSON_NAME]" at bounding box center [435, 315] width 148 height 44
click at [399, 442] on td "[DATE]" at bounding box center [435, 447] width 148 height 47
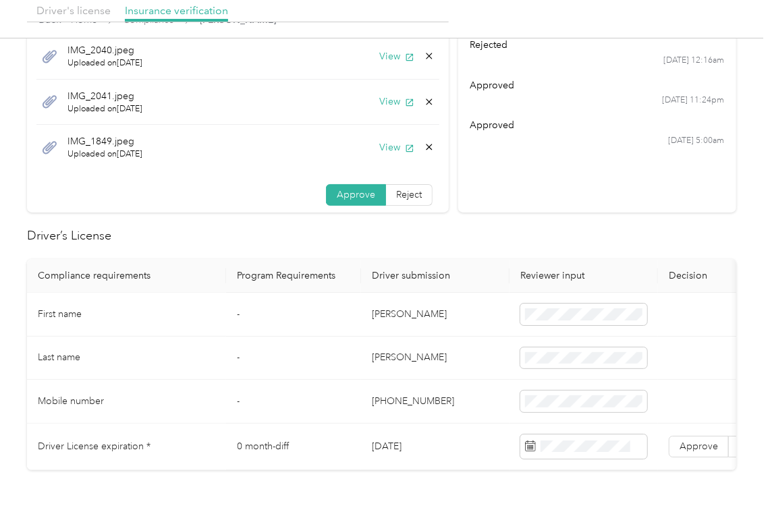
click at [399, 442] on td "[DATE]" at bounding box center [435, 447] width 148 height 47
drag, startPoint x: 459, startPoint y: 231, endPoint x: 664, endPoint y: 411, distance: 273.8
click at [457, 233] on h2 "Driver’s License" at bounding box center [381, 236] width 709 height 18
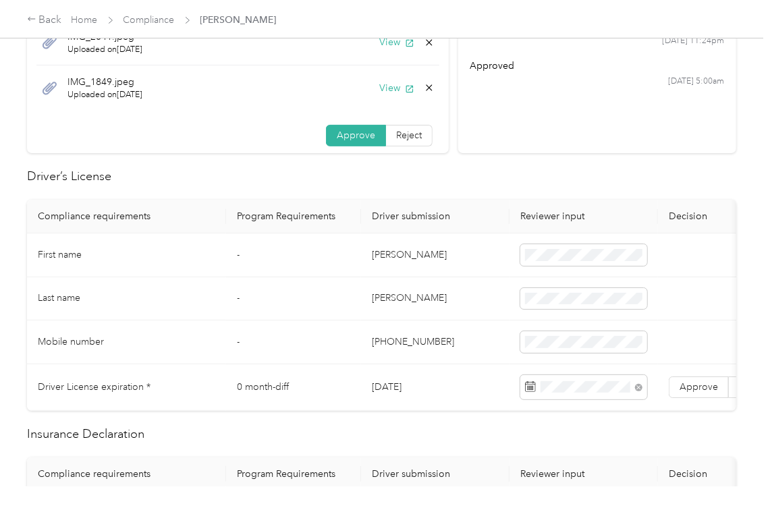
scroll to position [270, 0]
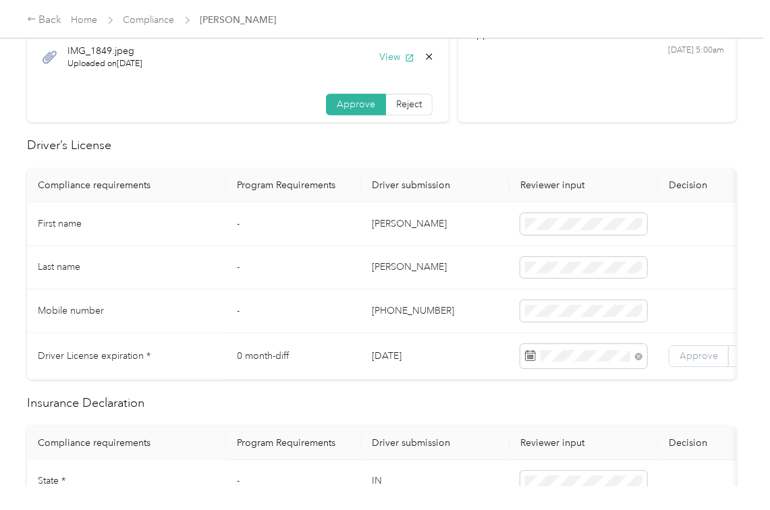
click at [688, 354] on span "Approve" at bounding box center [698, 355] width 38 height 11
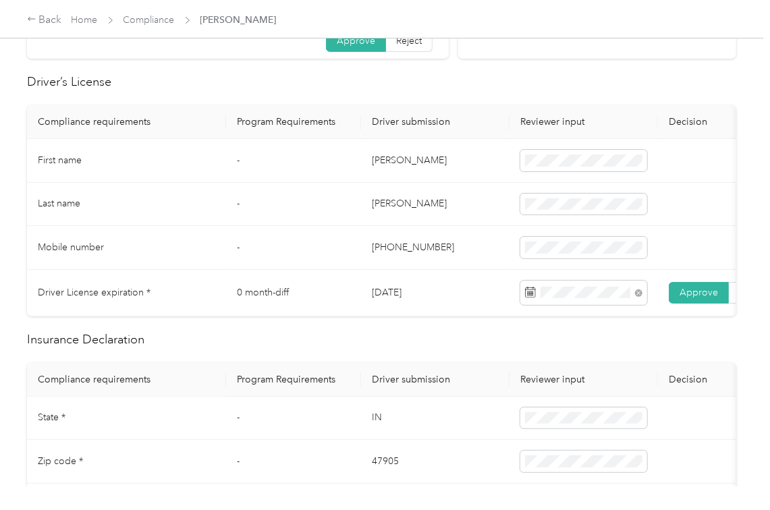
scroll to position [449, 0]
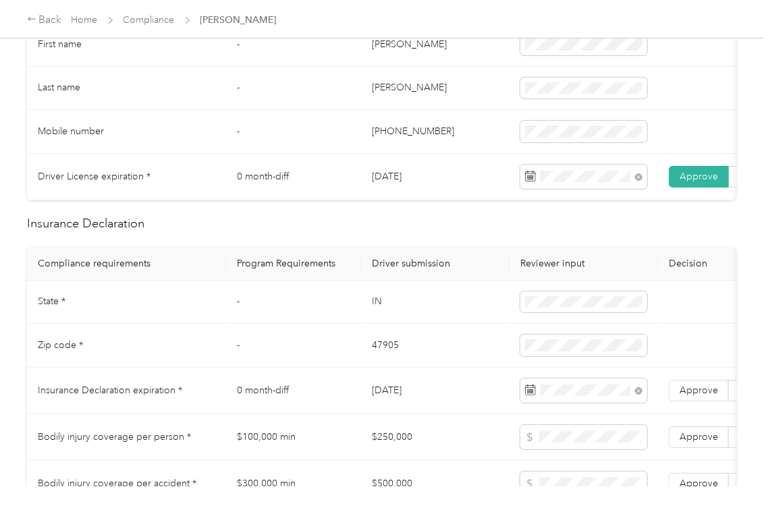
click at [275, 306] on td "-" at bounding box center [293, 303] width 135 height 44
click at [705, 396] on span "Approve" at bounding box center [698, 389] width 38 height 11
click at [321, 359] on td "-" at bounding box center [293, 346] width 135 height 44
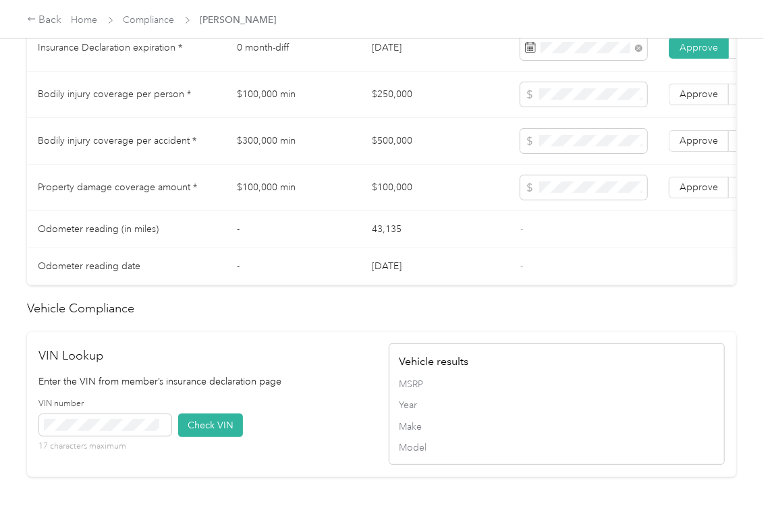
scroll to position [1079, 0]
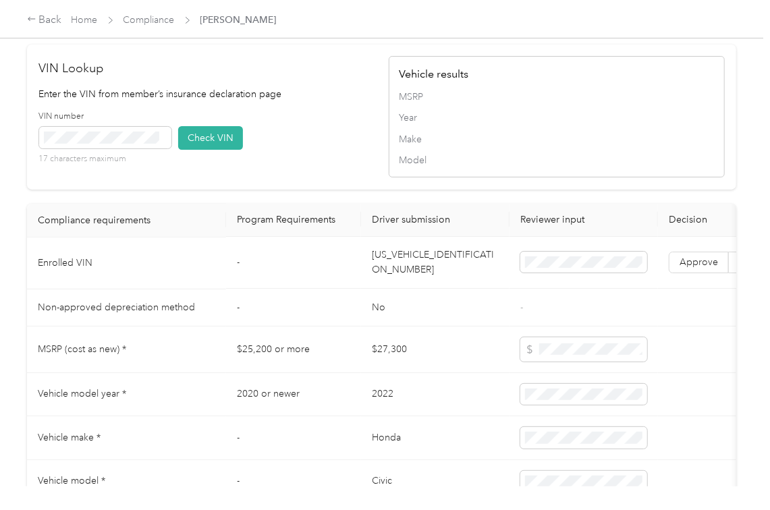
click at [405, 289] on td "[US_VEHICLE_IDENTIFICATION_NUMBER]" at bounding box center [435, 263] width 148 height 52
click at [325, 154] on div "VIN number 17 characters maximum Check VIN" at bounding box center [207, 143] width 336 height 64
click at [241, 150] on button "Check VIN" at bounding box center [210, 138] width 65 height 24
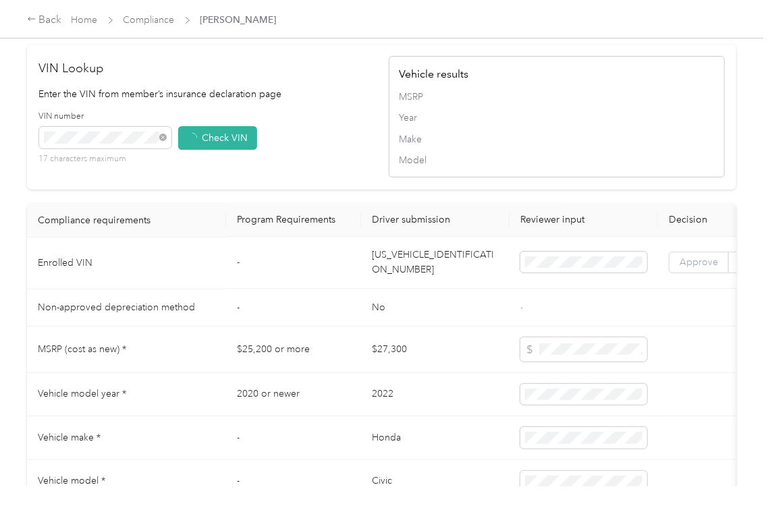
click at [707, 268] on span "Approve" at bounding box center [698, 262] width 38 height 11
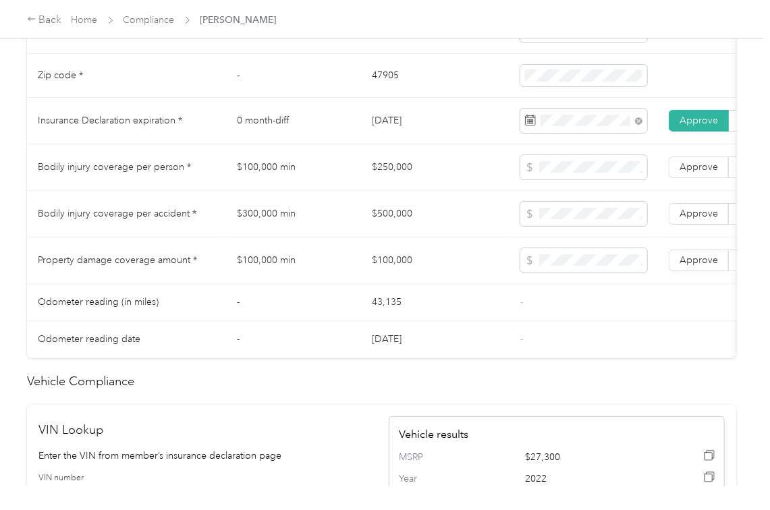
scroll to position [629, 0]
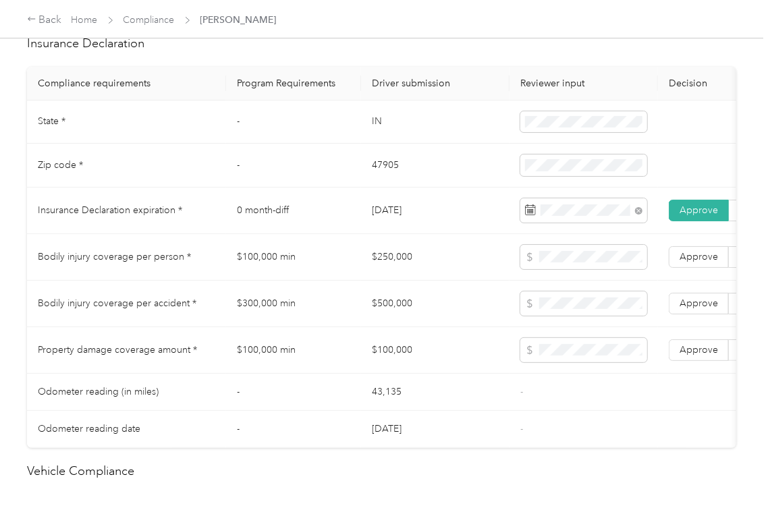
click at [381, 275] on td "$250,000" at bounding box center [435, 257] width 148 height 47
click at [567, 269] on span at bounding box center [583, 257] width 127 height 24
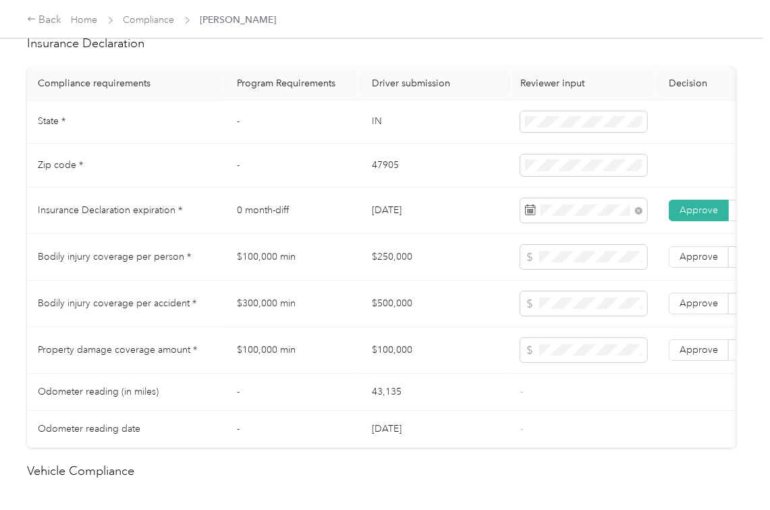
click at [386, 321] on td "$500,000" at bounding box center [435, 304] width 148 height 47
click at [395, 362] on td "$100,000" at bounding box center [435, 350] width 148 height 47
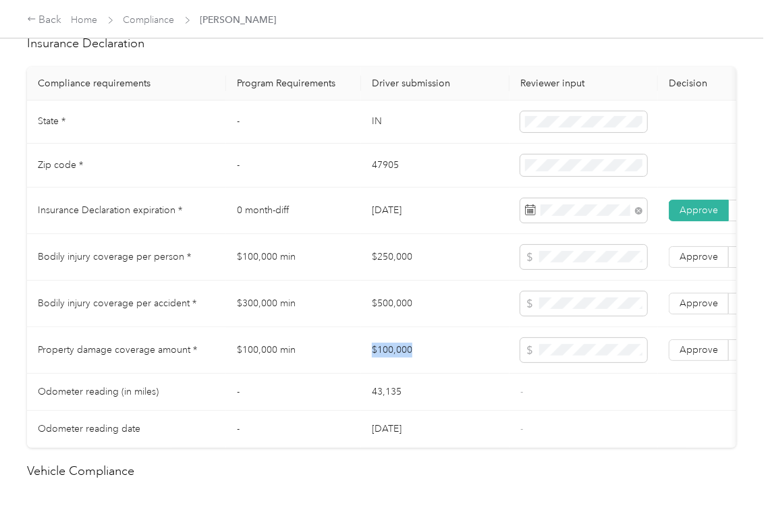
click at [395, 362] on td "$100,000" at bounding box center [435, 350] width 148 height 47
click at [713, 355] on span "Approve" at bounding box center [698, 349] width 38 height 11
click at [712, 309] on span "Approve" at bounding box center [698, 302] width 38 height 11
click at [703, 268] on label "Approve" at bounding box center [698, 257] width 60 height 22
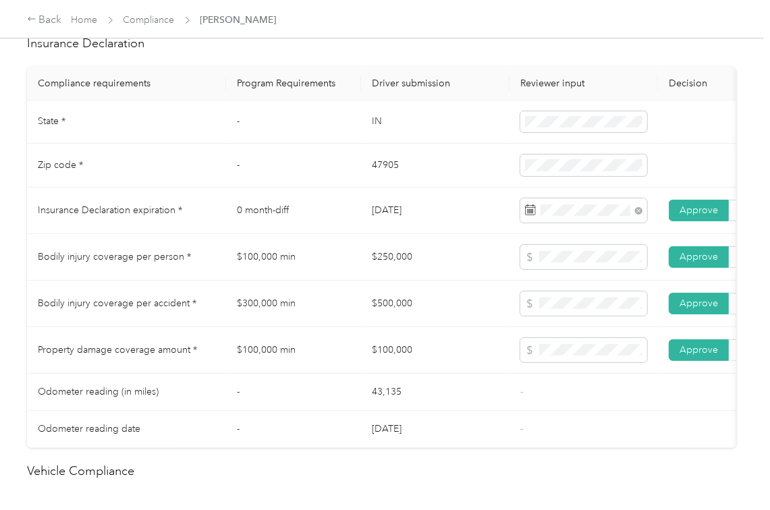
click at [407, 367] on td "$100,000" at bounding box center [435, 350] width 148 height 47
click at [353, 392] on td "-" at bounding box center [293, 392] width 135 height 37
click at [424, 347] on td "$100,000" at bounding box center [435, 350] width 148 height 47
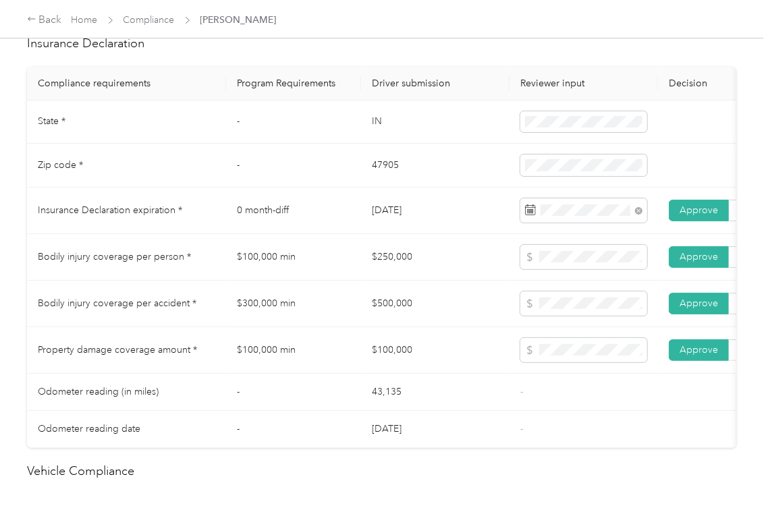
scroll to position [0, 0]
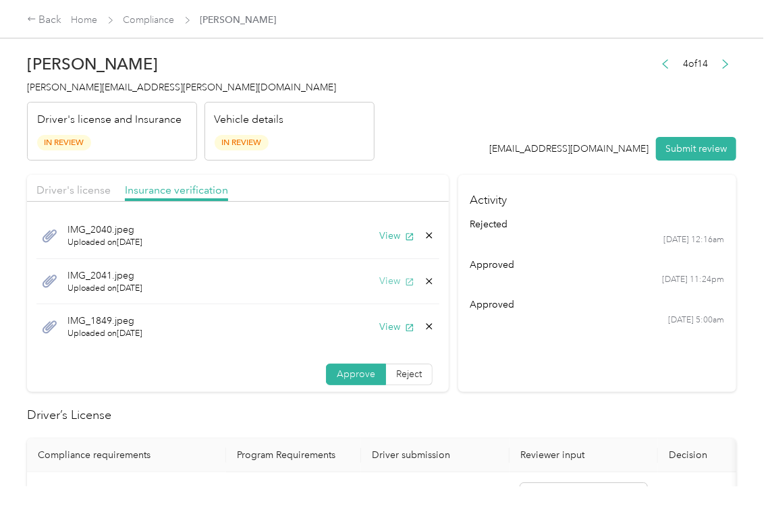
click at [405, 285] on icon "button" at bounding box center [409, 281] width 9 height 9
click at [424, 281] on icon at bounding box center [429, 281] width 11 height 11
drag, startPoint x: 381, startPoint y: 284, endPoint x: 367, endPoint y: 287, distance: 14.4
click at [376, 286] on button "Yes" at bounding box center [377, 292] width 26 height 22
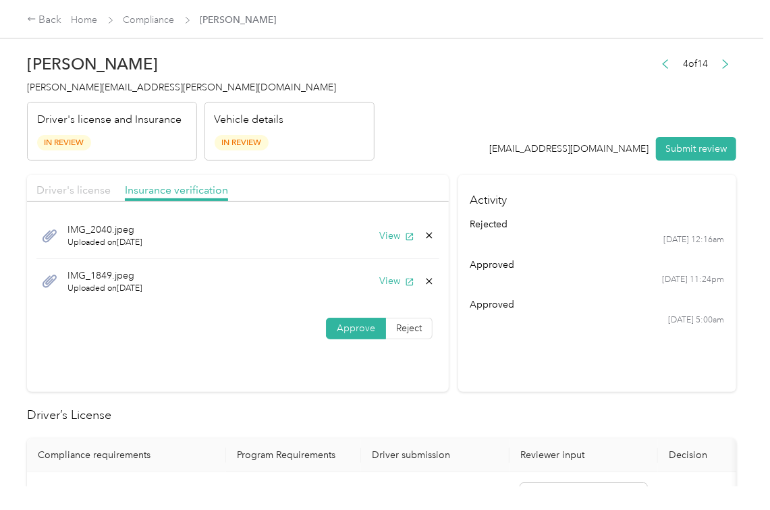
click at [81, 183] on span "Driver's license" at bounding box center [73, 189] width 74 height 13
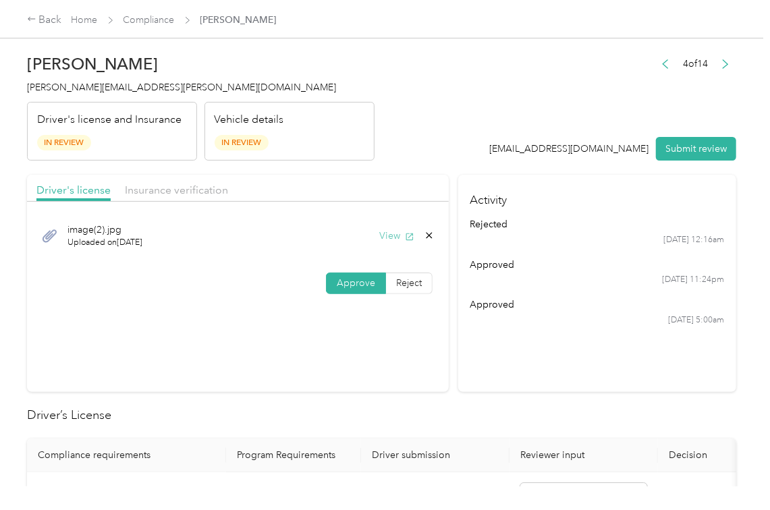
click at [395, 240] on button "View" at bounding box center [396, 236] width 35 height 14
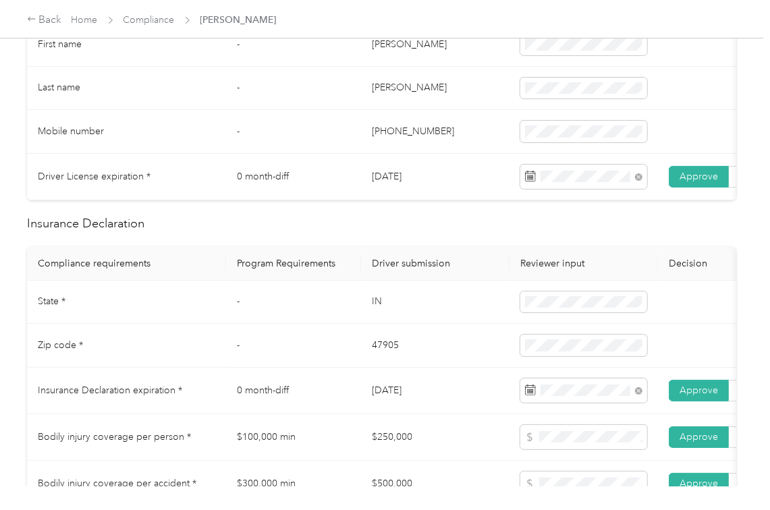
click at [379, 317] on td "IN" at bounding box center [435, 303] width 148 height 44
click at [397, 359] on td "47905" at bounding box center [435, 346] width 148 height 44
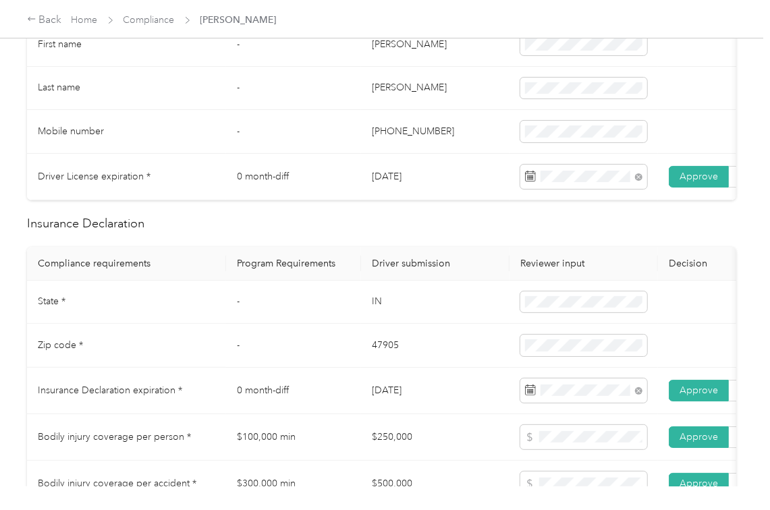
click at [397, 359] on td "47905" at bounding box center [435, 346] width 148 height 44
click at [351, 368] on td "-" at bounding box center [293, 346] width 135 height 44
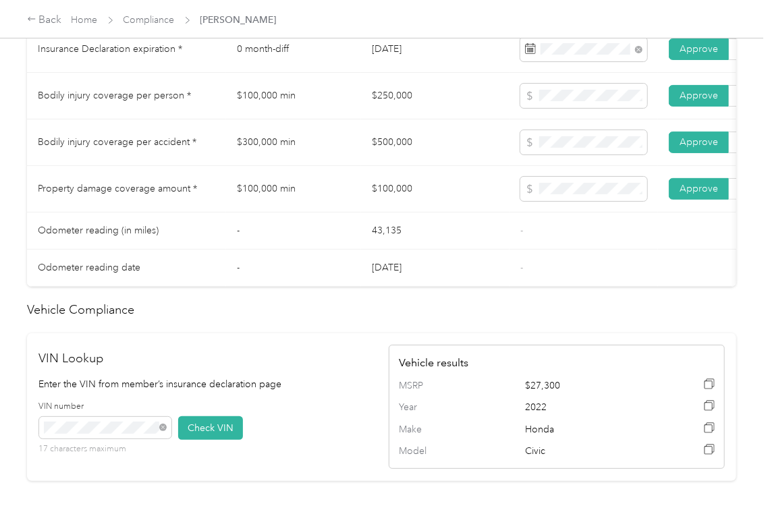
scroll to position [809, 0]
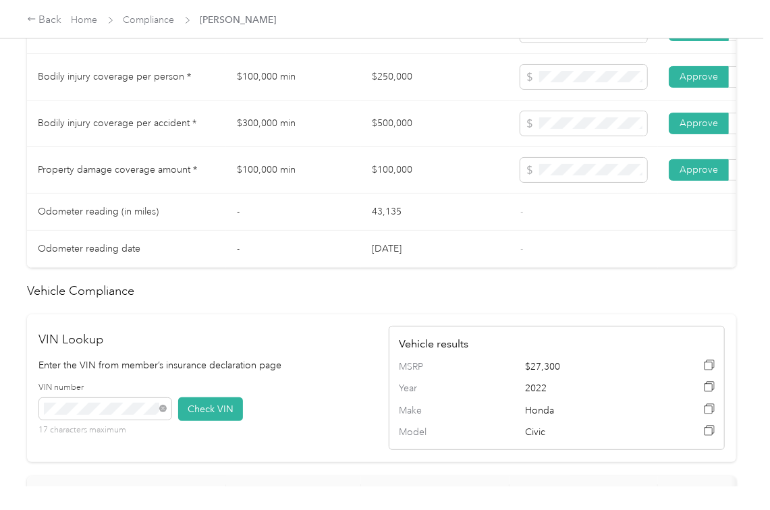
click at [438, 336] on div "Driver’s License Compliance requirements Program Requirements Driver submission…" at bounding box center [381, 186] width 709 height 1179
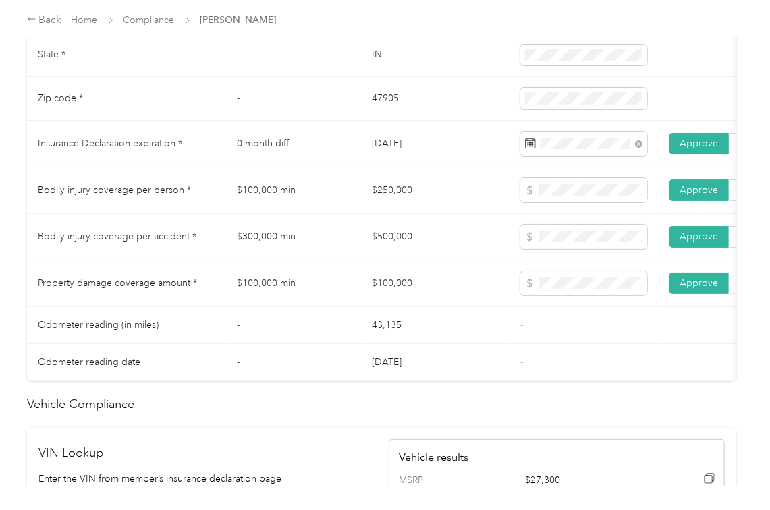
scroll to position [629, 0]
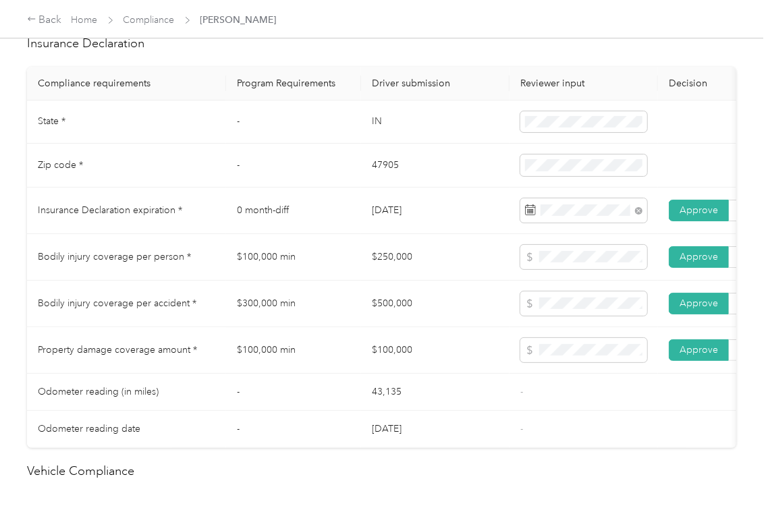
click at [379, 374] on td "$100,000" at bounding box center [435, 350] width 148 height 47
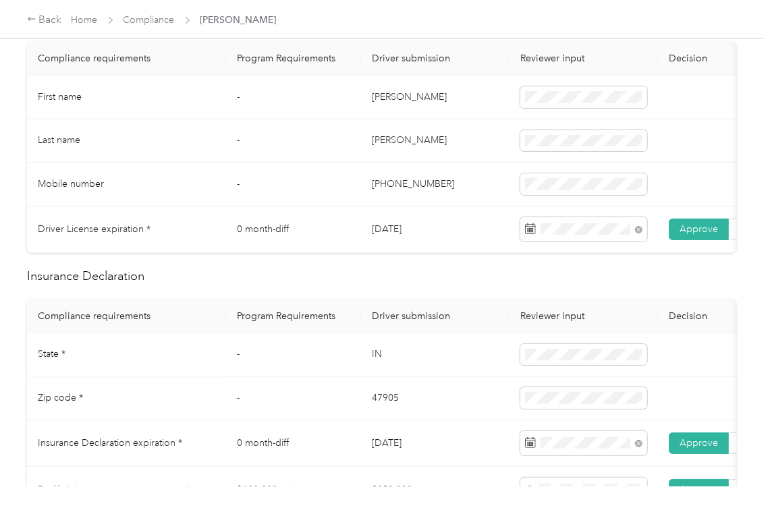
scroll to position [0, 0]
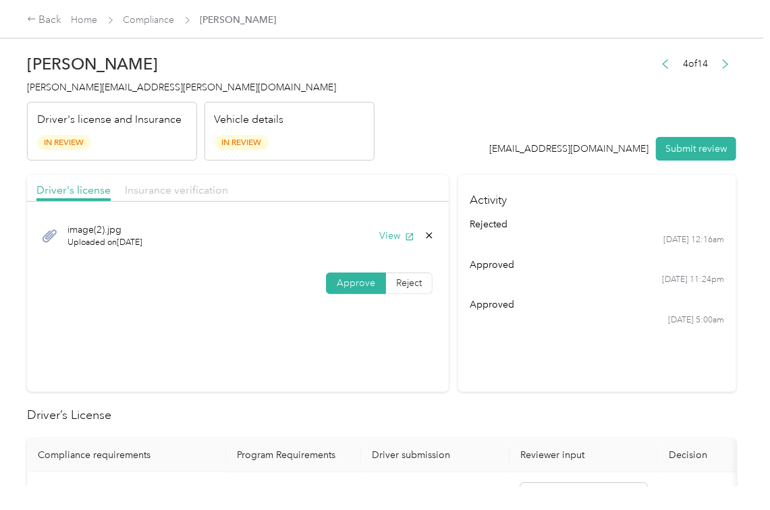
click at [163, 186] on div "Insurance verification" at bounding box center [176, 190] width 103 height 17
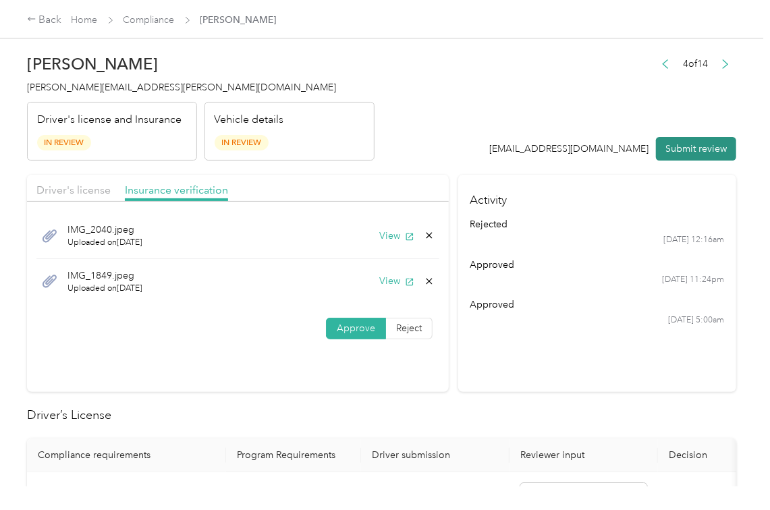
click at [680, 156] on button "Submit review" at bounding box center [696, 149] width 80 height 24
click at [105, 84] on span "[PERSON_NAME][EMAIL_ADDRESS][PERSON_NAME][DOMAIN_NAME]" at bounding box center [181, 87] width 309 height 11
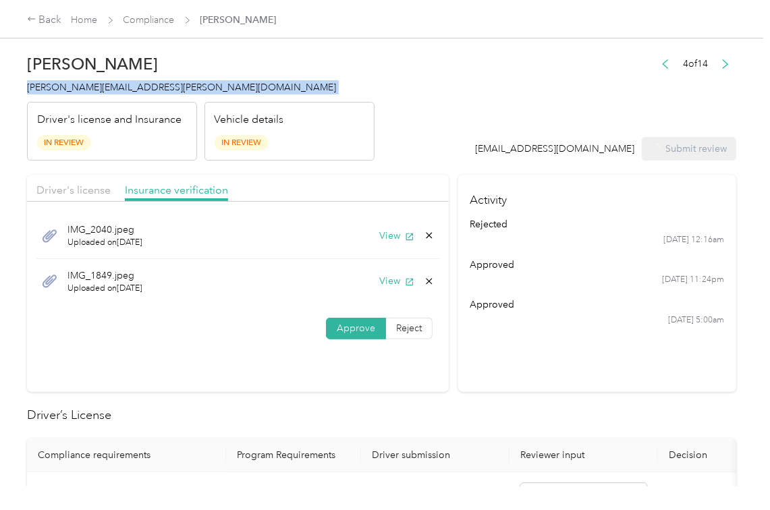
click at [105, 84] on span "[PERSON_NAME][EMAIL_ADDRESS][PERSON_NAME][DOMAIN_NAME]" at bounding box center [181, 87] width 309 height 11
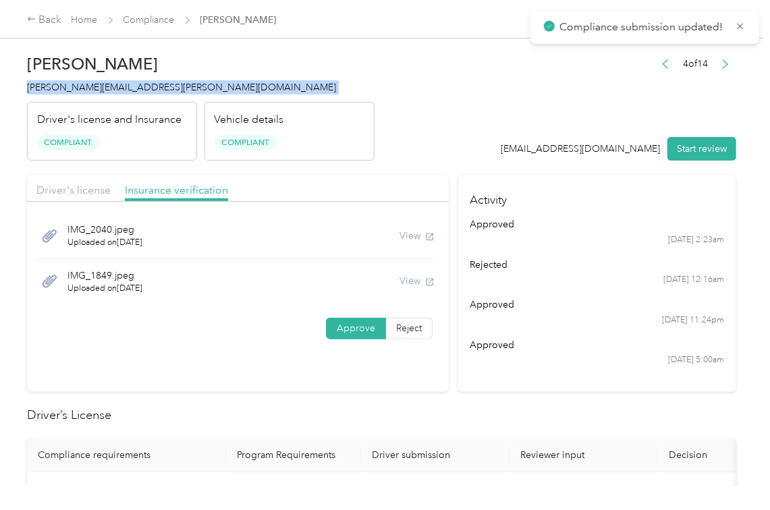
click at [105, 84] on span "[PERSON_NAME][EMAIL_ADDRESS][PERSON_NAME][DOMAIN_NAME]" at bounding box center [181, 87] width 309 height 11
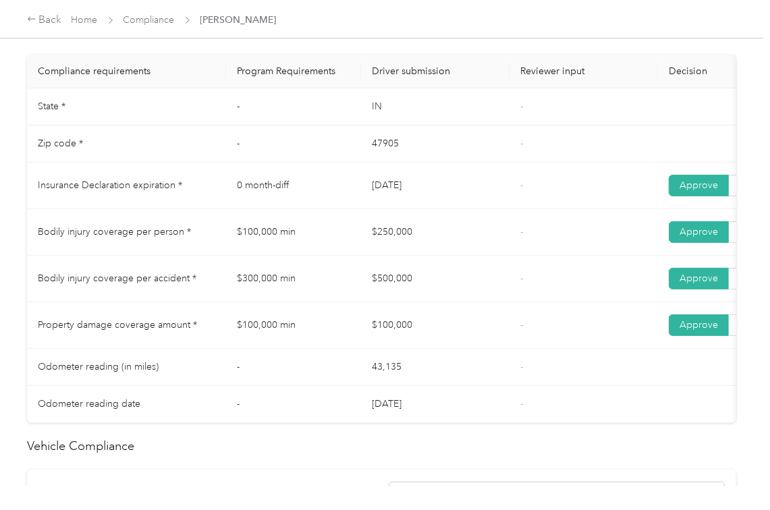
scroll to position [629, 0]
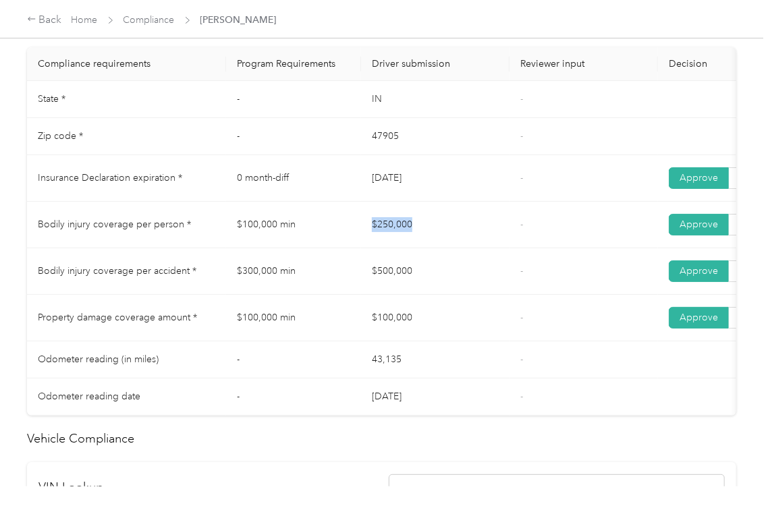
drag, startPoint x: 359, startPoint y: 237, endPoint x: 434, endPoint y: 236, distance: 75.6
click at [434, 236] on tr "Bodily injury coverage per person * $100,000 min $250,000 - Approve Reject" at bounding box center [502, 225] width 951 height 47
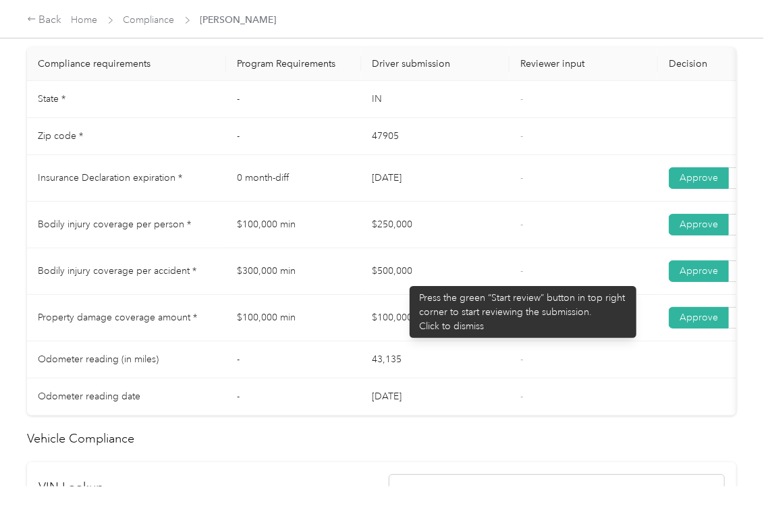
click at [403, 279] on td "$500,000" at bounding box center [435, 271] width 148 height 47
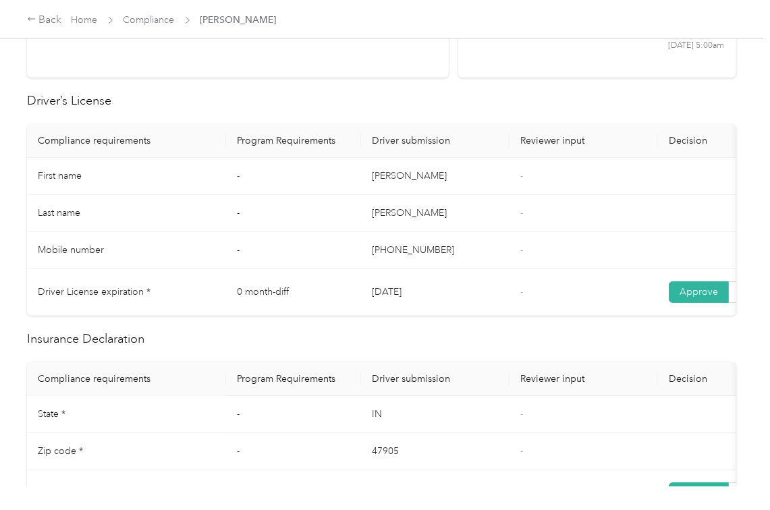
scroll to position [0, 0]
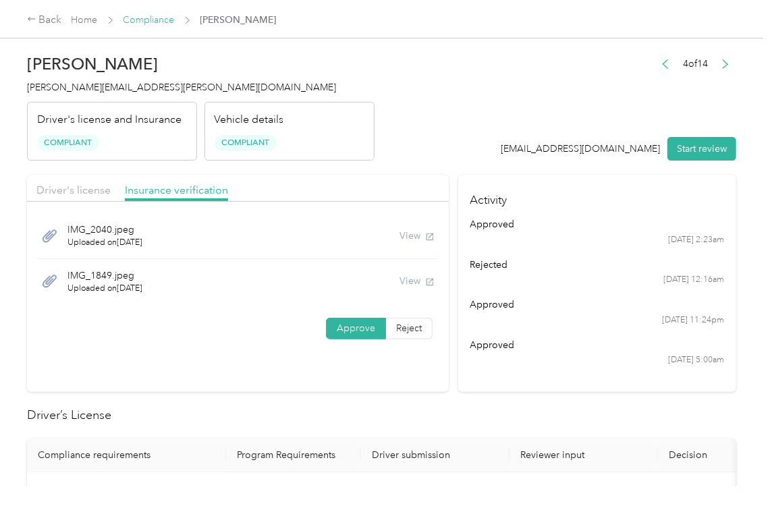
click at [151, 22] on link "Compliance" at bounding box center [148, 19] width 51 height 11
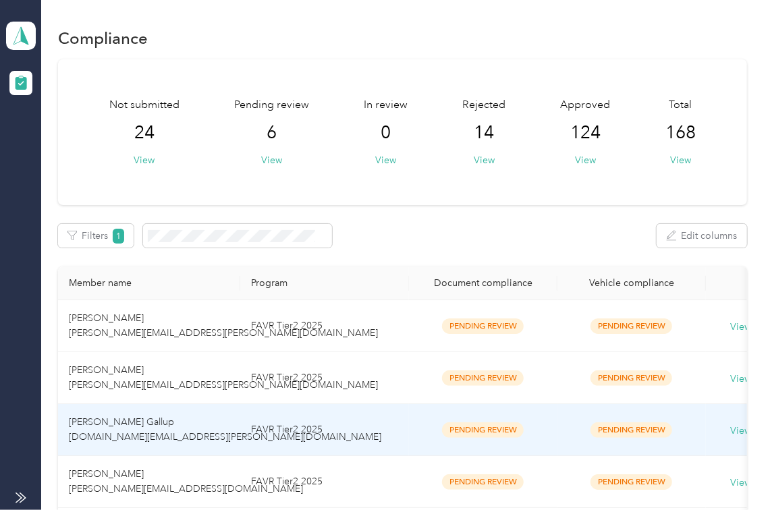
click at [117, 428] on span "[PERSON_NAME] Gallup [DOMAIN_NAME][EMAIL_ADDRESS][PERSON_NAME][DOMAIN_NAME]" at bounding box center [225, 429] width 312 height 26
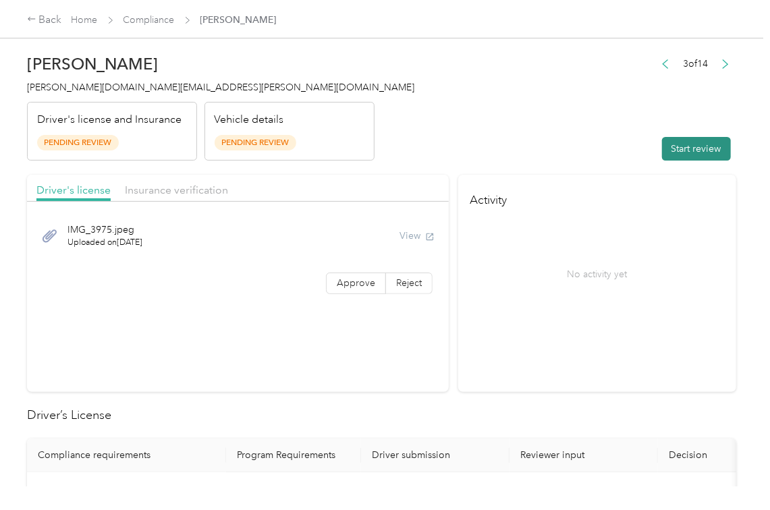
click at [703, 147] on button "Start review" at bounding box center [696, 149] width 69 height 24
drag, startPoint x: 630, startPoint y: 119, endPoint x: 368, endPoint y: 240, distance: 288.2
click at [629, 119] on header "[PERSON_NAME] Gallup [DOMAIN_NAME][EMAIL_ADDRESS][PERSON_NAME][DOMAIN_NAME] Dri…" at bounding box center [381, 103] width 709 height 113
drag, startPoint x: 326, startPoint y: 287, endPoint x: 333, endPoint y: 279, distance: 10.0
click at [327, 287] on label "Approve" at bounding box center [356, 283] width 60 height 22
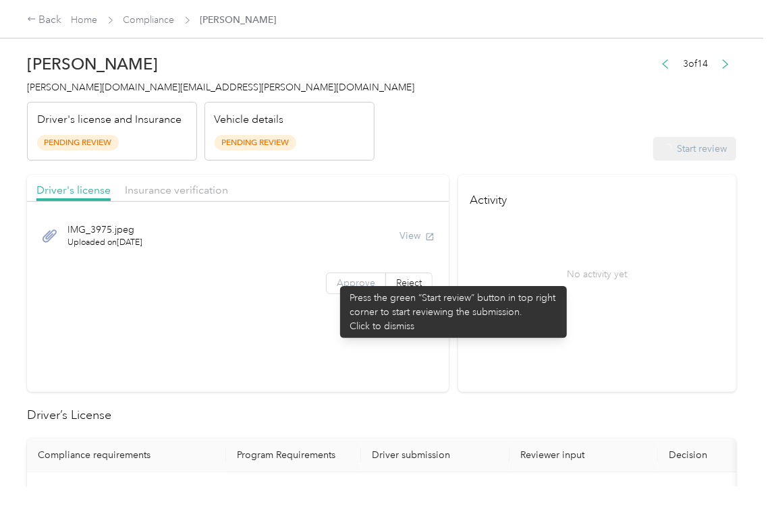
click at [337, 279] on span "Approve" at bounding box center [356, 282] width 38 height 11
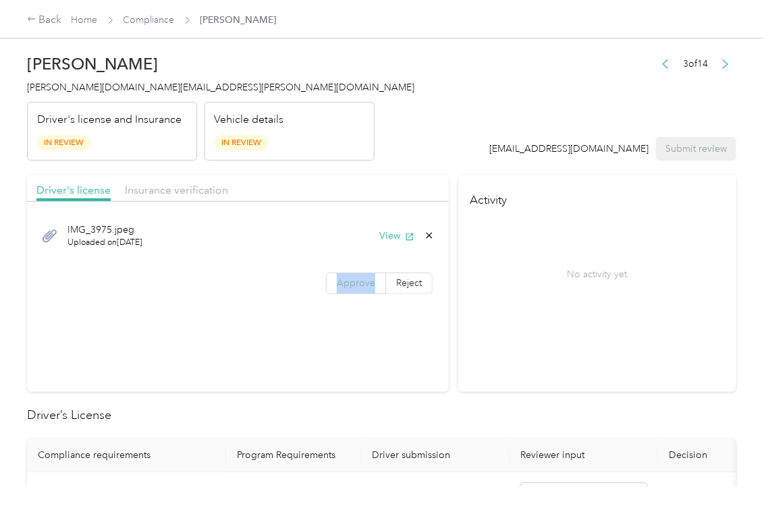
click at [337, 279] on span "Approve" at bounding box center [356, 282] width 38 height 11
click at [395, 235] on button "View" at bounding box center [396, 236] width 35 height 14
click at [378, 154] on header "[PERSON_NAME] Gallup [DOMAIN_NAME][EMAIL_ADDRESS][PERSON_NAME][DOMAIN_NAME] Dri…" at bounding box center [381, 103] width 709 height 113
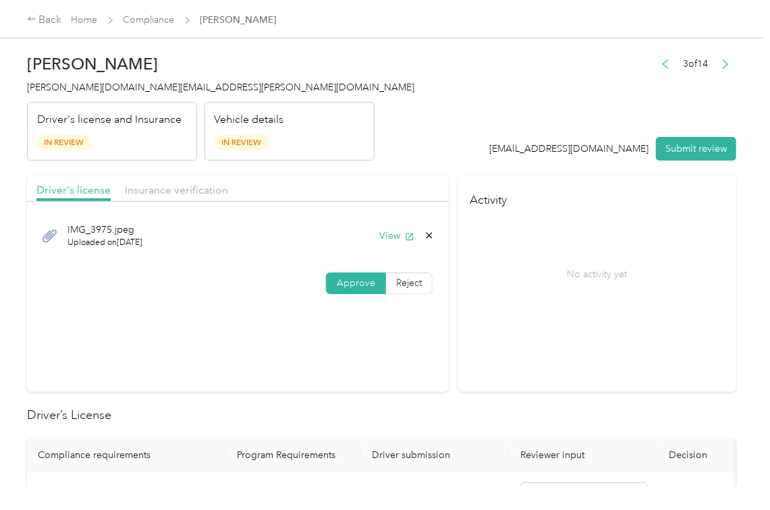
click at [192, 179] on div "Driver's license Insurance verification" at bounding box center [238, 188] width 422 height 27
click at [182, 192] on span "Insurance verification" at bounding box center [176, 189] width 103 height 13
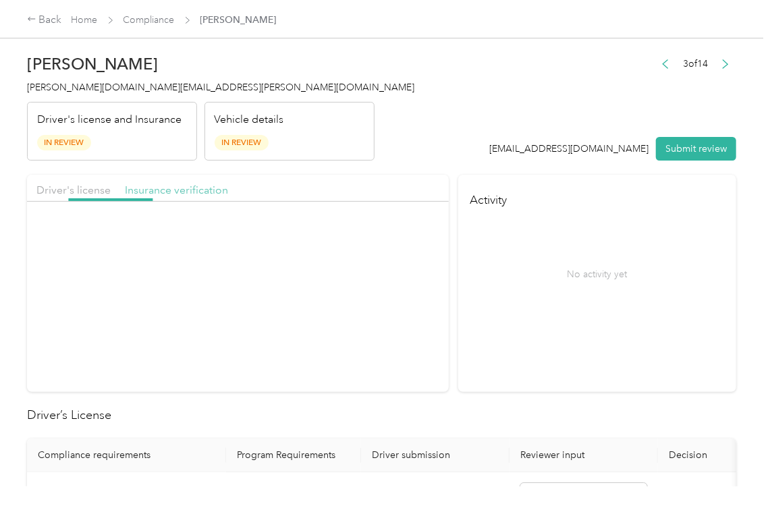
click at [187, 192] on span "Insurance verification" at bounding box center [176, 189] width 103 height 13
click at [381, 235] on button "View" at bounding box center [396, 236] width 35 height 14
drag, startPoint x: 328, startPoint y: 272, endPoint x: 330, endPoint y: 284, distance: 11.8
click at [328, 272] on label "Approve" at bounding box center [356, 283] width 60 height 22
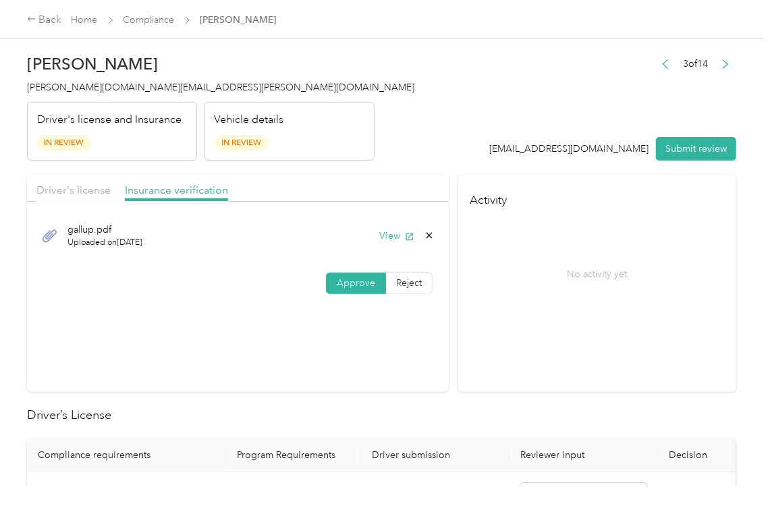
click at [332, 285] on span at bounding box center [355, 283] width 59 height 20
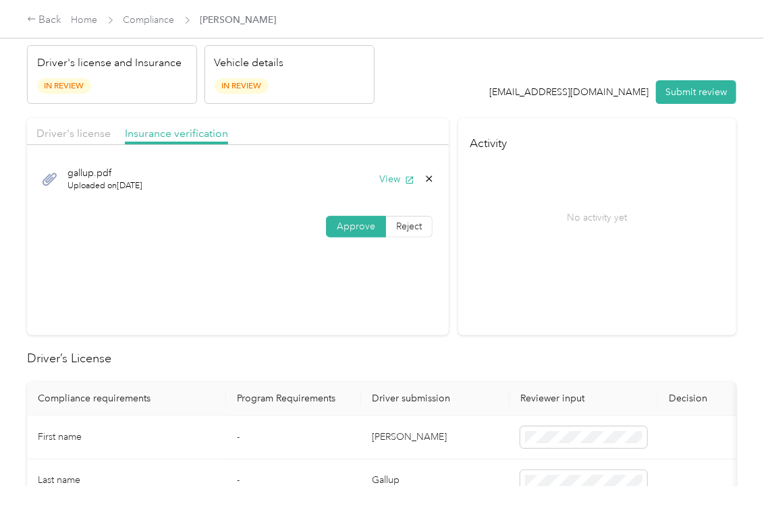
scroll to position [179, 0]
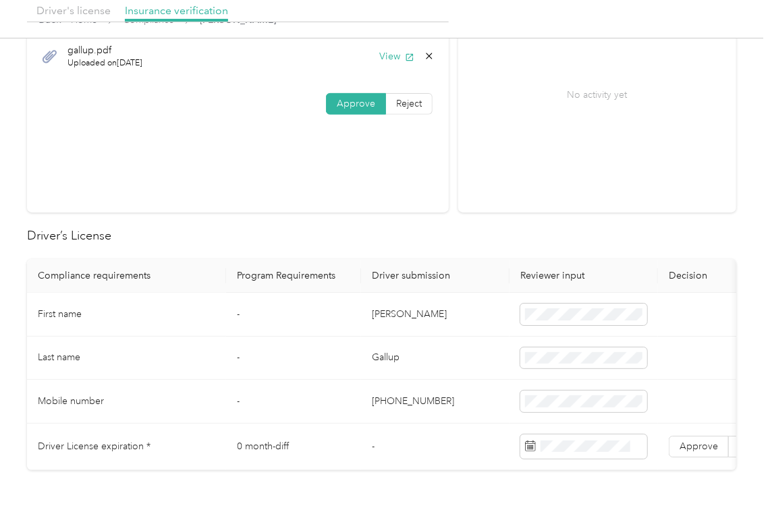
click at [384, 322] on td "[PERSON_NAME]" at bounding box center [435, 315] width 148 height 44
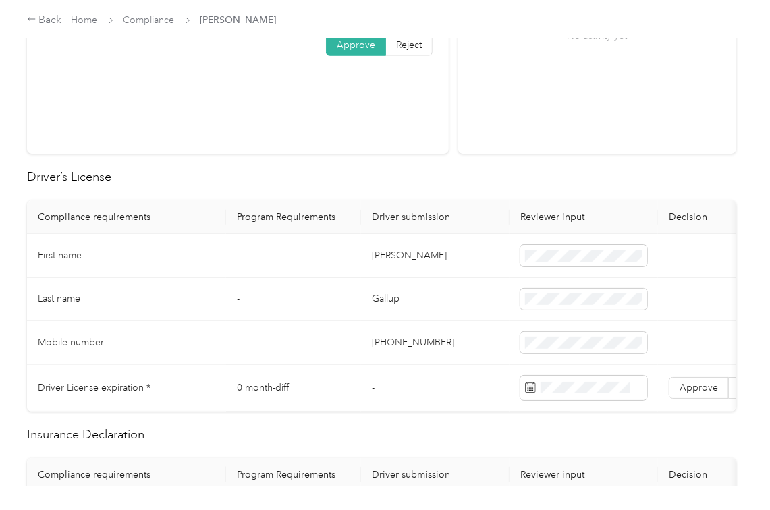
scroll to position [270, 0]
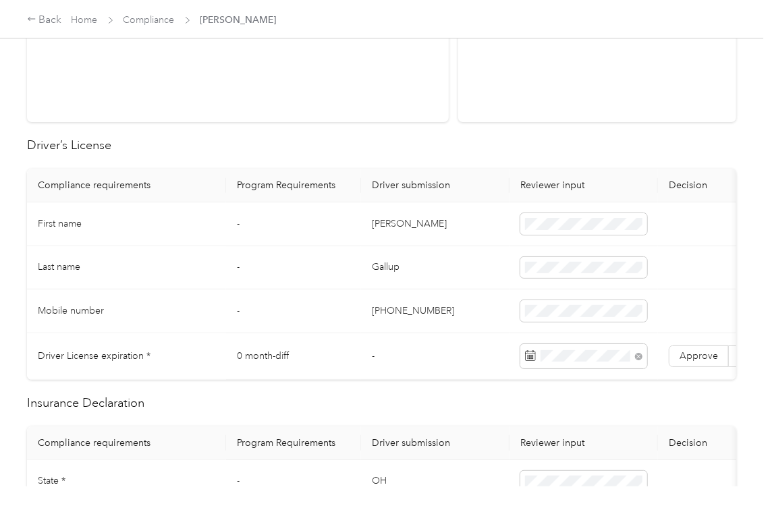
click at [287, 255] on td "-" at bounding box center [293, 268] width 135 height 44
click at [688, 359] on label "Approve" at bounding box center [698, 356] width 60 height 22
click at [688, 359] on span "Approve" at bounding box center [698, 355] width 38 height 11
click at [395, 290] on td "[PHONE_NUMBER]" at bounding box center [435, 311] width 148 height 44
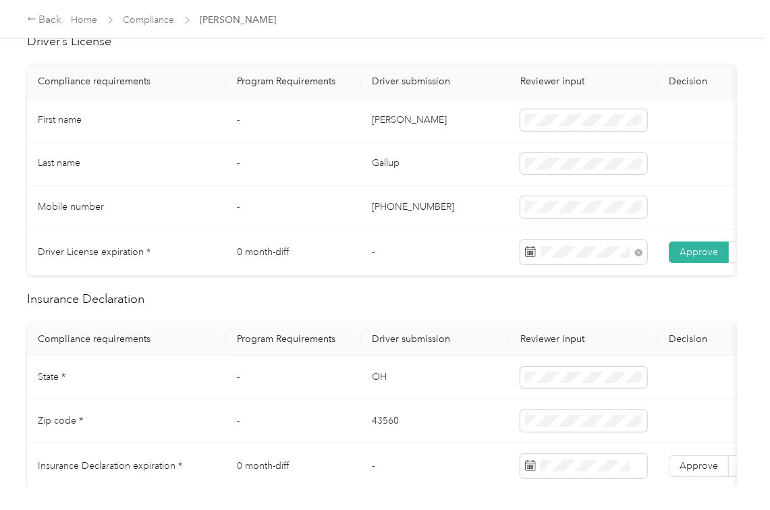
scroll to position [540, 0]
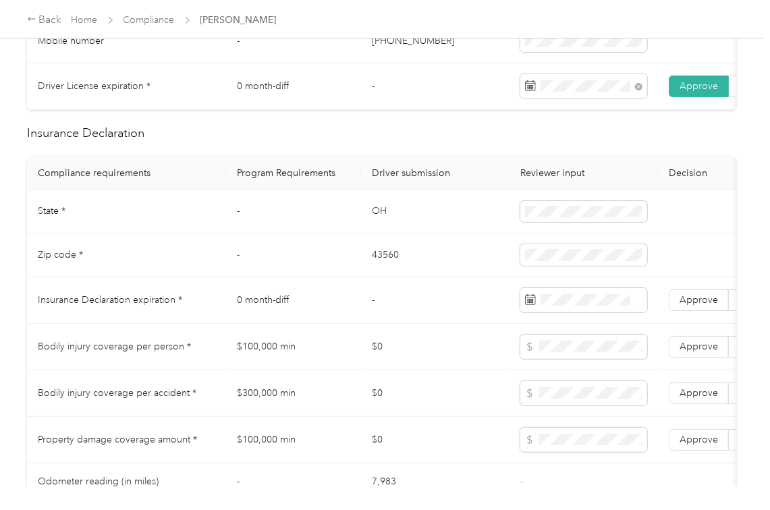
click at [367, 225] on td "OH" at bounding box center [435, 212] width 148 height 44
click at [383, 275] on td "43560" at bounding box center [435, 255] width 148 height 44
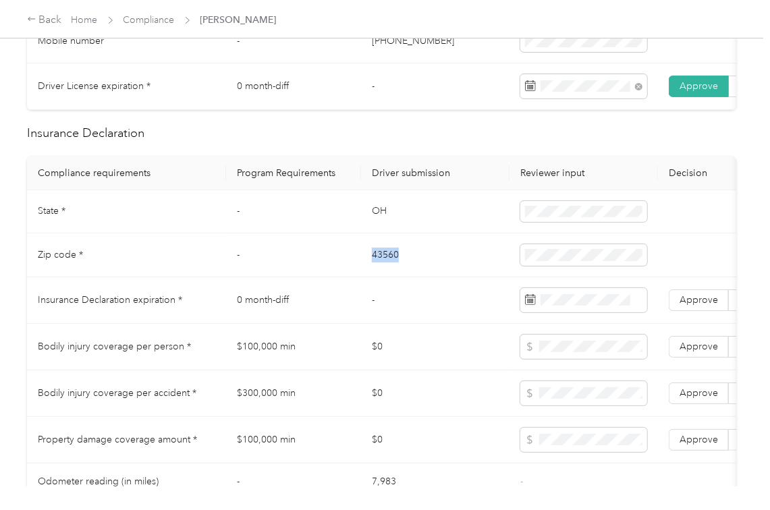
click at [383, 275] on td "43560" at bounding box center [435, 255] width 148 height 44
click at [357, 314] on td "0 month-diff" at bounding box center [293, 300] width 135 height 47
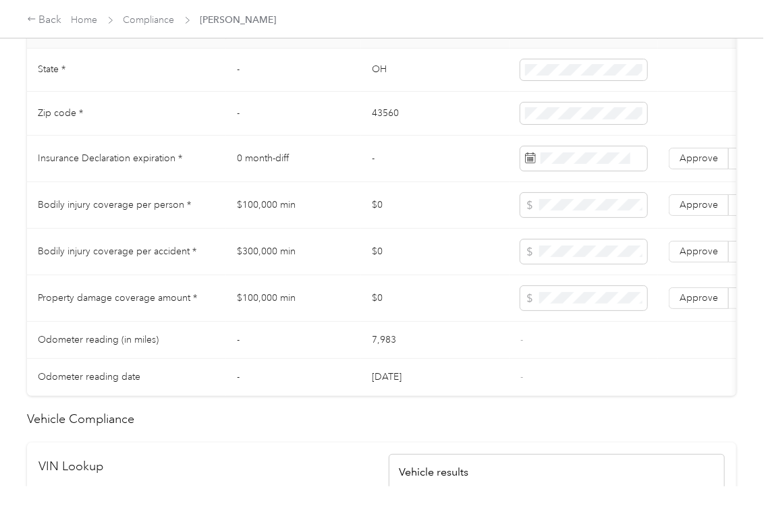
scroll to position [1169, 0]
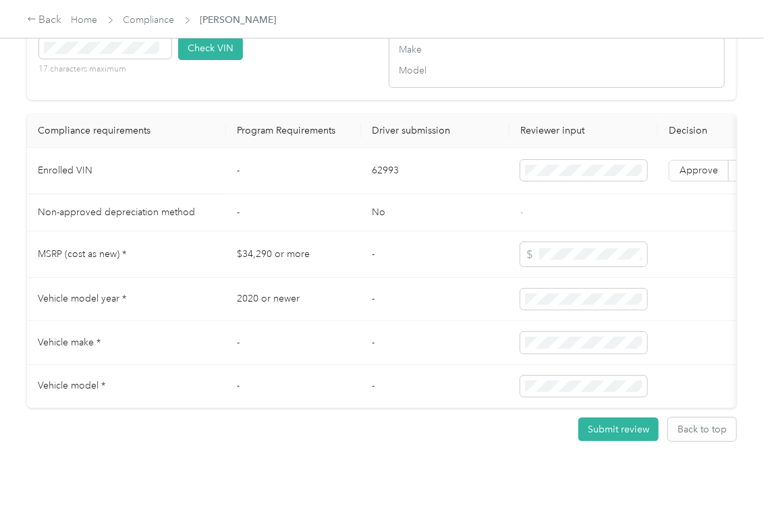
click at [390, 194] on td "62993" at bounding box center [435, 171] width 148 height 47
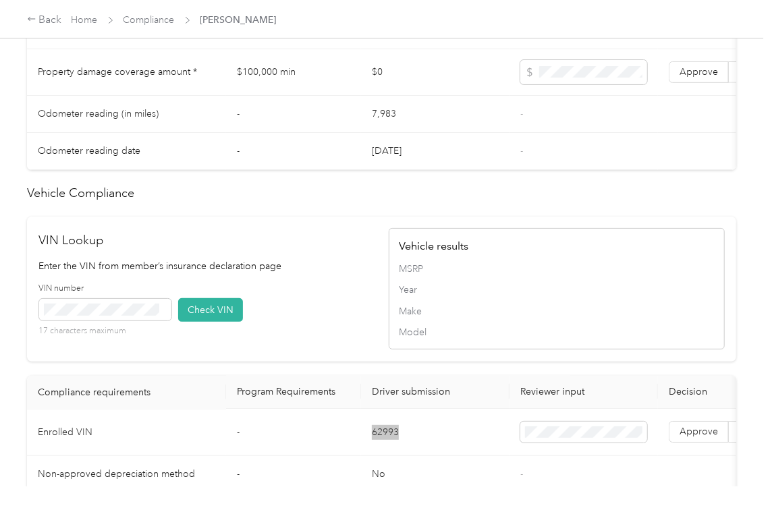
scroll to position [540, 0]
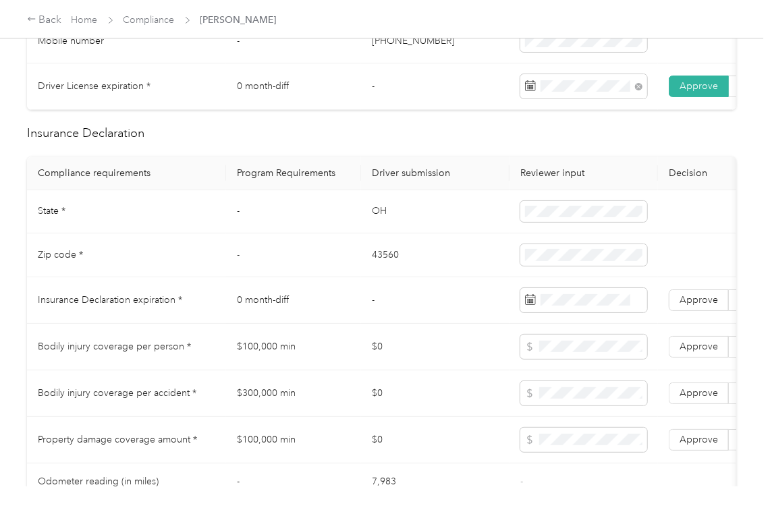
click at [470, 312] on td "-" at bounding box center [435, 300] width 148 height 47
click at [279, 365] on td "$100,000 min" at bounding box center [293, 347] width 135 height 47
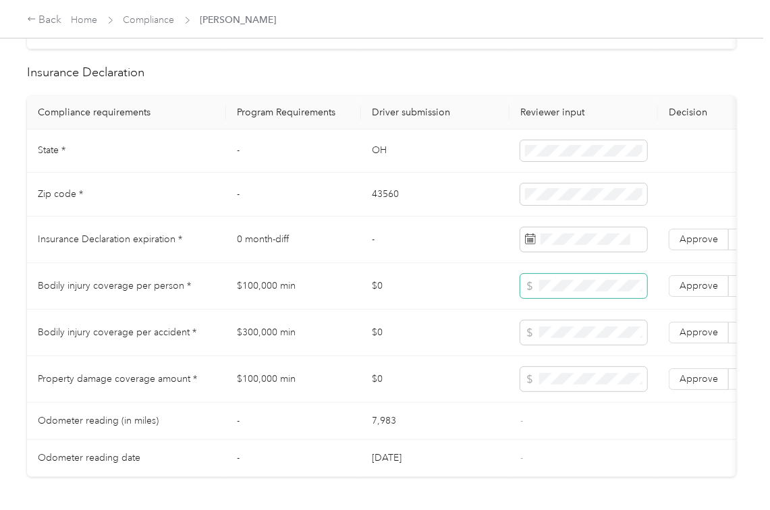
scroll to position [629, 0]
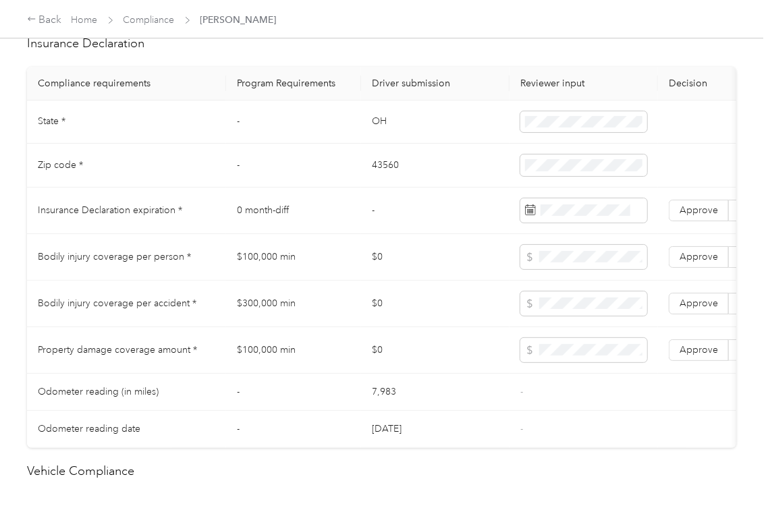
click at [287, 318] on td "$300,000 min" at bounding box center [293, 304] width 135 height 47
click at [705, 311] on label "Approve" at bounding box center [698, 304] width 60 height 22
click at [691, 355] on span "Approve" at bounding box center [698, 349] width 38 height 11
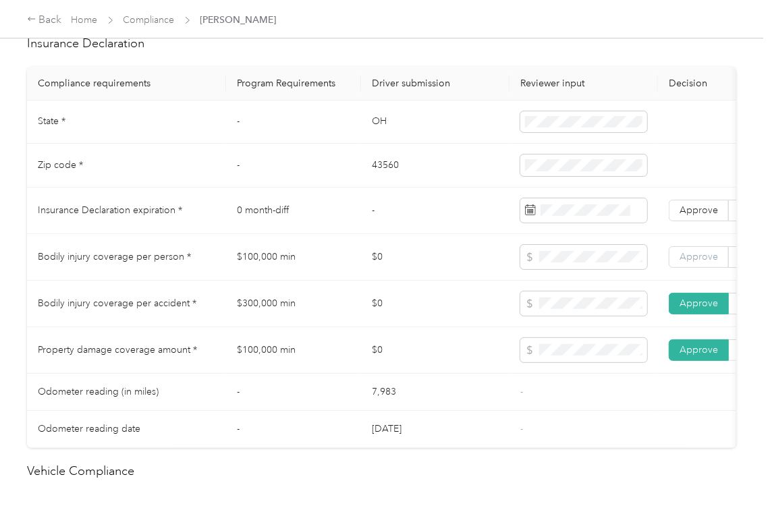
click at [705, 264] on label "Approve" at bounding box center [698, 257] width 60 height 22
click at [700, 262] on span "Approve" at bounding box center [698, 256] width 38 height 11
click at [374, 327] on td "$0" at bounding box center [435, 304] width 148 height 47
click at [322, 319] on td "$300,000 min" at bounding box center [293, 304] width 135 height 47
drag, startPoint x: 353, startPoint y: 232, endPoint x: 227, endPoint y: 135, distance: 159.7
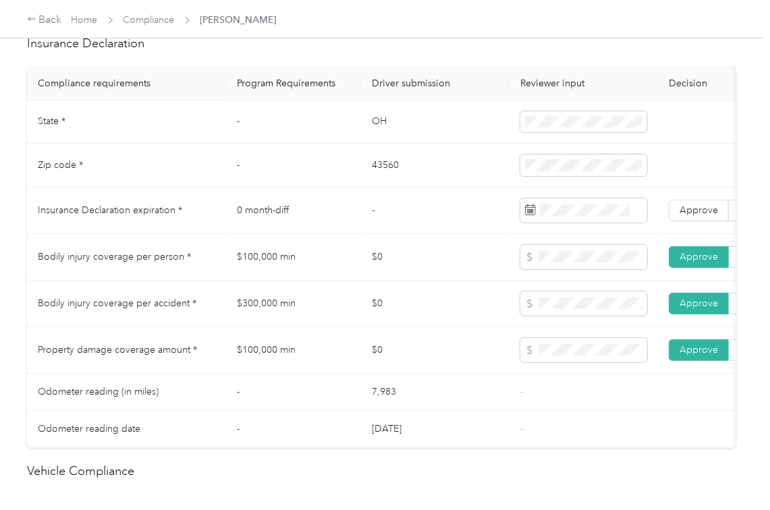
click at [352, 232] on td "0 month-diff" at bounding box center [293, 211] width 135 height 47
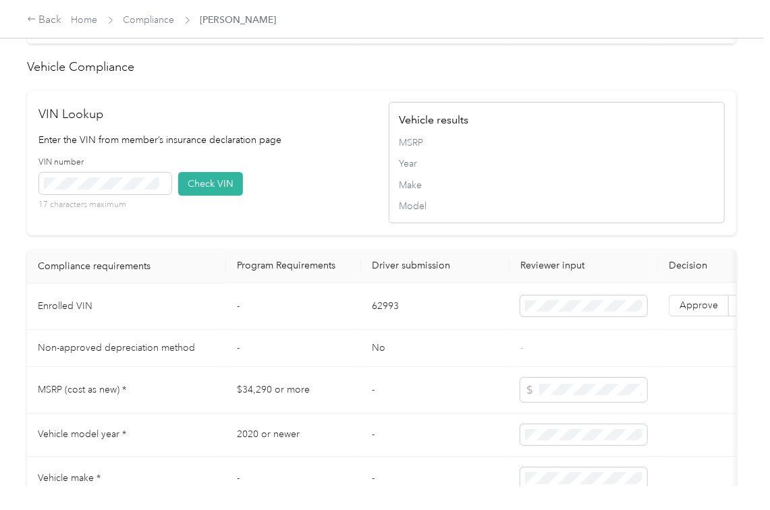
scroll to position [1079, 0]
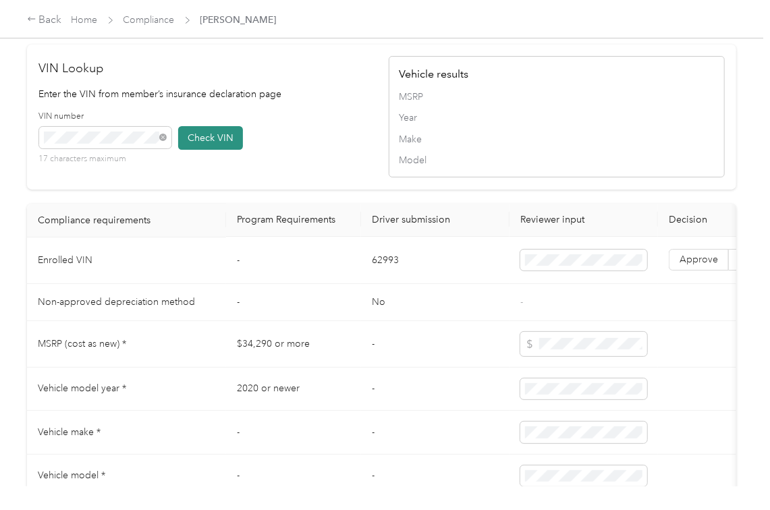
click at [217, 150] on button "Check VIN" at bounding box center [210, 138] width 65 height 24
click at [683, 271] on label "Approve" at bounding box center [698, 261] width 60 height 22
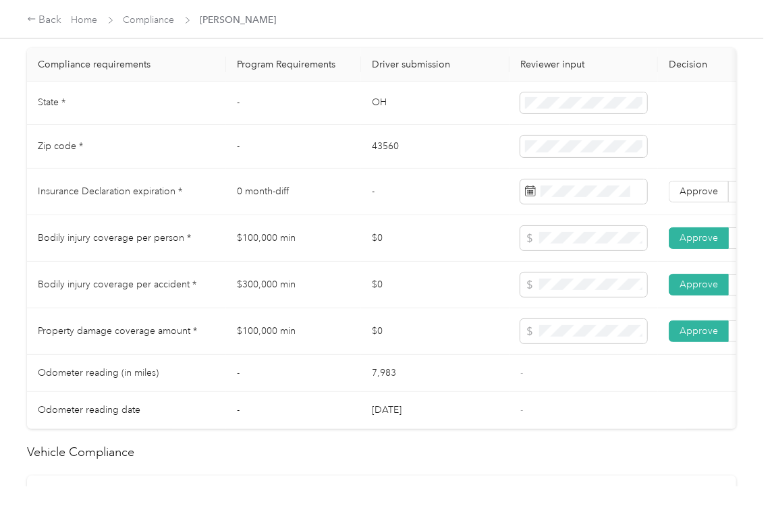
scroll to position [629, 0]
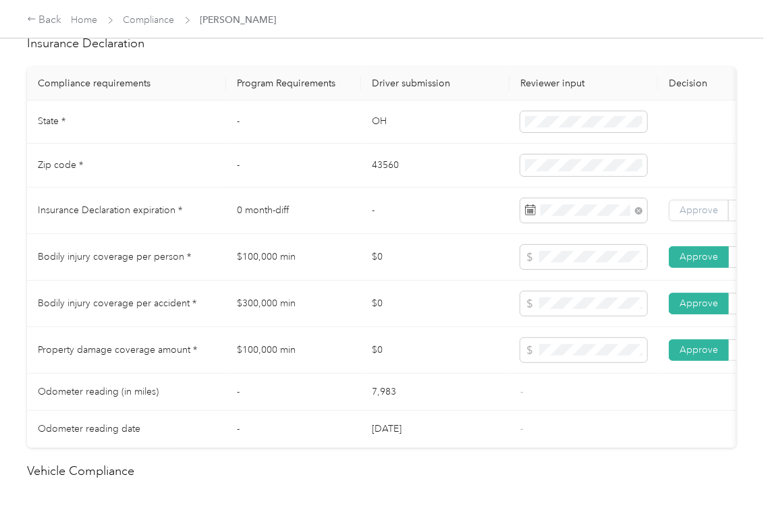
click at [720, 221] on label "Approve" at bounding box center [698, 211] width 60 height 22
click at [389, 281] on td "$0" at bounding box center [435, 257] width 148 height 47
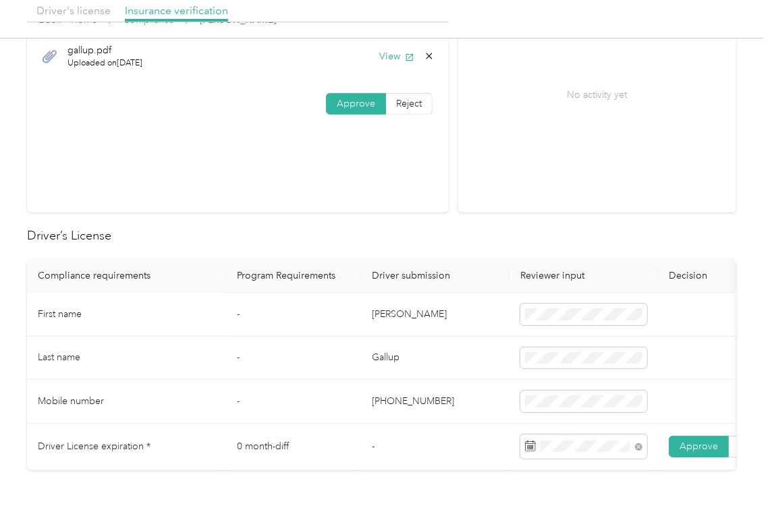
scroll to position [0, 0]
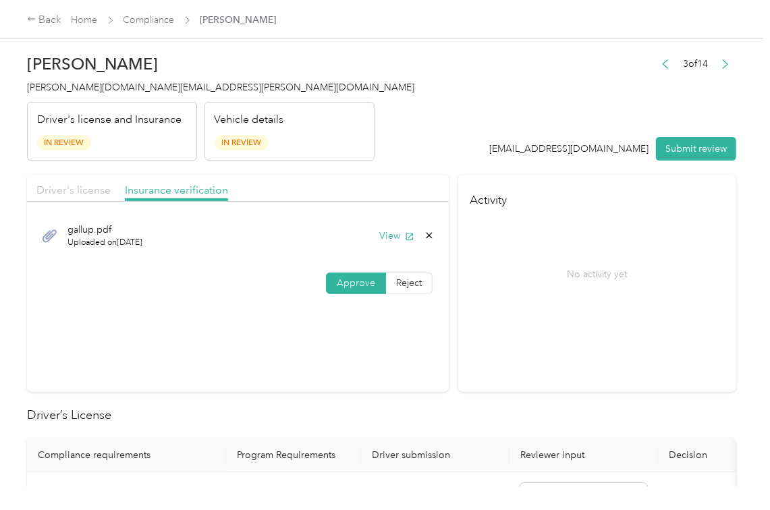
click at [88, 186] on span "Driver's license" at bounding box center [73, 189] width 74 height 13
click at [190, 196] on span "Insurance verification" at bounding box center [176, 189] width 103 height 13
click at [418, 283] on label "Reject" at bounding box center [409, 283] width 47 height 22
click at [247, 376] on span "Incorrect insurance document upload" at bounding box center [247, 369] width 82 height 26
drag, startPoint x: 689, startPoint y: 143, endPoint x: 200, endPoint y: 113, distance: 490.6
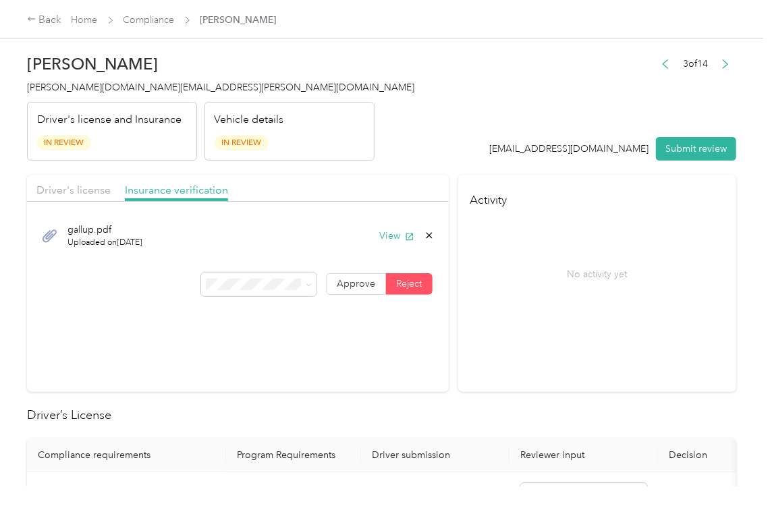
click at [689, 143] on button "Submit review" at bounding box center [696, 149] width 80 height 24
click at [98, 88] on span "[PERSON_NAME][DOMAIN_NAME][EMAIL_ADDRESS][PERSON_NAME][DOMAIN_NAME]" at bounding box center [220, 87] width 387 height 11
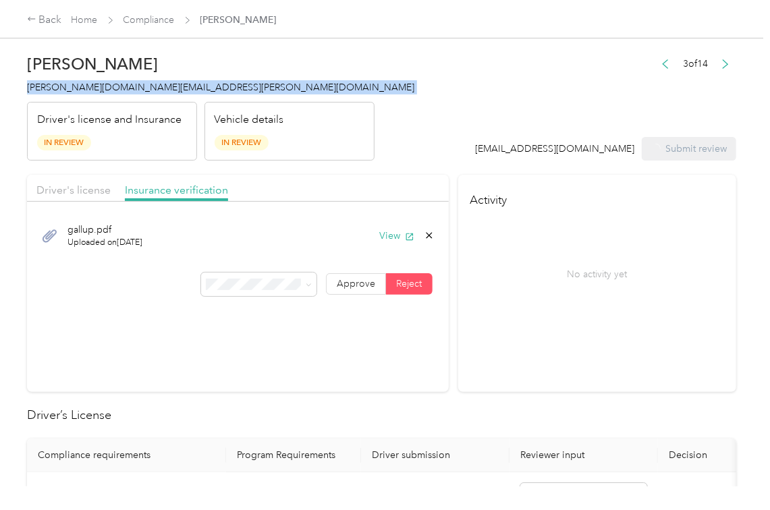
click at [98, 88] on span "[PERSON_NAME][DOMAIN_NAME][EMAIL_ADDRESS][PERSON_NAME][DOMAIN_NAME]" at bounding box center [220, 87] width 387 height 11
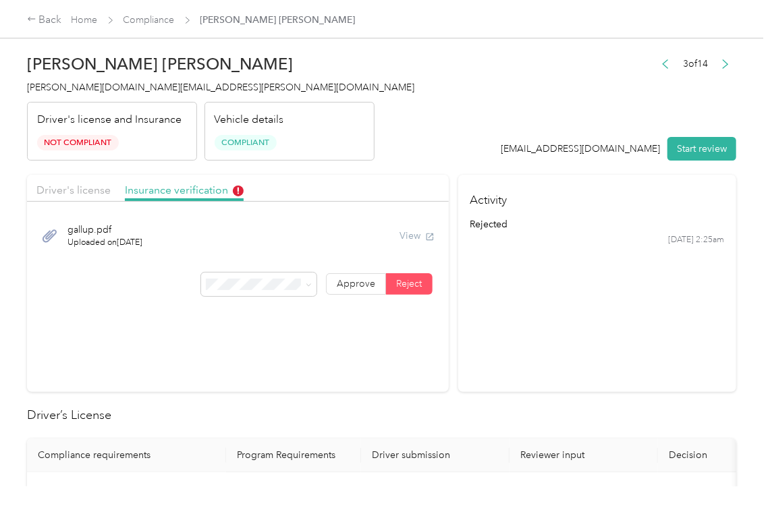
click at [459, 360] on section "Activity rejected [DATE] 2:25am" at bounding box center [597, 283] width 278 height 217
click at [154, 22] on link "Compliance" at bounding box center [148, 19] width 51 height 11
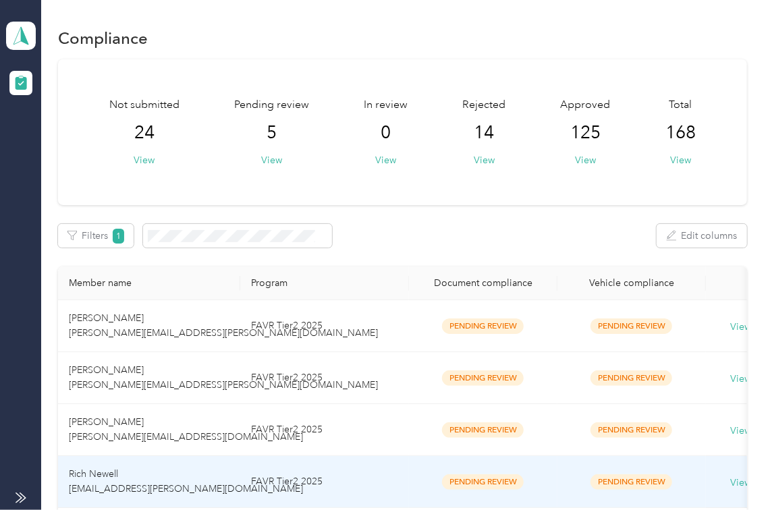
click at [148, 460] on td "Rich Newell [EMAIL_ADDRESS][PERSON_NAME][DOMAIN_NAME]" at bounding box center [149, 482] width 182 height 52
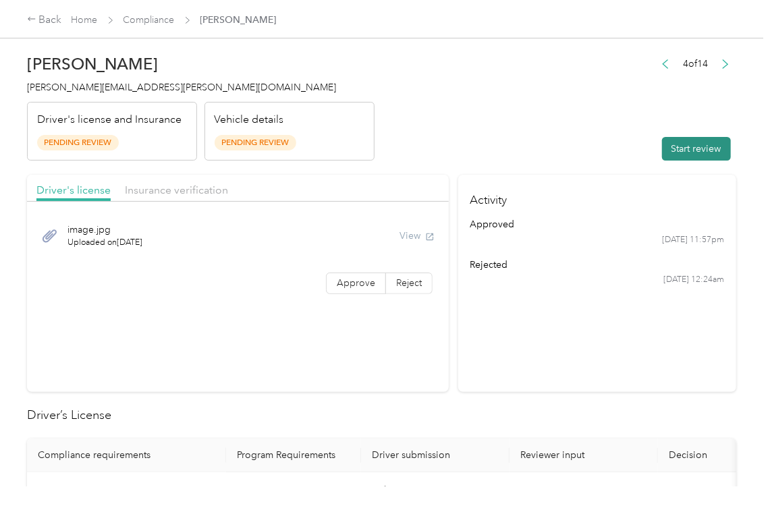
click at [685, 148] on button "Start review" at bounding box center [696, 149] width 69 height 24
click at [569, 127] on header "Rich Newell [EMAIL_ADDRESS][PERSON_NAME][DOMAIN_NAME] Driver's license and Insu…" at bounding box center [381, 103] width 709 height 113
click at [403, 238] on div "View" at bounding box center [416, 236] width 35 height 14
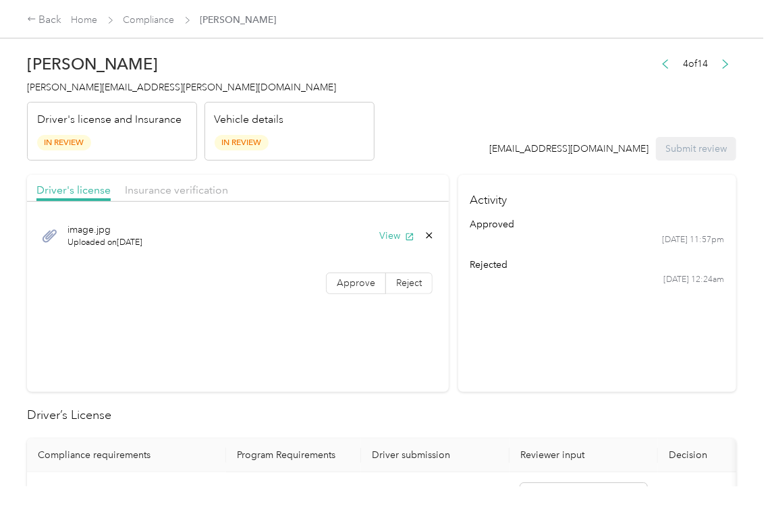
click at [405, 238] on icon "button" at bounding box center [409, 236] width 9 height 9
click at [351, 289] on span "Approve" at bounding box center [356, 282] width 38 height 11
click at [210, 195] on span "Insurance verification" at bounding box center [176, 189] width 103 height 13
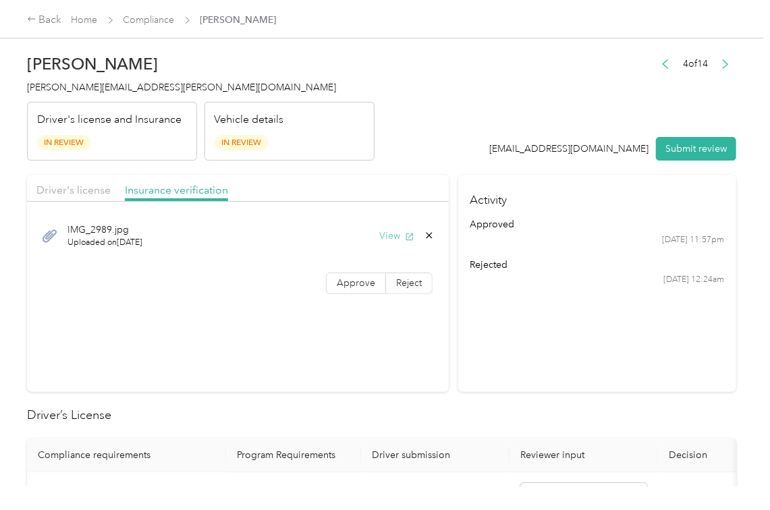
click at [384, 235] on button "View" at bounding box center [396, 236] width 35 height 14
click at [357, 289] on span "Approve" at bounding box center [356, 282] width 38 height 11
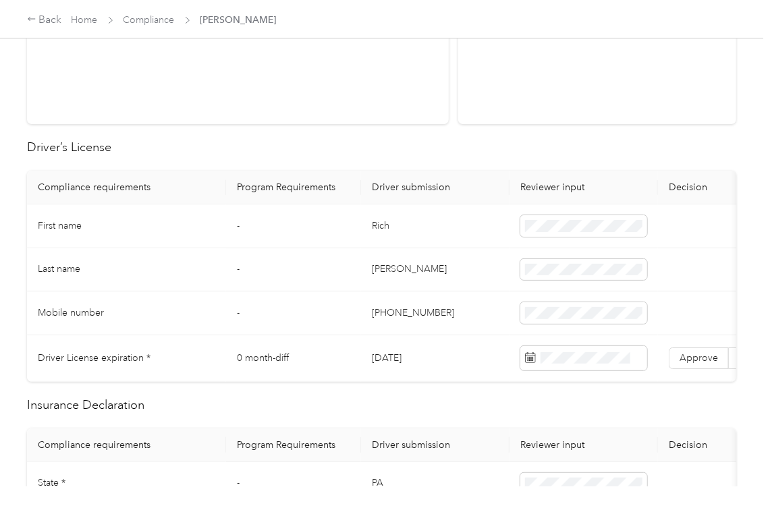
scroll to position [270, 0]
click at [378, 222] on td "Rich" at bounding box center [435, 224] width 148 height 44
click at [413, 359] on td "[DATE]" at bounding box center [435, 356] width 148 height 47
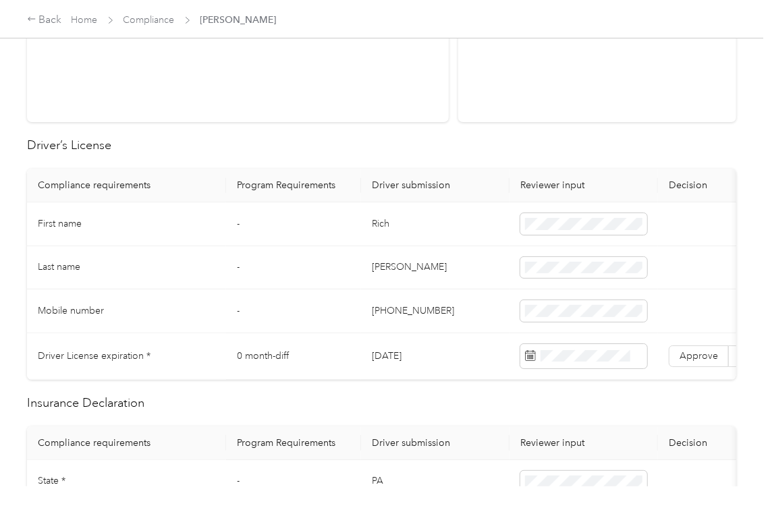
click at [413, 359] on td "[DATE]" at bounding box center [435, 356] width 148 height 47
click at [563, 367] on span at bounding box center [583, 356] width 127 height 24
drag, startPoint x: 438, startPoint y: 162, endPoint x: 684, endPoint y: 327, distance: 296.5
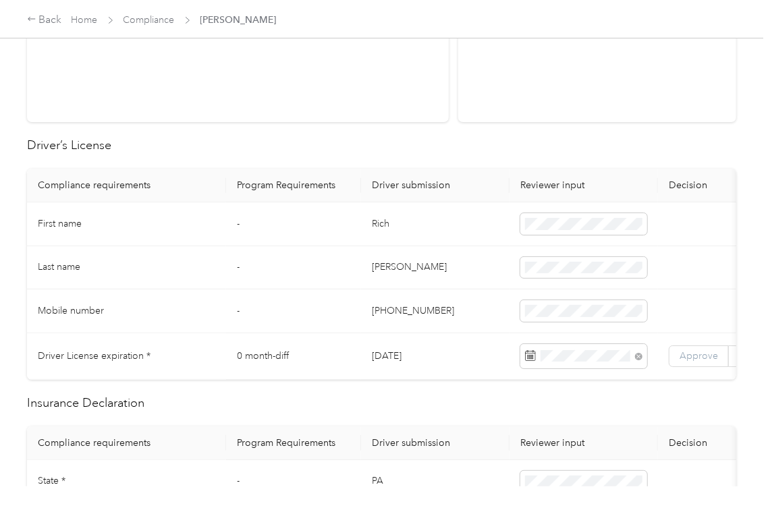
click at [696, 357] on span "Approve" at bounding box center [698, 355] width 38 height 11
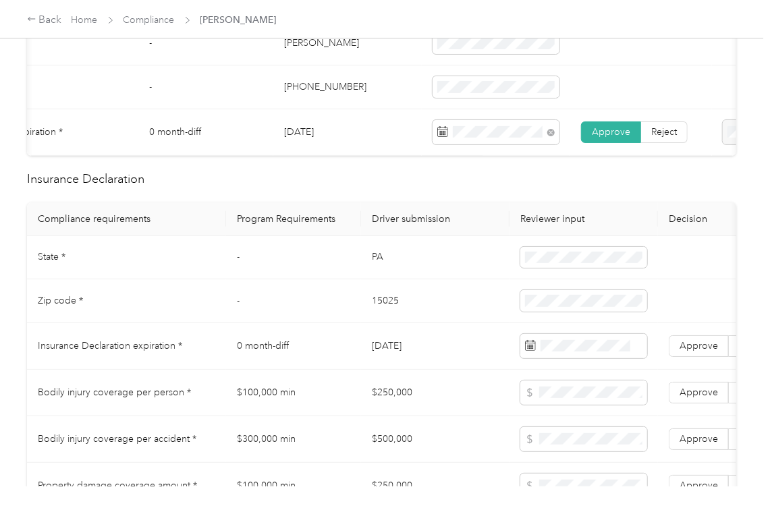
scroll to position [540, 0]
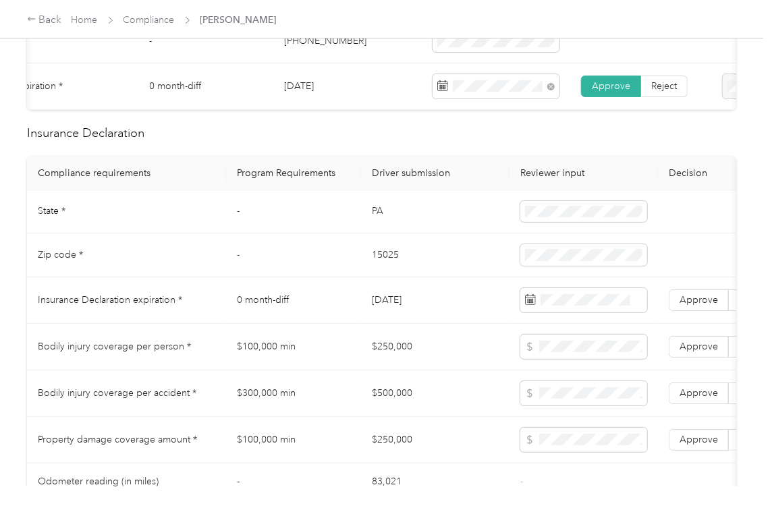
click at [388, 224] on td "PA" at bounding box center [435, 212] width 148 height 44
click at [403, 270] on td "15025" at bounding box center [435, 255] width 148 height 44
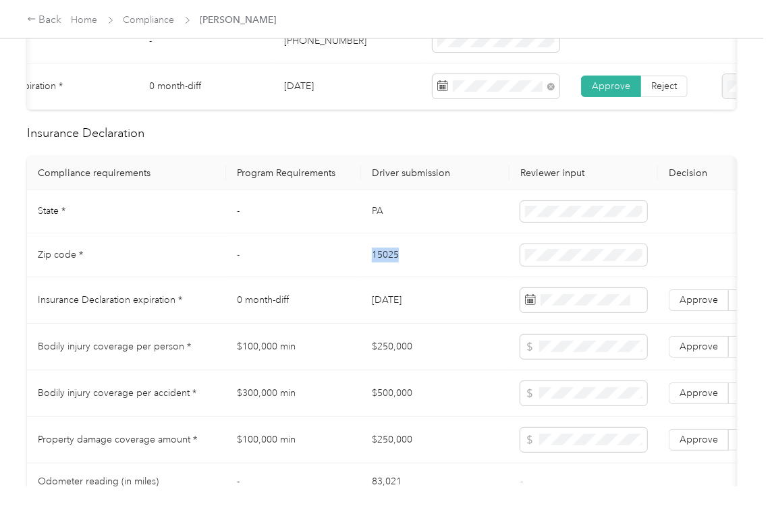
click at [403, 270] on td "15025" at bounding box center [435, 255] width 148 height 44
click at [583, 266] on span at bounding box center [583, 255] width 127 height 22
click at [407, 319] on td "[DATE]" at bounding box center [435, 300] width 148 height 47
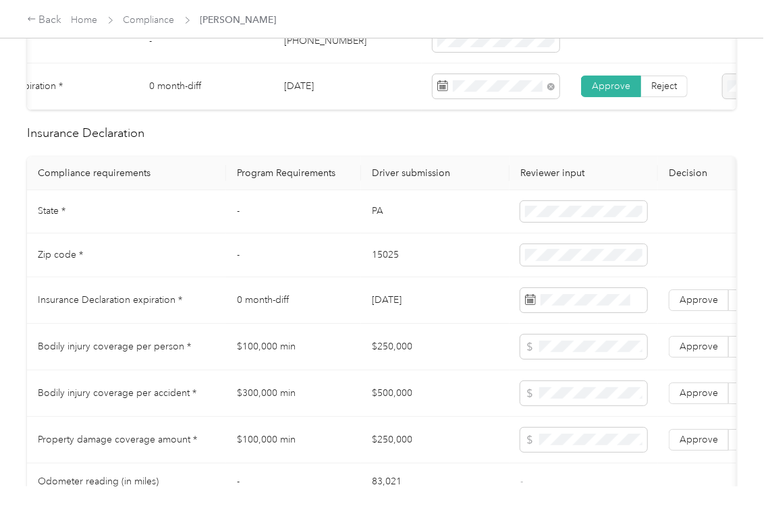
click at [430, 208] on td "PA" at bounding box center [435, 212] width 148 height 44
click at [712, 306] on span "Approve" at bounding box center [698, 299] width 38 height 11
click at [432, 324] on td "[DATE]" at bounding box center [435, 300] width 148 height 47
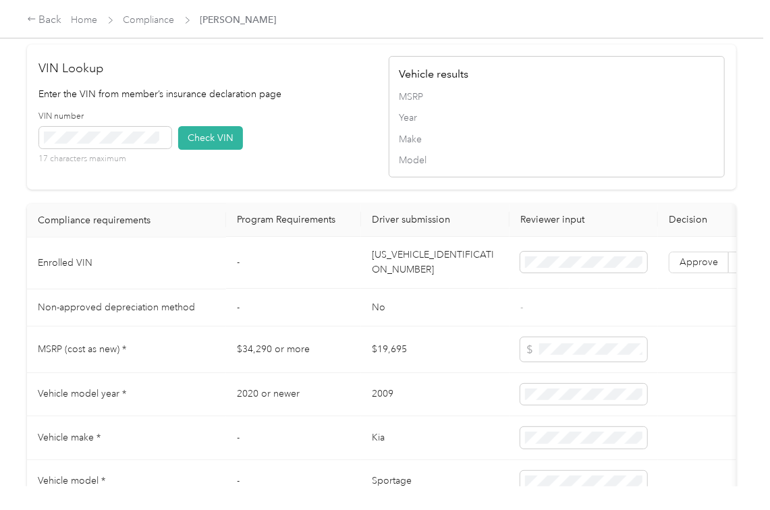
click at [411, 289] on td "[US_VEHICLE_IDENTIFICATION_NUMBER]" at bounding box center [435, 263] width 148 height 52
click at [351, 175] on div "VIN number 17 characters maximum Check VIN" at bounding box center [207, 143] width 336 height 64
click at [214, 150] on button "Check VIN" at bounding box center [210, 138] width 65 height 24
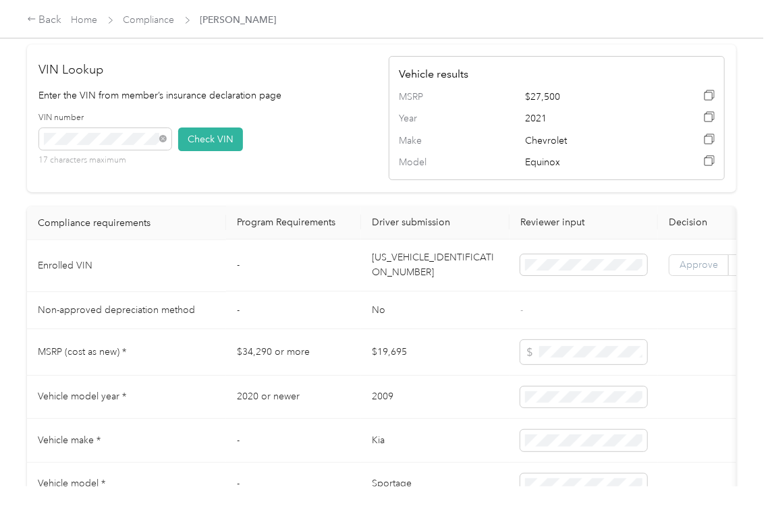
click at [708, 271] on span "Approve" at bounding box center [698, 265] width 38 height 11
click at [434, 364] on td "$19,695" at bounding box center [435, 352] width 148 height 47
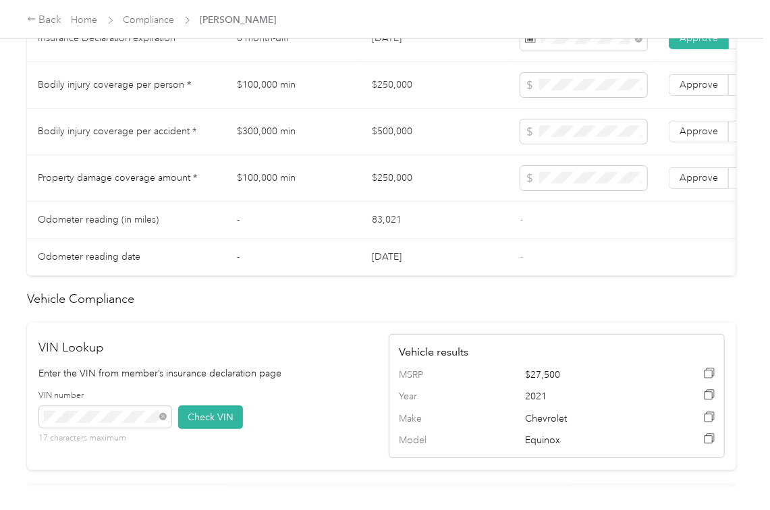
scroll to position [719, 0]
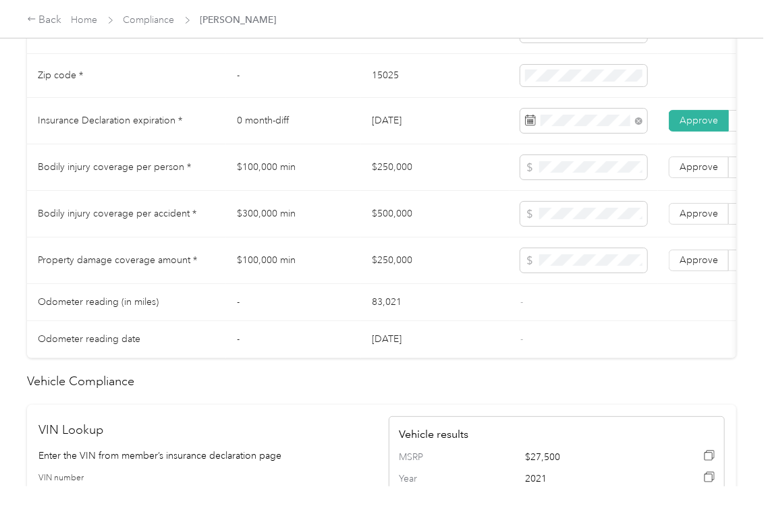
click at [405, 184] on td "$250,000" at bounding box center [435, 167] width 148 height 47
click at [580, 179] on span at bounding box center [583, 167] width 127 height 24
click at [390, 227] on td "$500,000" at bounding box center [435, 214] width 148 height 47
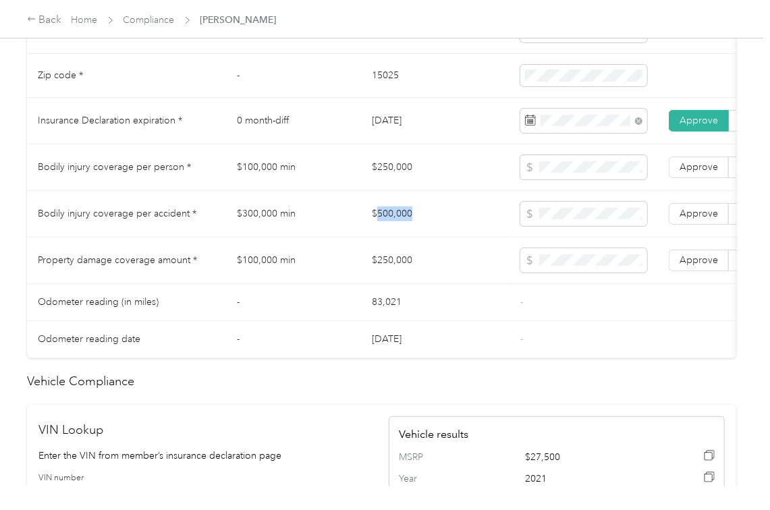
click at [390, 227] on td "$500,000" at bounding box center [435, 214] width 148 height 47
click at [390, 283] on td "$250,000" at bounding box center [435, 260] width 148 height 47
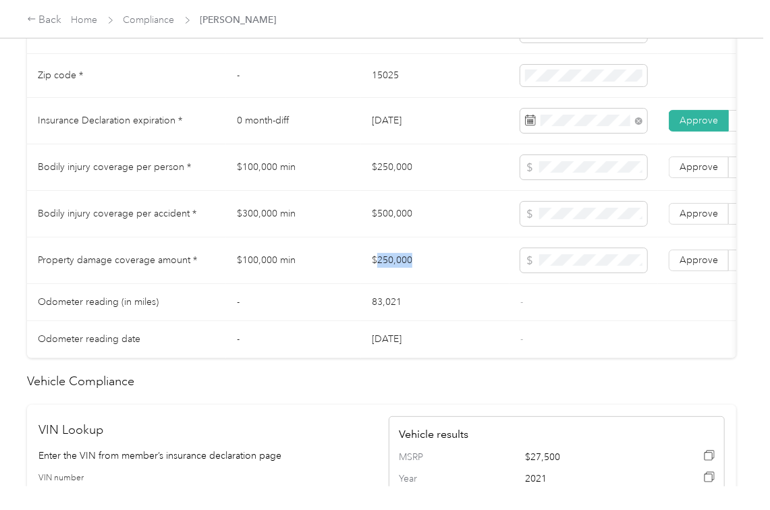
click at [390, 283] on td "$250,000" at bounding box center [435, 260] width 148 height 47
click at [720, 271] on label "Approve" at bounding box center [698, 261] width 60 height 22
click at [708, 268] on label "Approve" at bounding box center [698, 261] width 60 height 22
click at [703, 219] on span "Approve" at bounding box center [698, 213] width 38 height 11
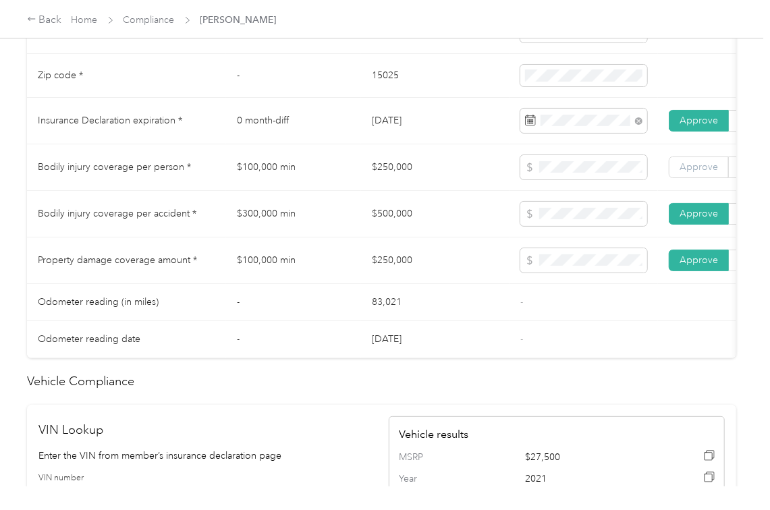
click at [703, 173] on span "Approve" at bounding box center [698, 166] width 38 height 11
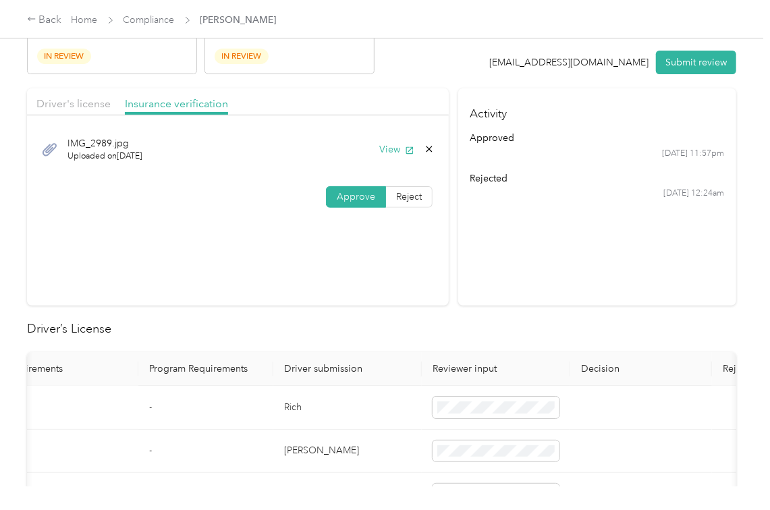
scroll to position [0, 0]
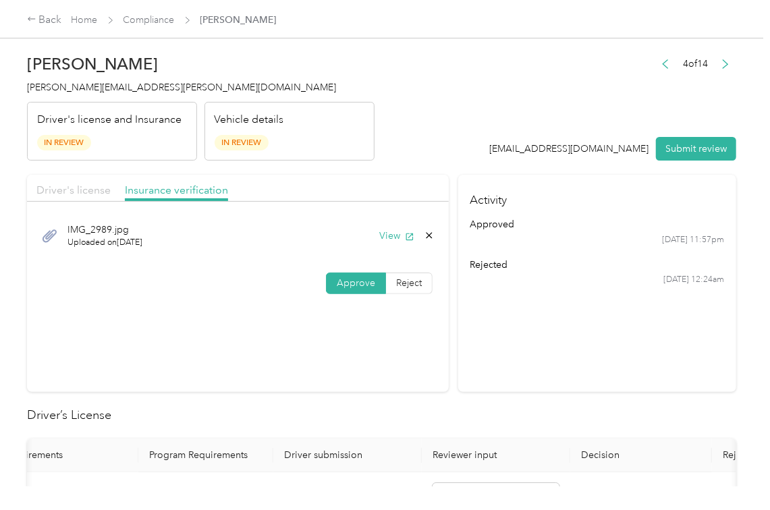
click at [81, 193] on span "Driver's license" at bounding box center [73, 189] width 74 height 13
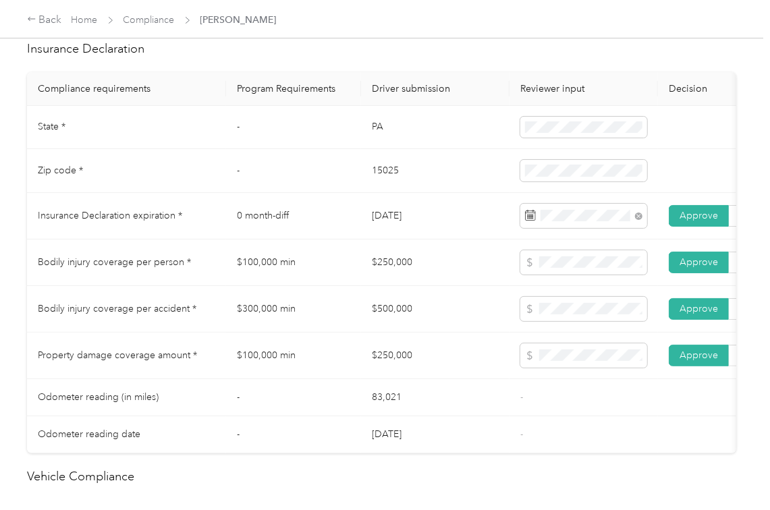
scroll to position [534, 0]
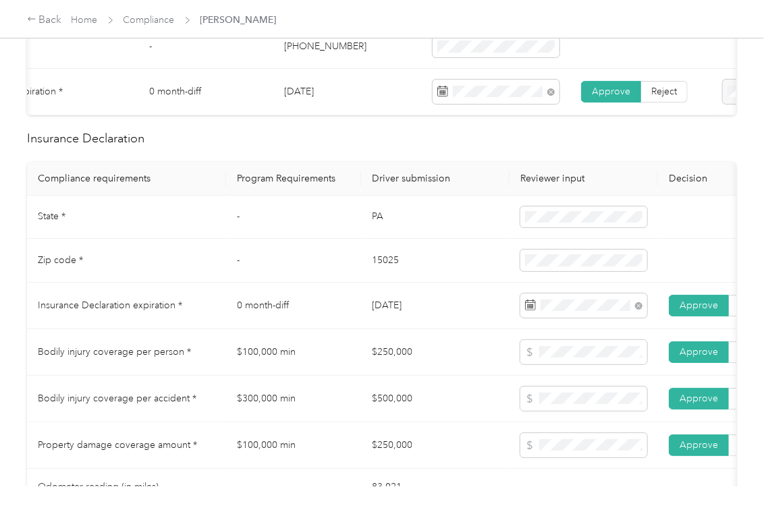
click at [464, 376] on td "$250,000" at bounding box center [435, 352] width 148 height 47
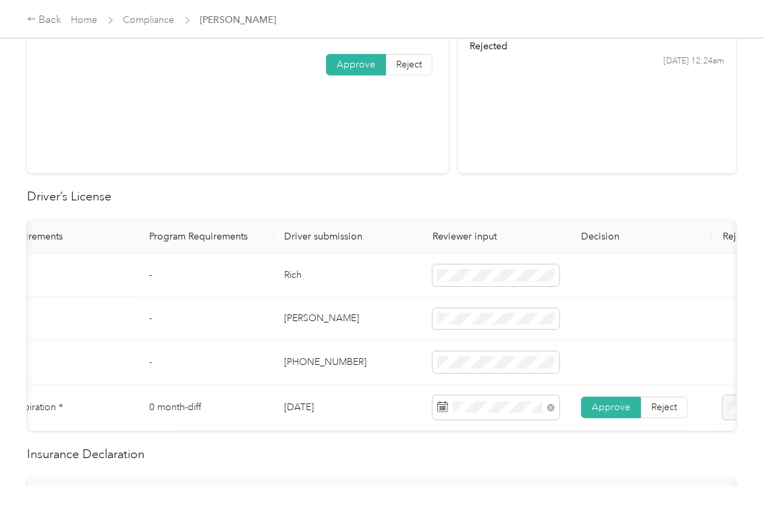
scroll to position [0, 0]
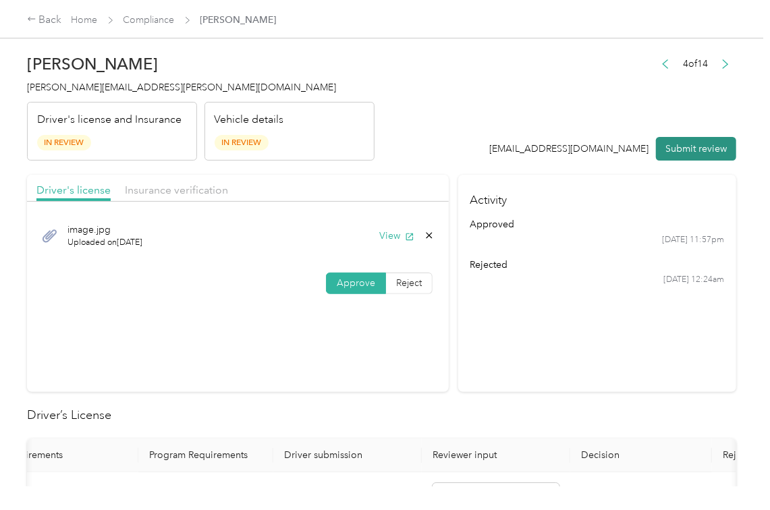
click at [660, 150] on button "Submit review" at bounding box center [696, 149] width 80 height 24
click at [100, 95] on div "Rich Newell [EMAIL_ADDRESS][PERSON_NAME][DOMAIN_NAME] Driver's license and Insu…" at bounding box center [200, 103] width 347 height 113
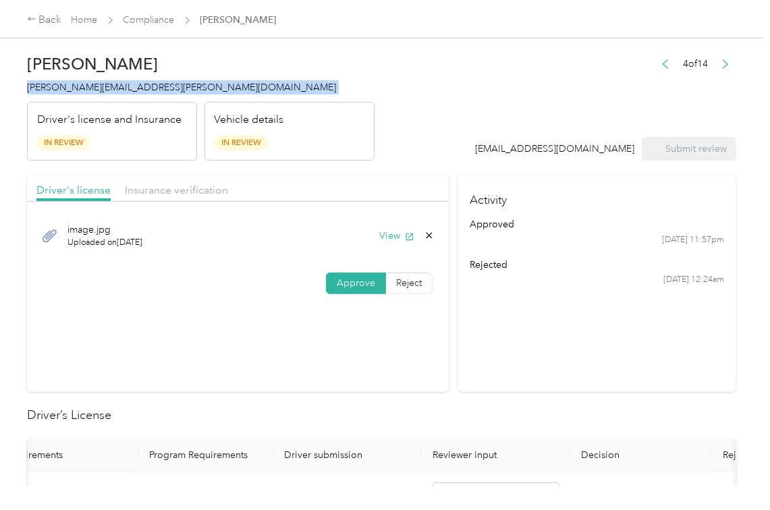
click at [100, 95] on div "Rich Newell [EMAIL_ADDRESS][PERSON_NAME][DOMAIN_NAME] Driver's license and Insu…" at bounding box center [200, 103] width 347 height 113
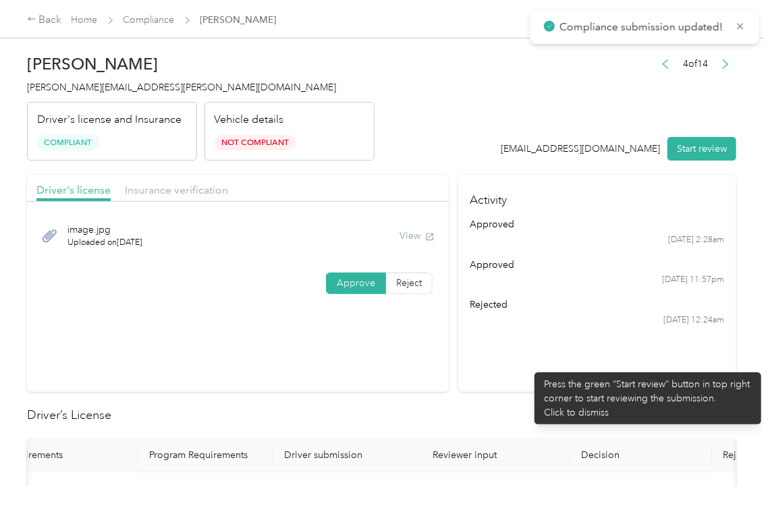
click at [527, 366] on section "Activity approved [DATE] 2:28am approved [DATE] 11:57pm rejected [DATE] 12:24am" at bounding box center [597, 283] width 278 height 217
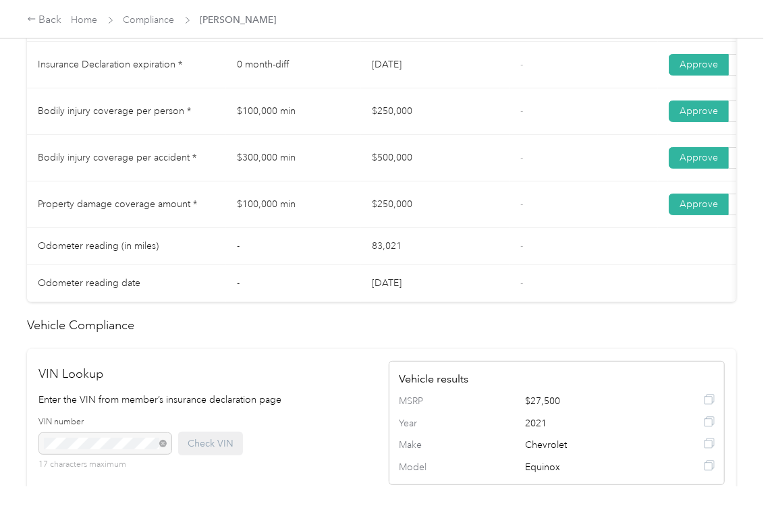
scroll to position [653, 0]
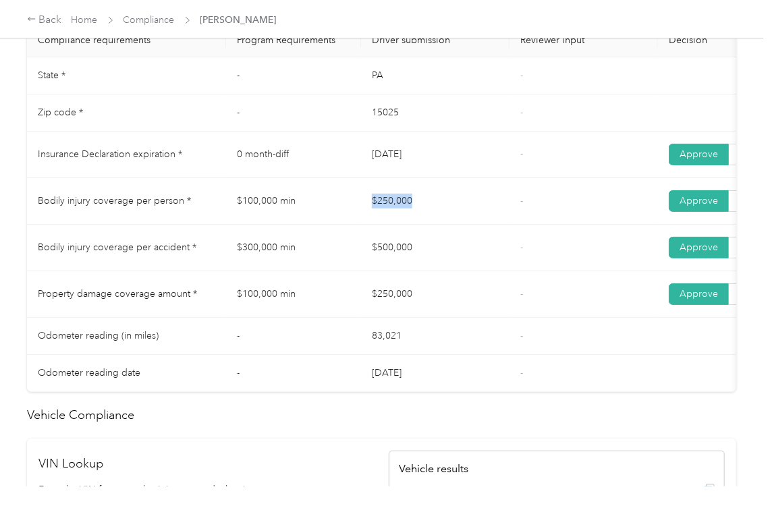
drag, startPoint x: 373, startPoint y: 216, endPoint x: 411, endPoint y: 230, distance: 41.0
click at [425, 212] on td "$250,000" at bounding box center [435, 201] width 148 height 47
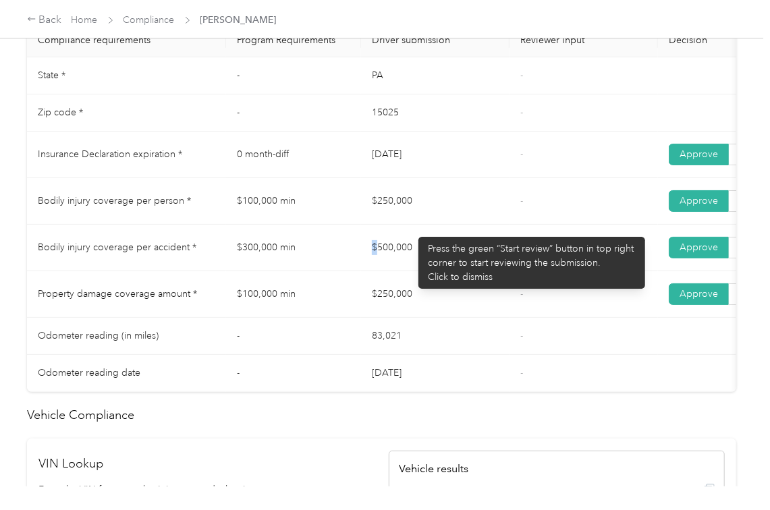
drag, startPoint x: 399, startPoint y: 256, endPoint x: 465, endPoint y: 270, distance: 67.5
click at [465, 268] on td "$500,000" at bounding box center [435, 248] width 148 height 47
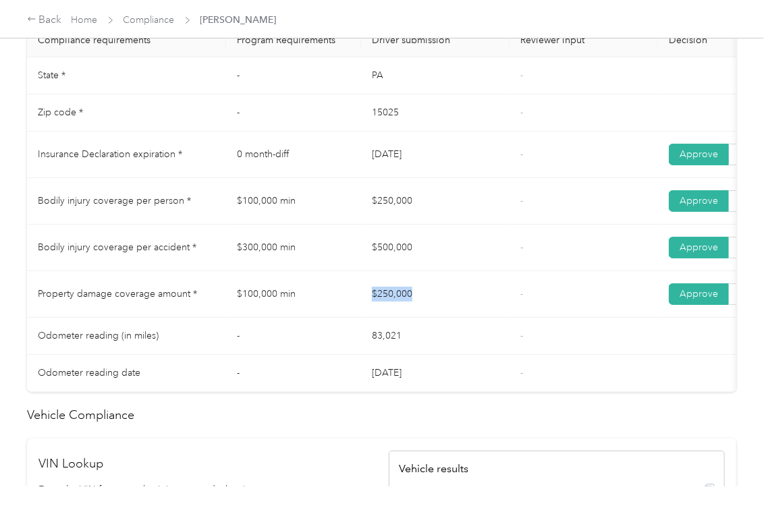
click at [518, 313] on tr "Property damage coverage amount * $100,000 min $250,000 - Approve Reject" at bounding box center [502, 294] width 951 height 47
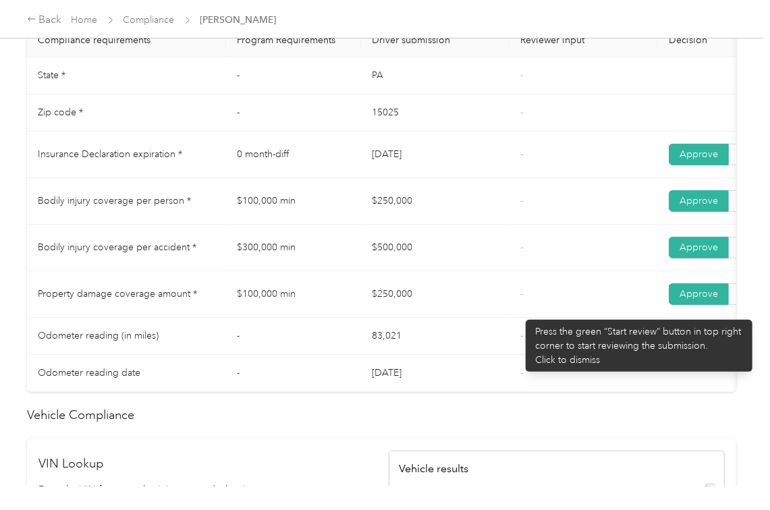
click at [534, 311] on td "-" at bounding box center [583, 294] width 148 height 47
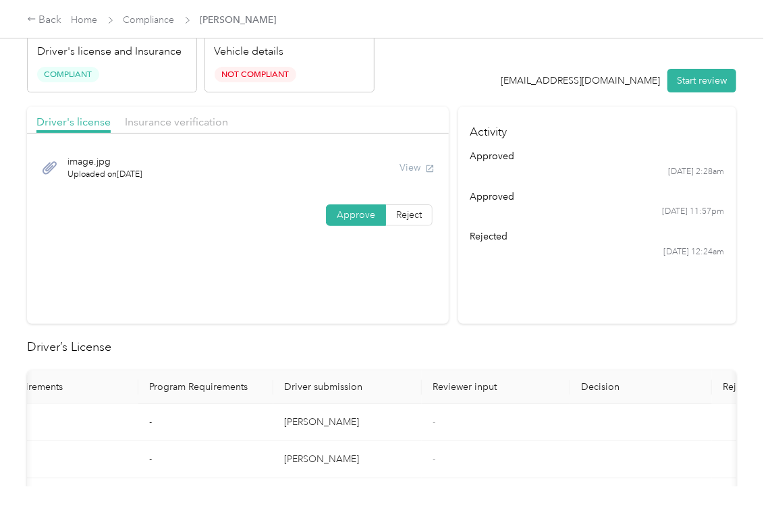
scroll to position [0, 0]
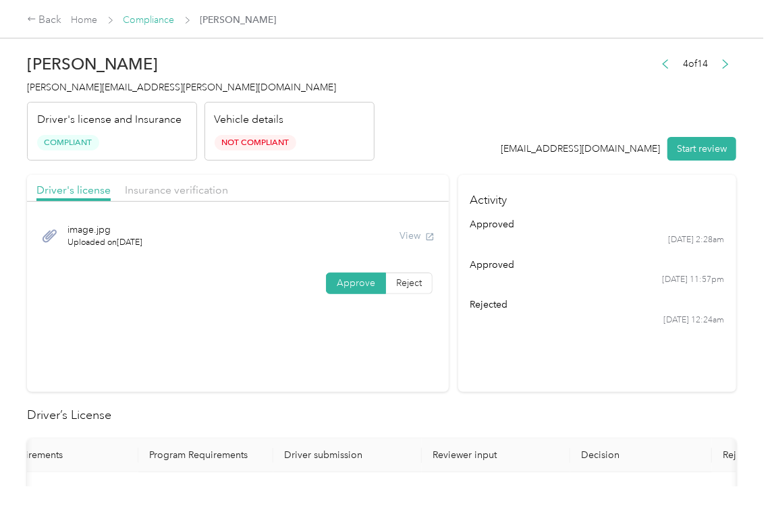
click at [151, 25] on link "Compliance" at bounding box center [148, 19] width 51 height 11
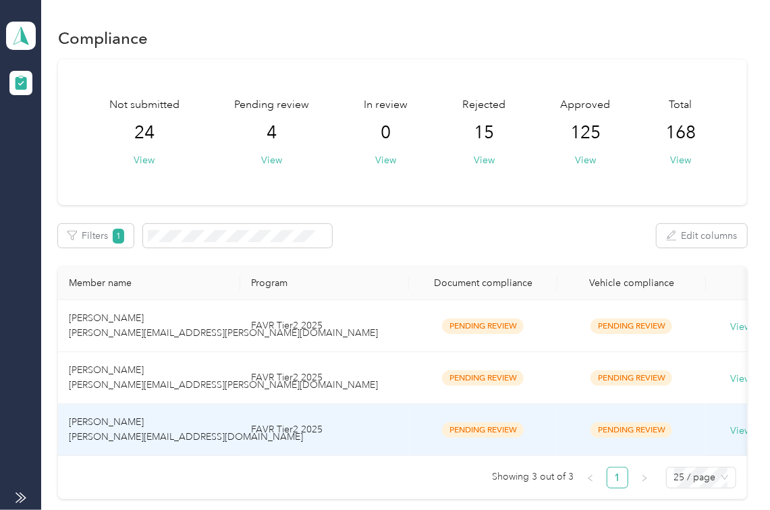
click at [124, 437] on span "[PERSON_NAME] [PERSON_NAME][EMAIL_ADDRESS][DOMAIN_NAME]" at bounding box center [186, 429] width 234 height 26
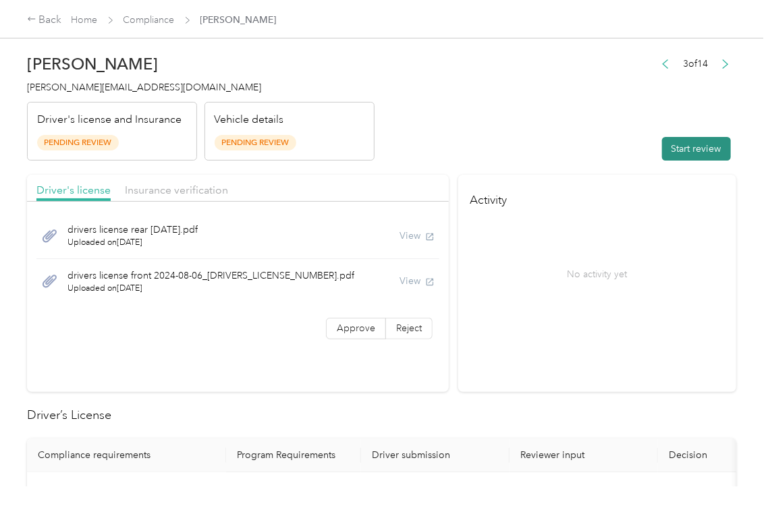
click at [662, 144] on button "Start review" at bounding box center [696, 149] width 69 height 24
click at [592, 134] on header "[PERSON_NAME] [PERSON_NAME][EMAIL_ADDRESS][DOMAIN_NAME] Driver's license and In…" at bounding box center [381, 103] width 709 height 113
click at [360, 334] on span "Approve" at bounding box center [356, 327] width 38 height 11
click at [343, 328] on span "Approve" at bounding box center [356, 327] width 38 height 11
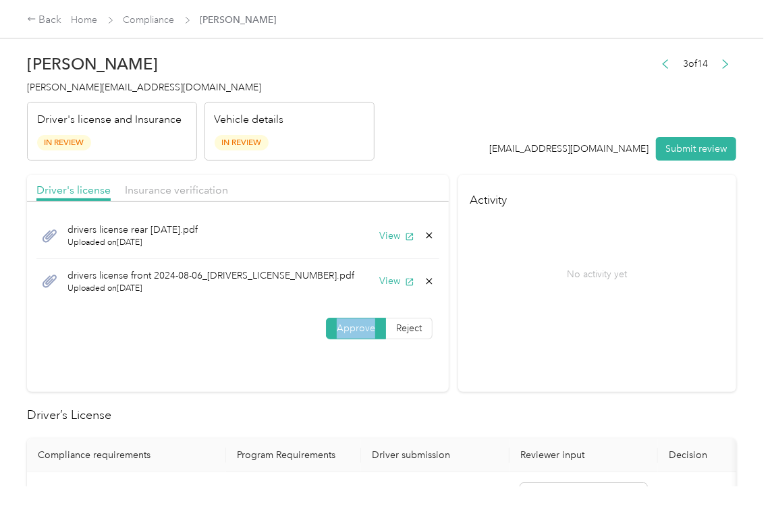
click at [343, 328] on span "Approve" at bounding box center [356, 327] width 38 height 11
click at [387, 243] on div "drivers license rear [DATE].pdf Uploaded on [DATE] View" at bounding box center [237, 236] width 403 height 46
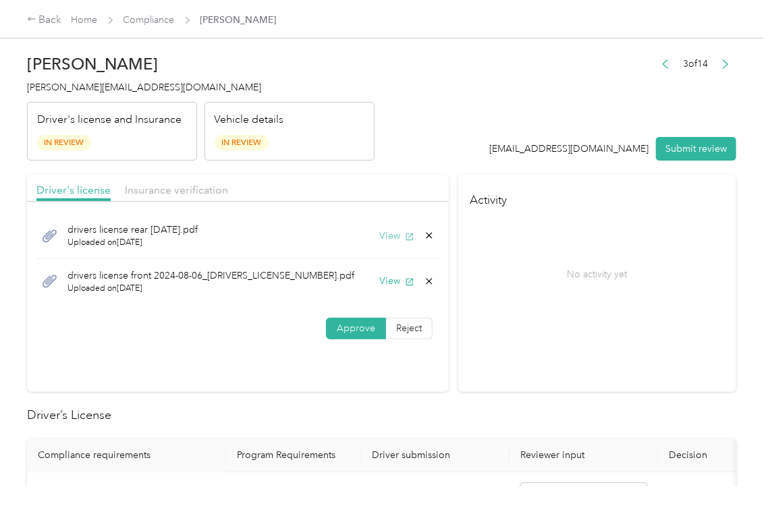
click at [388, 236] on button "View" at bounding box center [396, 236] width 35 height 14
click at [386, 281] on button "View" at bounding box center [396, 281] width 35 height 14
click at [362, 190] on div "Driver's license Insurance verification" at bounding box center [238, 188] width 422 height 27
click at [170, 185] on span "Insurance verification" at bounding box center [176, 189] width 103 height 13
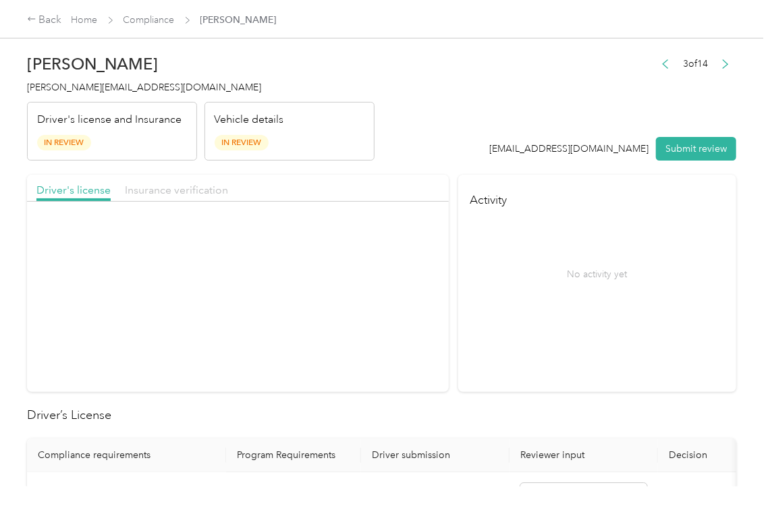
click at [170, 185] on span "Insurance verification" at bounding box center [176, 189] width 103 height 13
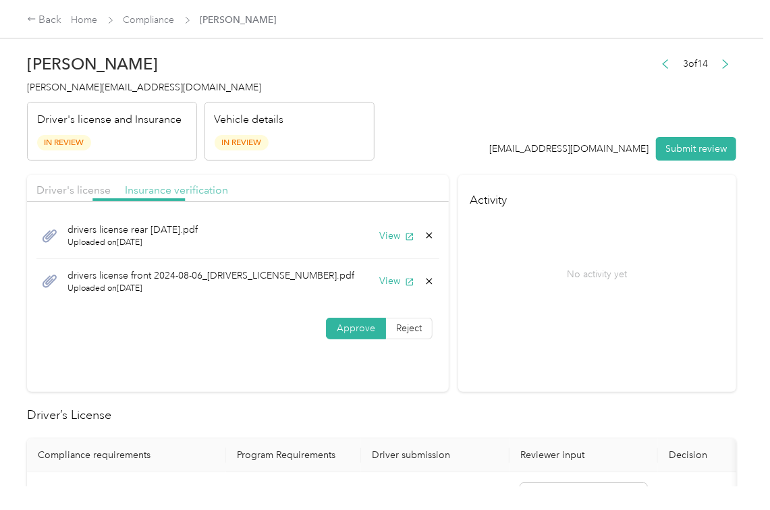
click at [170, 185] on span "Insurance verification" at bounding box center [176, 189] width 103 height 13
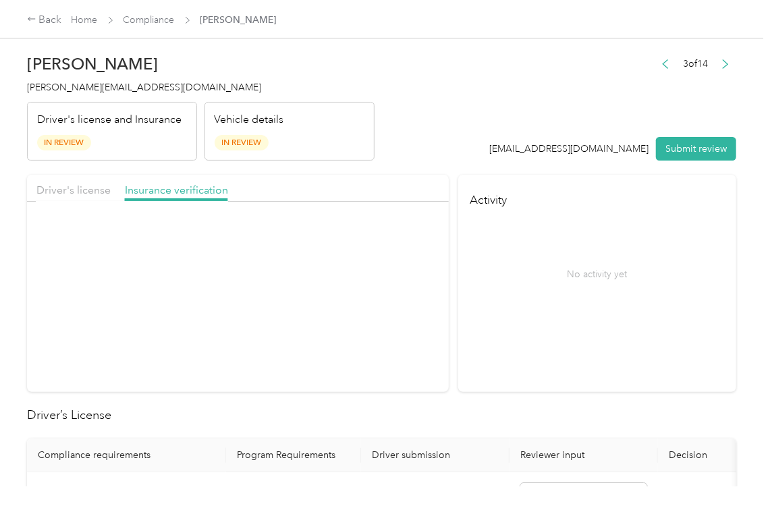
drag, startPoint x: 170, startPoint y: 185, endPoint x: 237, endPoint y: 248, distance: 92.6
click at [170, 185] on span "Insurance verification" at bounding box center [176, 189] width 103 height 13
click at [397, 237] on button "View" at bounding box center [396, 236] width 35 height 14
drag, startPoint x: 349, startPoint y: 278, endPoint x: 336, endPoint y: 304, distance: 29.0
click at [349, 279] on span "Approve" at bounding box center [356, 282] width 38 height 11
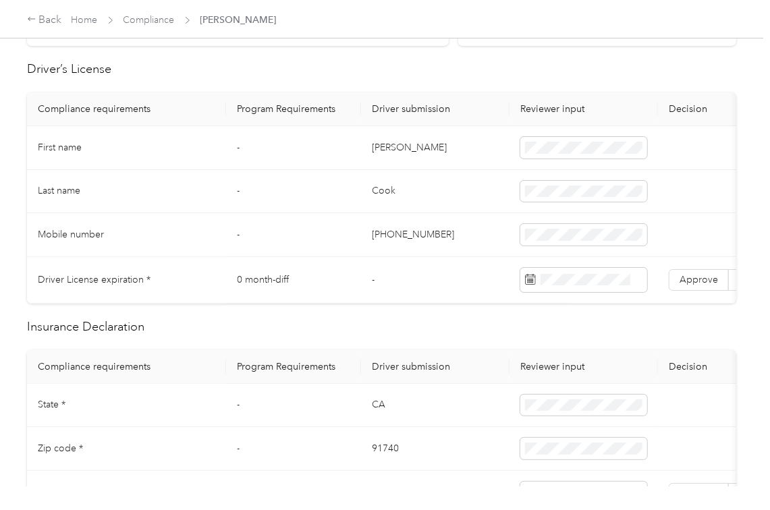
scroll to position [359, 0]
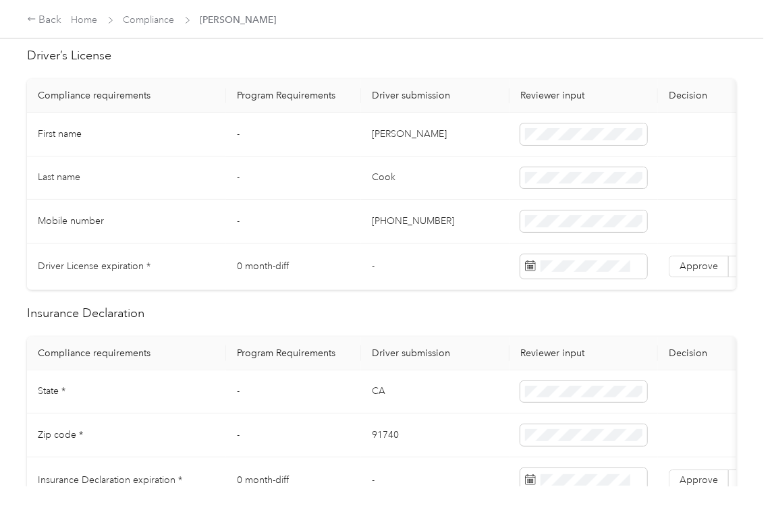
click at [395, 139] on td "[PERSON_NAME]" at bounding box center [435, 135] width 148 height 44
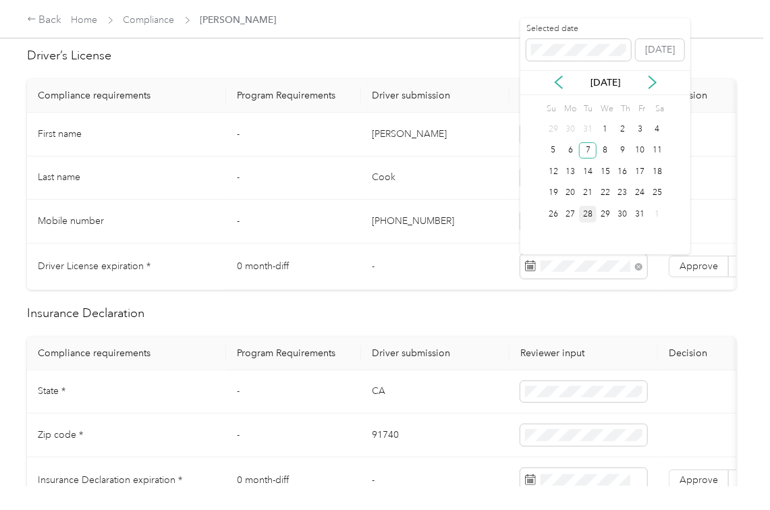
click at [437, 149] on td "[PERSON_NAME]" at bounding box center [435, 135] width 148 height 44
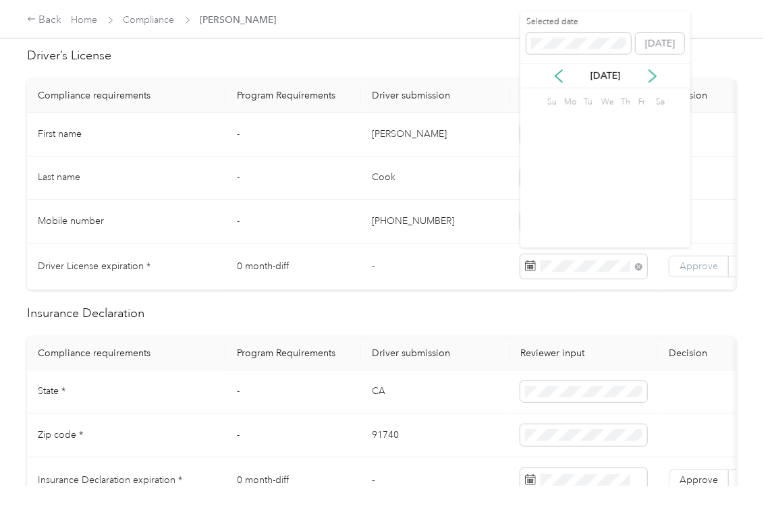
click at [694, 264] on span "Approve" at bounding box center [698, 265] width 38 height 11
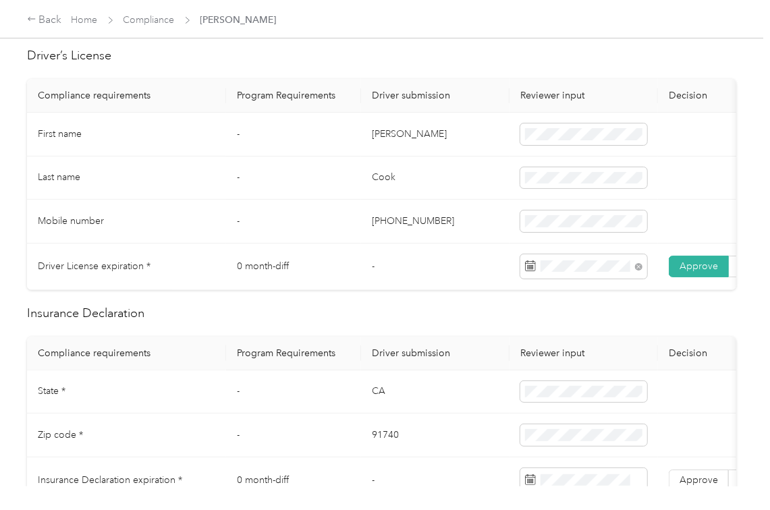
scroll to position [629, 0]
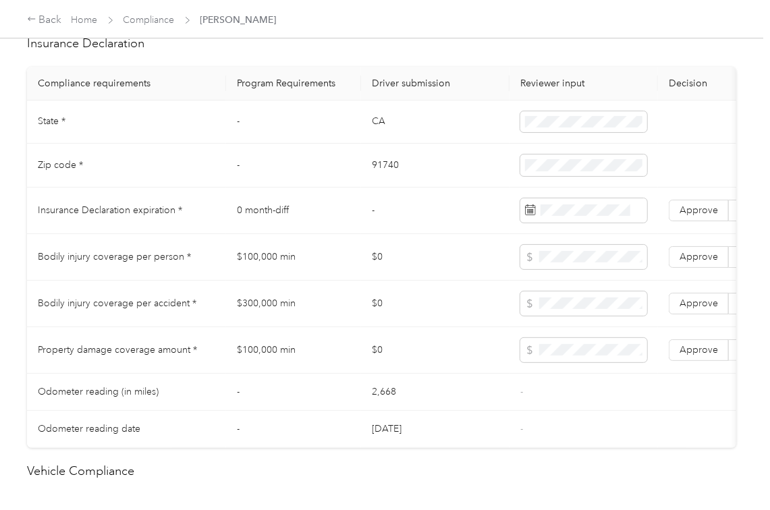
click
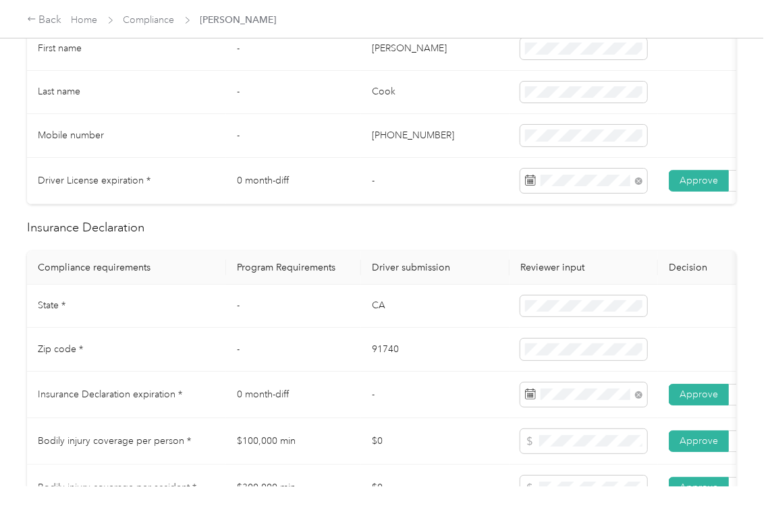
scroll to position [0, 0]
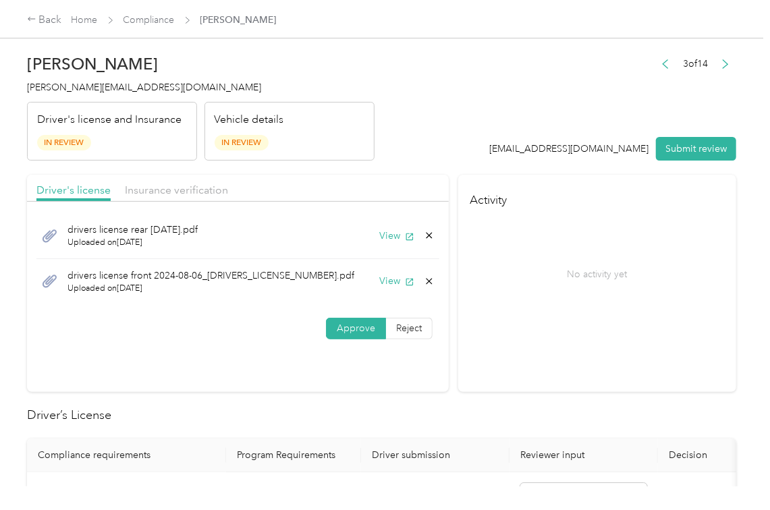
drag, startPoint x: 427, startPoint y: 231, endPoint x: 414, endPoint y: 241, distance: 16.8
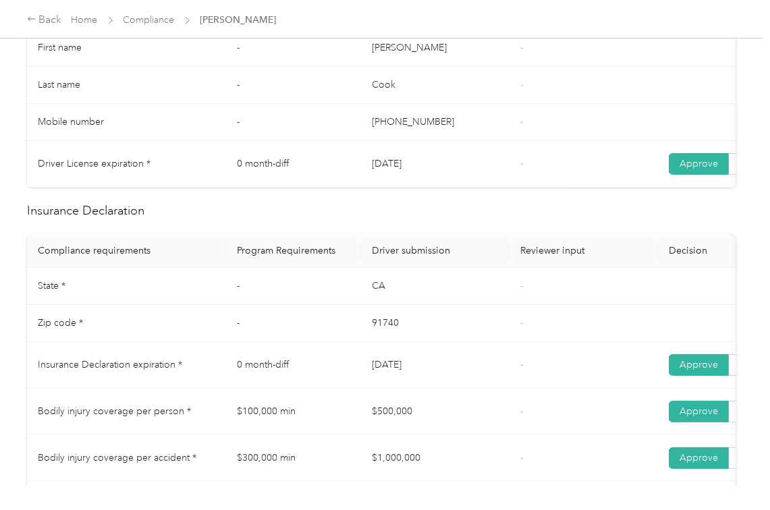
scroll to position [540, 0]
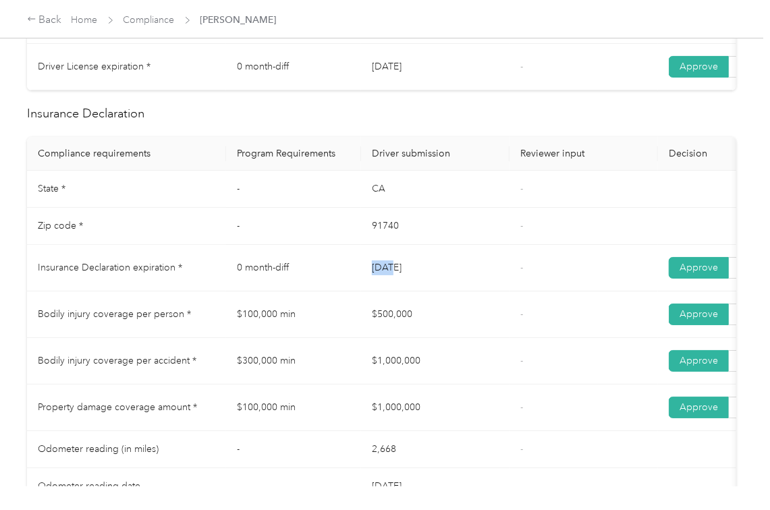
drag, startPoint x: 343, startPoint y: 267, endPoint x: 374, endPoint y: 306, distance: 49.0
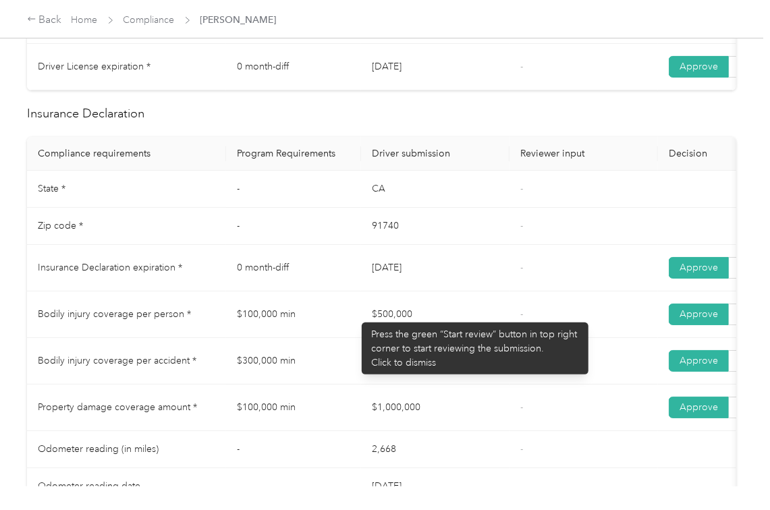
drag, startPoint x: 355, startPoint y: 316, endPoint x: 422, endPoint y: 336, distance: 69.8
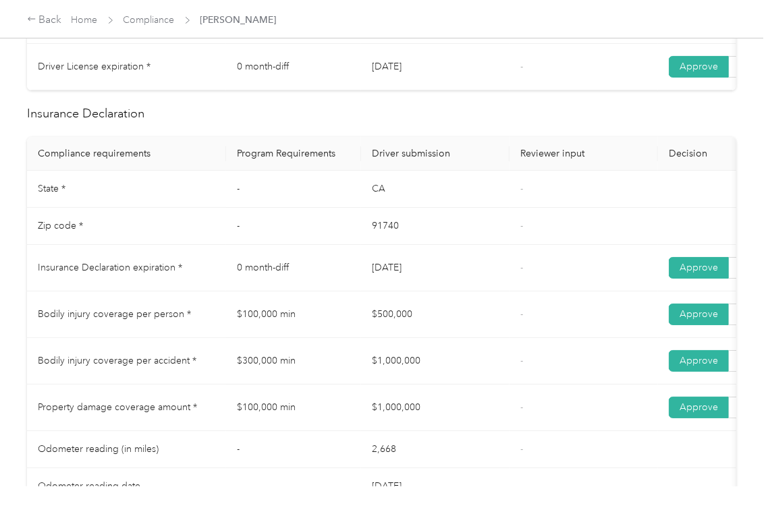
drag, startPoint x: 356, startPoint y: 362, endPoint x: 495, endPoint y: 344, distance: 140.0
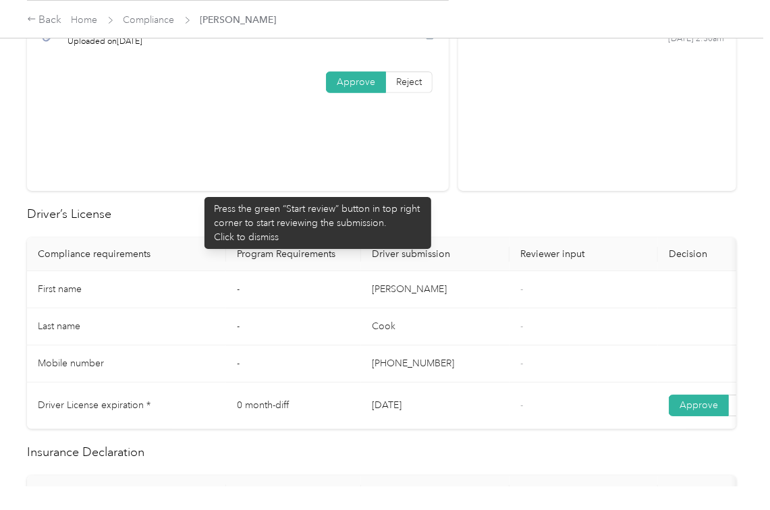
scroll to position [0, 0]
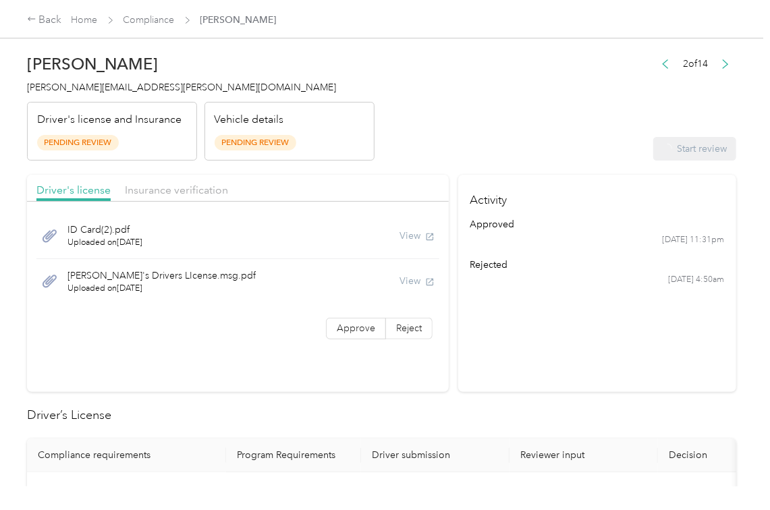
drag, startPoint x: 541, startPoint y: 108, endPoint x: 524, endPoint y: 159, distance: 54.0
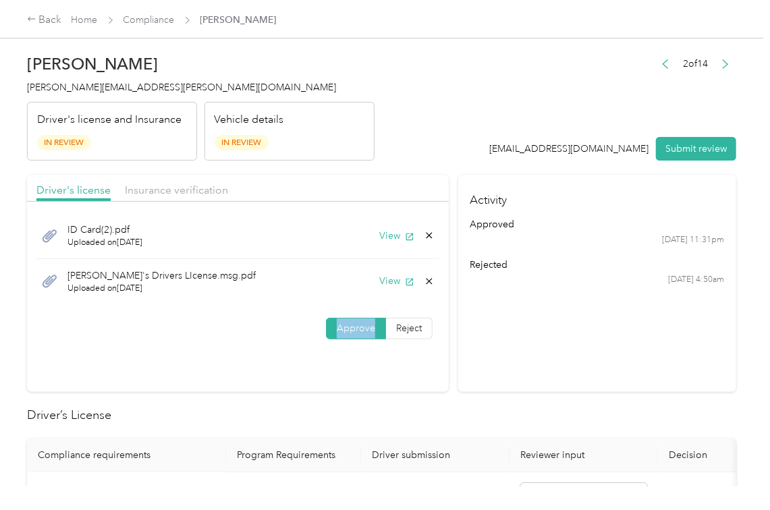
drag, startPoint x: 386, startPoint y: 233, endPoint x: 384, endPoint y: 265, distance: 31.8
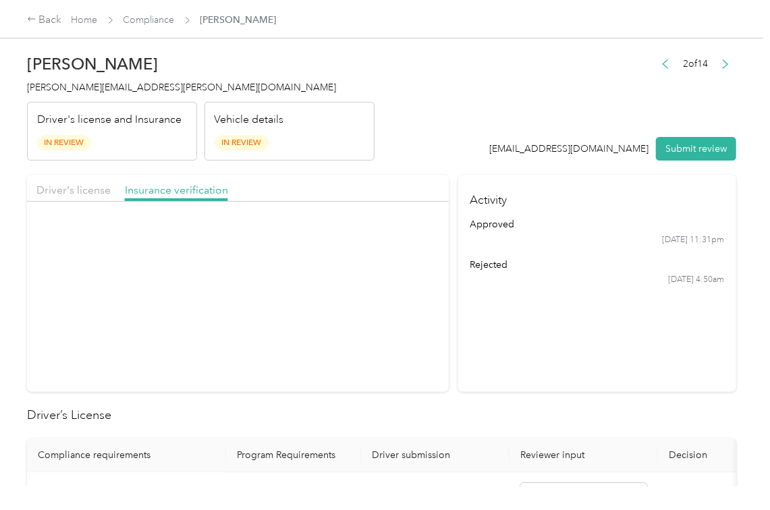
drag, startPoint x: 147, startPoint y: 188, endPoint x: 281, endPoint y: 251, distance: 148.4
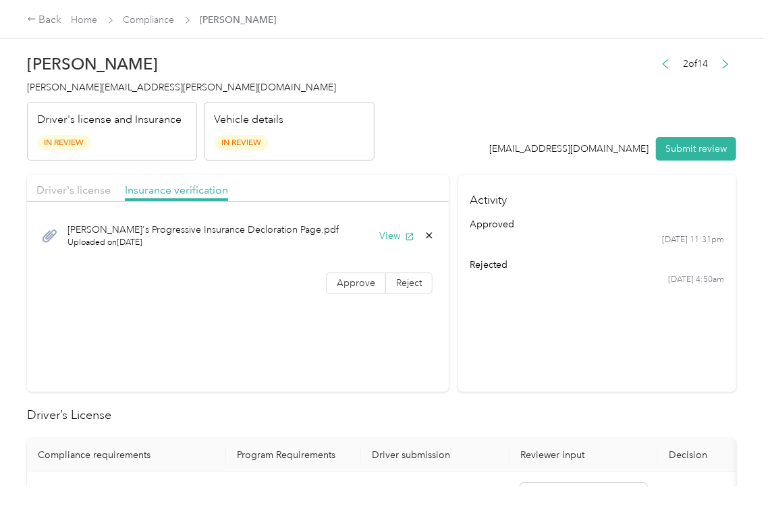
drag, startPoint x: 351, startPoint y: 281, endPoint x: 127, endPoint y: 428, distance: 267.3
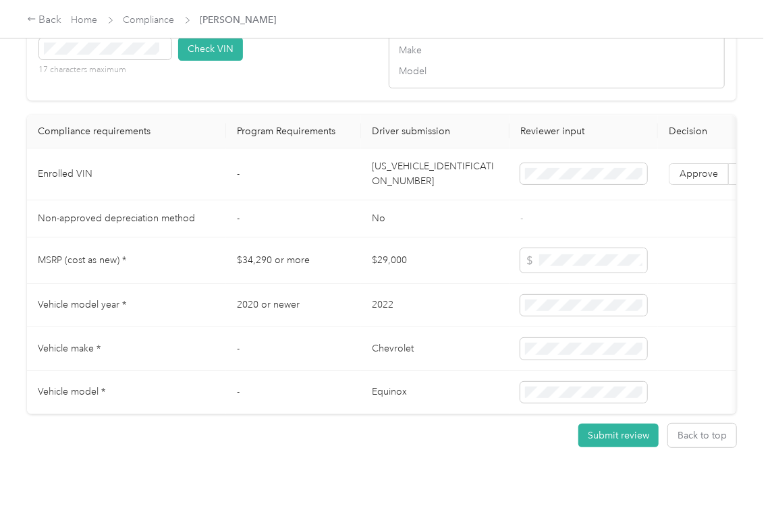
scroll to position [1169, 0]
drag, startPoint x: 304, startPoint y: 85, endPoint x: 208, endPoint y: 84, distance: 95.8
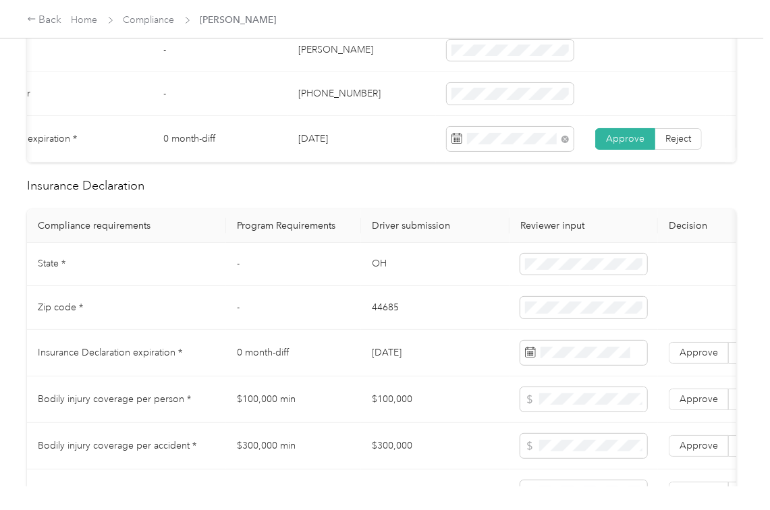
scroll to position [451, 0]
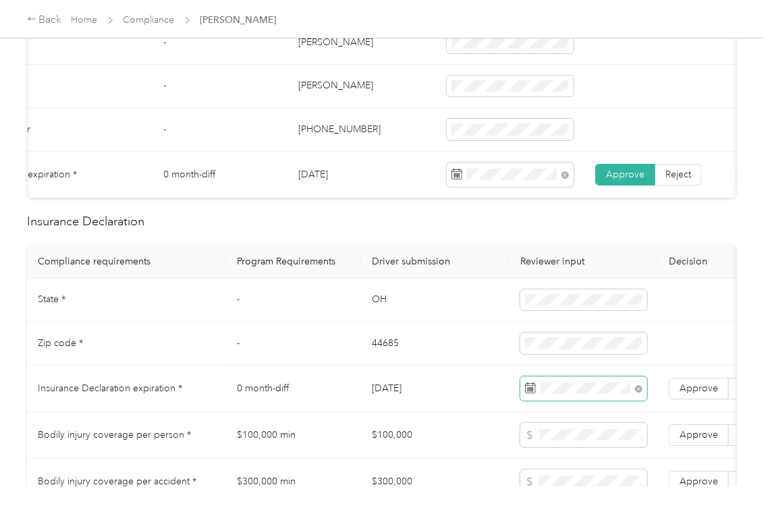
drag, startPoint x: 478, startPoint y: 371, endPoint x: 615, endPoint y: 392, distance: 139.2
drag, startPoint x: 699, startPoint y: 400, endPoint x: 518, endPoint y: 413, distance: 181.9
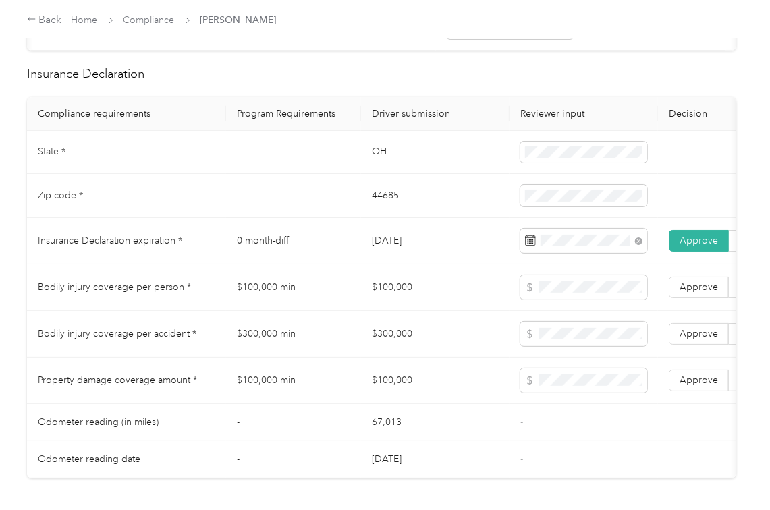
scroll to position [631, 0]
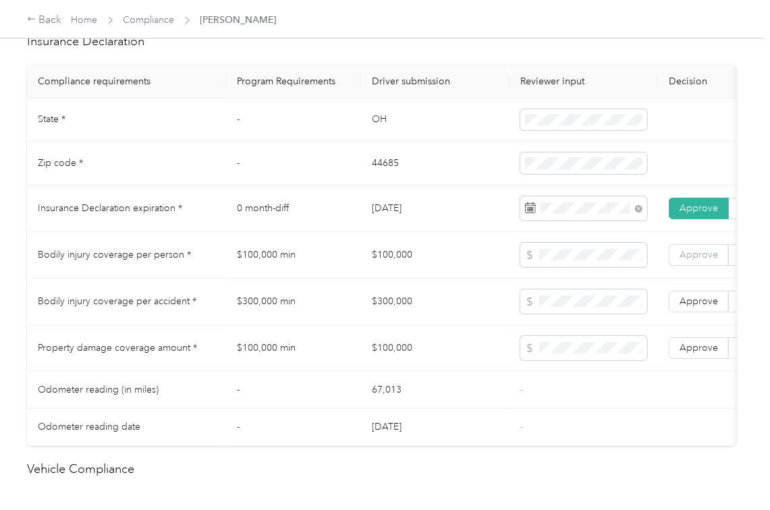
drag, startPoint x: 688, startPoint y: 311, endPoint x: 699, endPoint y: 272, distance: 39.9
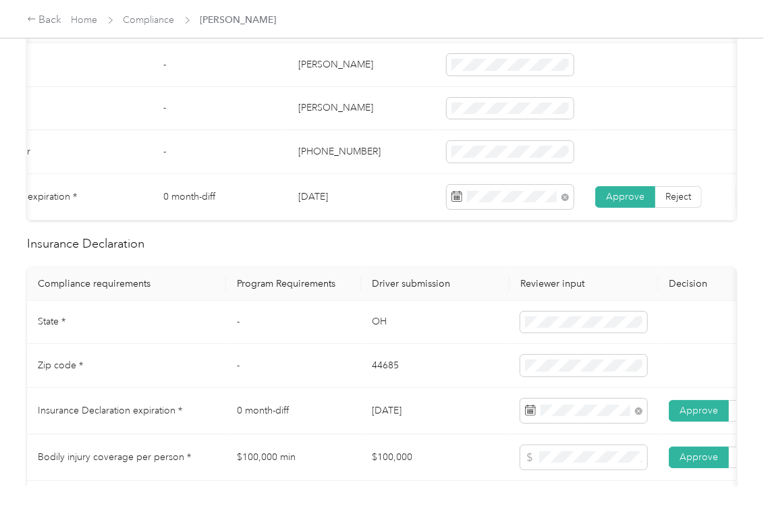
scroll to position [0, 0]
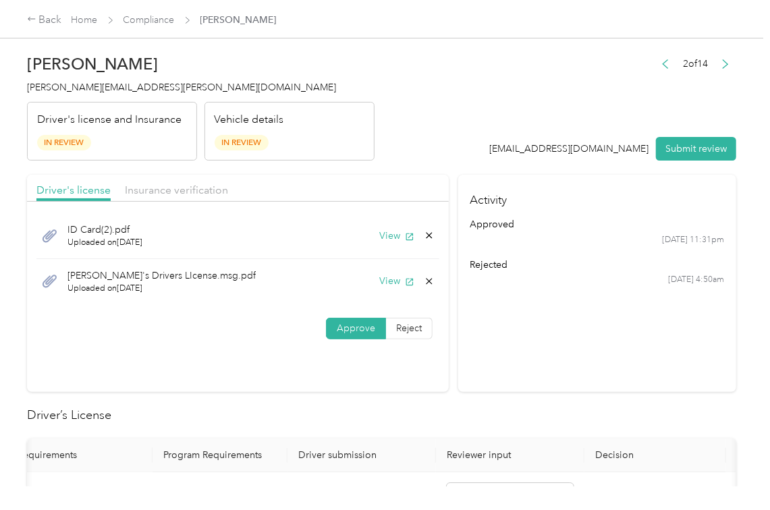
drag, startPoint x: 506, startPoint y: 319, endPoint x: 471, endPoint y: 311, distance: 36.0
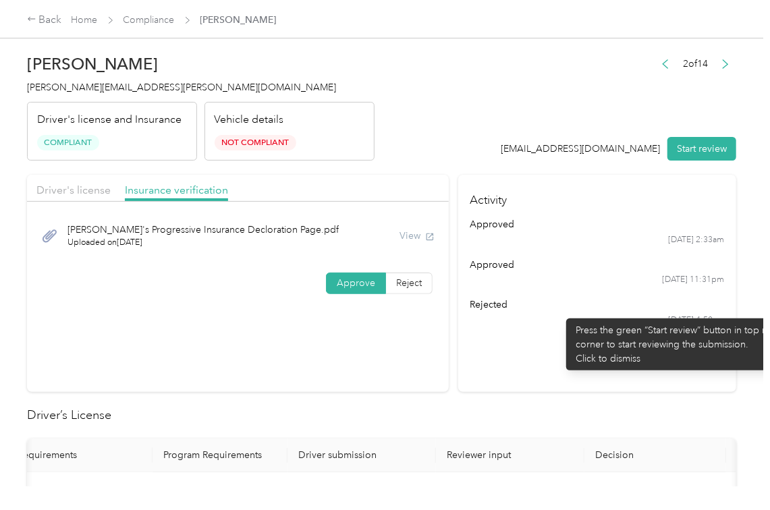
drag, startPoint x: 563, startPoint y: 312, endPoint x: 546, endPoint y: 326, distance: 22.5
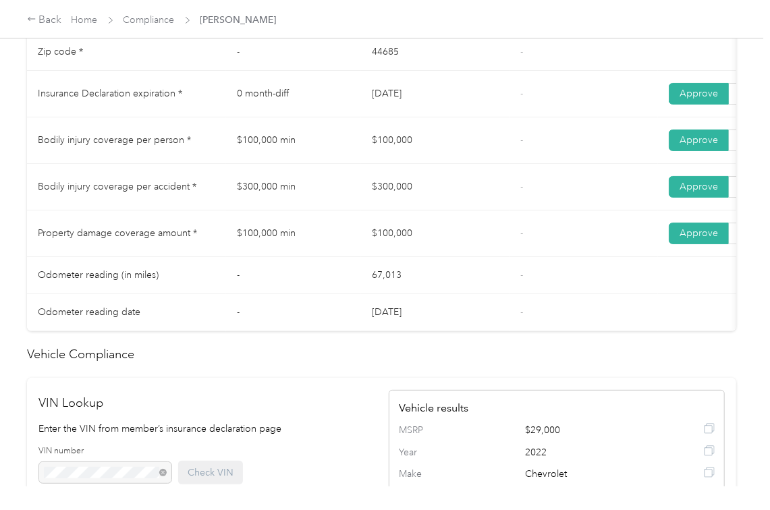
scroll to position [719, 0]
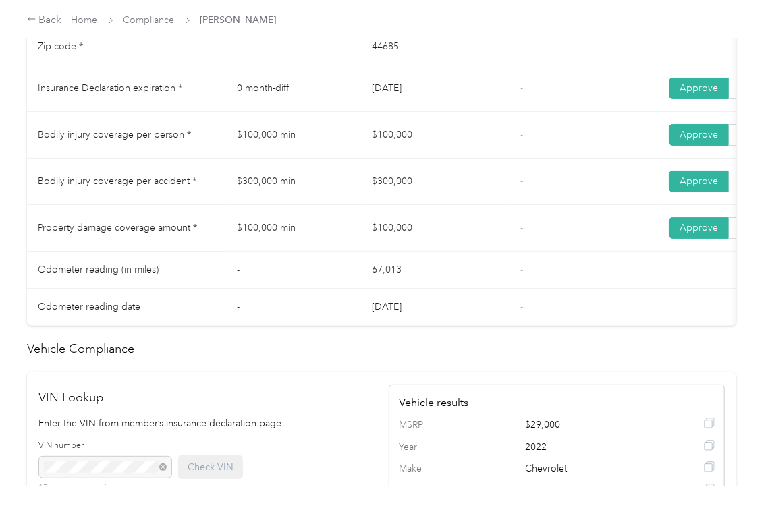
drag, startPoint x: 311, startPoint y: 212, endPoint x: 362, endPoint y: 211, distance: 51.3
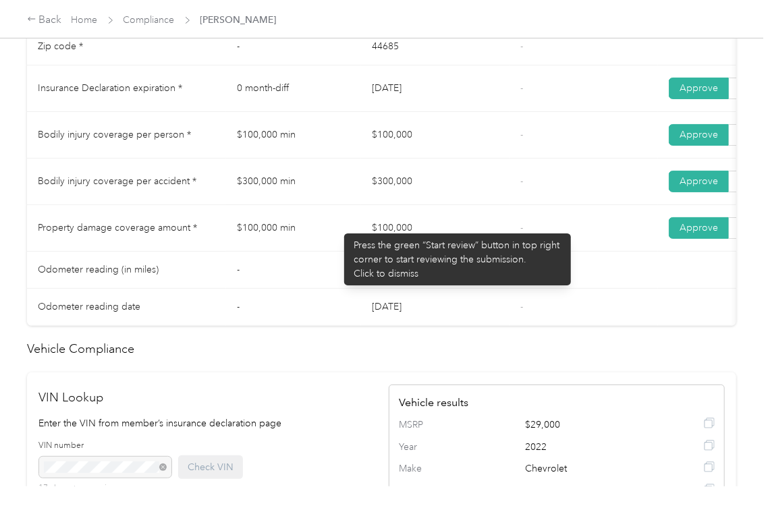
drag, startPoint x: 337, startPoint y: 227, endPoint x: 424, endPoint y: 246, distance: 88.5
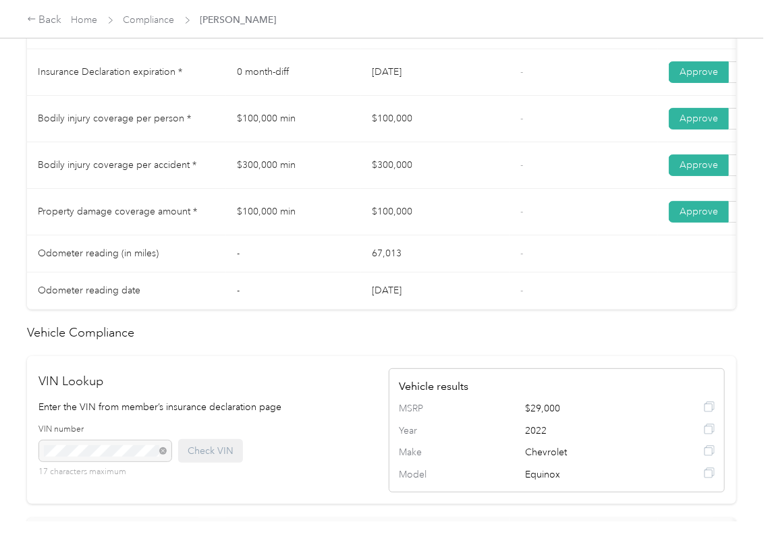
scroll to position [708, 0]
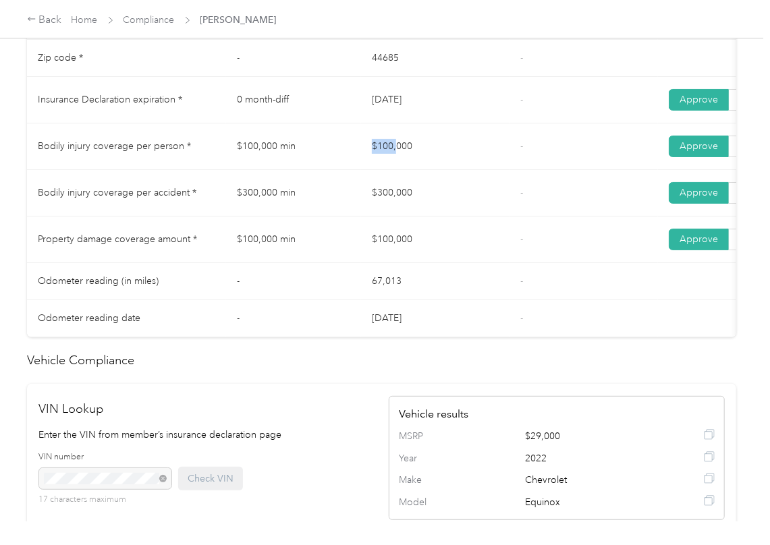
drag, startPoint x: 370, startPoint y: 154, endPoint x: 397, endPoint y: 155, distance: 27.0
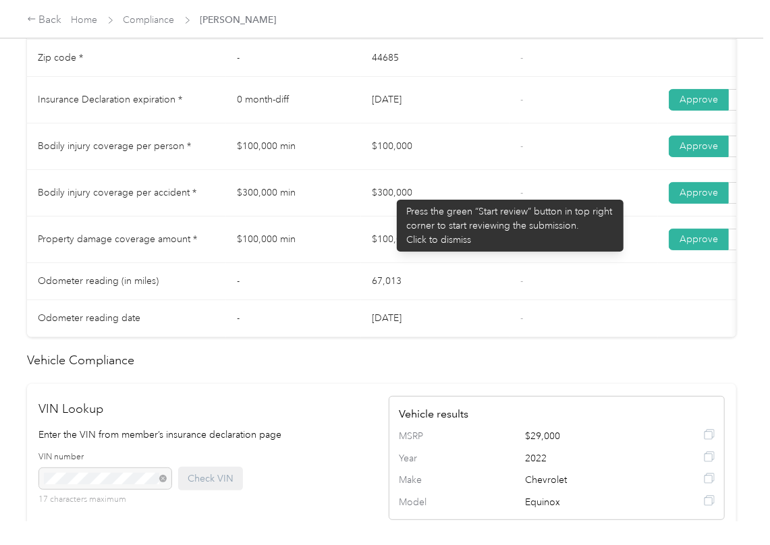
drag, startPoint x: 354, startPoint y: 196, endPoint x: 430, endPoint y: 214, distance: 77.7
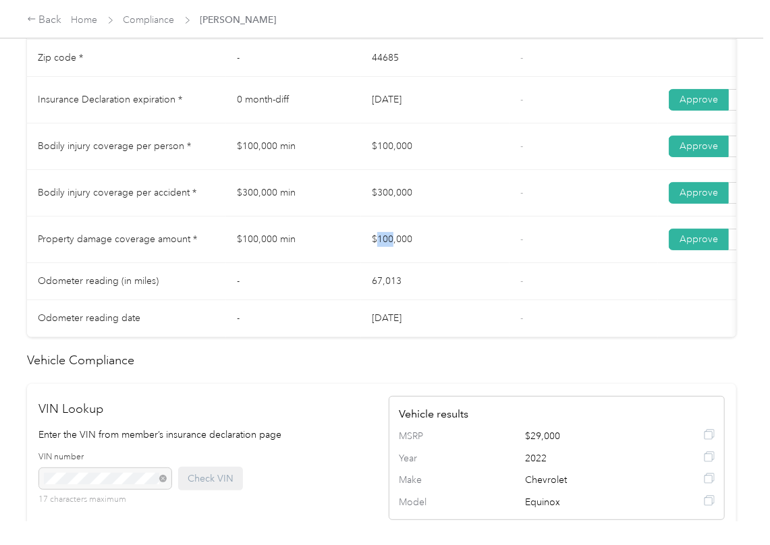
drag, startPoint x: 386, startPoint y: 260, endPoint x: 428, endPoint y: 241, distance: 45.6
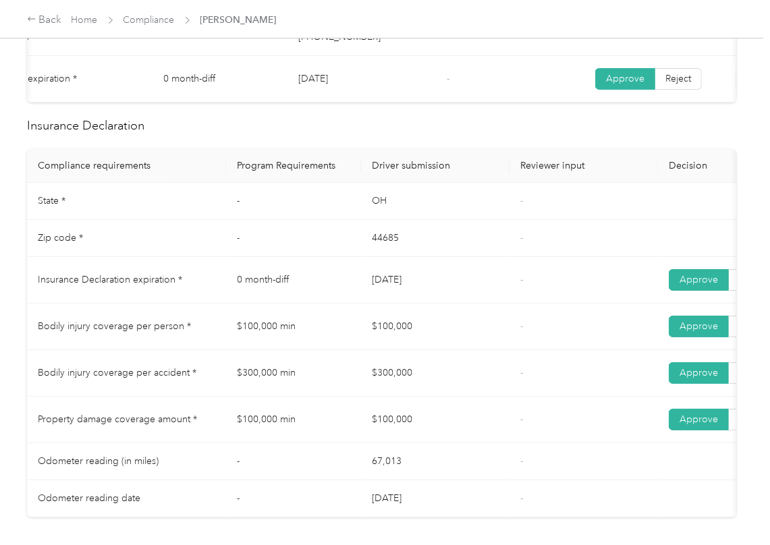
scroll to position [0, 0]
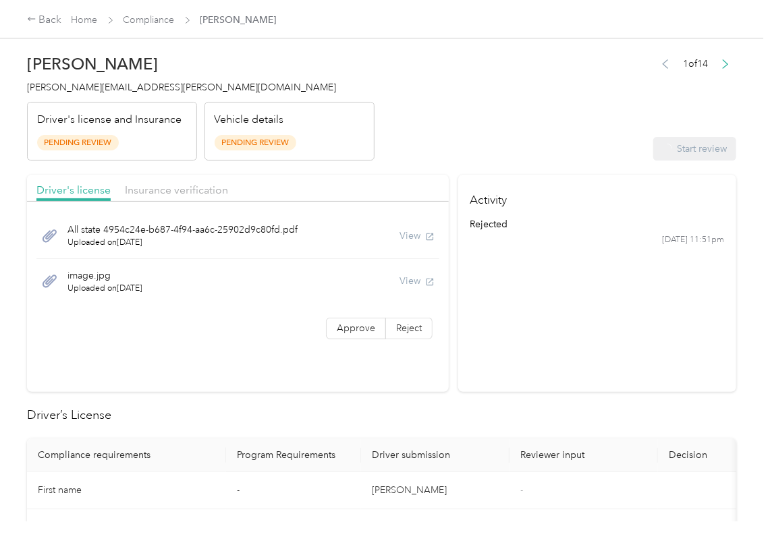
drag, startPoint x: 575, startPoint y: 119, endPoint x: 445, endPoint y: 279, distance: 205.7
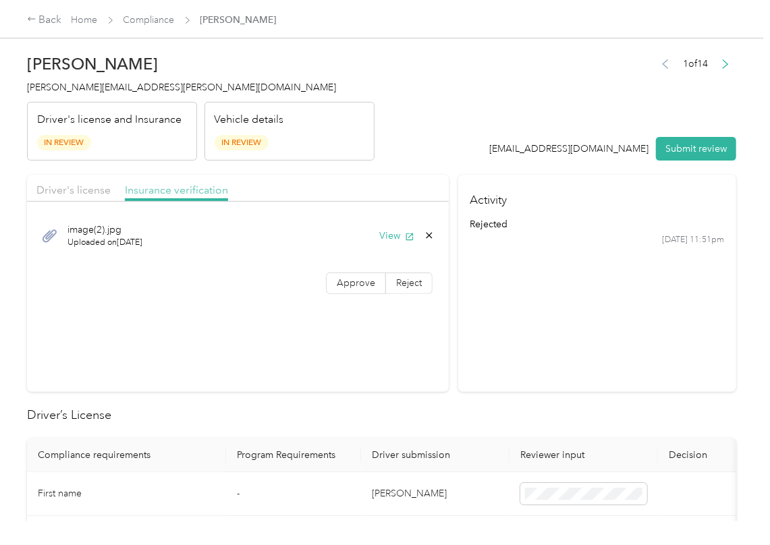
drag, startPoint x: 171, startPoint y: 189, endPoint x: 271, endPoint y: 260, distance: 122.8
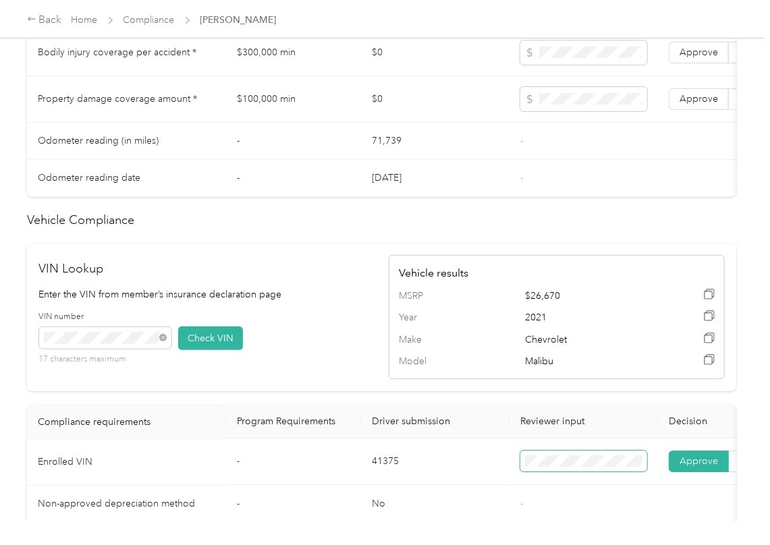
scroll to position [629, 0]
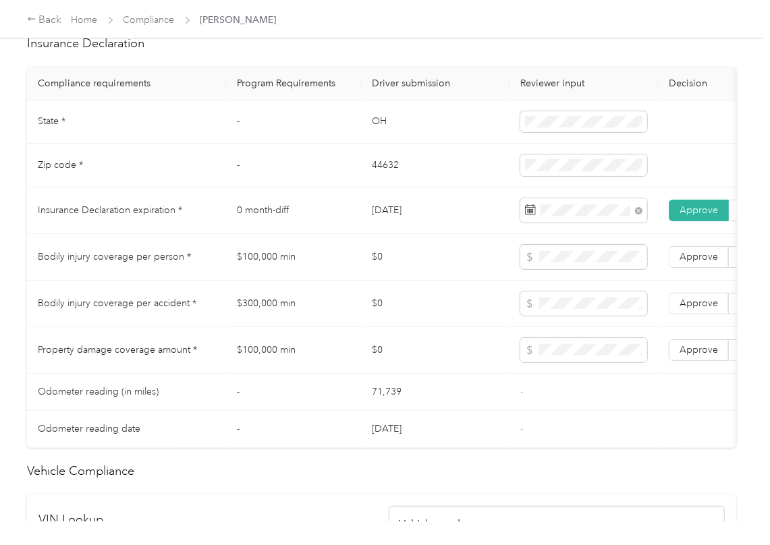
drag, startPoint x: 683, startPoint y: 351, endPoint x: 697, endPoint y: 313, distance: 40.3
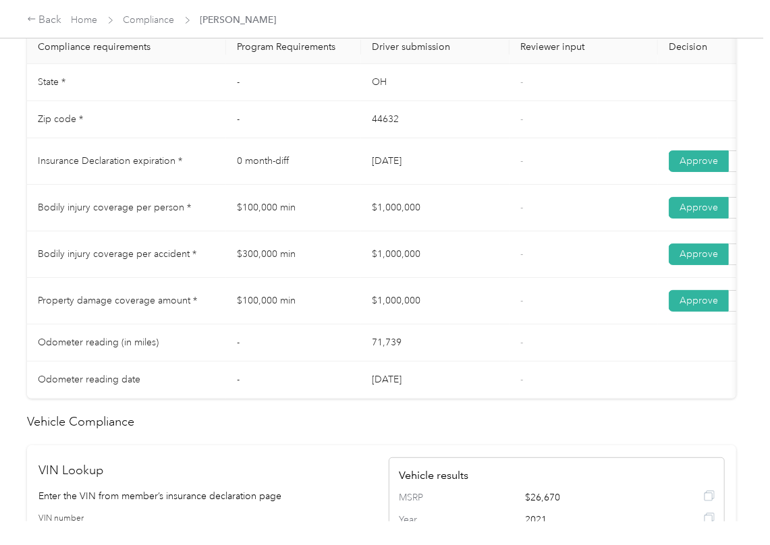
scroll to position [618, 0]
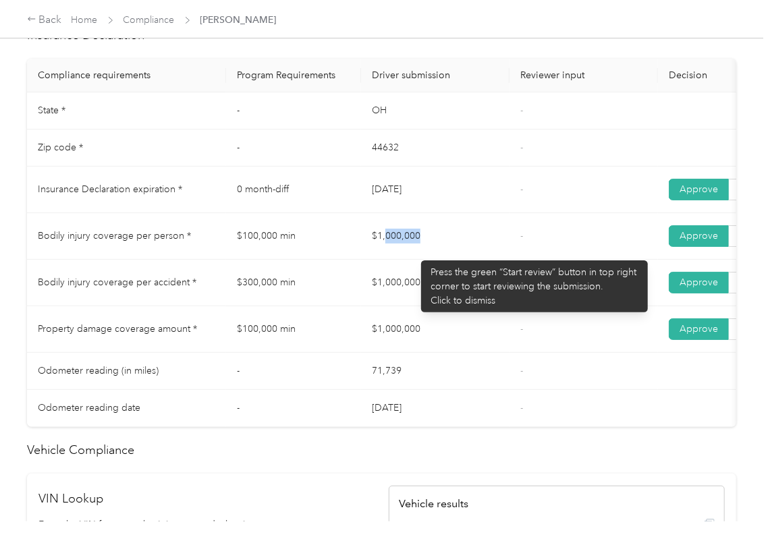
drag, startPoint x: 424, startPoint y: 243, endPoint x: 480, endPoint y: 265, distance: 60.6
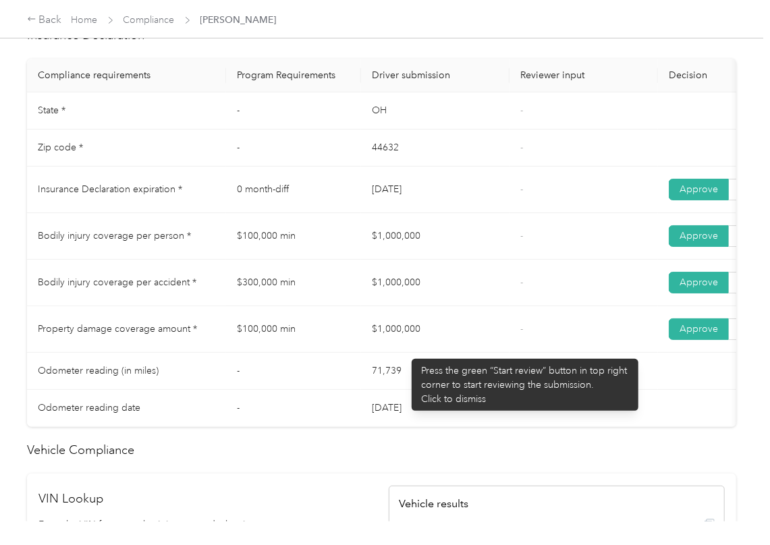
drag, startPoint x: 405, startPoint y: 352, endPoint x: 449, endPoint y: 365, distance: 45.7
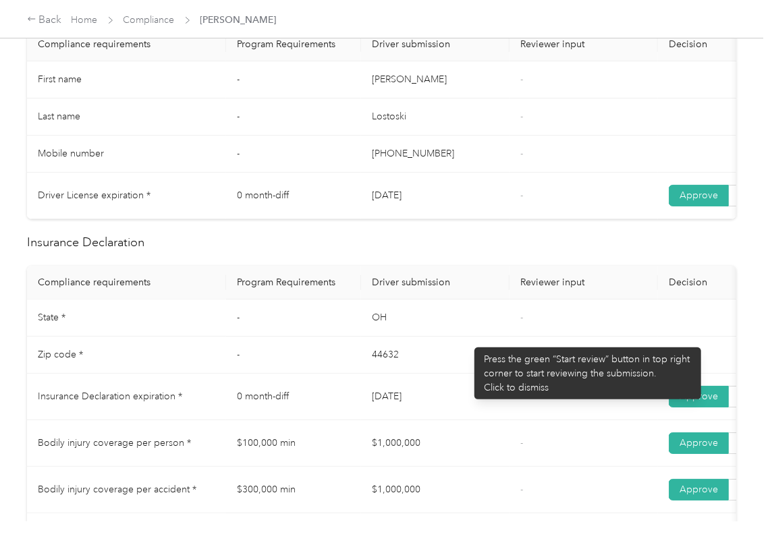
scroll to position [0, 0]
